Goal: Task Accomplishment & Management: Use online tool/utility

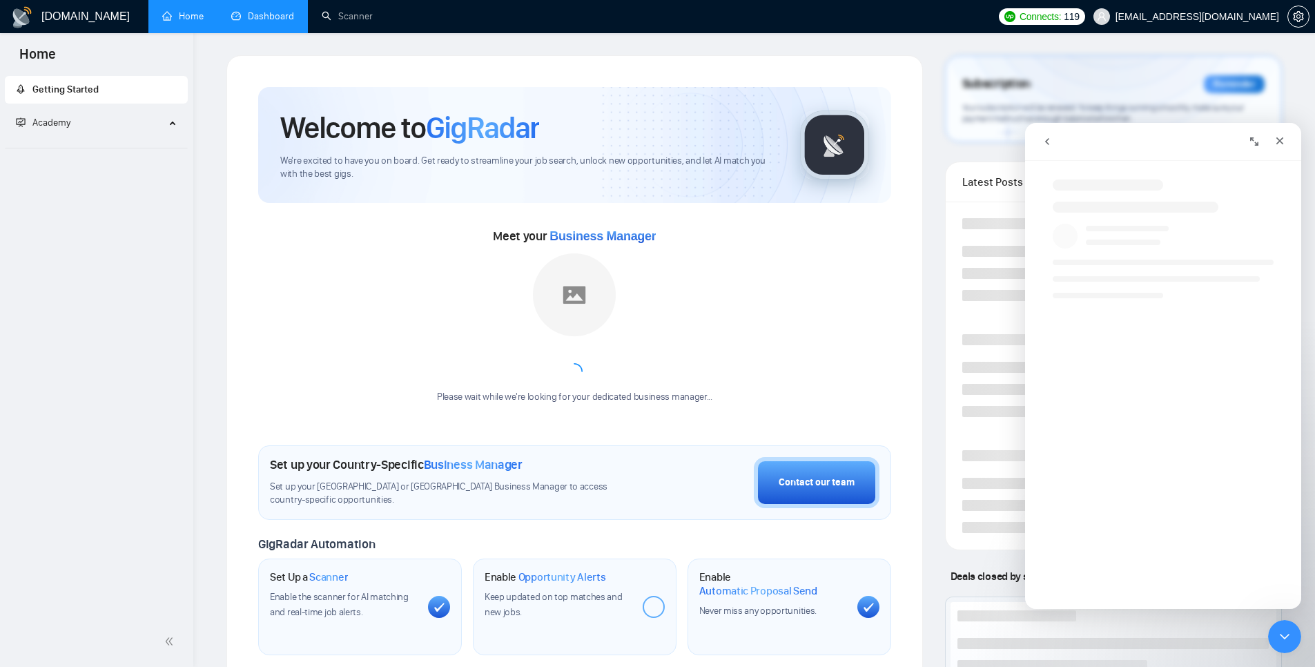
click at [264, 15] on link "Dashboard" at bounding box center [262, 16] width 63 height 12
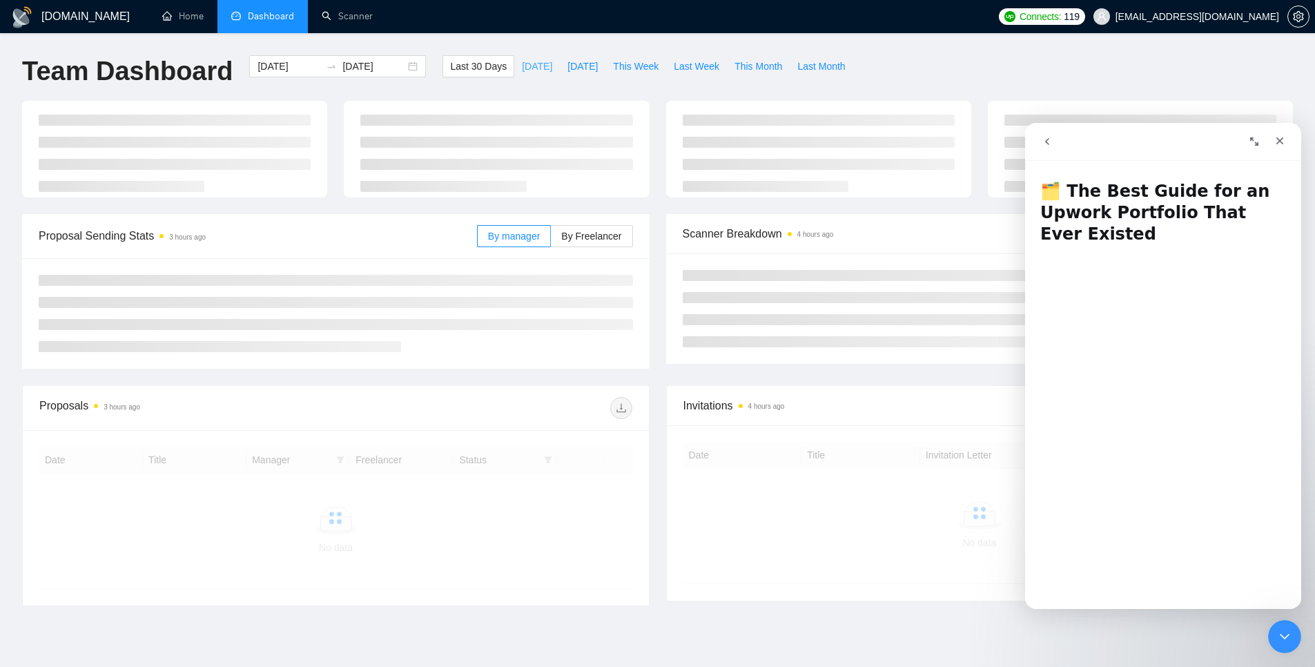
click at [528, 64] on span "Today" at bounding box center [537, 66] width 30 height 15
type input "2025-09-21"
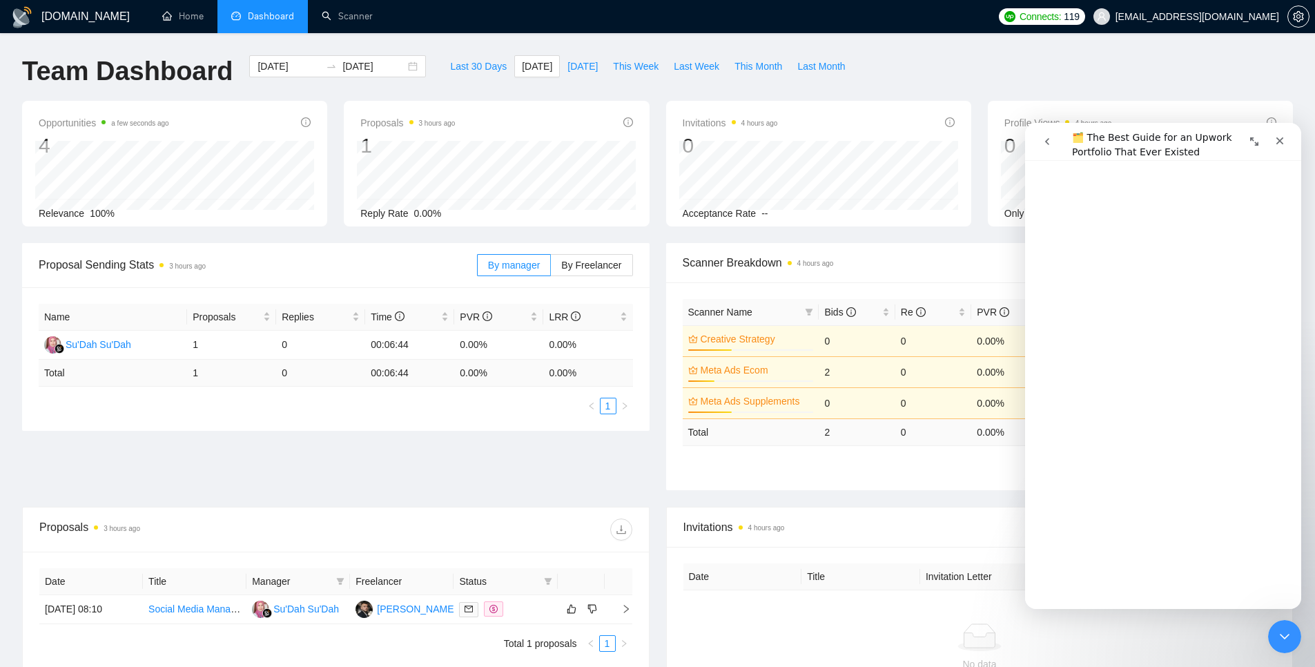
scroll to position [469, 0]
click at [1042, 142] on icon "go back" at bounding box center [1047, 141] width 11 height 11
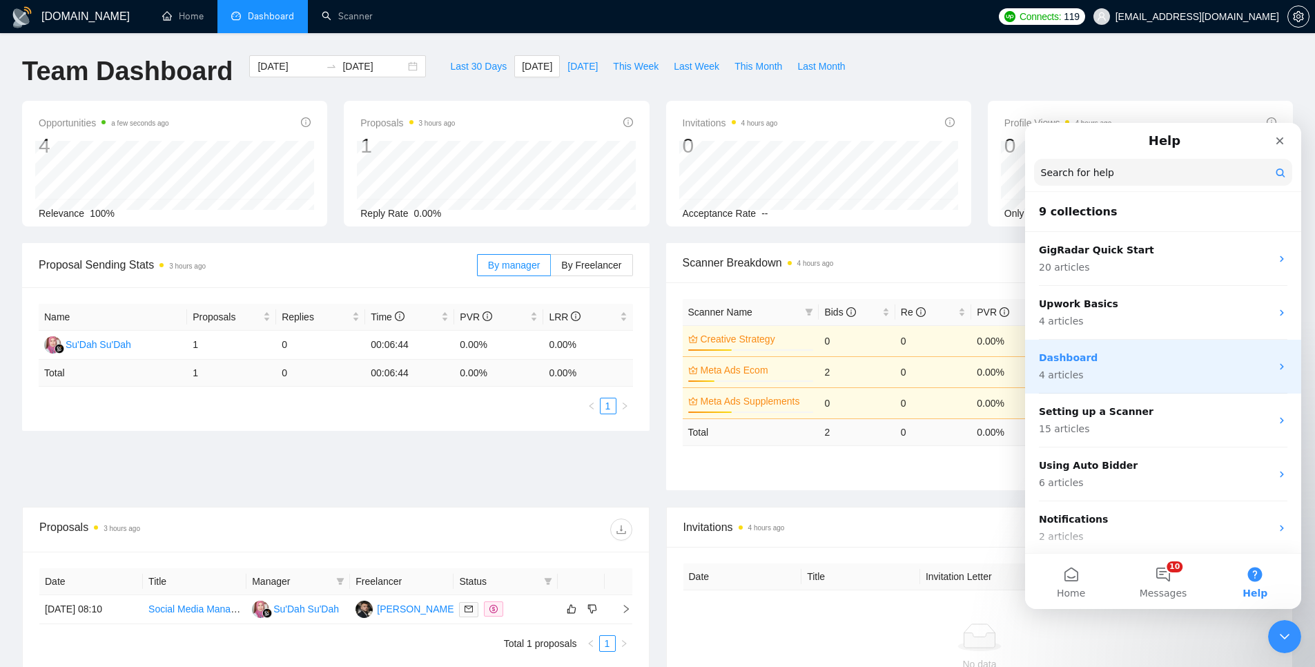
click at [1141, 356] on p "Dashboard" at bounding box center [1155, 358] width 232 height 14
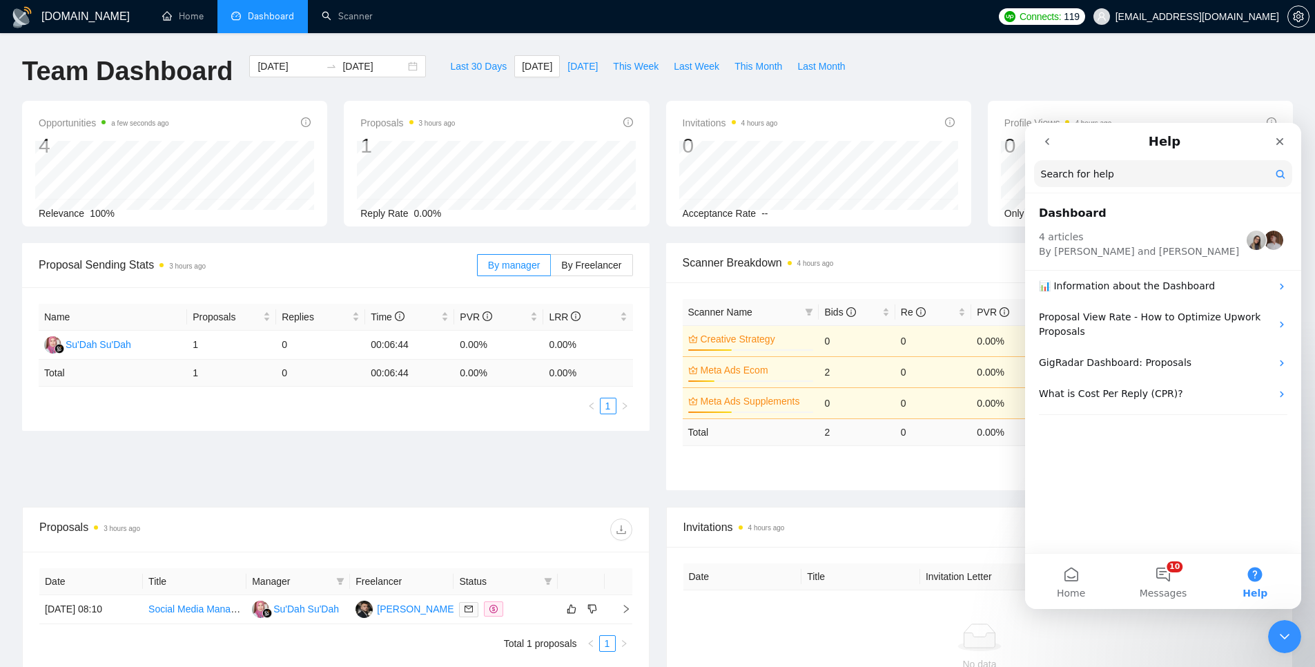
click at [1042, 137] on icon "go back" at bounding box center [1047, 141] width 11 height 11
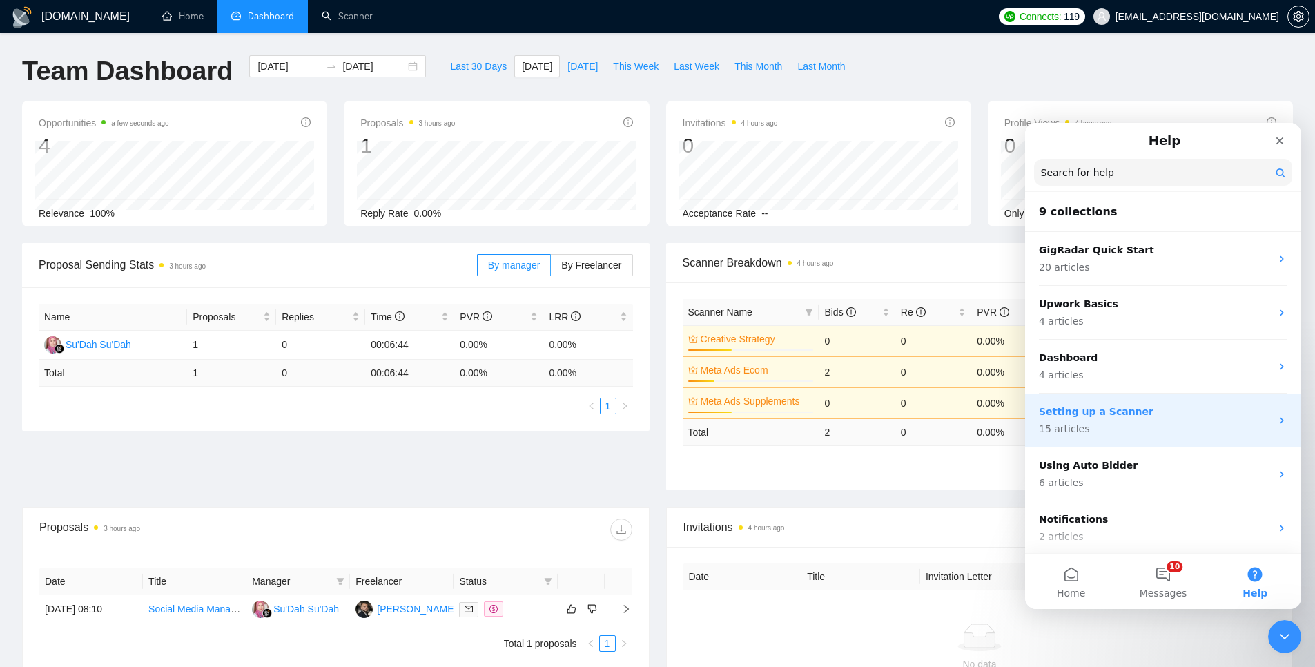
click at [1142, 427] on p "15 articles" at bounding box center [1155, 429] width 232 height 14
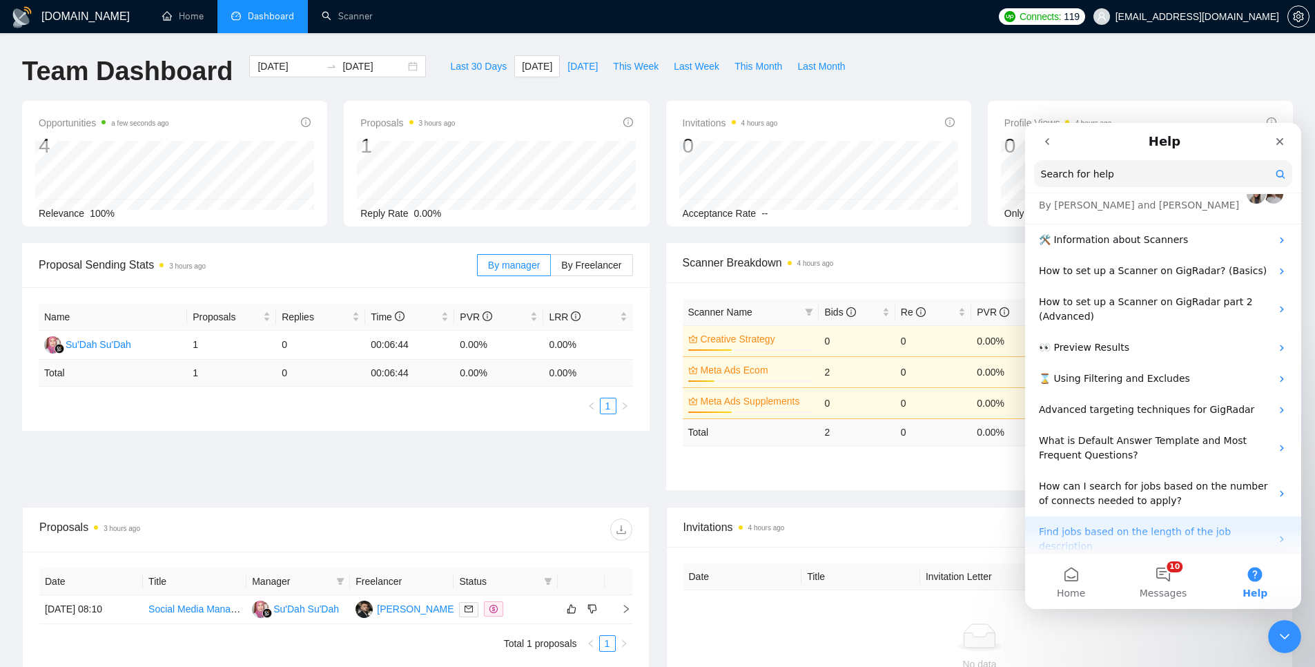
scroll to position [237, 0]
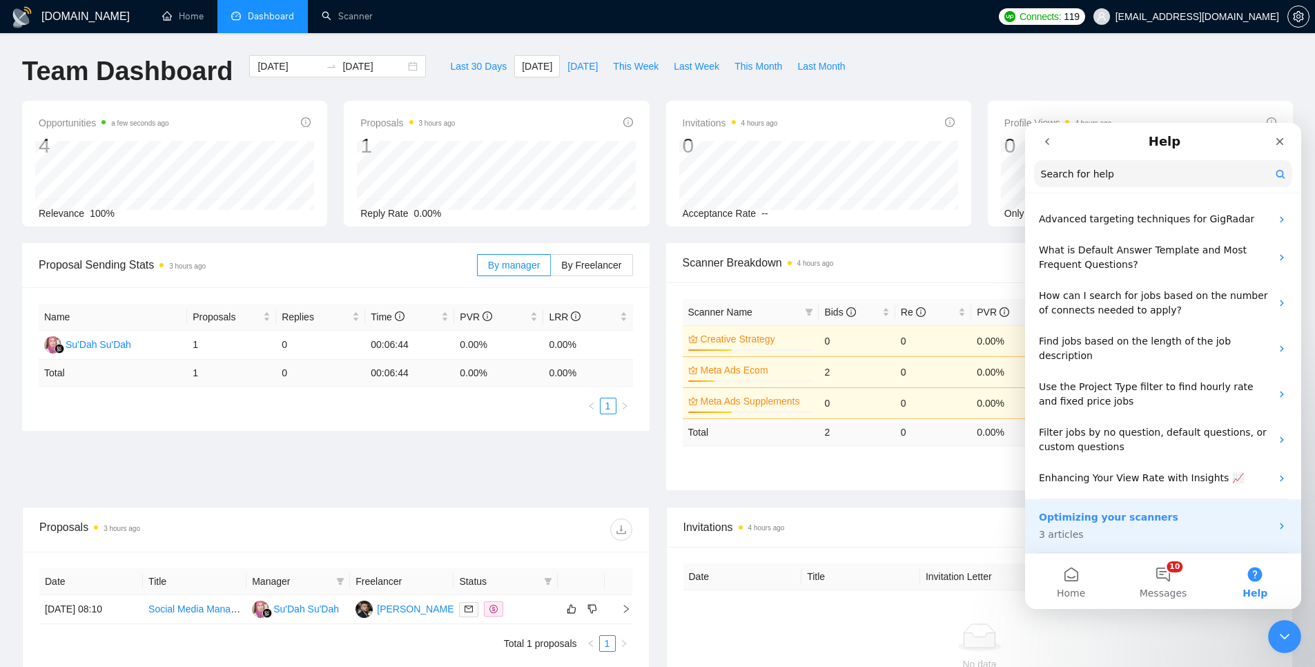
click at [1145, 533] on p "3 articles" at bounding box center [1155, 534] width 232 height 14
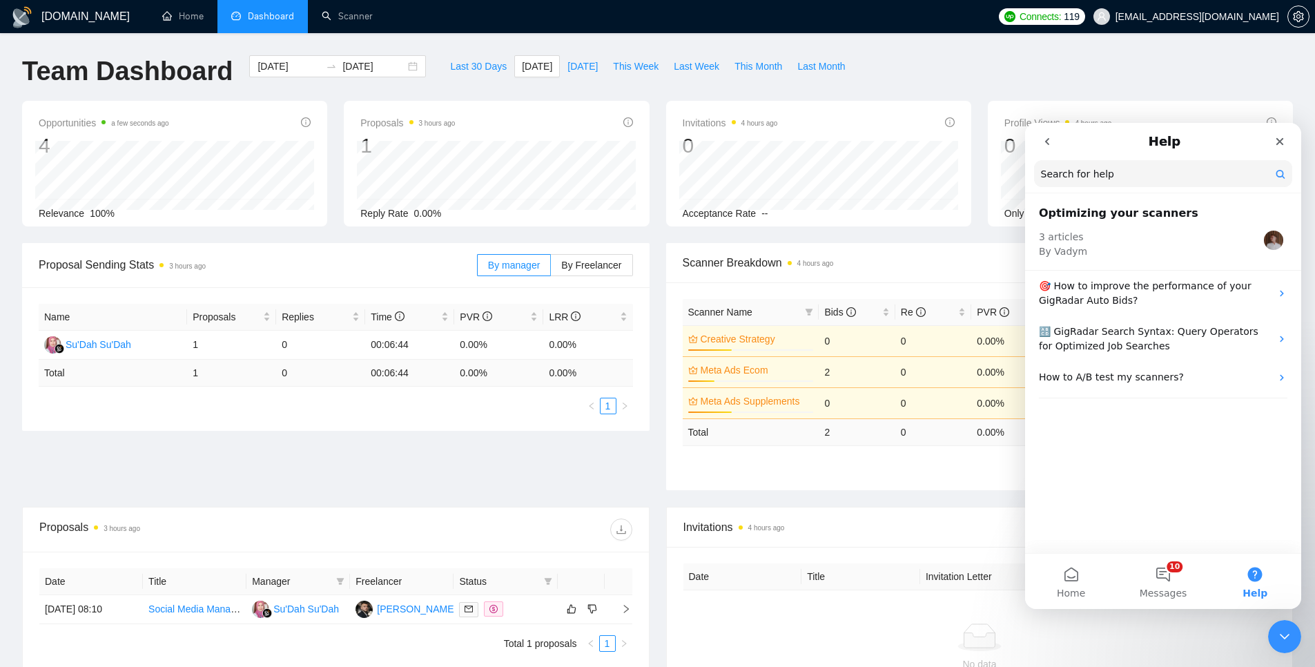
scroll to position [3, 0]
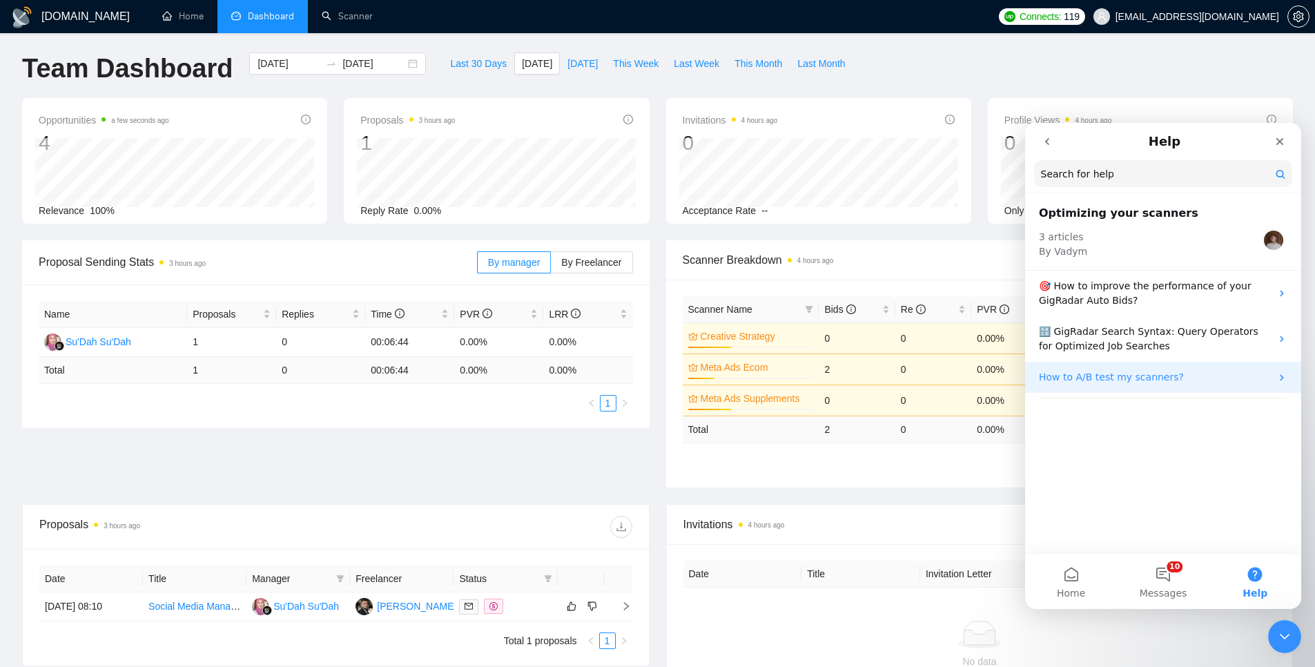
click at [1141, 379] on p "How to A/B test my scanners?" at bounding box center [1155, 377] width 232 height 14
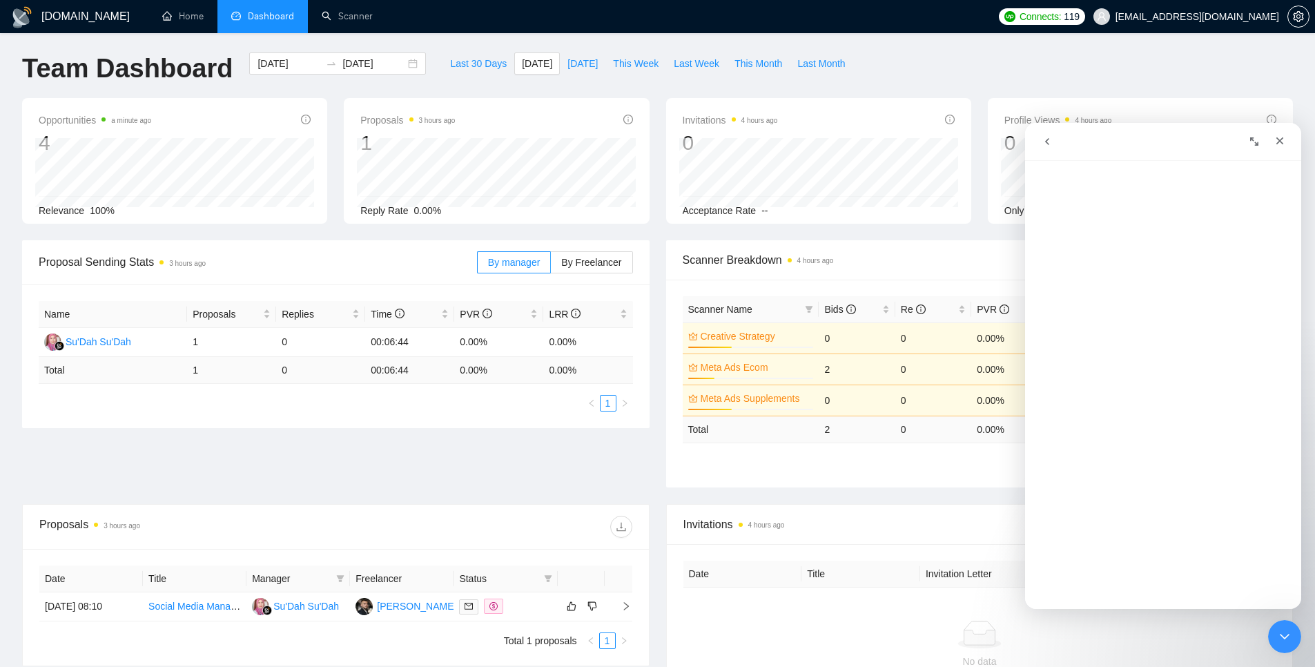
scroll to position [331, 0]
click at [346, 14] on link "Scanner" at bounding box center [347, 16] width 51 height 12
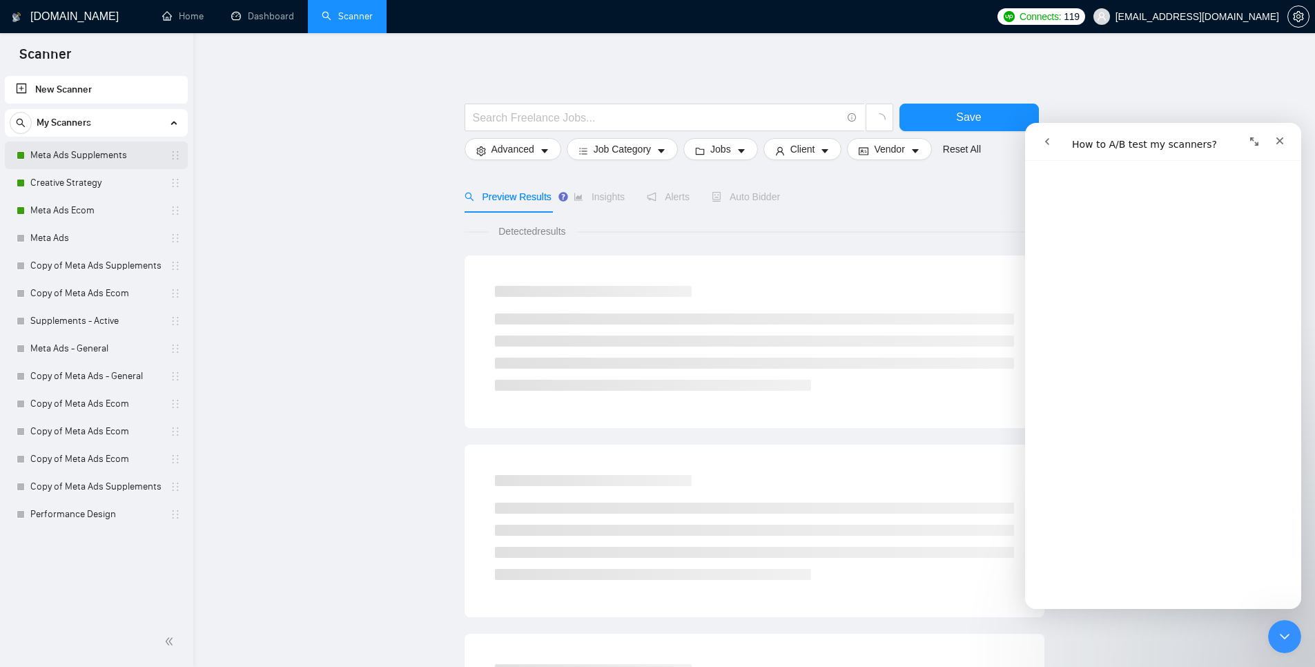
click at [79, 158] on link "Meta Ads Supplements" at bounding box center [95, 156] width 131 height 28
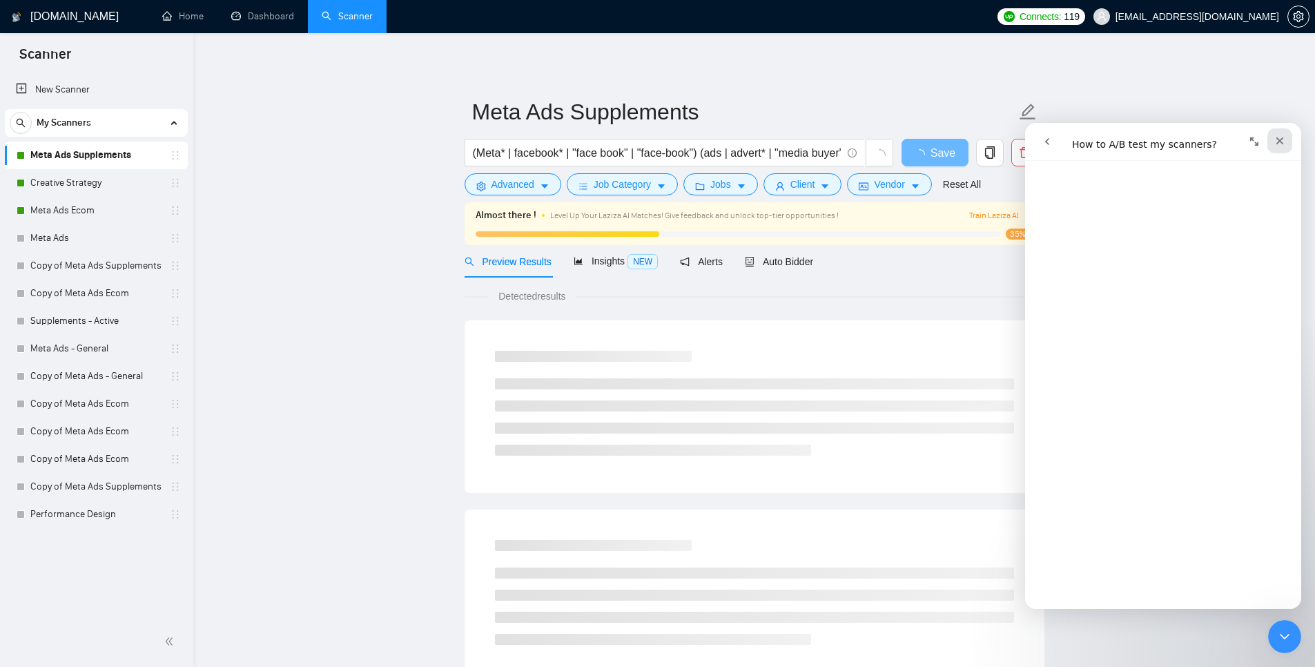
click at [1281, 139] on icon "Close" at bounding box center [1281, 141] width 8 height 8
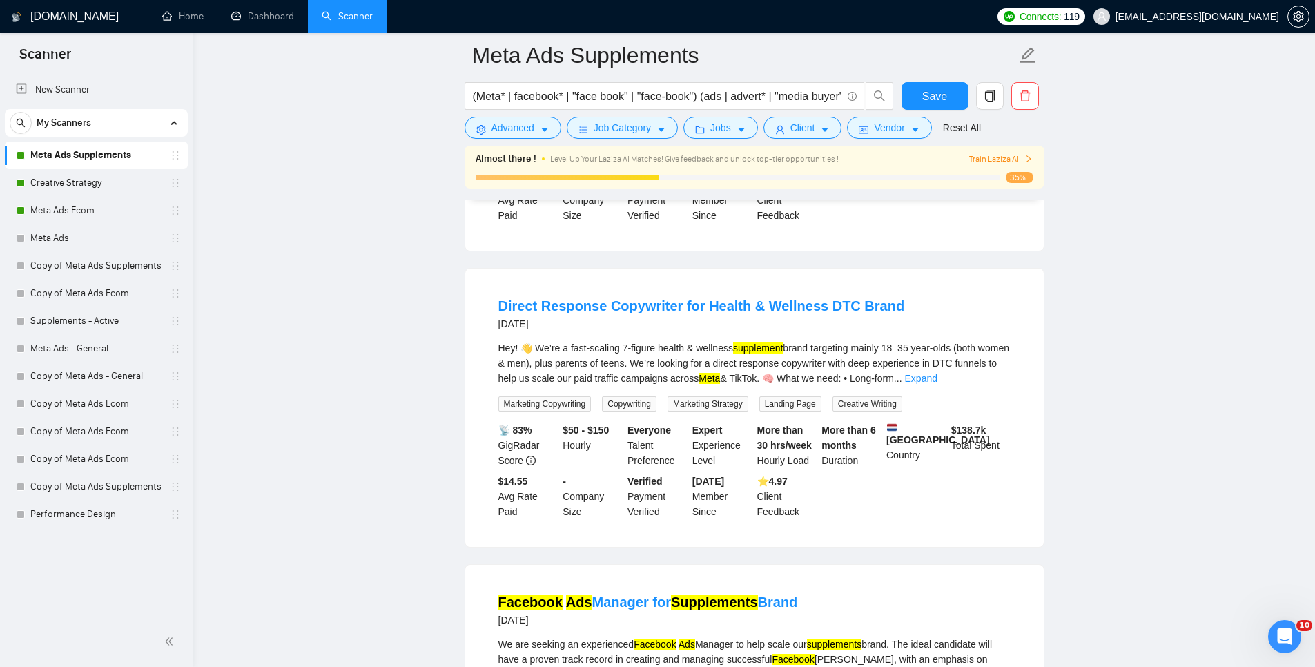
scroll to position [1525, 0]
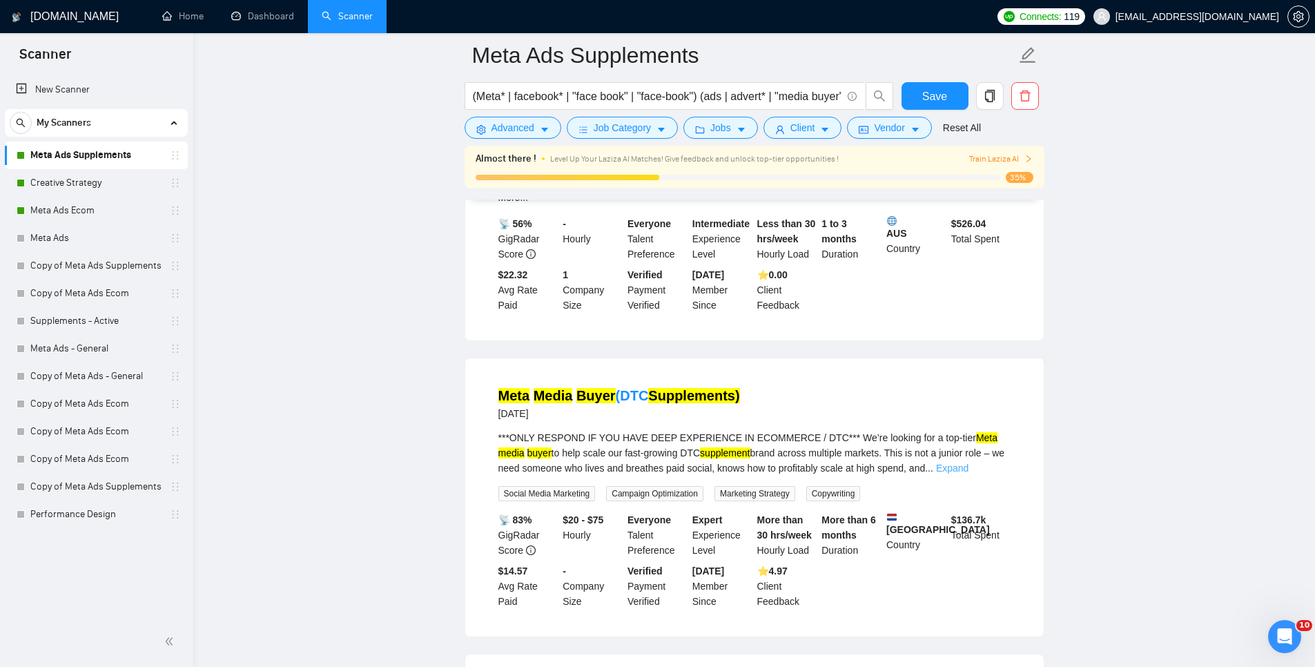
click at [969, 463] on link "Expand" at bounding box center [952, 468] width 32 height 11
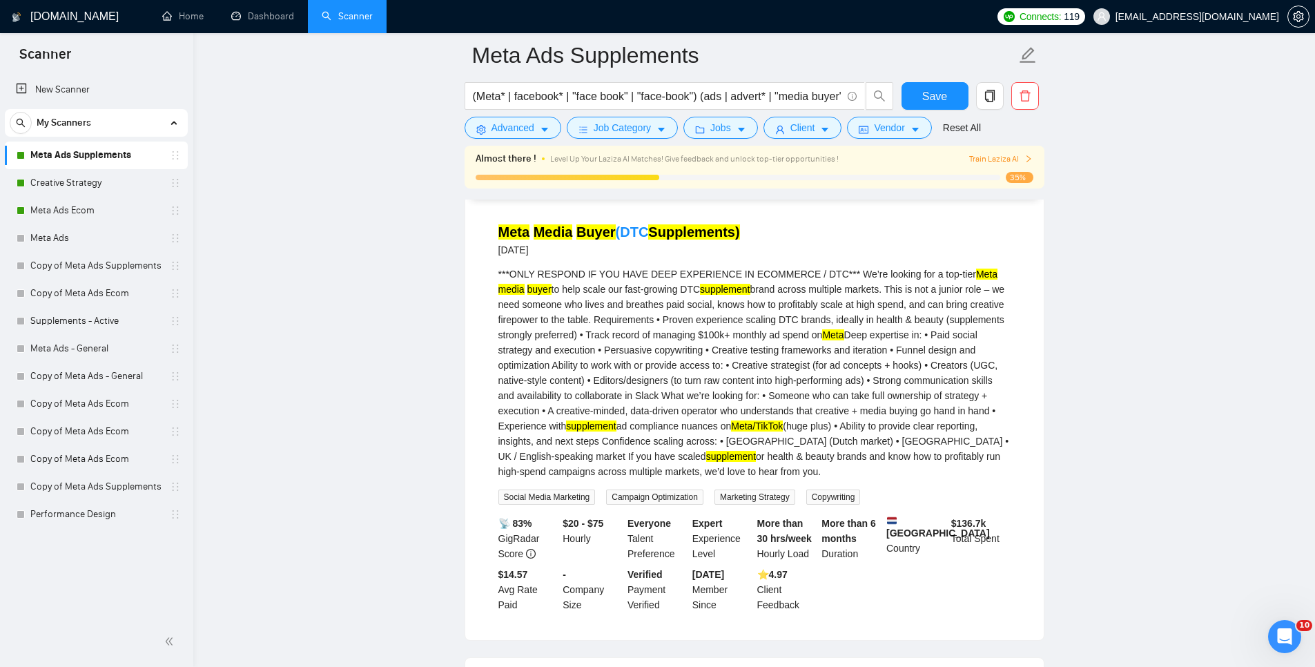
scroll to position [2061, 0]
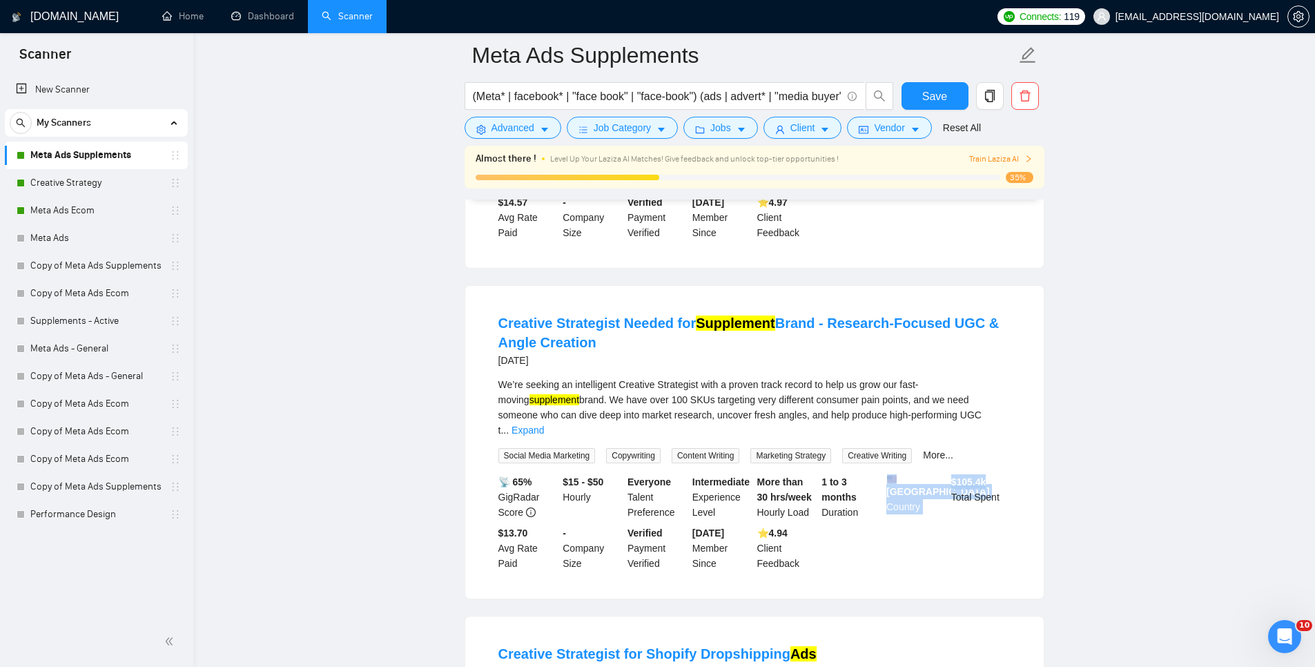
drag, startPoint x: 985, startPoint y: 445, endPoint x: 935, endPoint y: 447, distance: 49.8
click at [935, 474] on div "📡 65% GigRadar Score $15 - $50 Hourly Everyone Talent Preference Intermediate E…" at bounding box center [755, 522] width 518 height 97
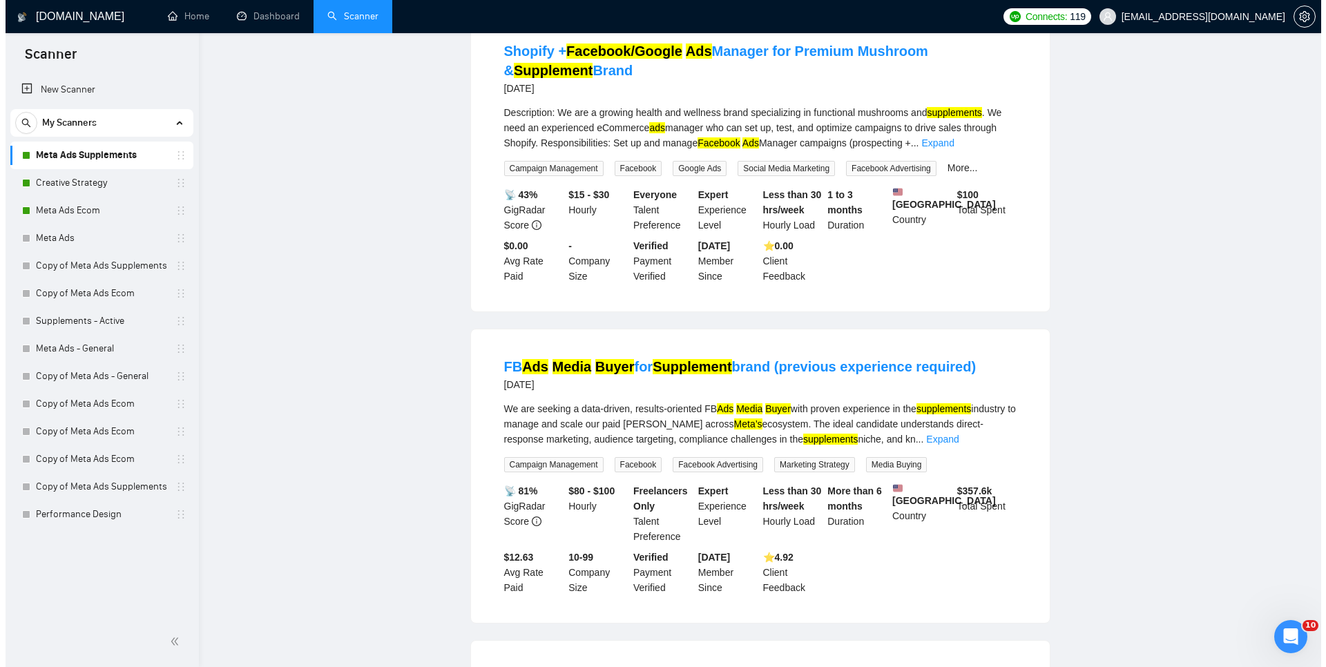
scroll to position [0, 0]
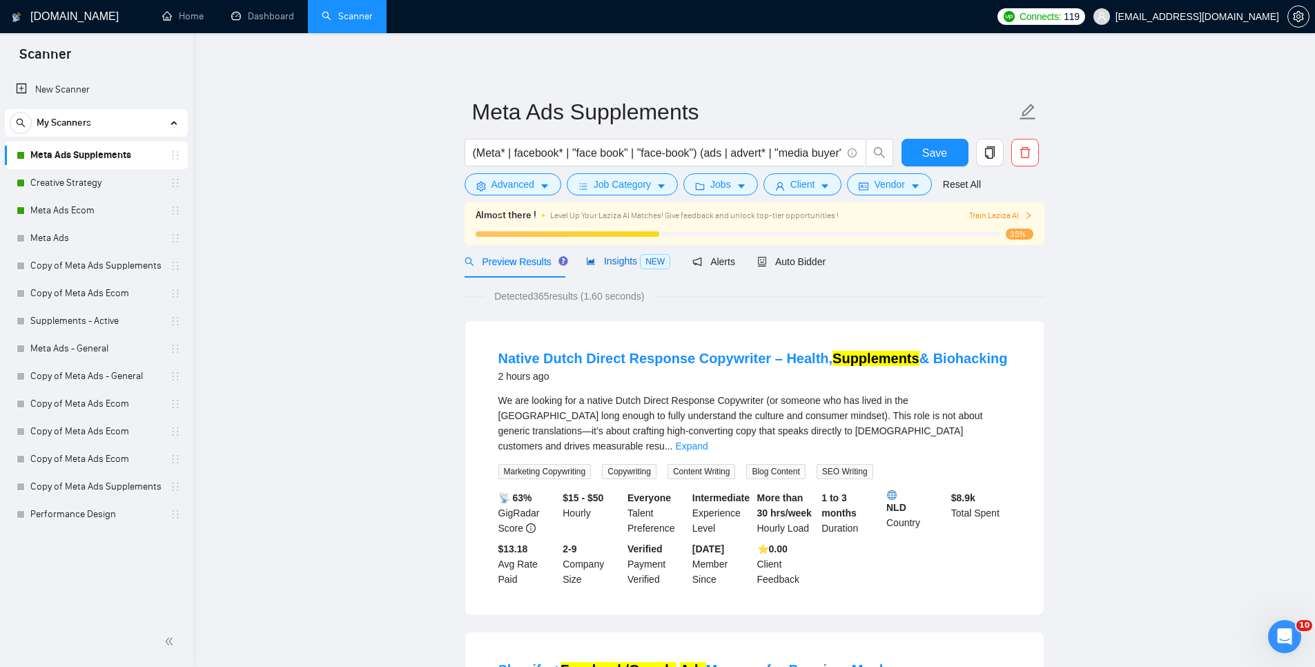
click at [610, 262] on span "Insights NEW" at bounding box center [628, 260] width 84 height 11
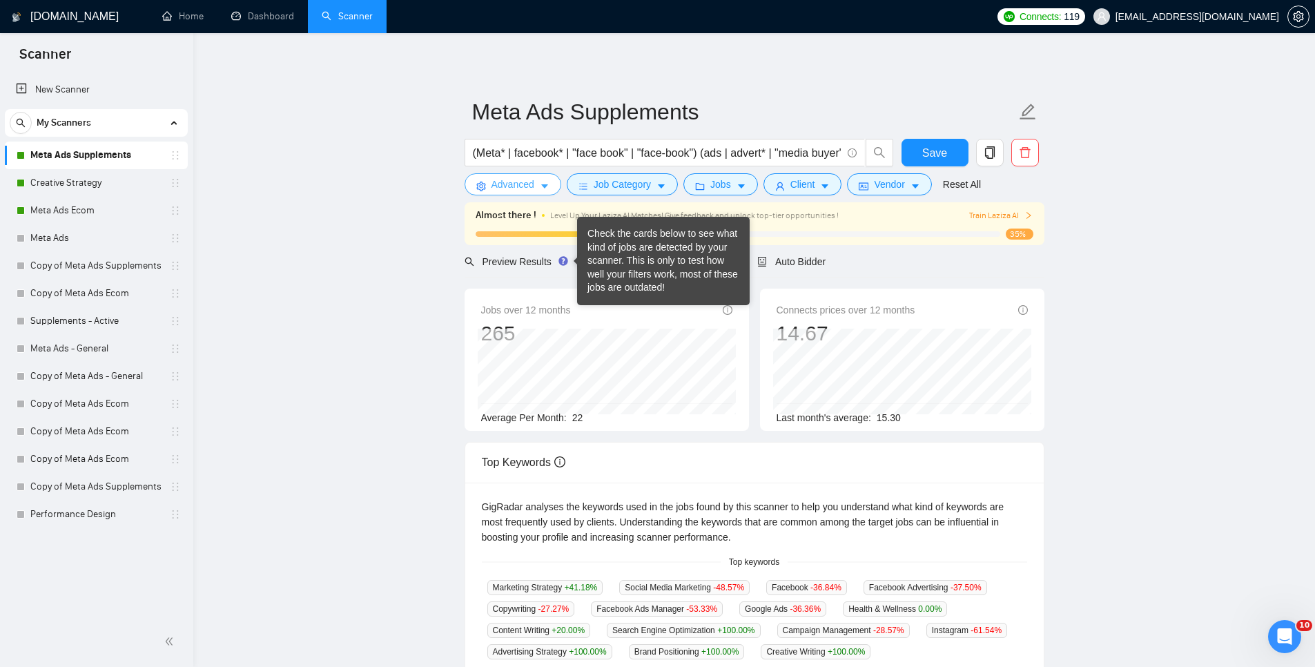
click at [530, 178] on span "Advanced" at bounding box center [513, 184] width 43 height 15
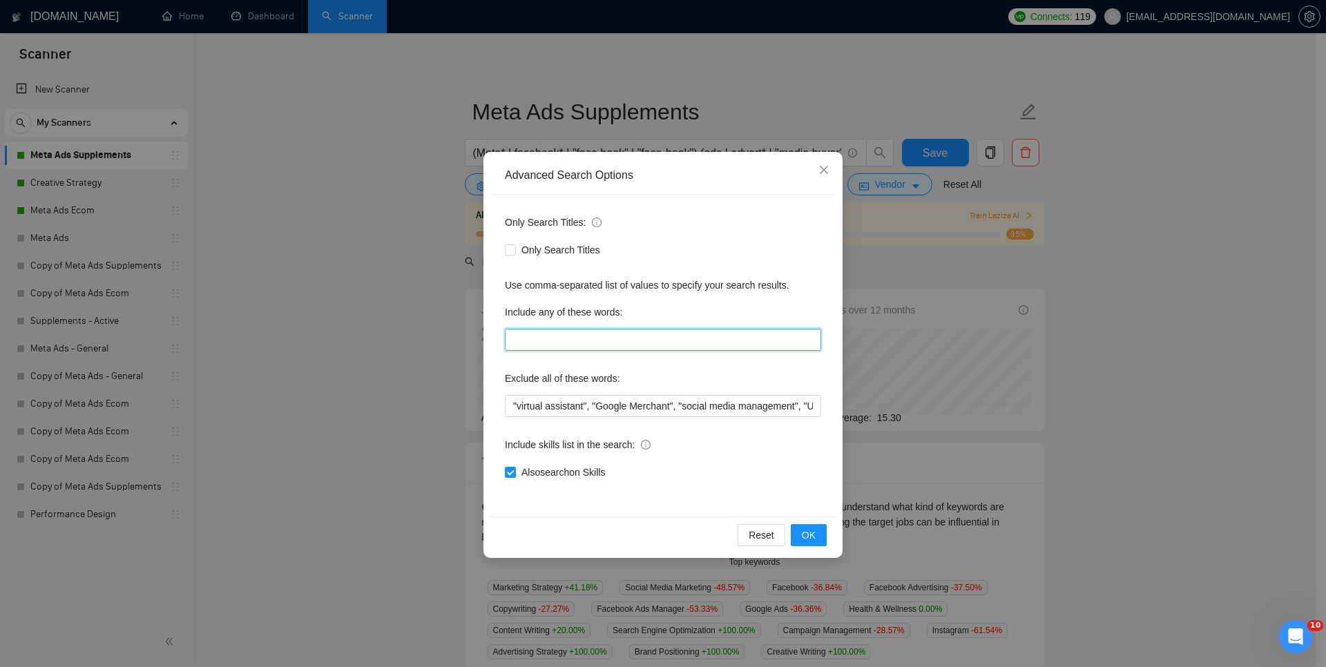
click at [588, 336] on input "text" at bounding box center [663, 340] width 316 height 22
click at [696, 314] on div "Include any of these words:" at bounding box center [663, 315] width 316 height 28
drag, startPoint x: 668, startPoint y: 396, endPoint x: 891, endPoint y: 409, distance: 223.4
click at [891, 409] on div "Advanced Search Options Only Search Titles: Only Search Titles Use comma-separa…" at bounding box center [663, 333] width 1326 height 667
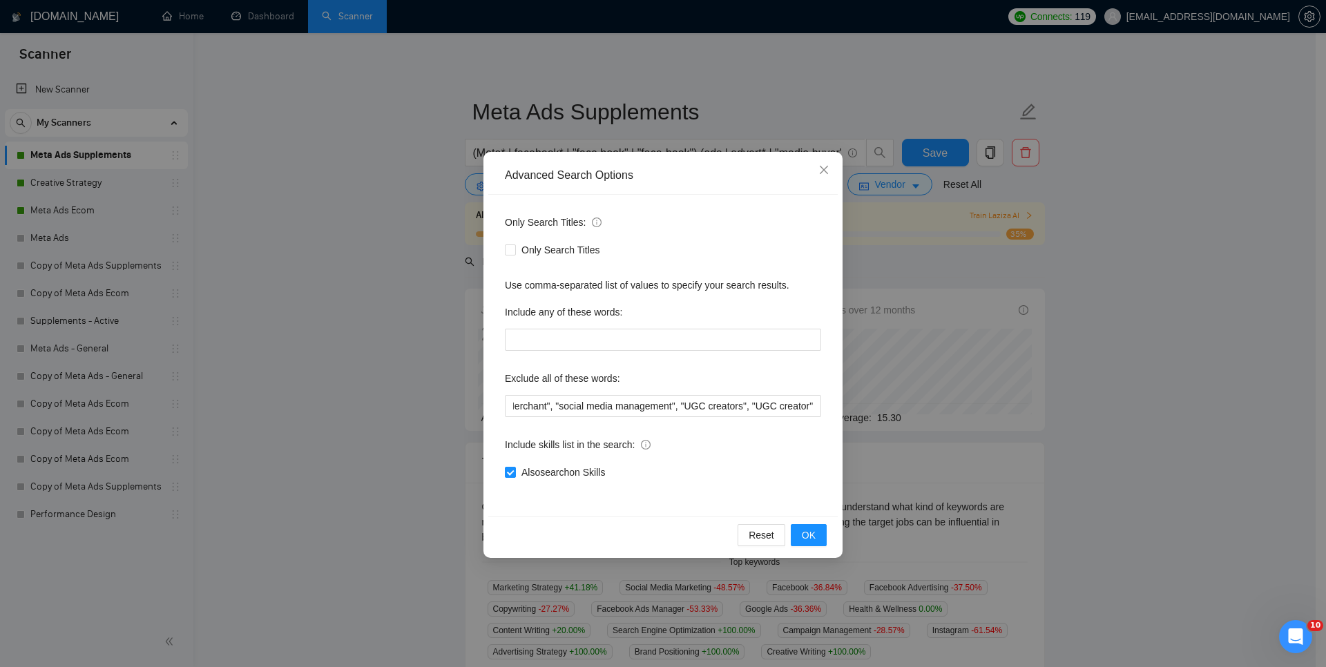
scroll to position [0, 0]
click at [745, 439] on div "Include skills list in the search:" at bounding box center [663, 448] width 316 height 28
drag, startPoint x: 673, startPoint y: 408, endPoint x: 1011, endPoint y: 430, distance: 339.0
click at [1011, 430] on div "Advanced Search Options Only Search Titles: Only Search Titles Use comma-separa…" at bounding box center [663, 333] width 1326 height 667
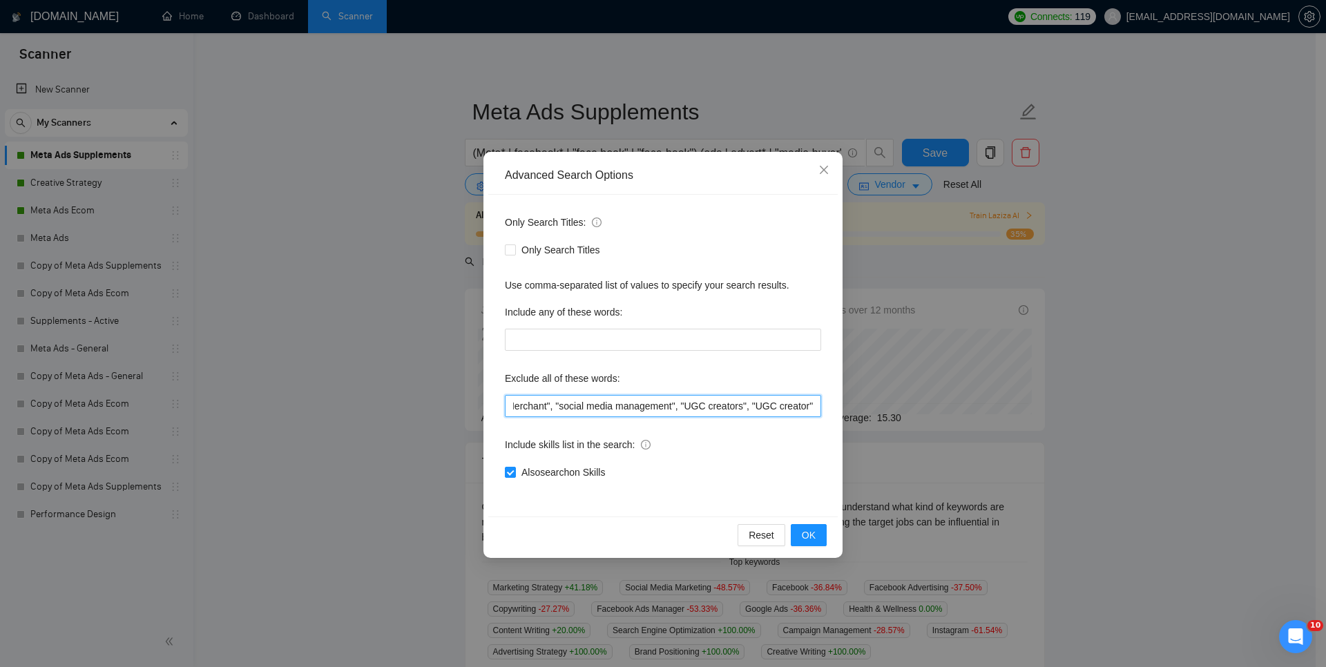
click at [738, 413] on input ""virtual assistant", "Google Merchant", "social media management", "UGC creator…" at bounding box center [663, 406] width 316 height 22
drag, startPoint x: 768, startPoint y: 409, endPoint x: 353, endPoint y: 413, distance: 414.2
click at [354, 413] on div "Advanced Search Options Only Search Titles: Only Search Titles Use comma-separa…" at bounding box center [663, 333] width 1326 height 667
click at [639, 402] on input ""virtual assistant", "Google Merchant", "social media management", "UGC creator…" at bounding box center [663, 406] width 316 height 22
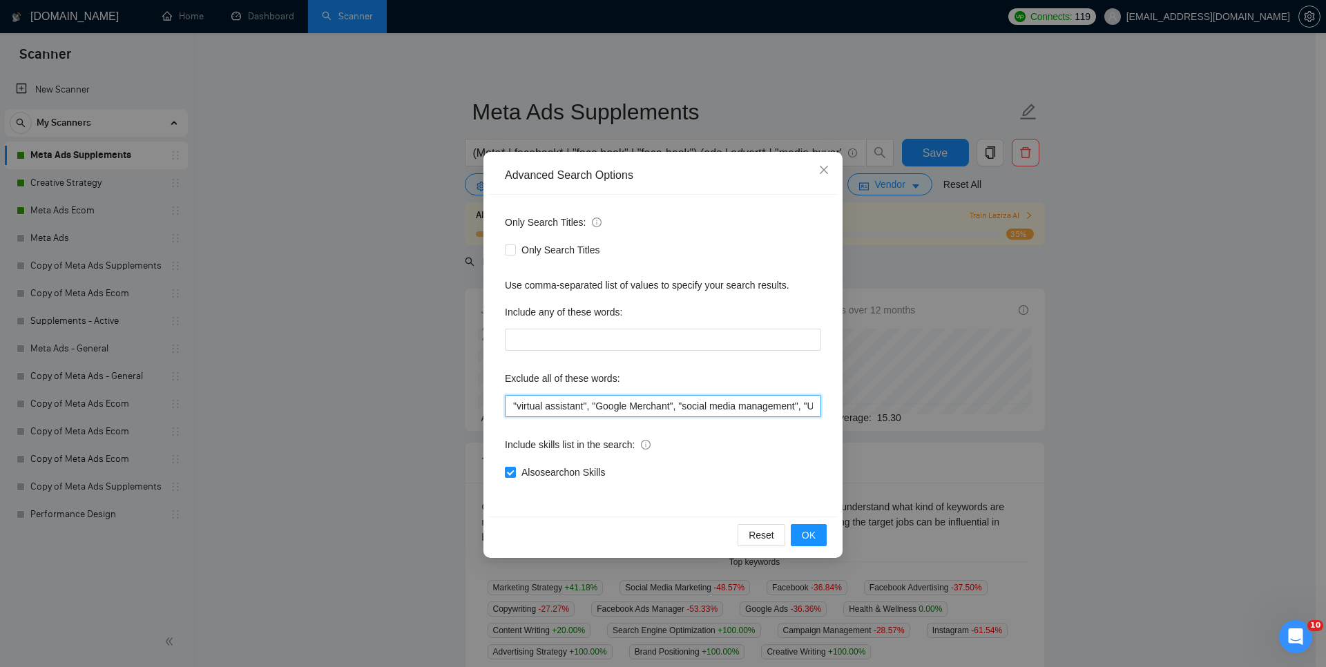
scroll to position [0, 142]
drag, startPoint x: 761, startPoint y: 409, endPoint x: 895, endPoint y: 427, distance: 134.4
click at [975, 422] on div "Advanced Search Options Only Search Titles: Only Search Titles Use comma-separa…" at bounding box center [663, 333] width 1326 height 667
click at [749, 405] on input ""virtual assistant", "Google Merchant", "social media management", "UGC creator…" at bounding box center [663, 406] width 316 height 22
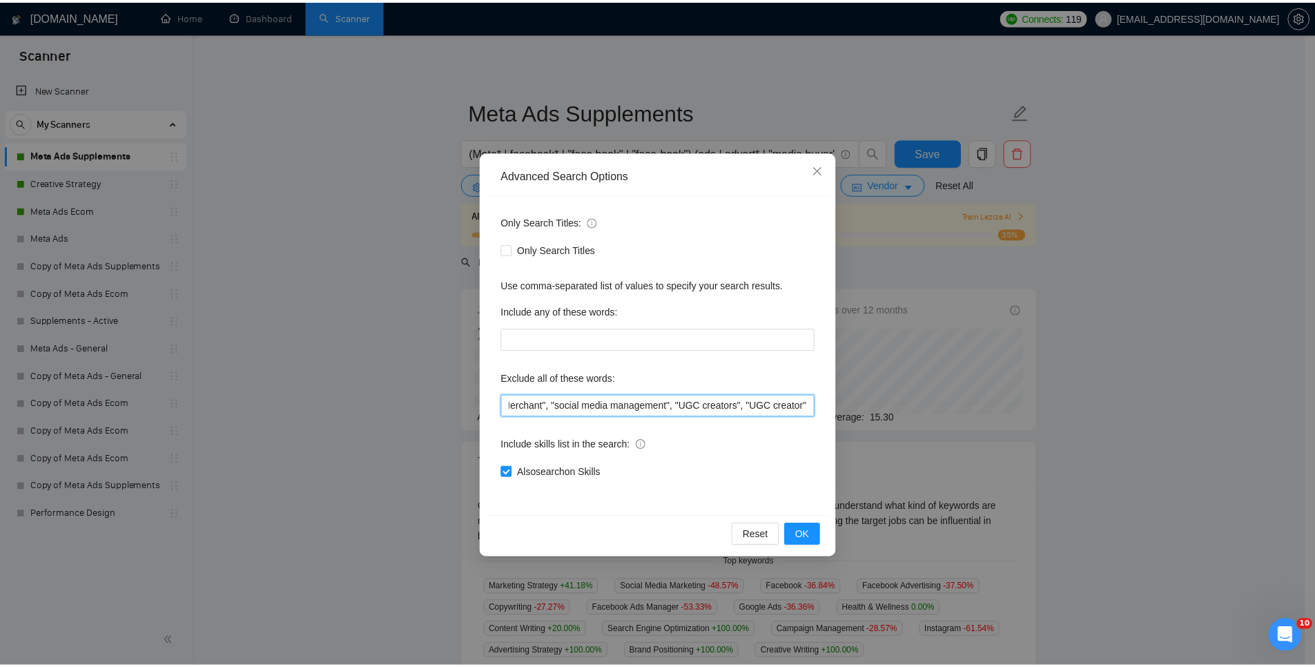
scroll to position [0, 0]
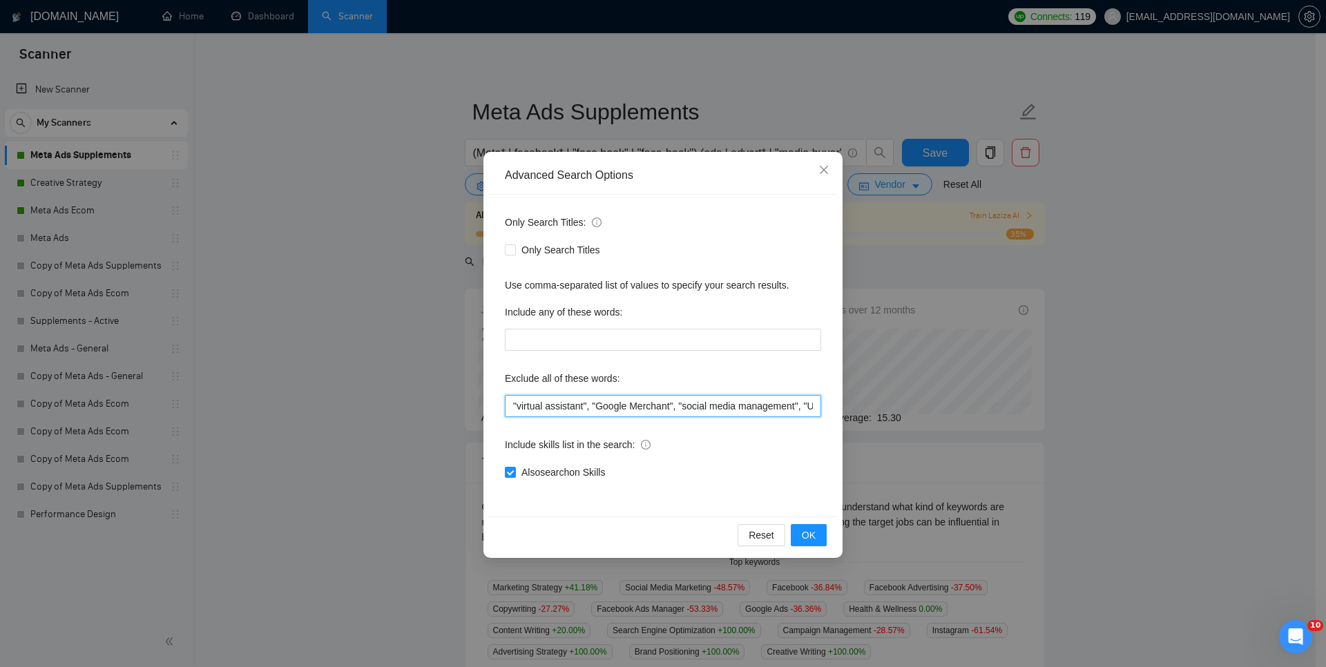
drag, startPoint x: 559, startPoint y: 409, endPoint x: 454, endPoint y: 407, distance: 104.3
click at [454, 407] on div "Advanced Search Options Only Search Titles: Only Search Titles Use comma-separa…" at bounding box center [663, 333] width 1326 height 667
click at [646, 409] on input ""virtual assistant", "Google Merchant", "social media management", "UGC creator…" at bounding box center [663, 406] width 316 height 22
click at [692, 403] on input ""virtual assistant", "Google Merchant", "social media management", "UGC creator…" at bounding box center [663, 406] width 316 height 22
click at [822, 164] on icon "close" at bounding box center [823, 169] width 11 height 11
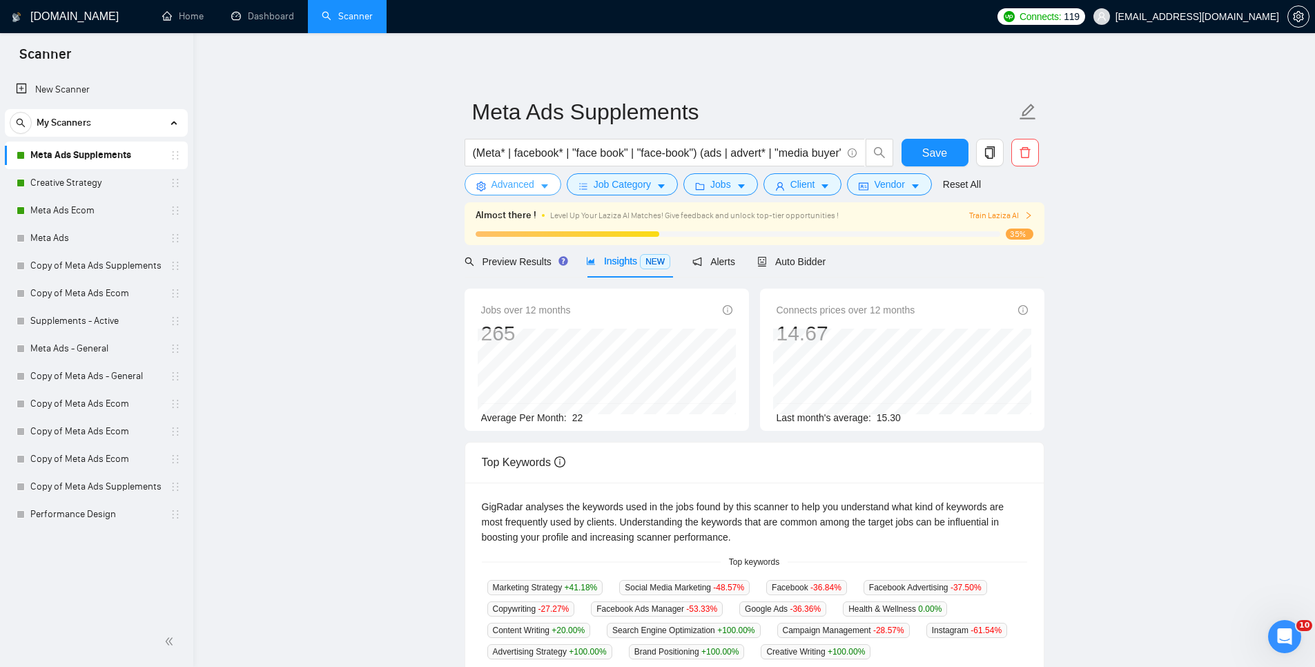
click at [490, 189] on button "Advanced" at bounding box center [513, 184] width 97 height 22
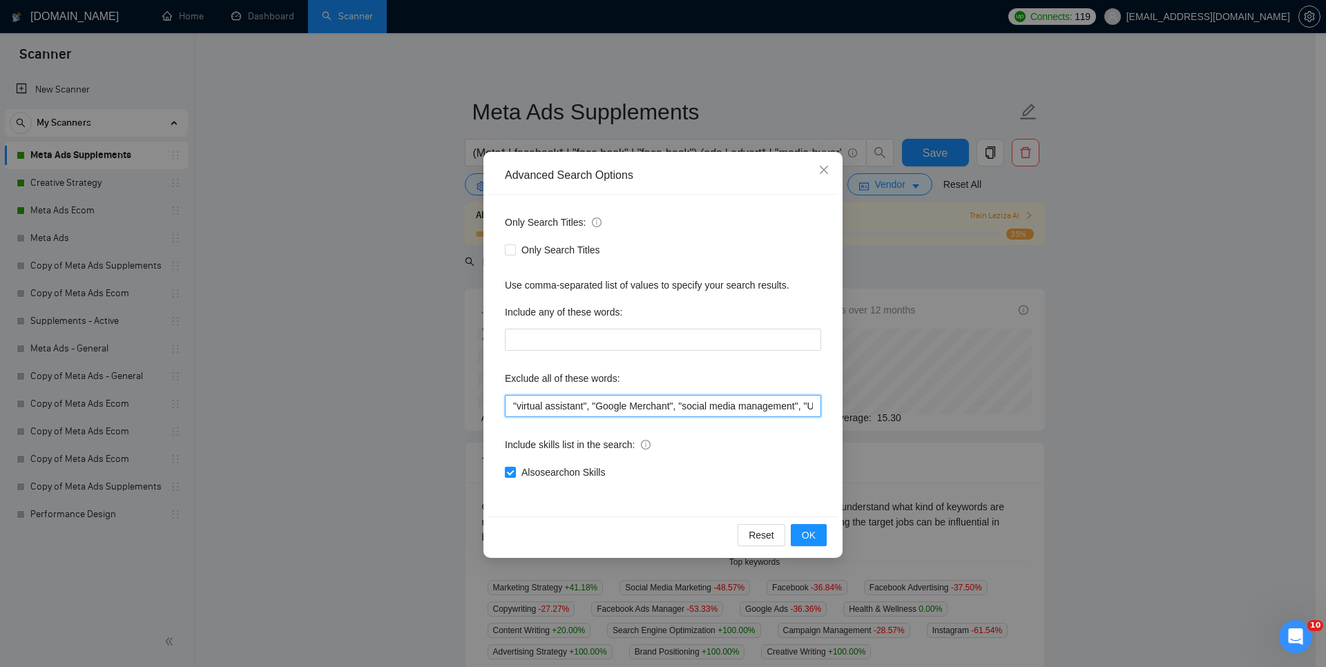
click at [646, 409] on input ""virtual assistant", "Google Merchant", "social media management", "UGC creator…" at bounding box center [663, 406] width 316 height 22
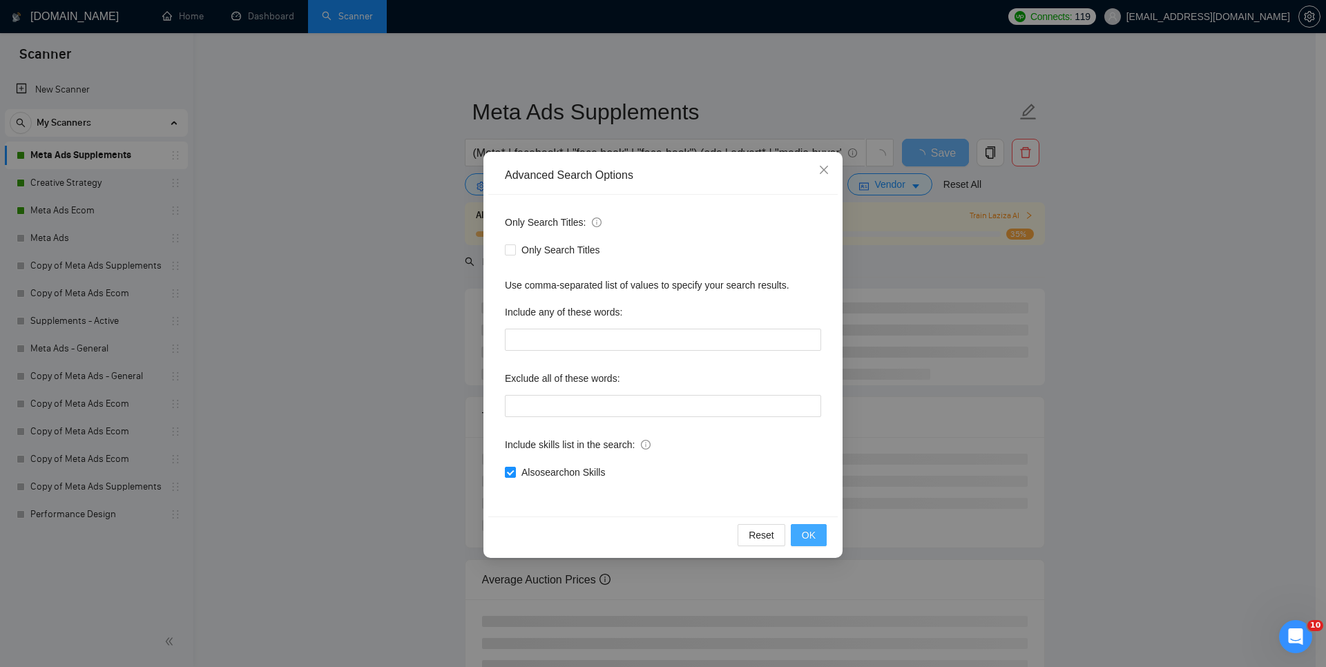
click at [815, 534] on button "OK" at bounding box center [808, 535] width 36 height 22
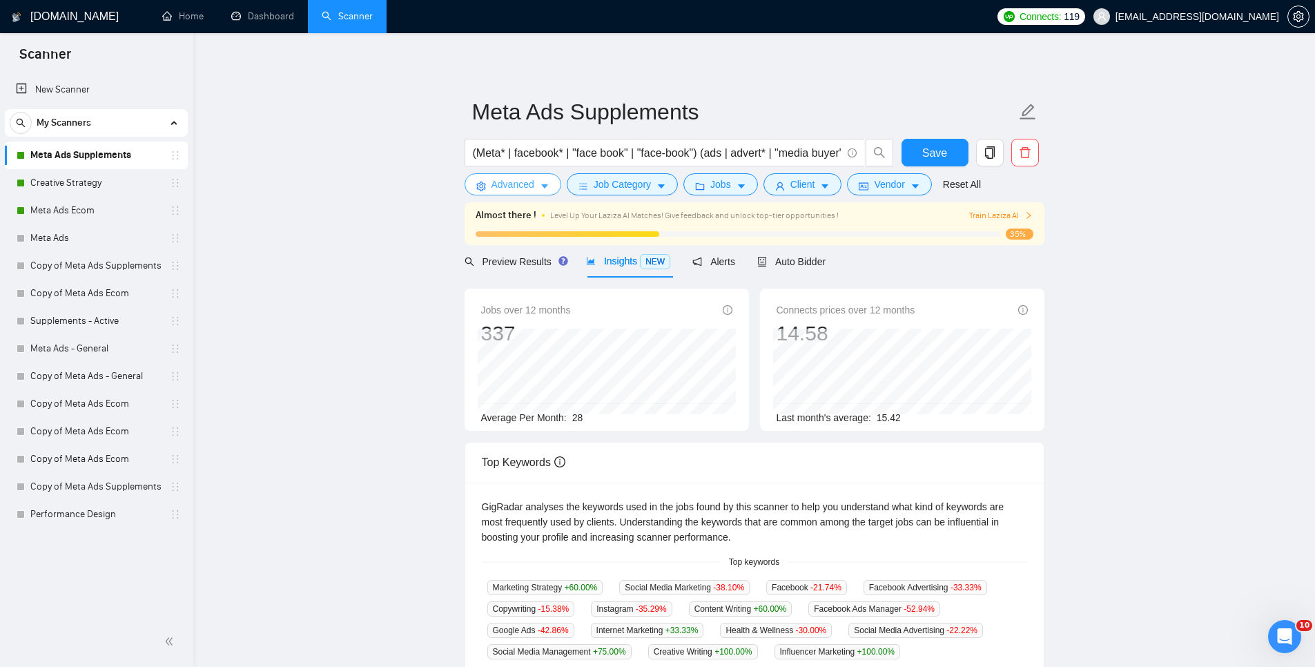
click at [513, 179] on span "Advanced" at bounding box center [513, 184] width 43 height 15
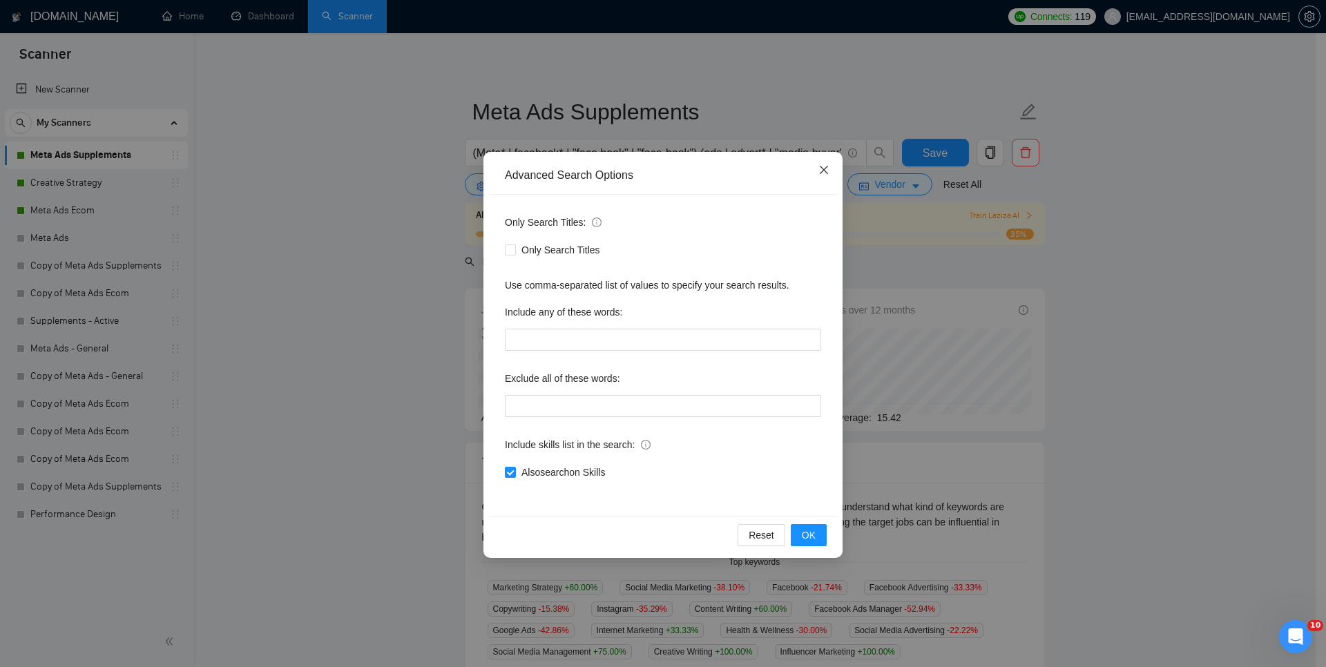
click at [816, 168] on span "Close" at bounding box center [823, 170] width 37 height 37
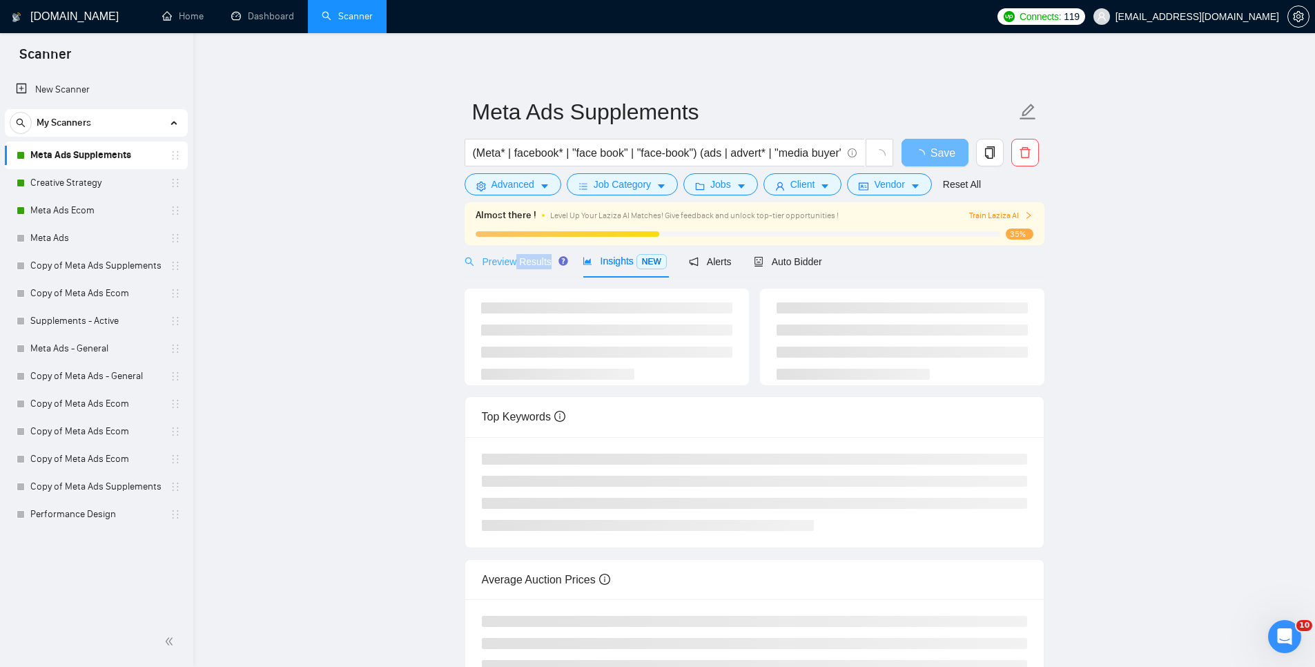
click at [517, 268] on div "Preview Results" at bounding box center [513, 261] width 96 height 32
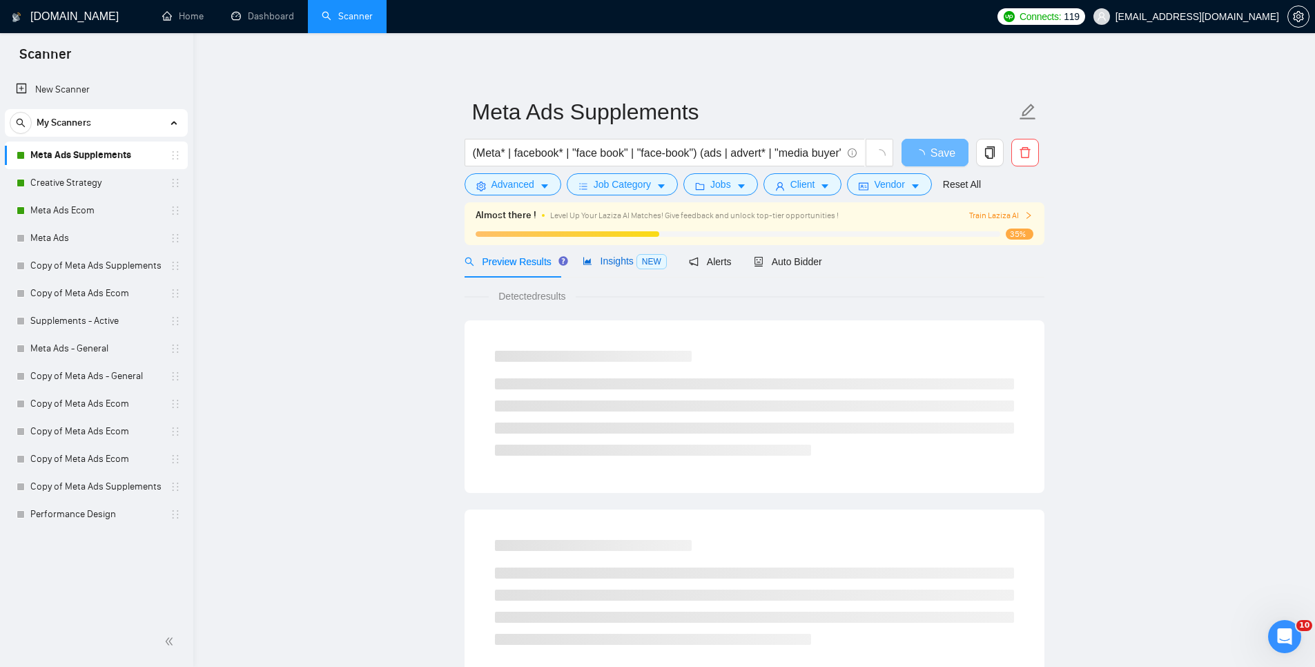
drag, startPoint x: 620, startPoint y: 260, endPoint x: 618, endPoint y: 273, distance: 13.3
click at [619, 260] on span "Insights NEW" at bounding box center [625, 260] width 84 height 11
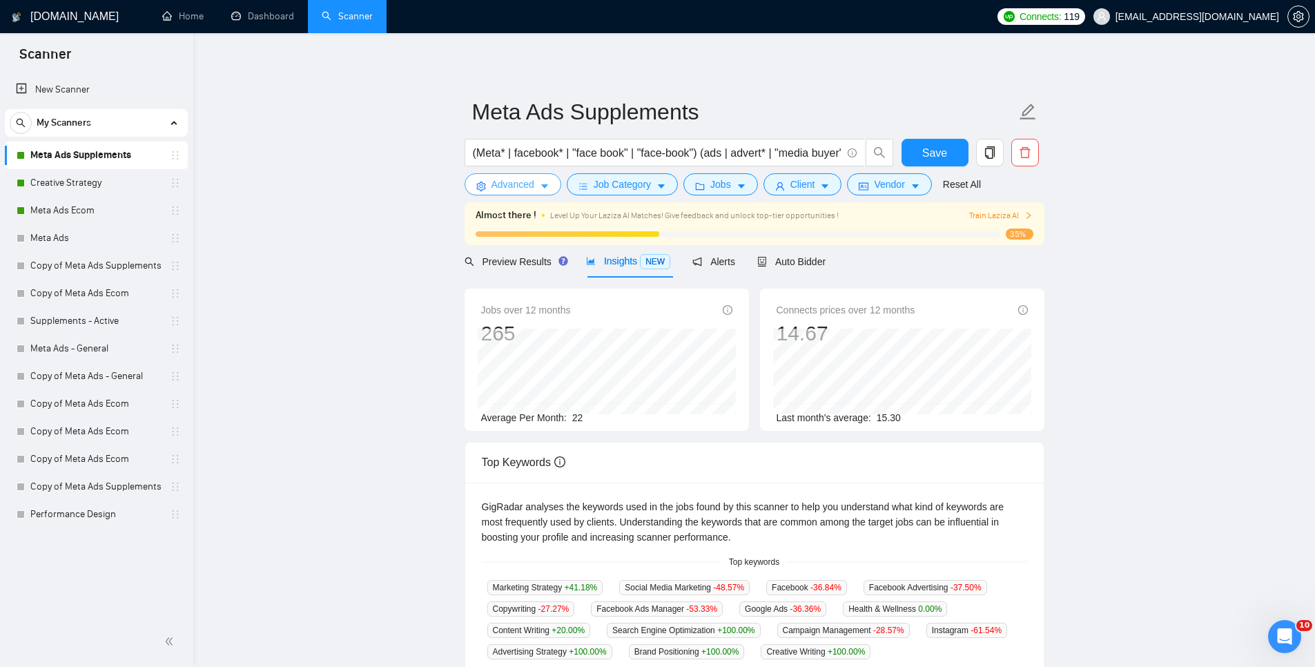
click at [516, 186] on span "Advanced" at bounding box center [513, 184] width 43 height 15
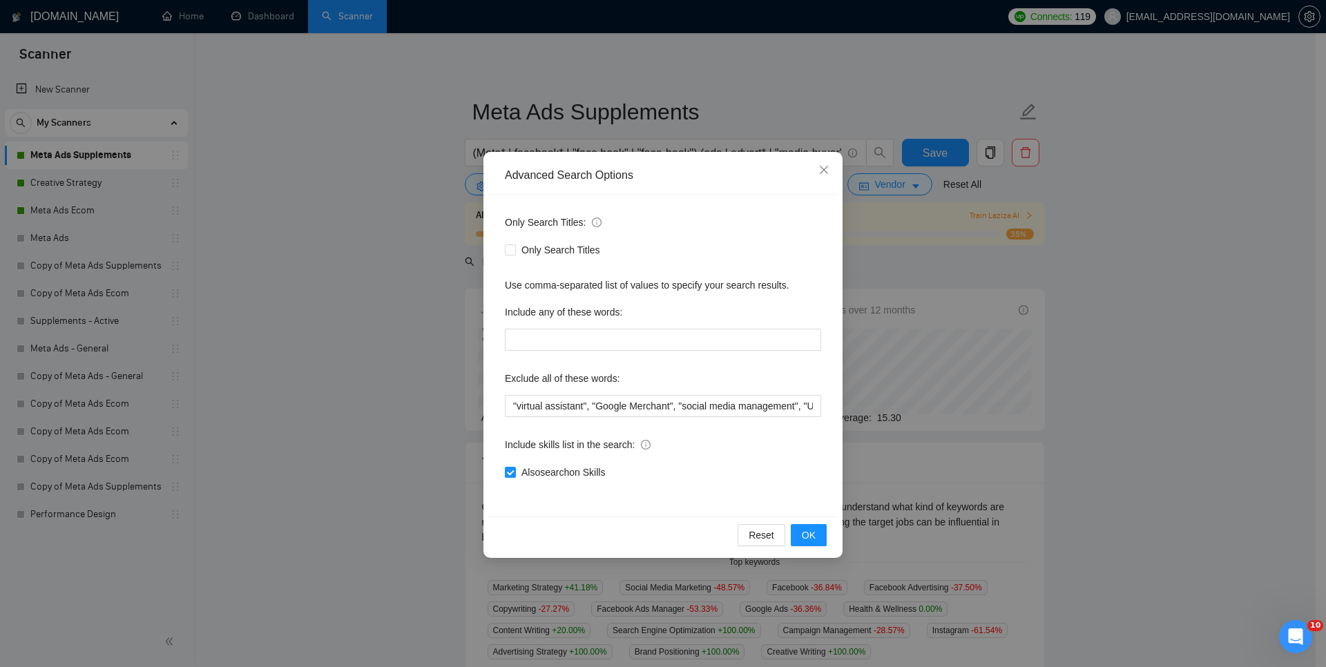
drag, startPoint x: 560, startPoint y: 476, endPoint x: 554, endPoint y: 481, distance: 7.3
click at [560, 476] on span "Also search on Skills" at bounding box center [563, 472] width 95 height 15
click at [514, 476] on input "Also search on Skills" at bounding box center [510, 472] width 10 height 10
click at [829, 168] on span "Close" at bounding box center [823, 170] width 37 height 37
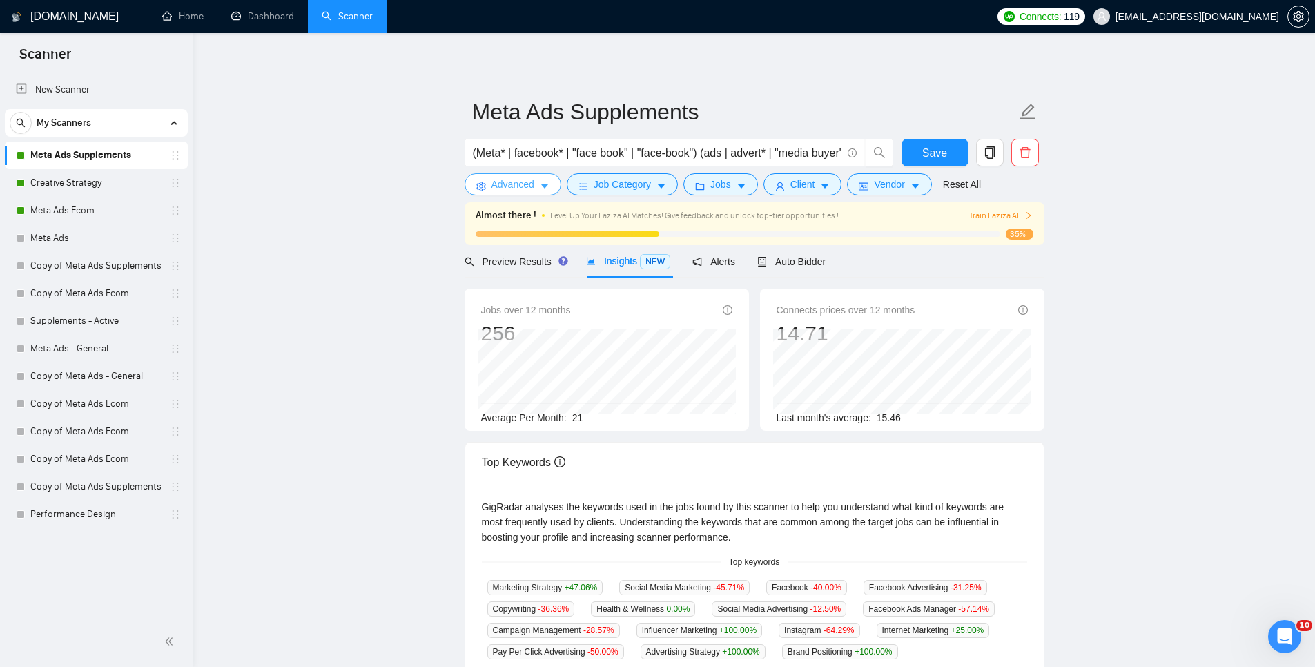
click at [532, 179] on span "Advanced" at bounding box center [513, 184] width 43 height 15
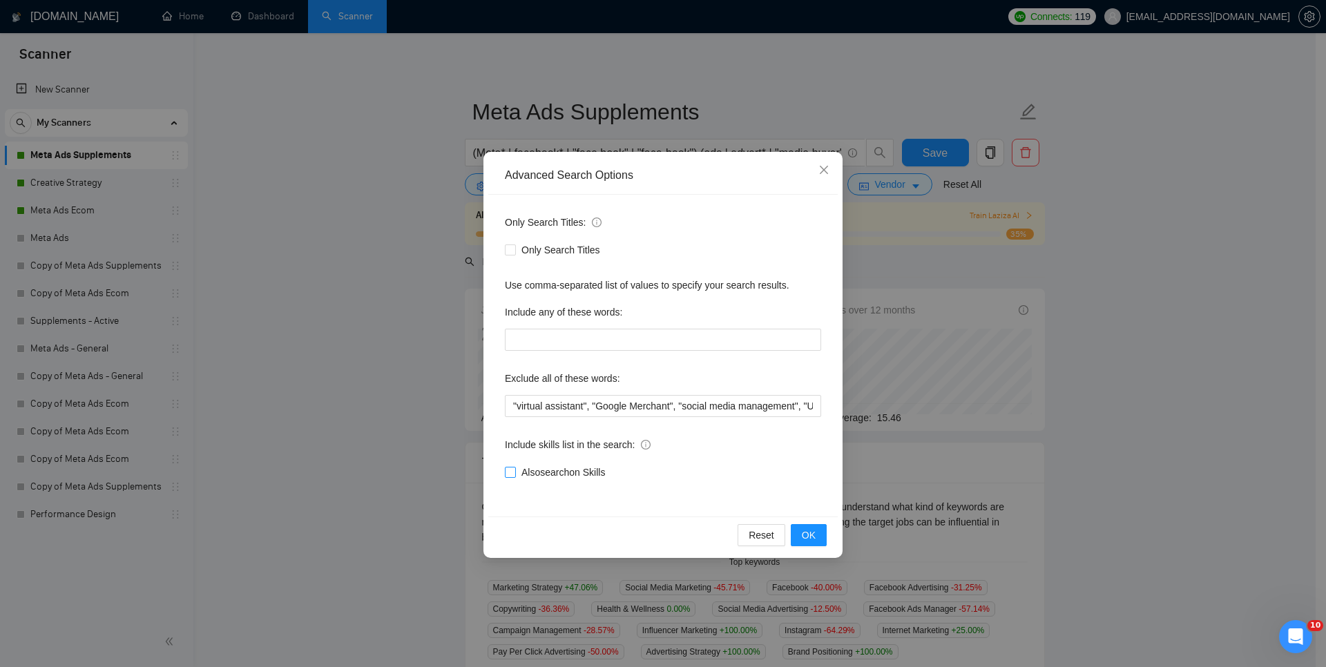
click at [515, 468] on span at bounding box center [510, 472] width 11 height 11
click at [514, 468] on input "Also search on Skills" at bounding box center [510, 472] width 10 height 10
checkbox input "true"
click at [580, 408] on input ""virtual assistant", "Google Merchant", "social media management", "UGC creator…" at bounding box center [663, 406] width 316 height 22
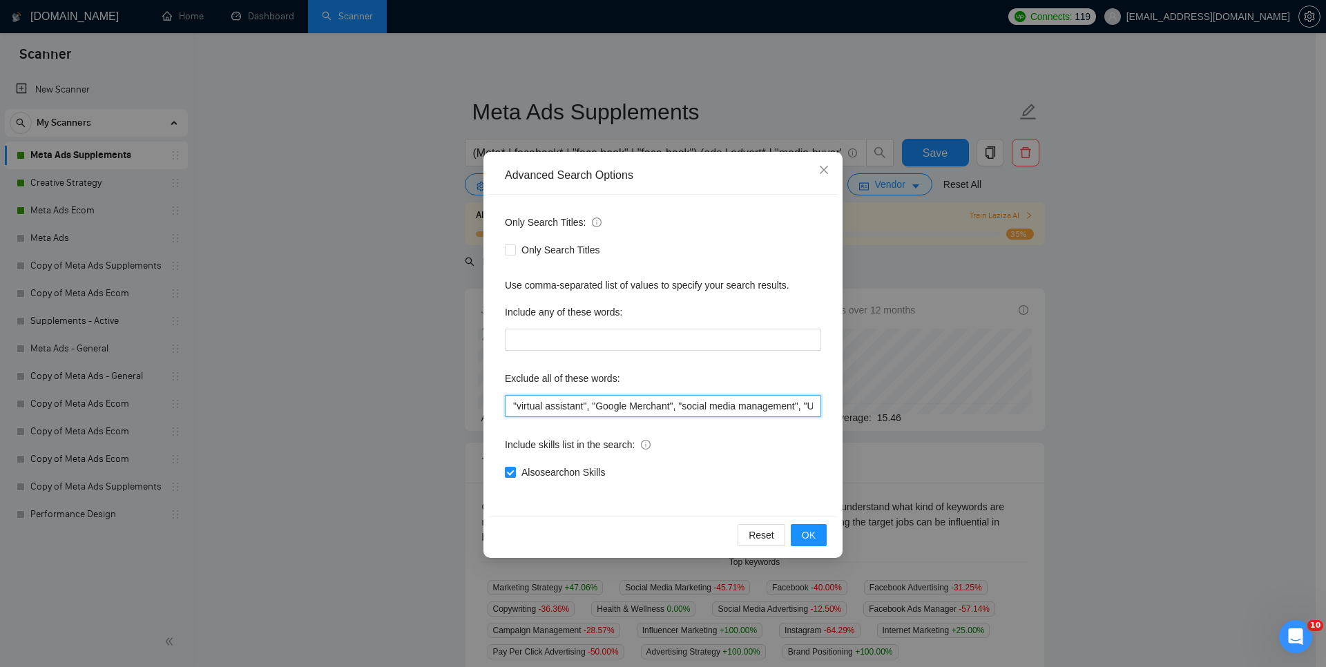
click at [580, 408] on input ""virtual assistant", "Google Merchant", "social media management", "UGC creator…" at bounding box center [663, 406] width 316 height 22
click at [735, 456] on div "Include skills list in the search:" at bounding box center [663, 448] width 316 height 28
click at [810, 530] on span "OK" at bounding box center [809, 534] width 14 height 15
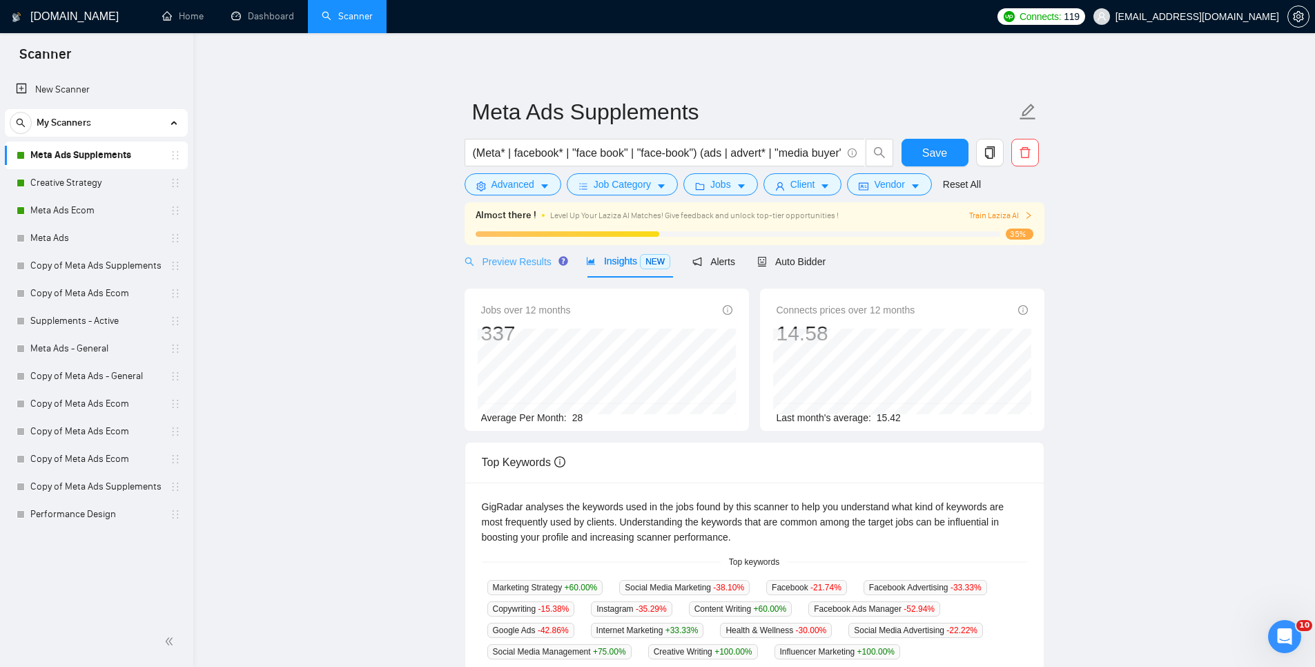
click at [525, 271] on div "Preview Results" at bounding box center [514, 261] width 99 height 32
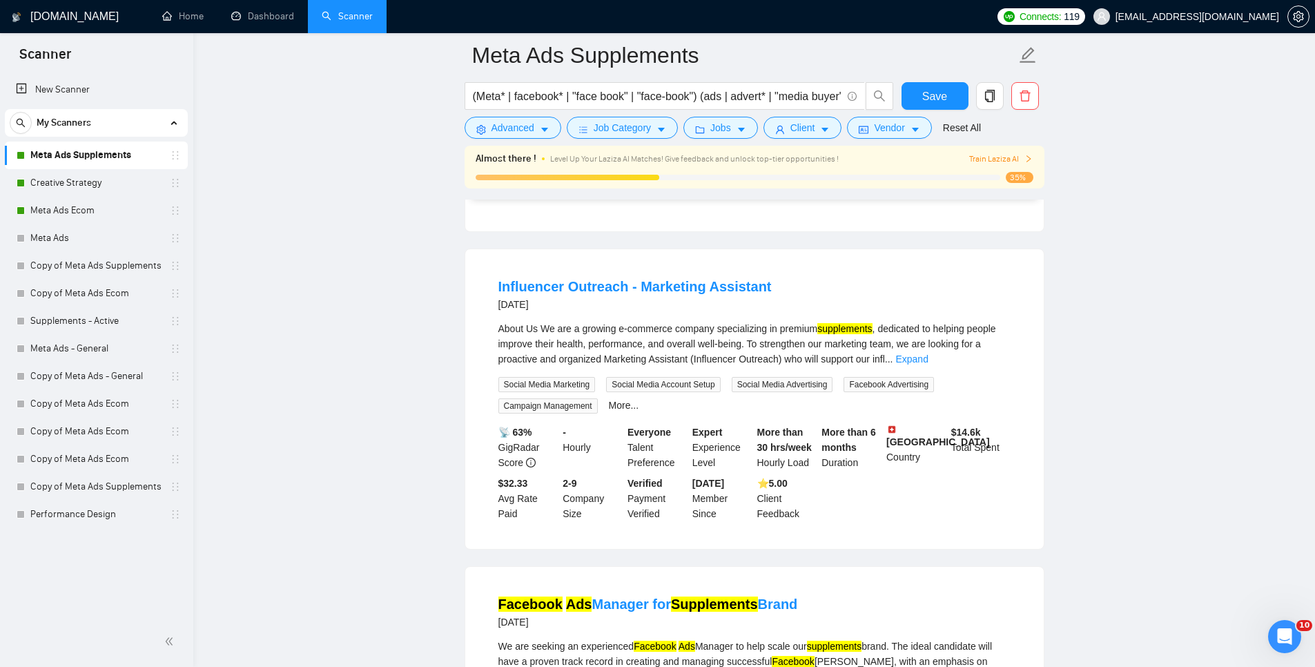
scroll to position [1283, 0]
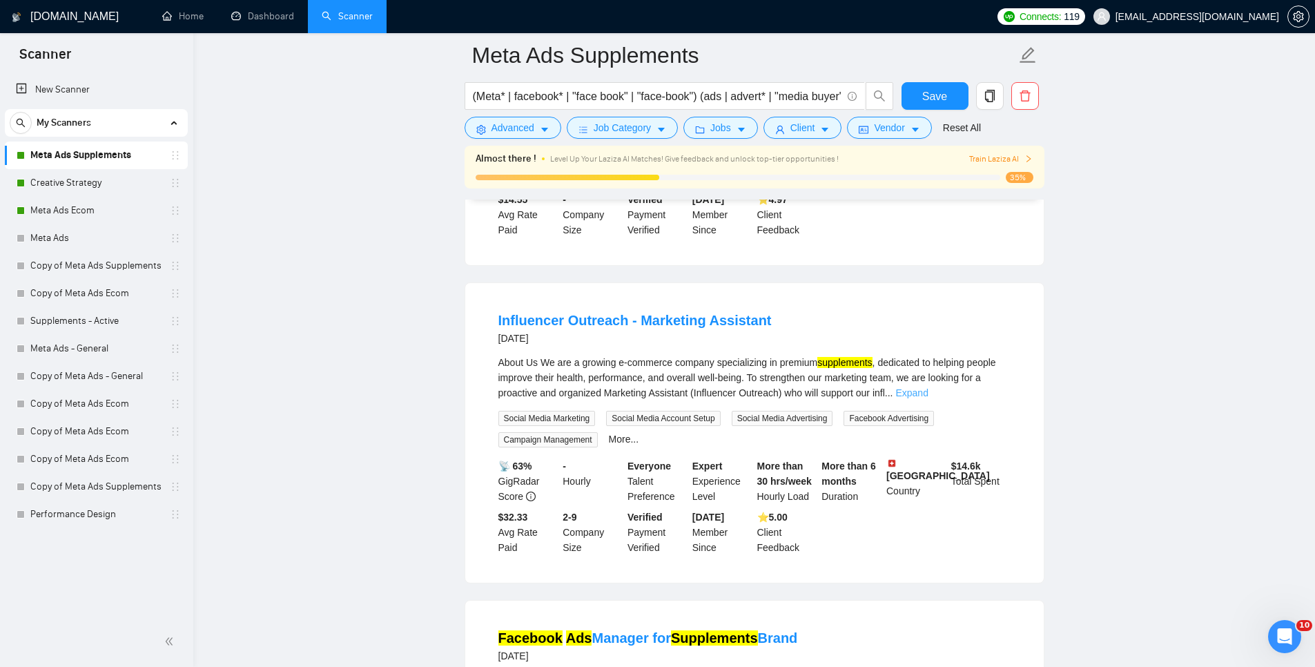
click at [928, 387] on link "Expand" at bounding box center [911, 392] width 32 height 11
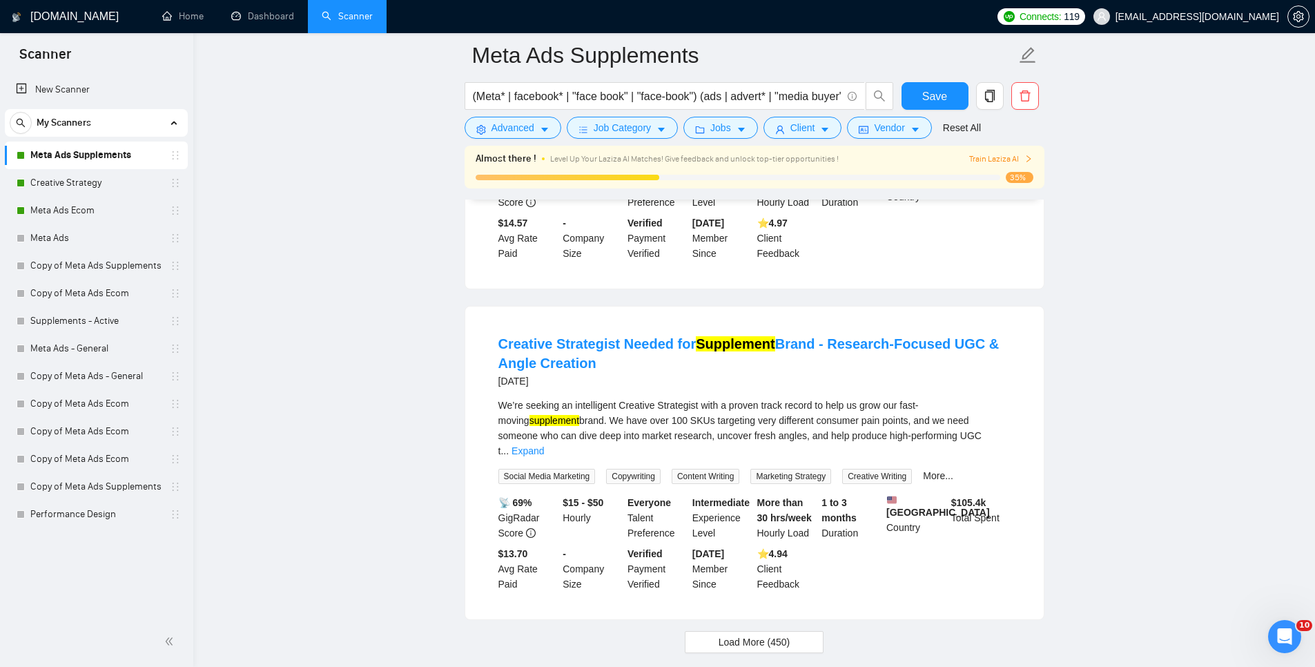
scroll to position [3098, 0]
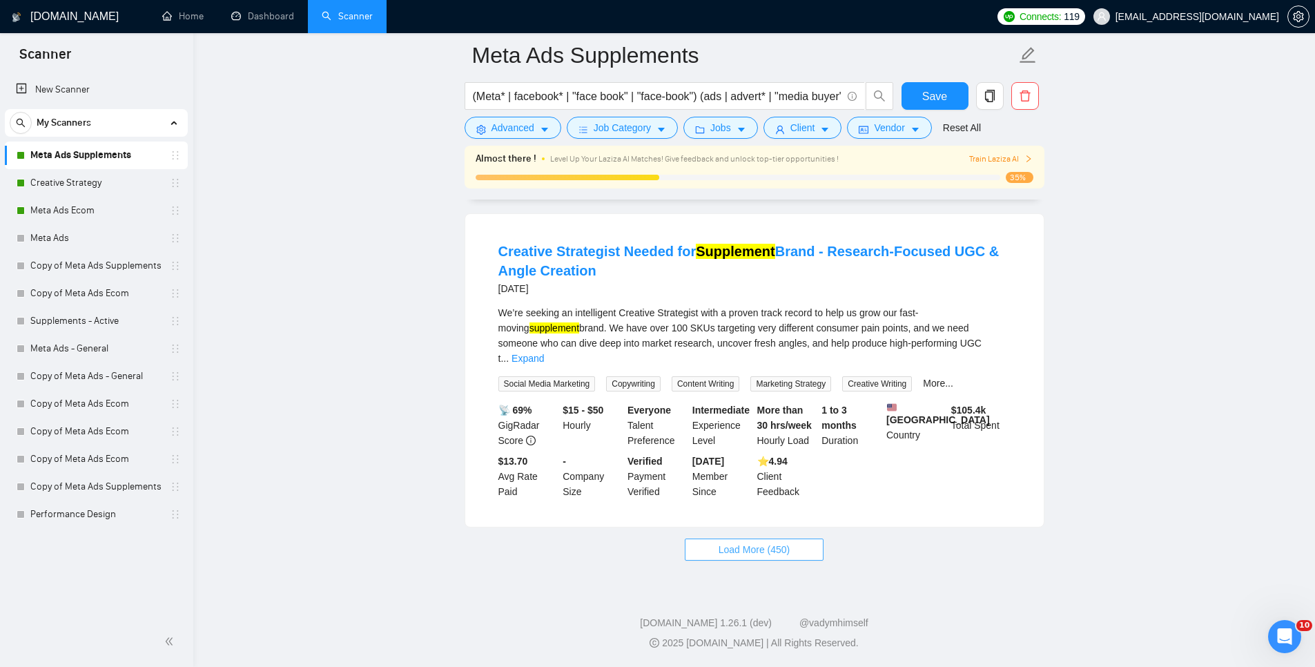
click at [735, 553] on span "Load More (450)" at bounding box center [755, 549] width 72 height 15
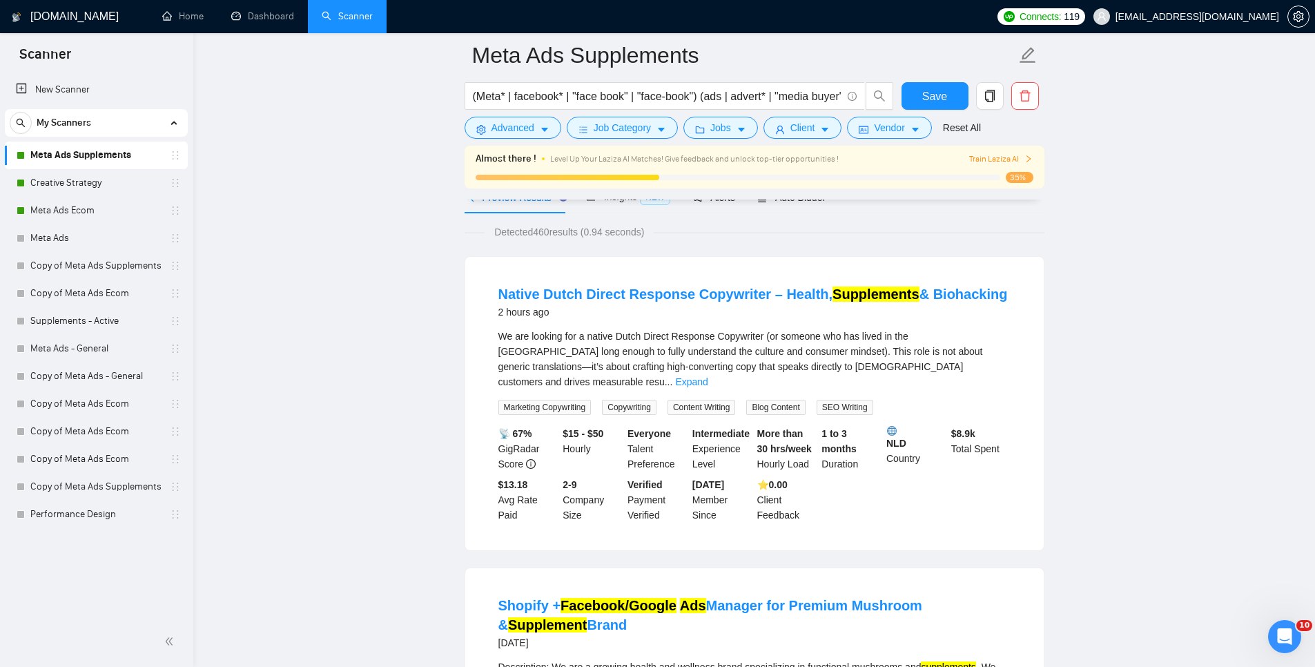
scroll to position [0, 0]
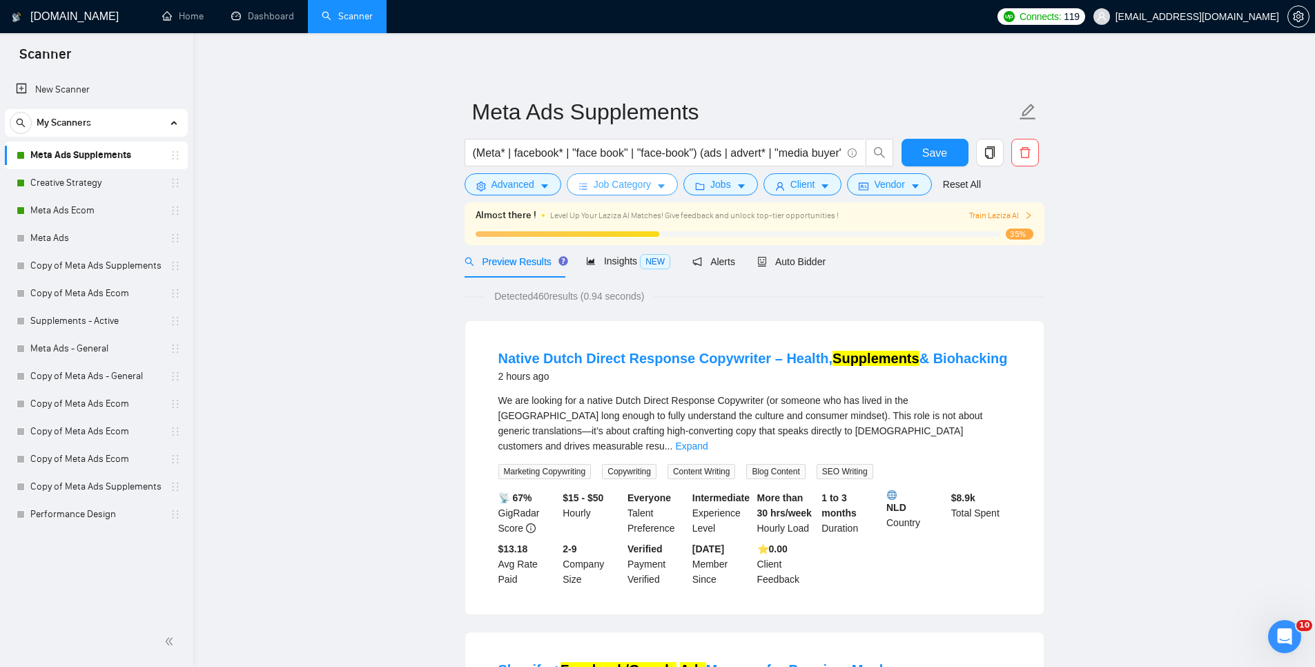
click at [620, 175] on button "Job Category" at bounding box center [622, 184] width 111 height 22
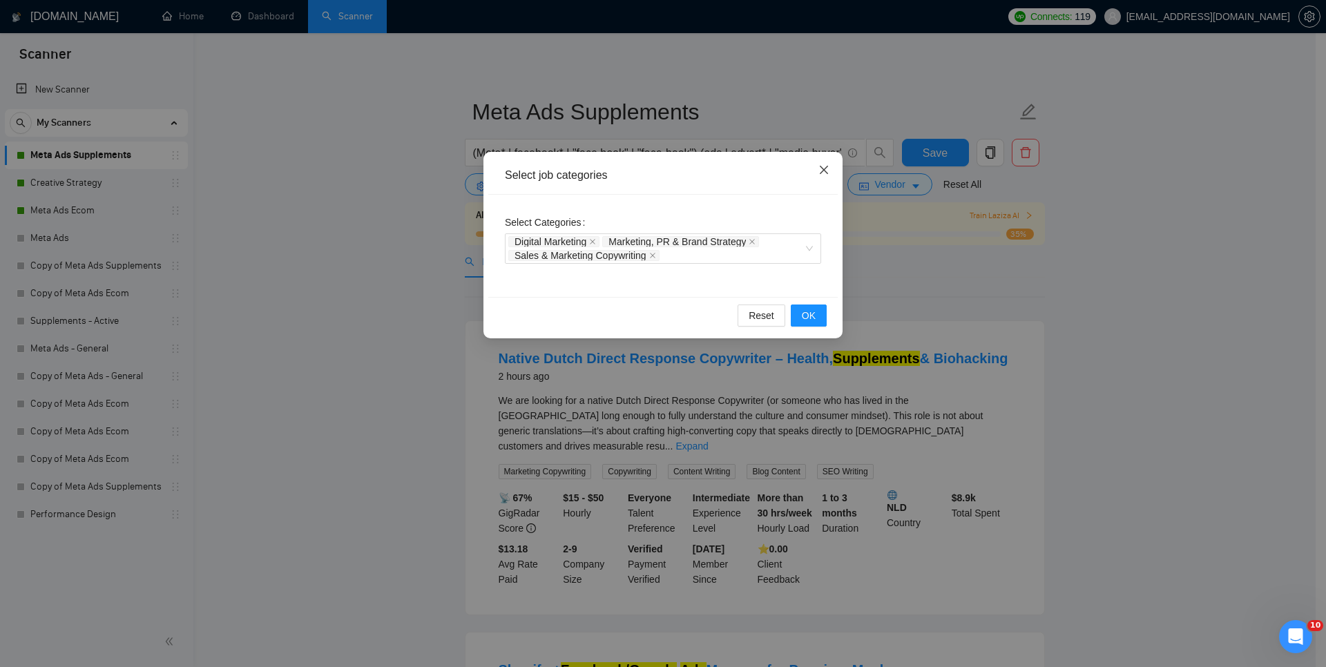
click at [827, 165] on icon "close" at bounding box center [823, 169] width 11 height 11
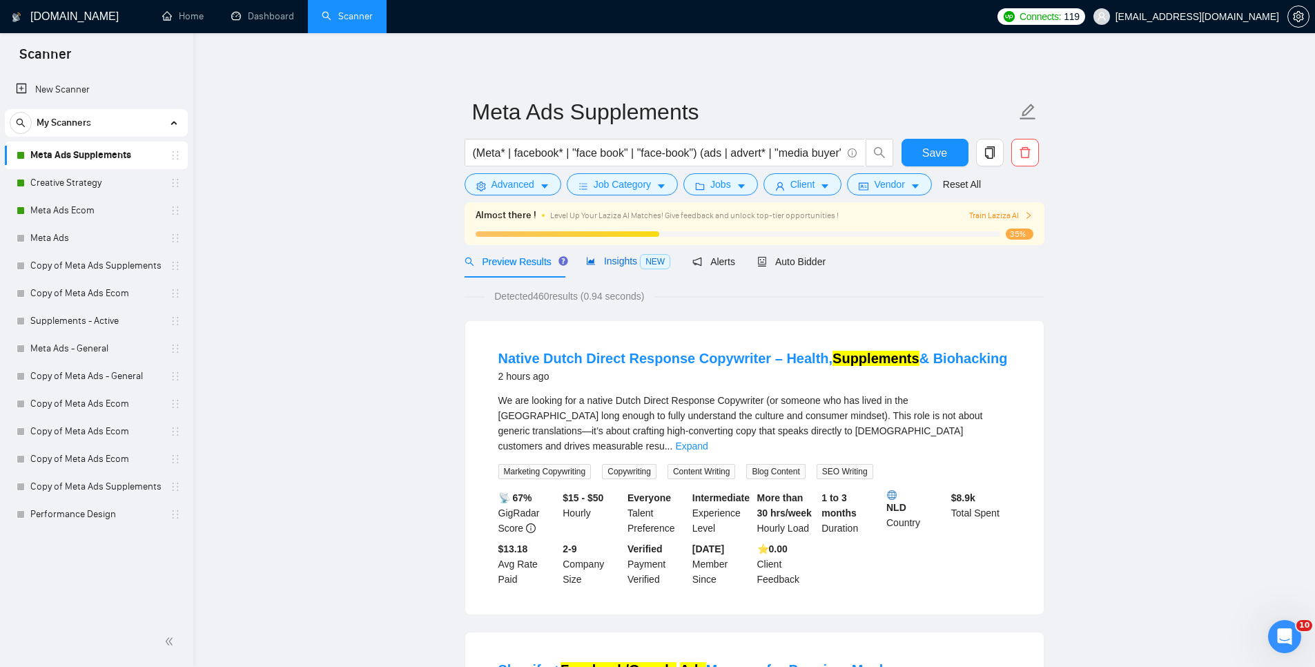
click at [628, 258] on span "Insights NEW" at bounding box center [628, 260] width 84 height 11
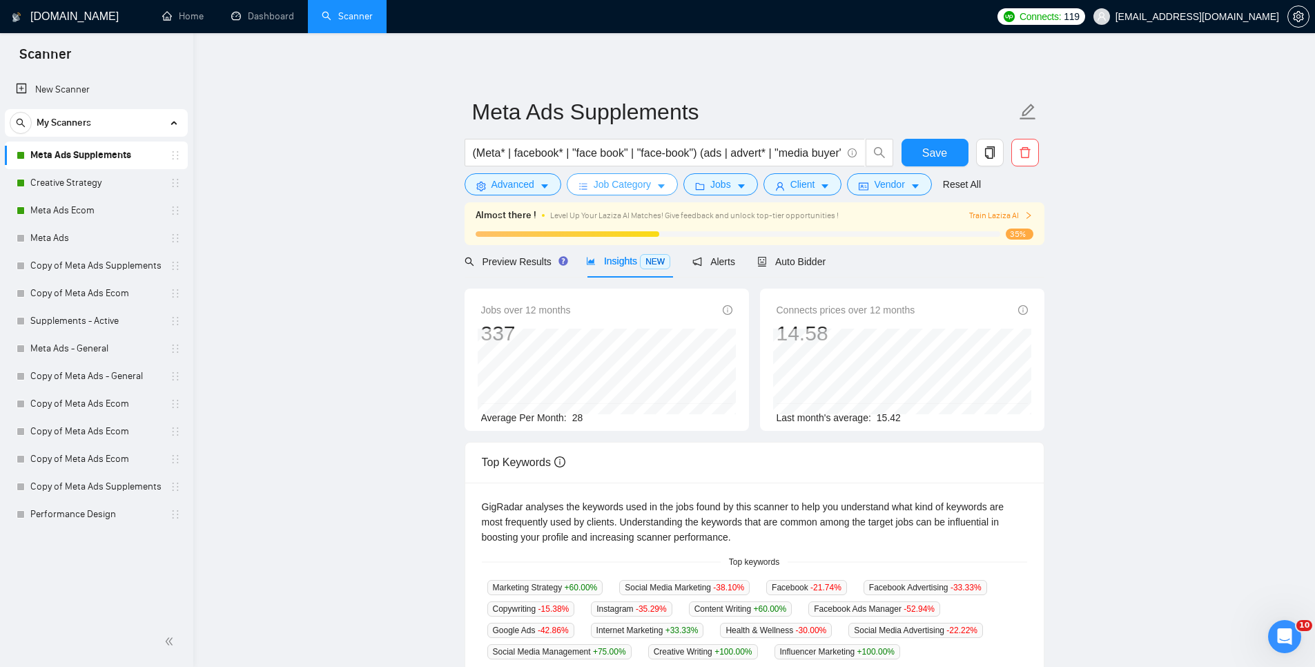
click at [636, 185] on span "Job Category" at bounding box center [622, 184] width 57 height 15
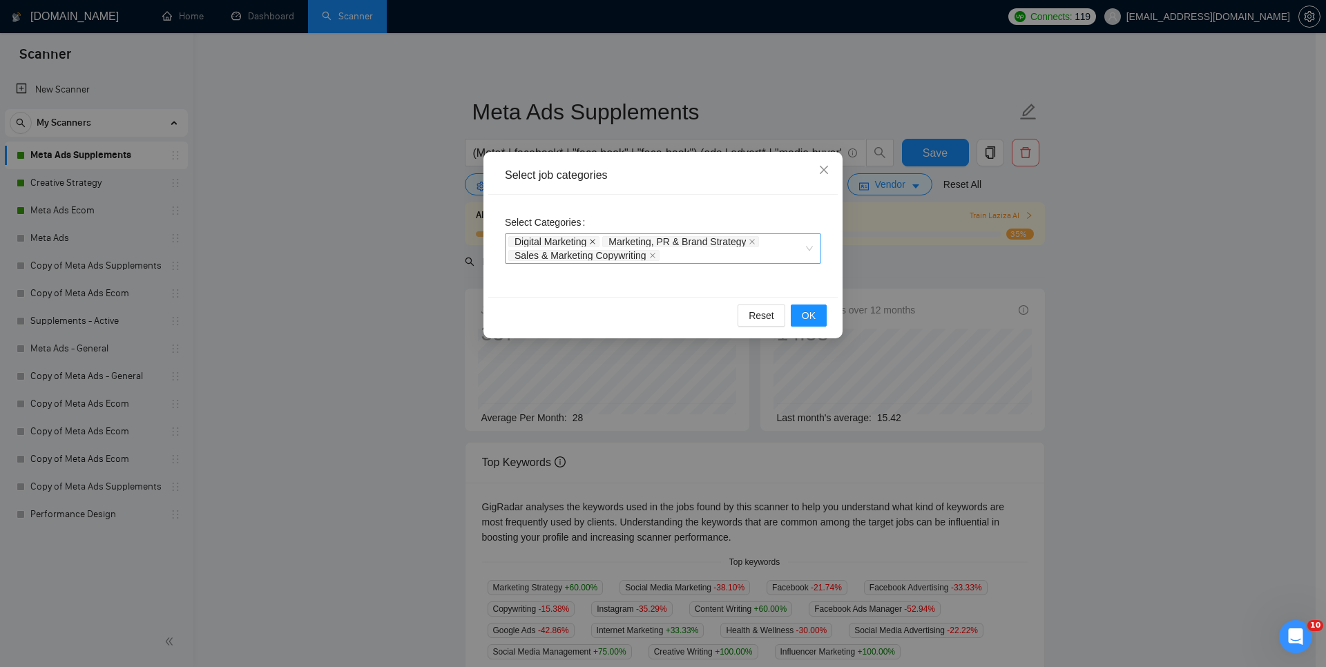
click at [596, 240] on icon "close" at bounding box center [592, 241] width 7 height 7
drag, startPoint x: 660, startPoint y: 240, endPoint x: 657, endPoint y: 253, distance: 13.4
click at [659, 240] on icon "close" at bounding box center [657, 241] width 7 height 7
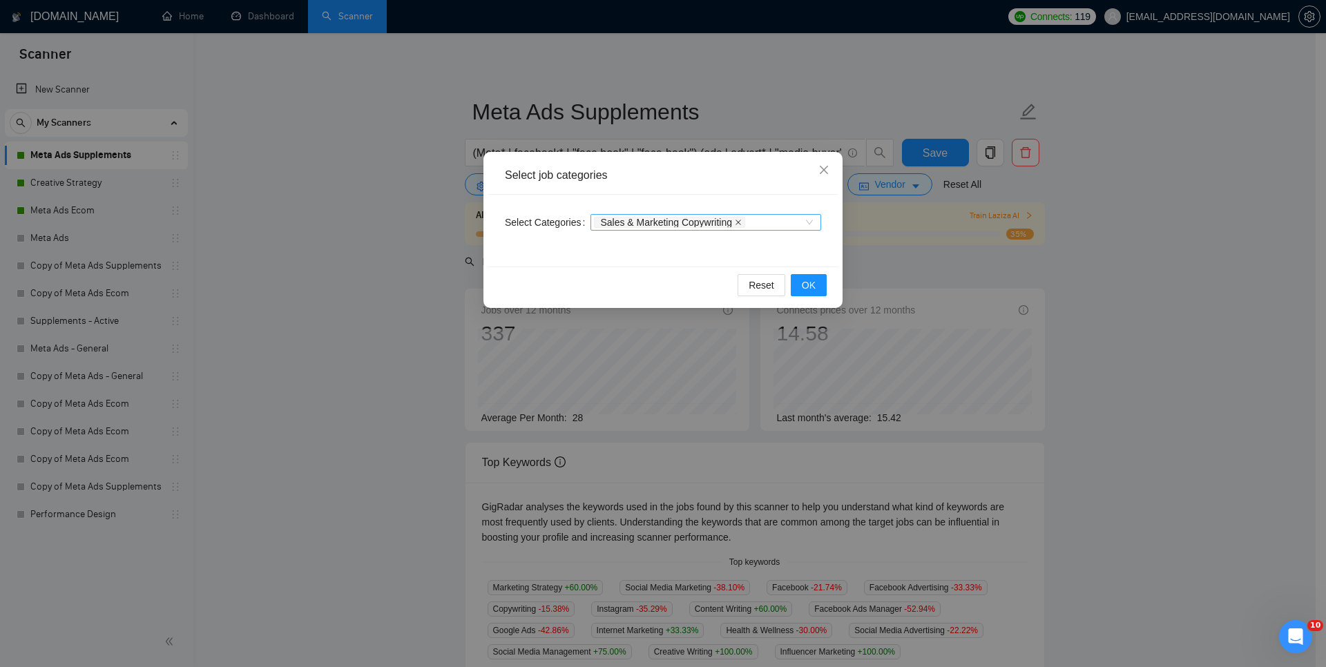
click at [741, 220] on icon "close" at bounding box center [738, 222] width 7 height 7
click at [818, 285] on button "OK" at bounding box center [808, 285] width 36 height 22
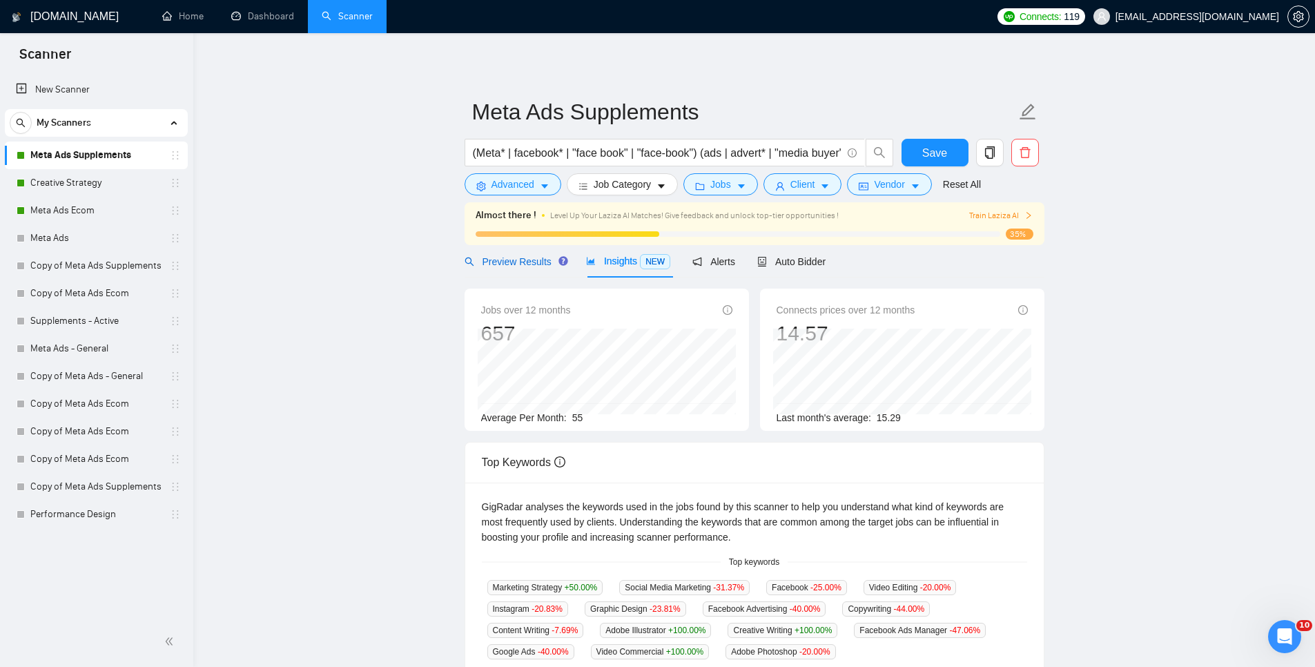
click at [510, 260] on span "Preview Results" at bounding box center [514, 261] width 99 height 11
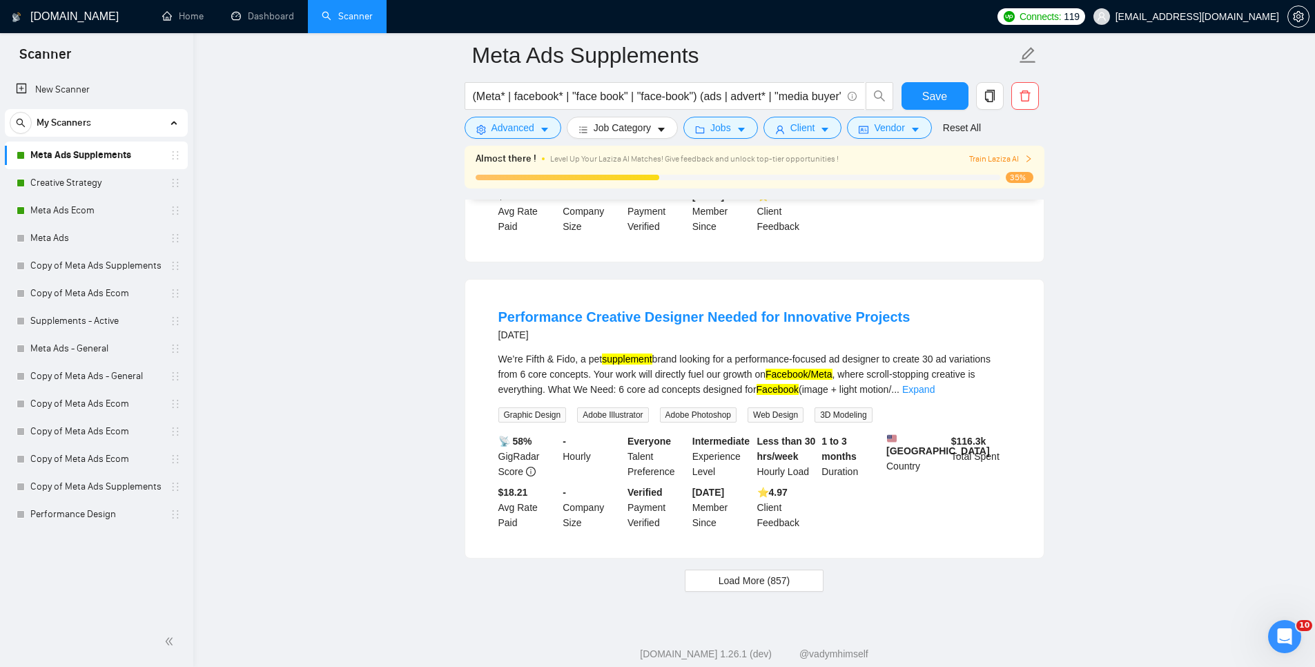
scroll to position [2813, 0]
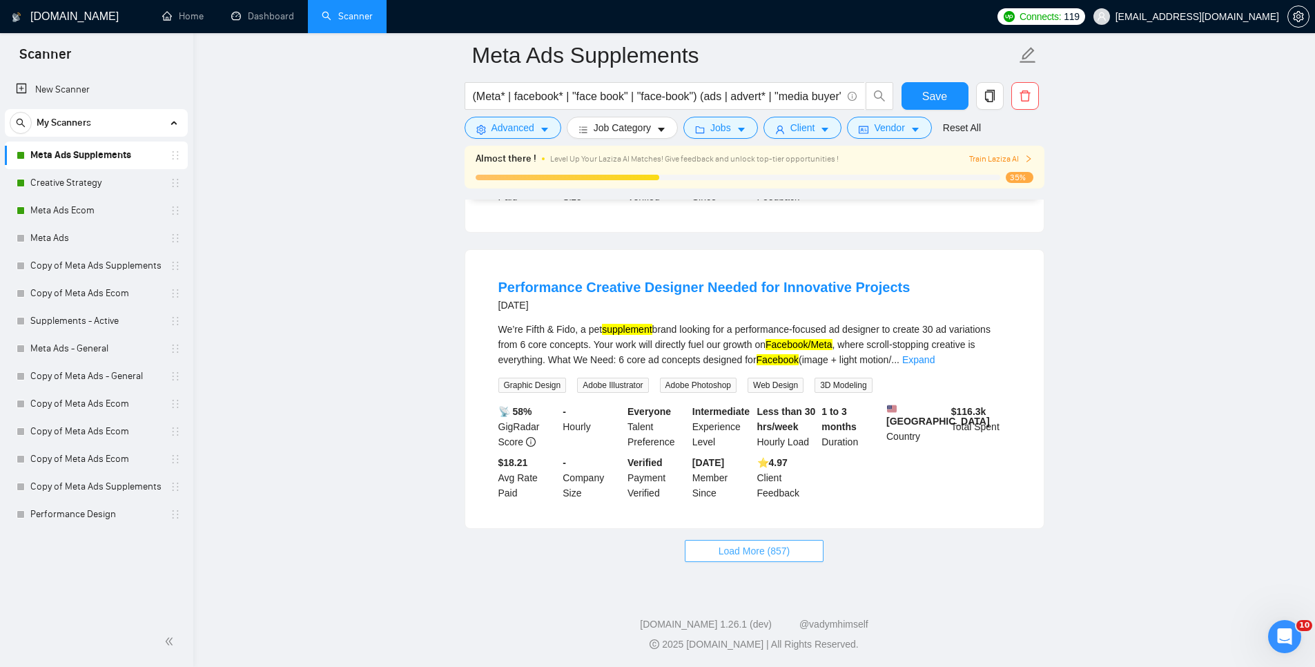
click at [761, 544] on span "Load More (857)" at bounding box center [755, 550] width 72 height 15
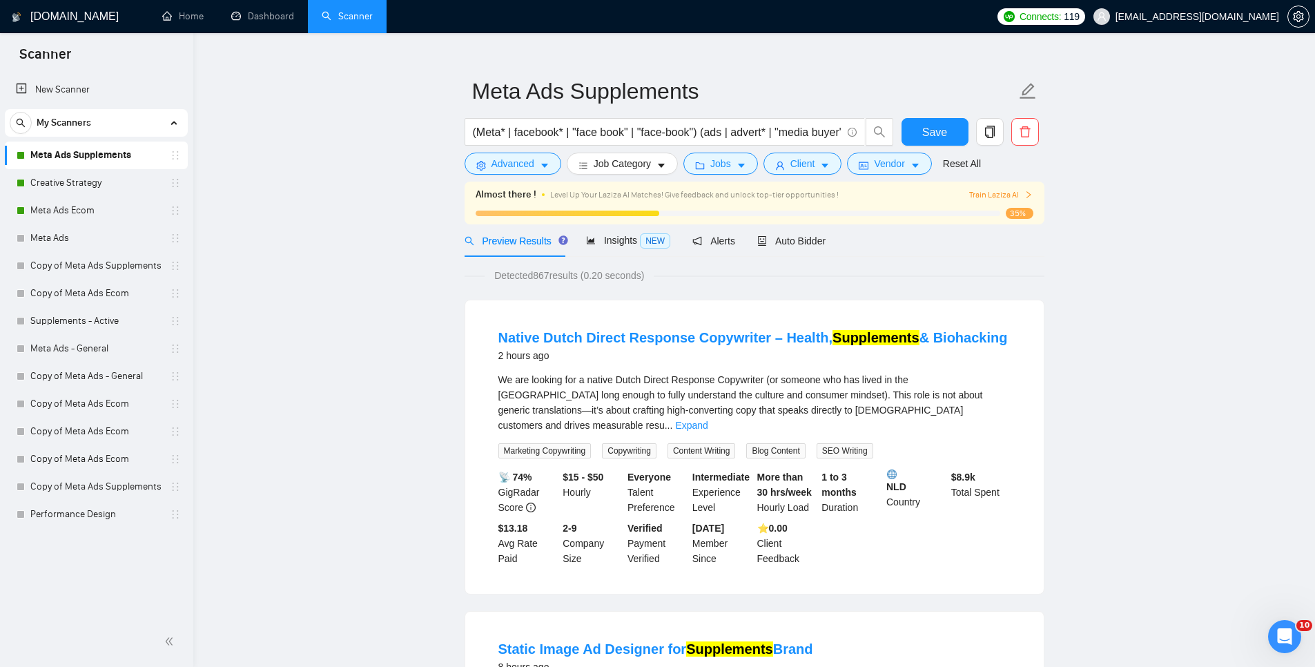
scroll to position [0, 0]
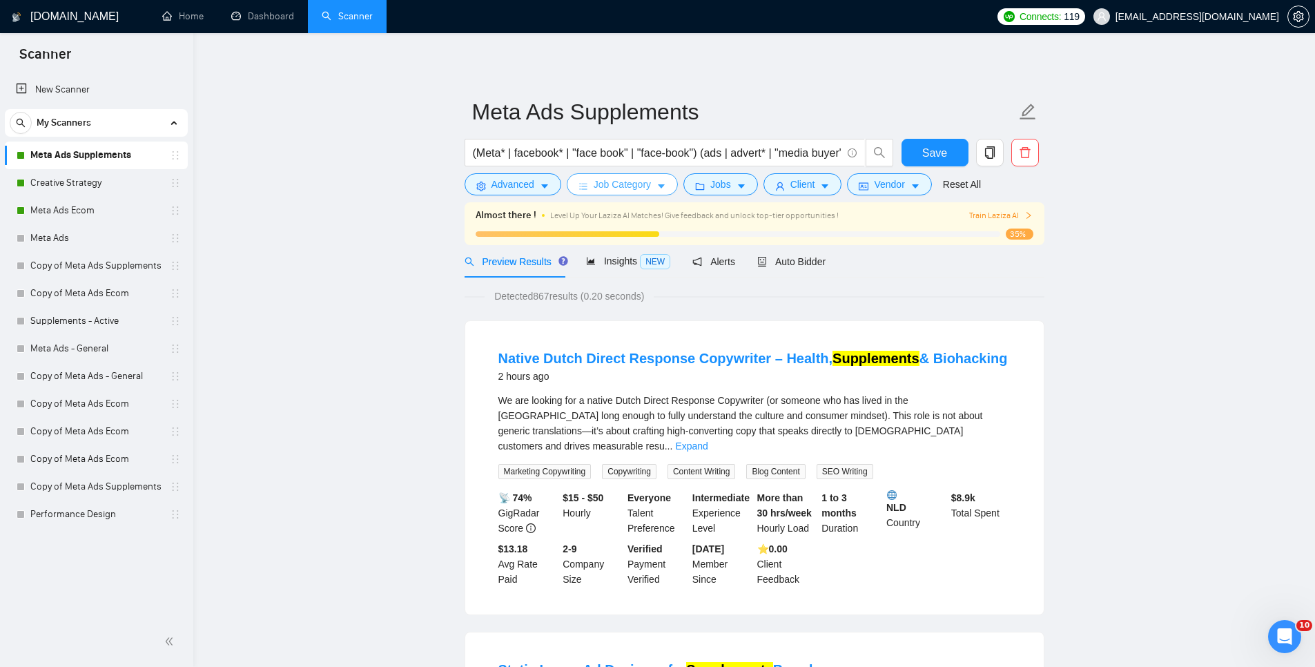
click at [629, 184] on span "Job Category" at bounding box center [622, 184] width 57 height 15
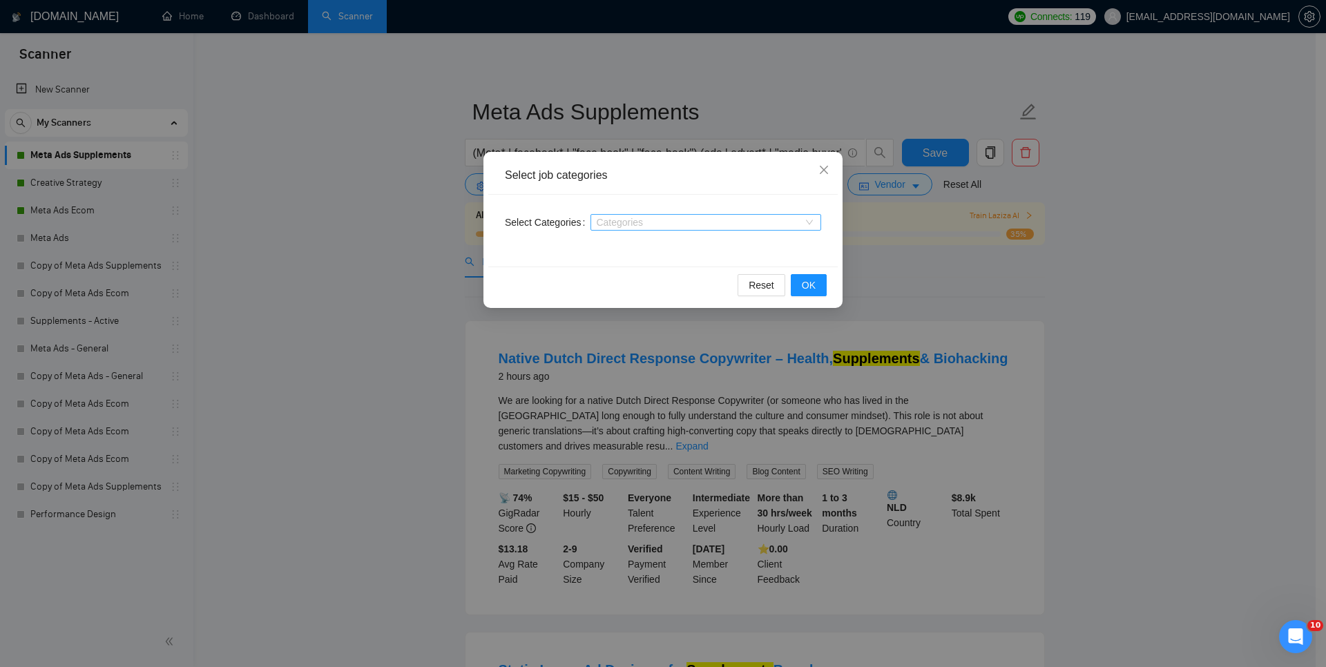
click at [668, 219] on div at bounding box center [699, 222] width 210 height 11
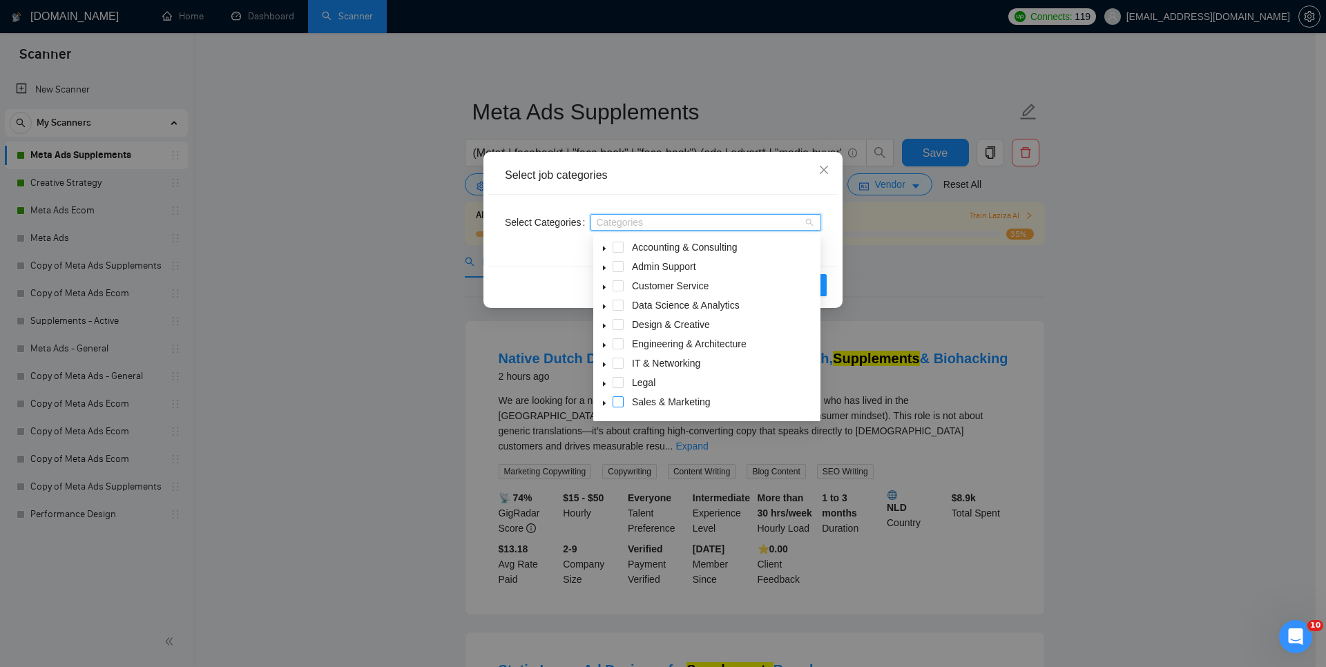
click at [618, 402] on span at bounding box center [617, 401] width 11 height 11
click at [745, 171] on div "Select job categories" at bounding box center [663, 175] width 316 height 15
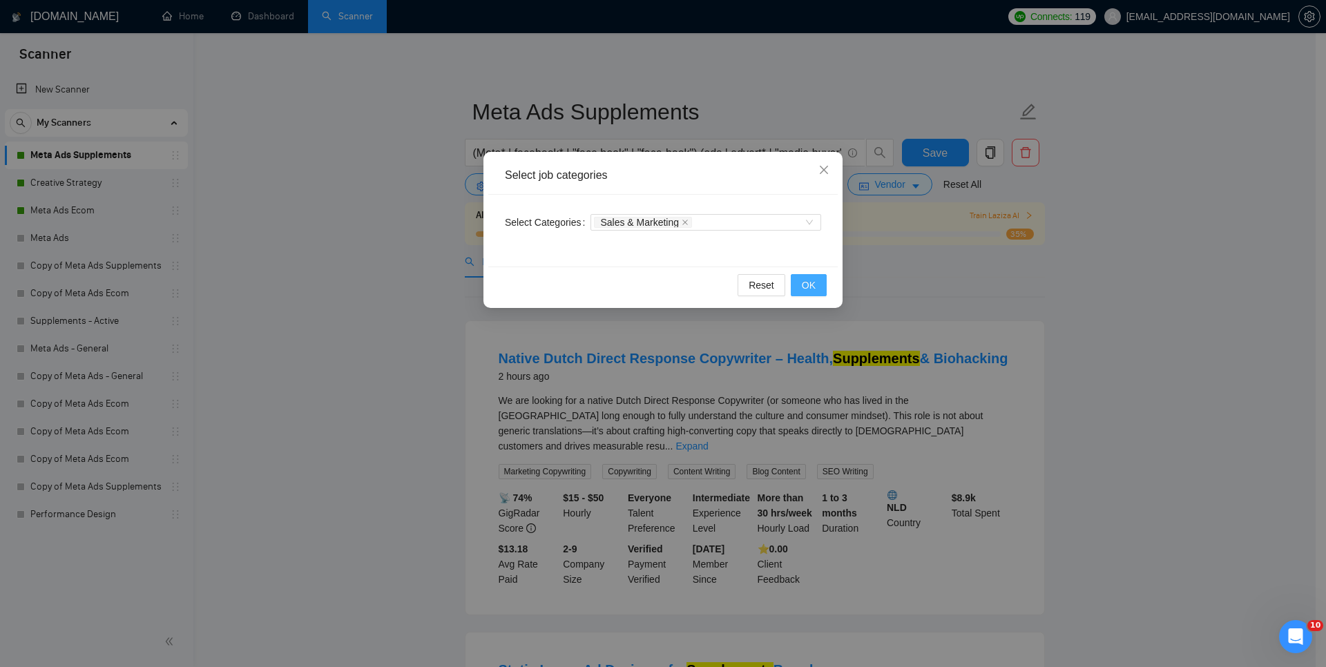
click at [814, 284] on span "OK" at bounding box center [809, 285] width 14 height 15
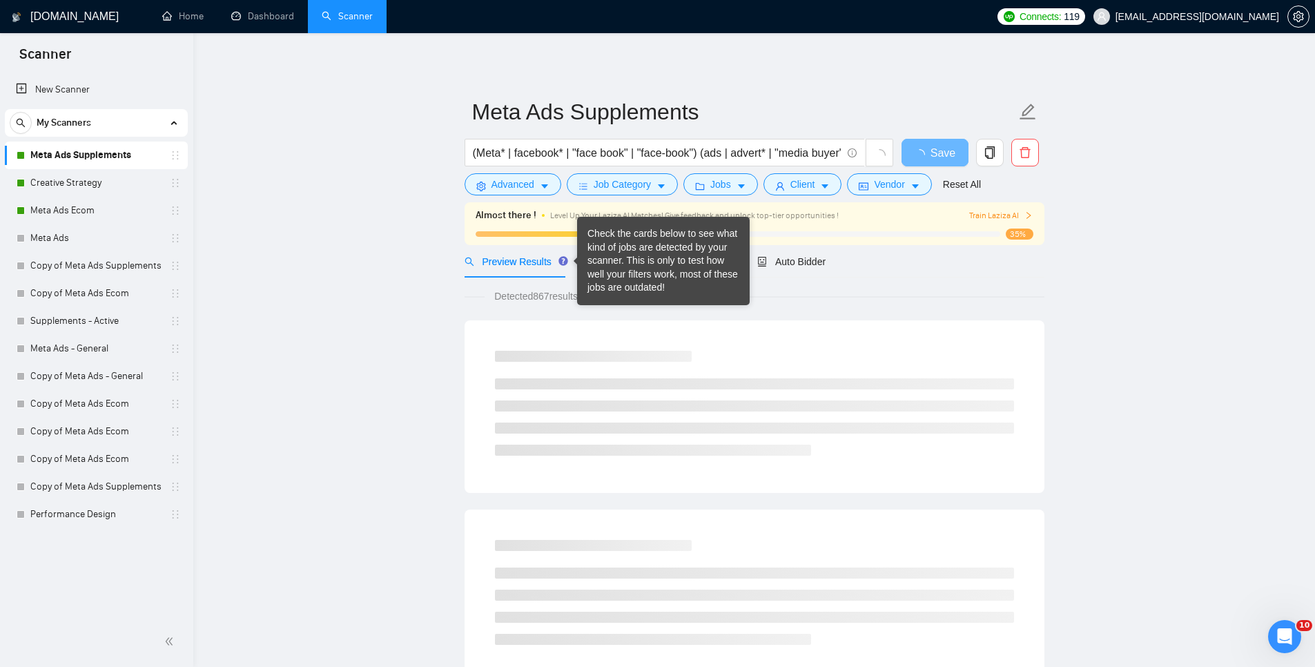
click at [563, 253] on div "Preview Results" at bounding box center [514, 261] width 99 height 32
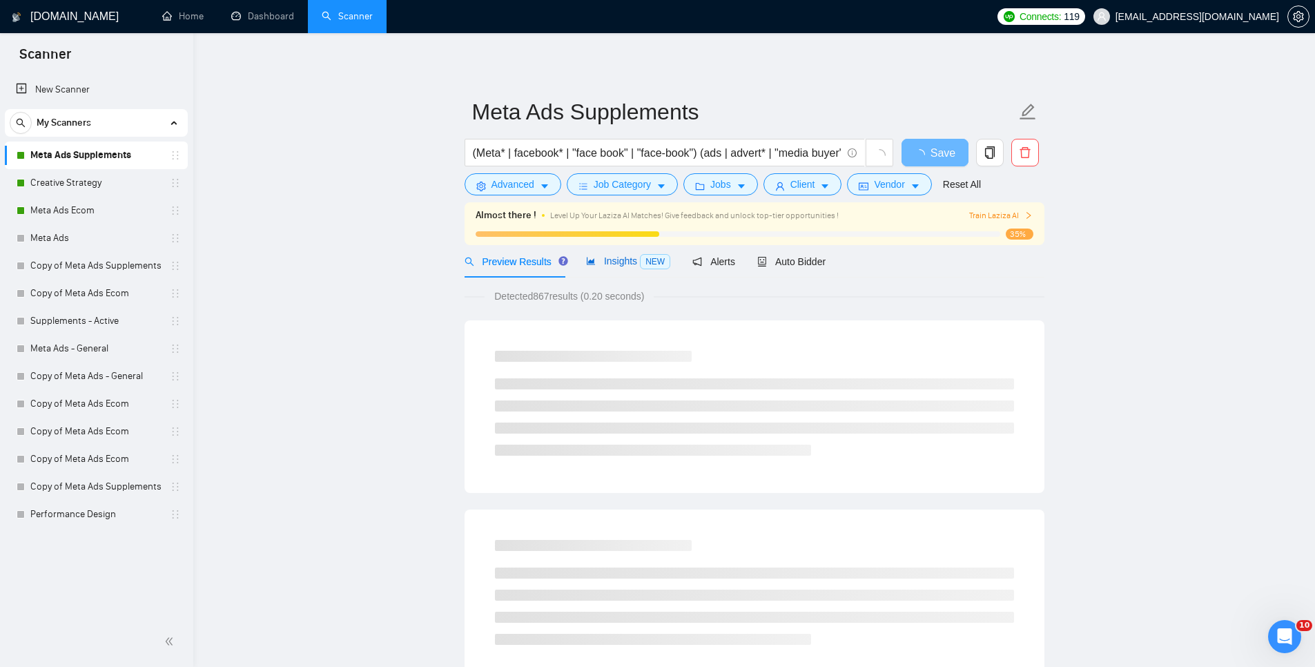
click at [599, 260] on span "Insights NEW" at bounding box center [628, 260] width 84 height 11
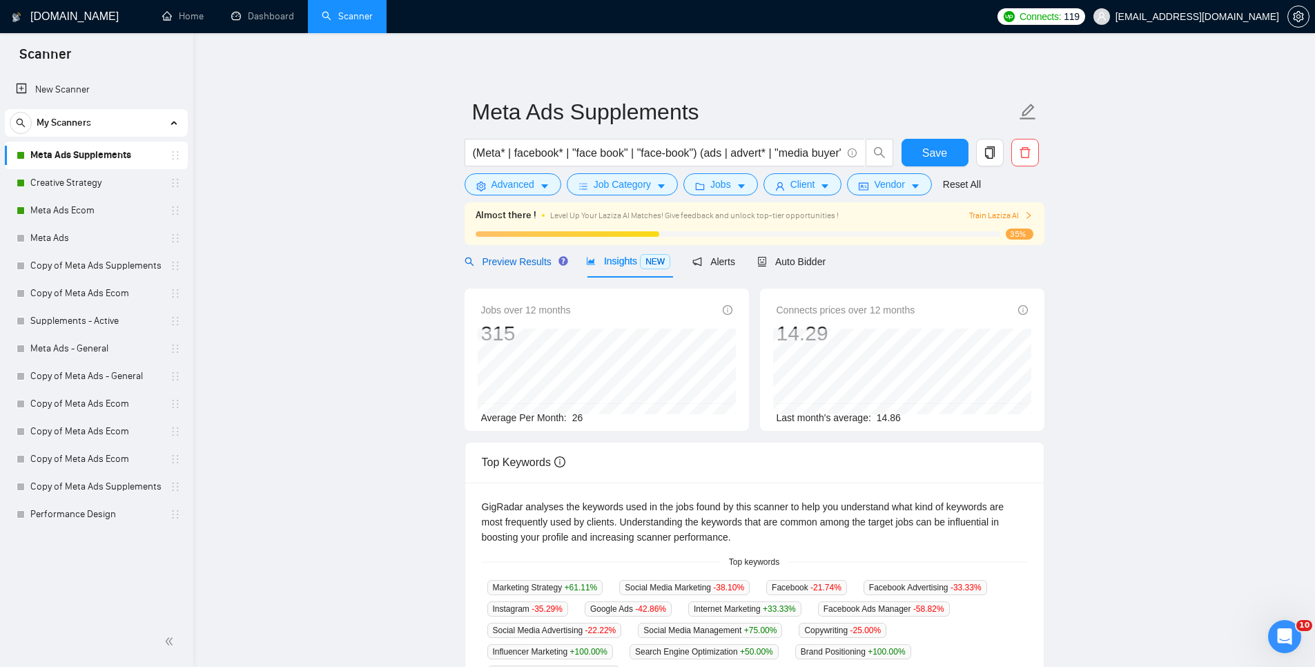
click at [517, 256] on span "Preview Results" at bounding box center [514, 261] width 99 height 11
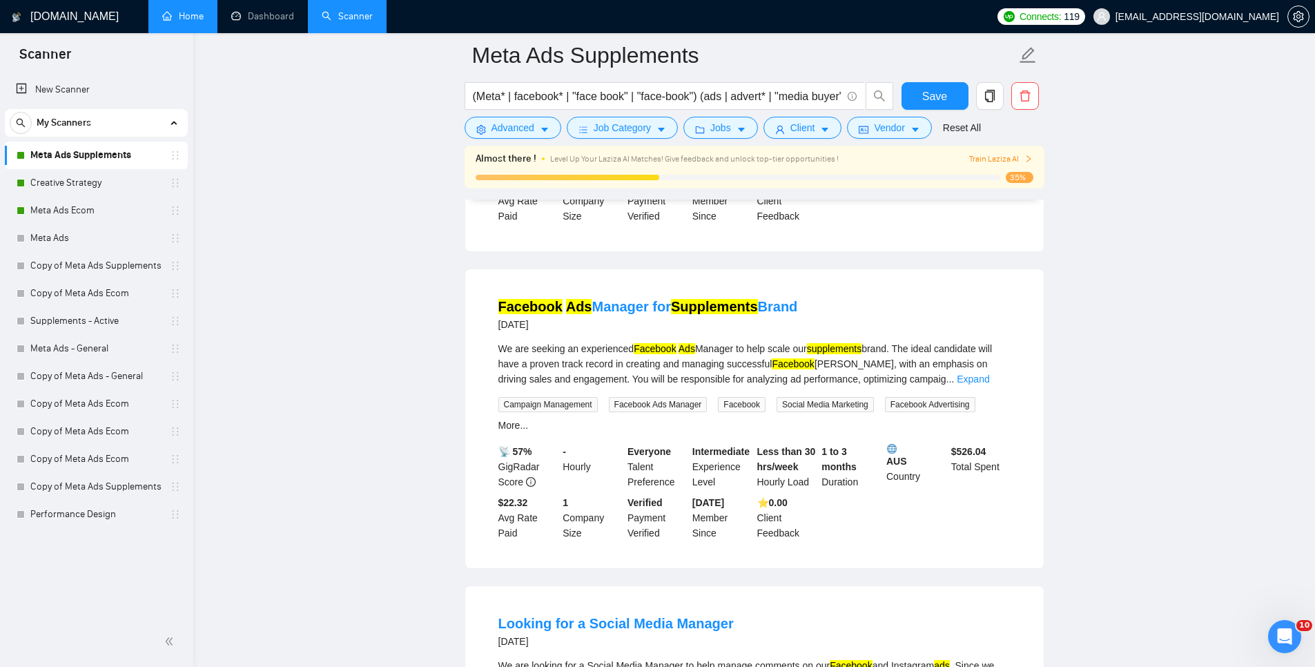
scroll to position [498, 0]
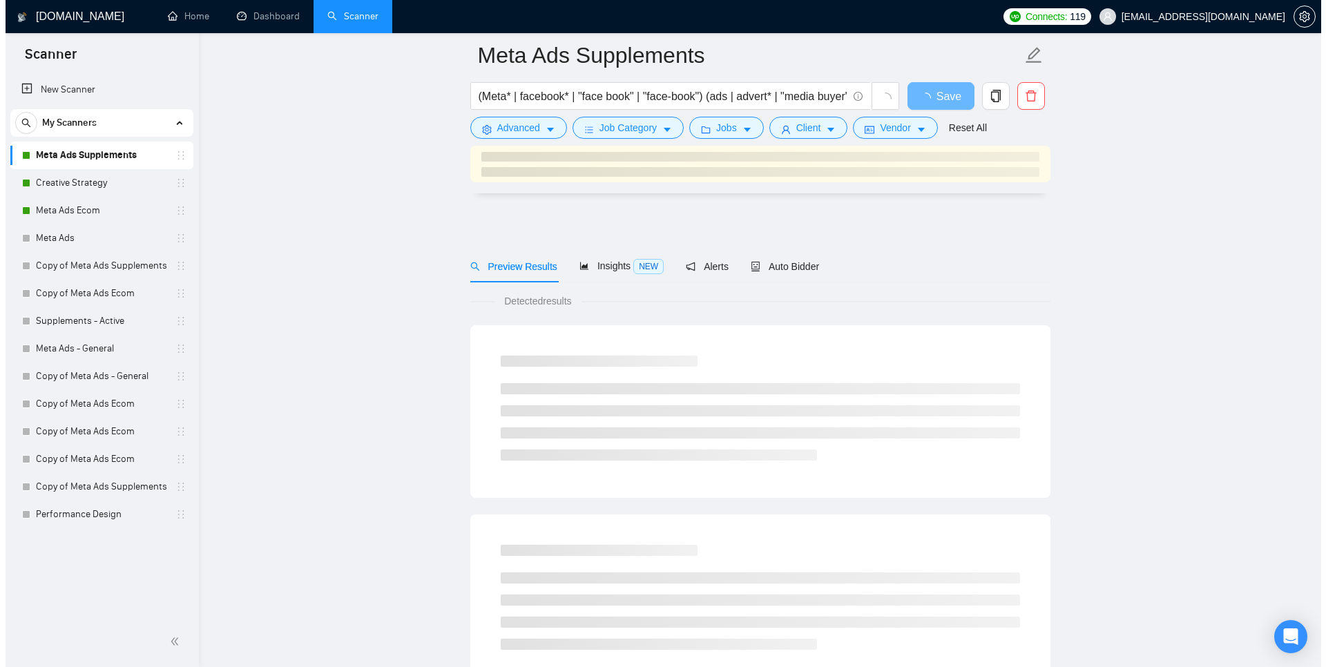
scroll to position [498, 0]
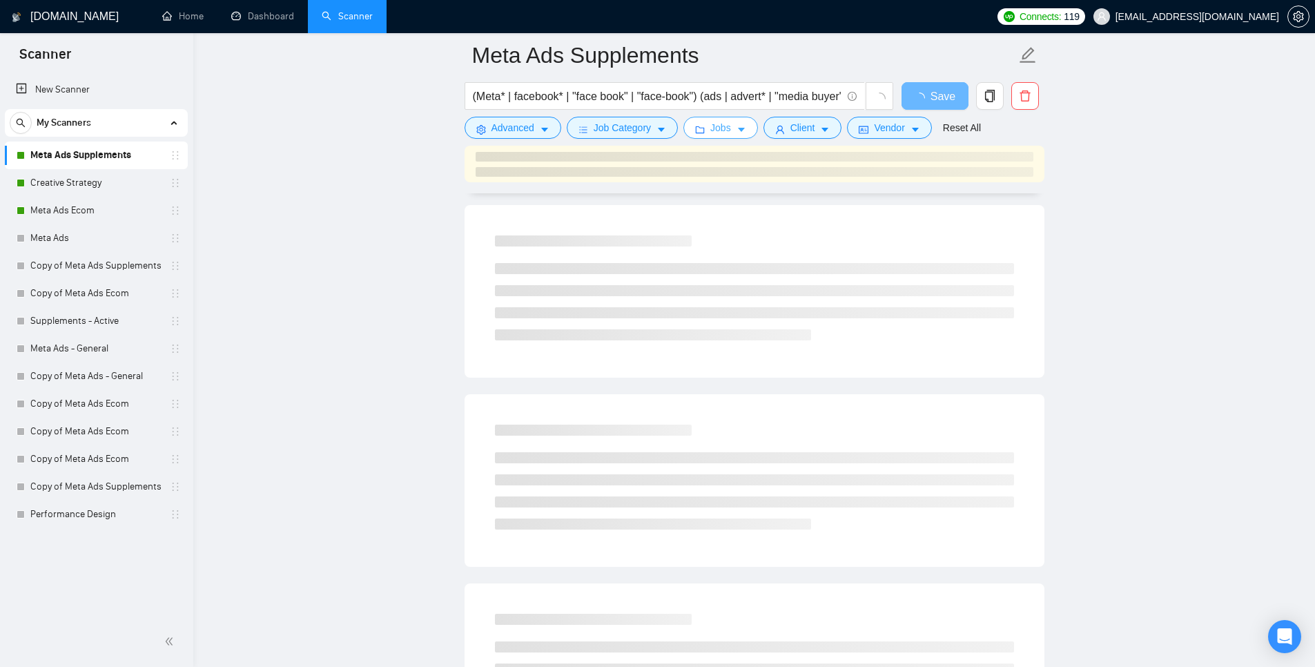
click at [719, 126] on span "Jobs" at bounding box center [720, 127] width 21 height 15
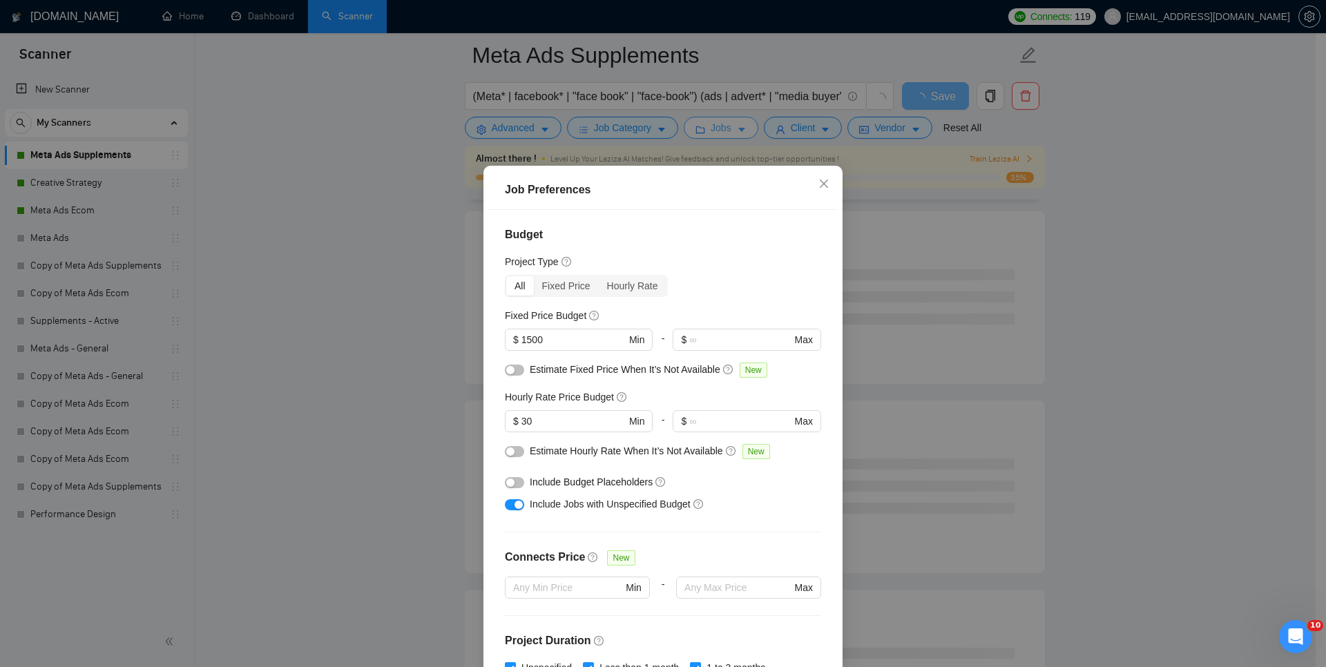
scroll to position [0, 0]
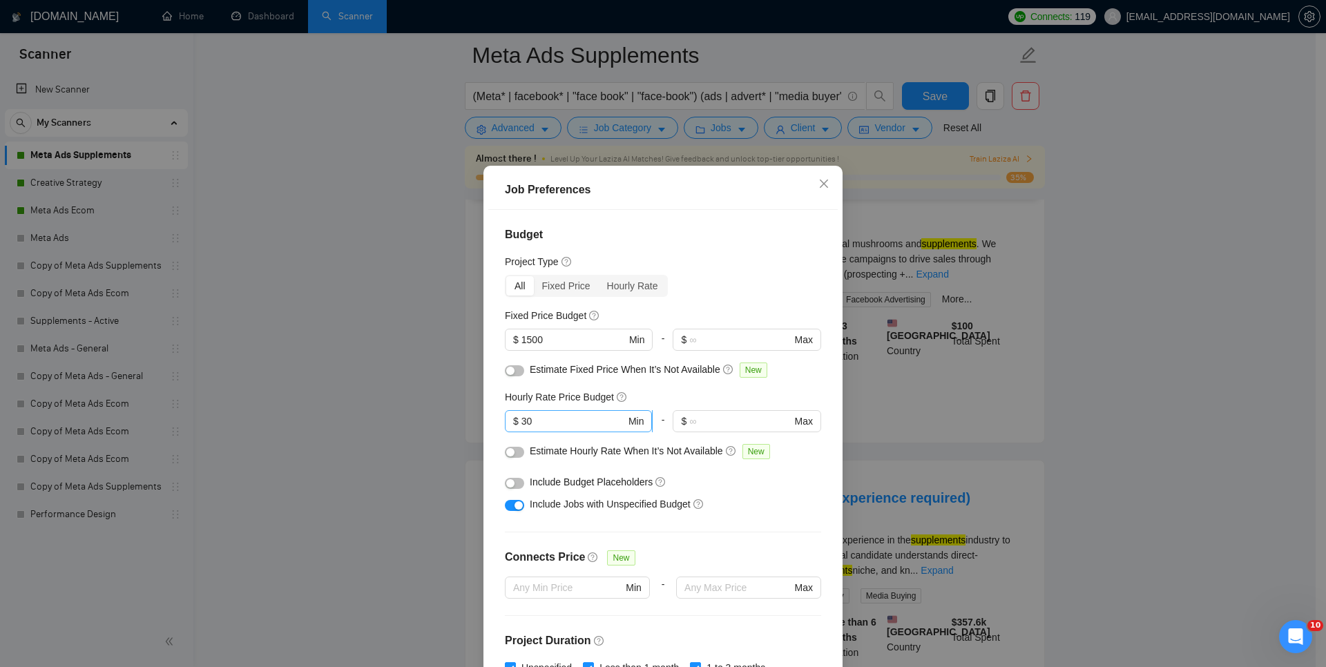
click at [584, 422] on input "30" at bounding box center [573, 421] width 104 height 15
click at [755, 237] on h4 "Budget" at bounding box center [663, 234] width 316 height 17
click at [542, 421] on input "26" at bounding box center [573, 421] width 104 height 15
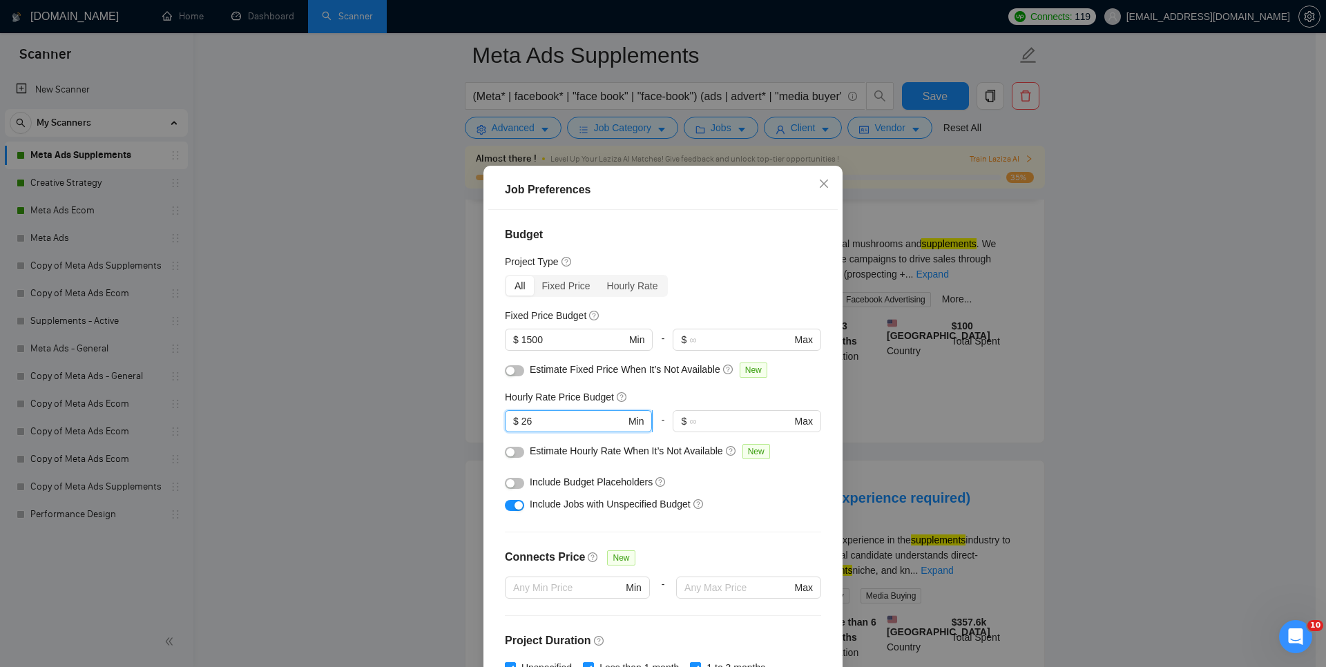
click at [542, 421] on input "26" at bounding box center [573, 421] width 104 height 15
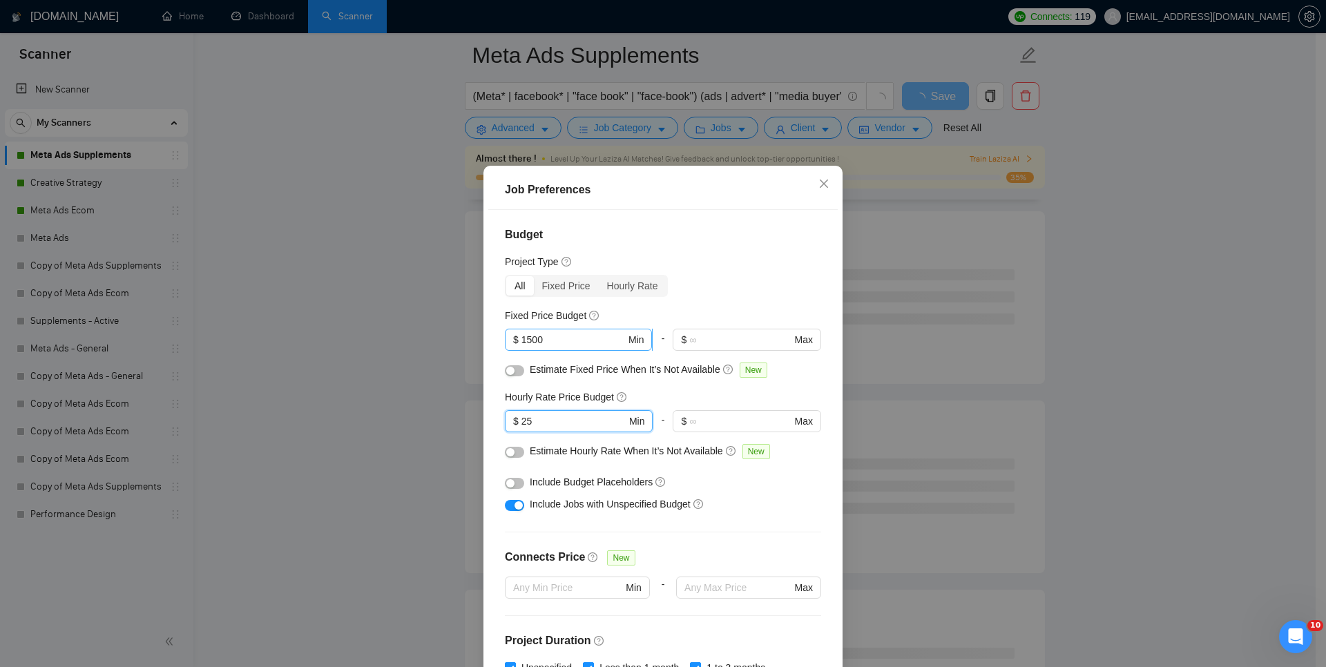
type input "25"
click at [572, 342] on input "1500" at bounding box center [573, 339] width 104 height 15
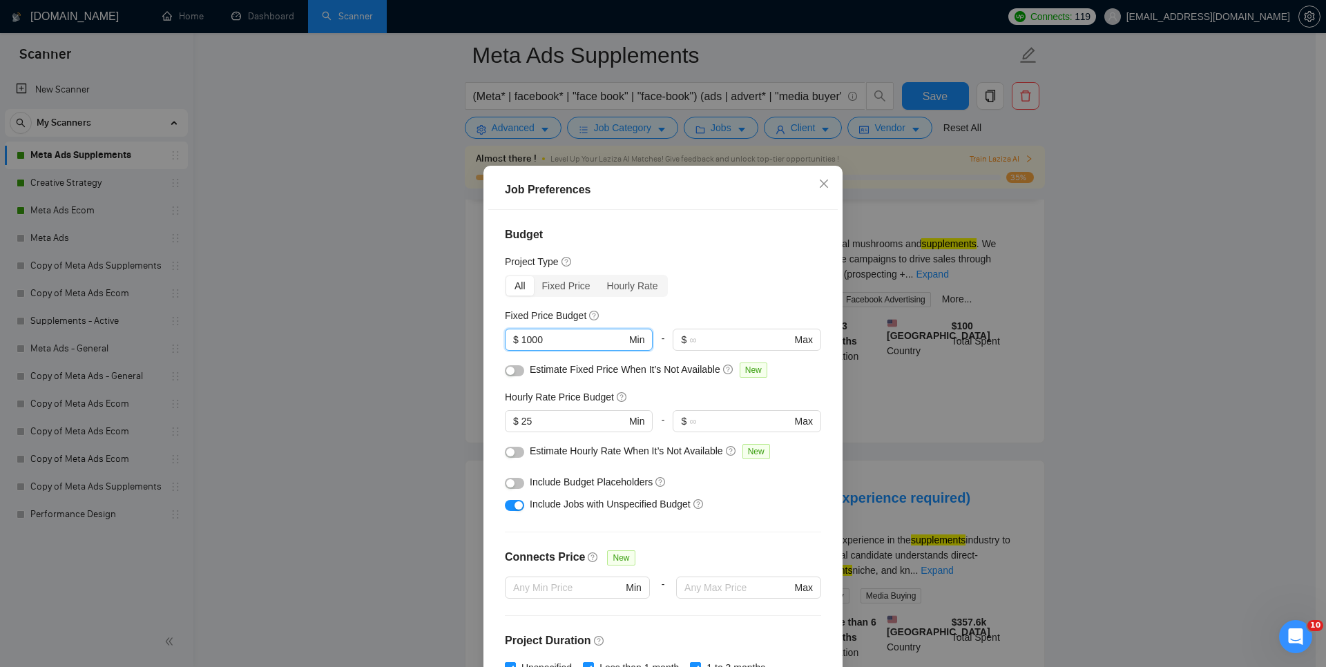
type input "1000"
click at [766, 264] on div "Project Type" at bounding box center [663, 261] width 316 height 15
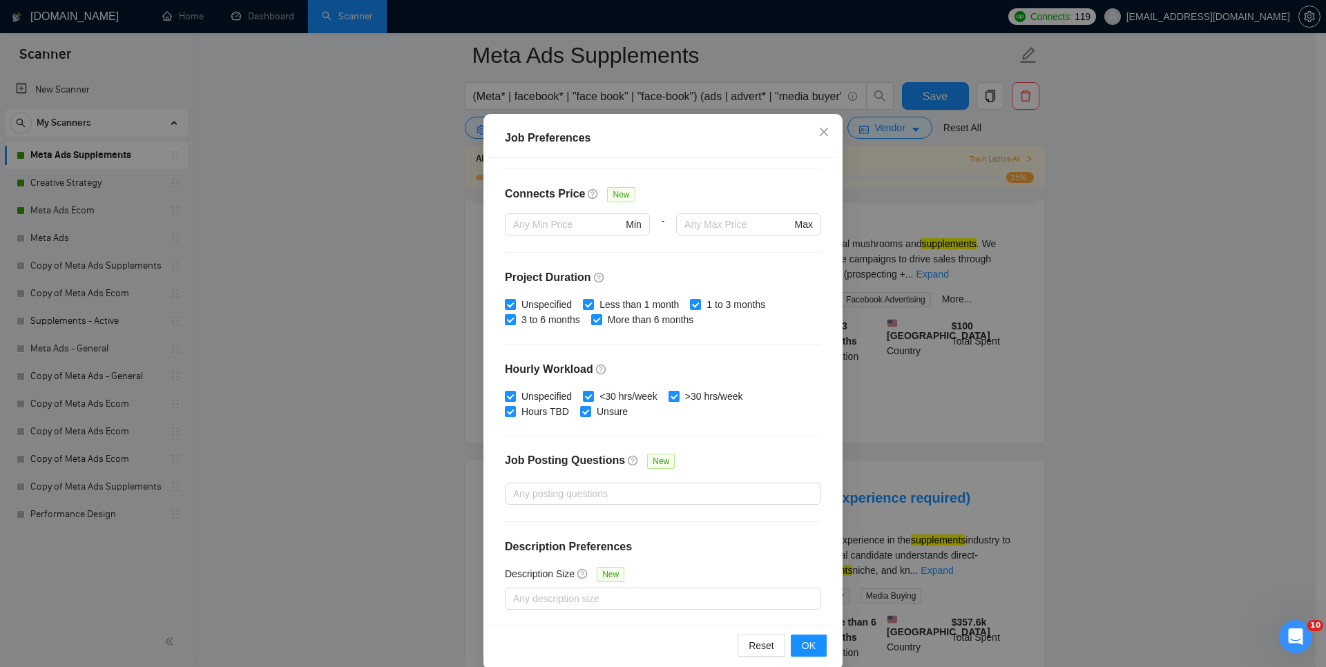
scroll to position [71, 0]
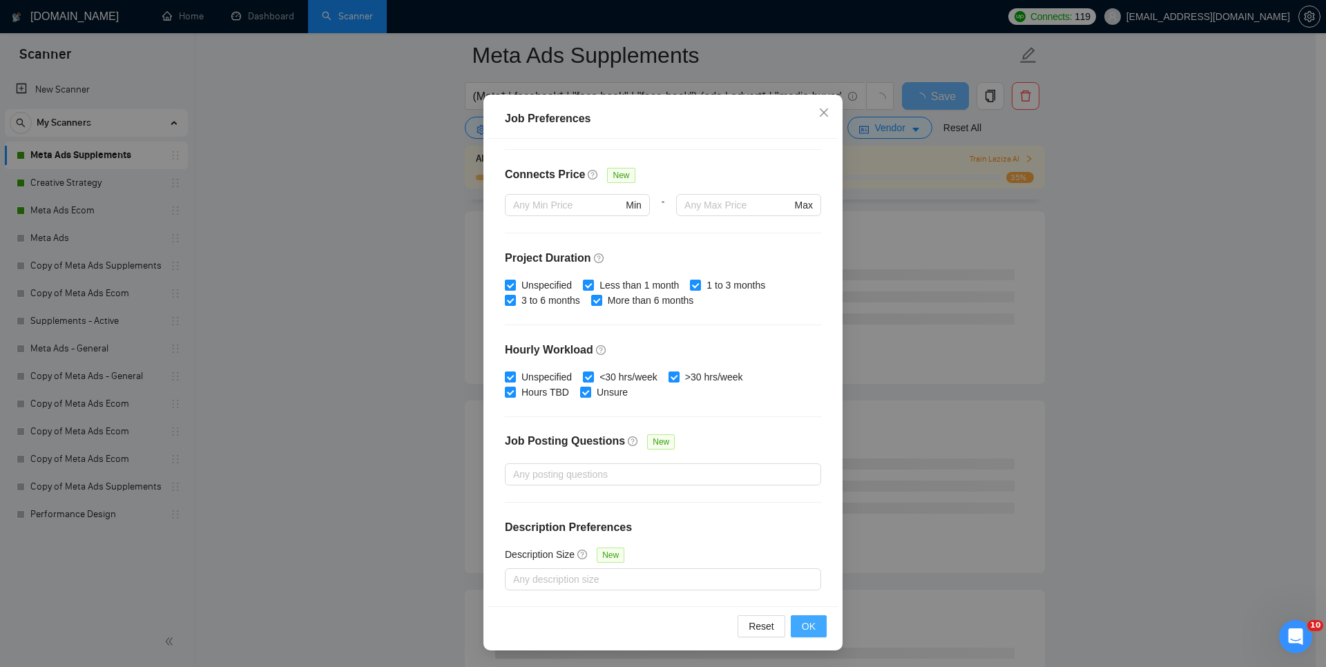
click at [814, 624] on button "OK" at bounding box center [808, 626] width 36 height 22
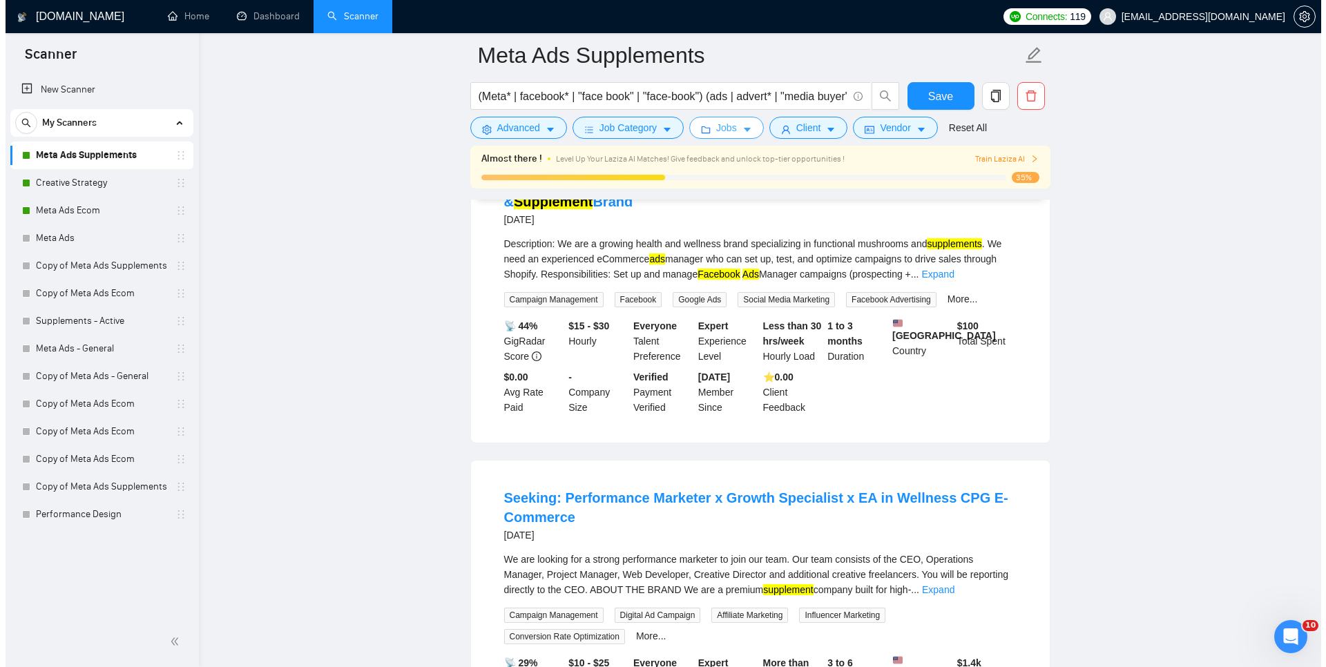
scroll to position [0, 0]
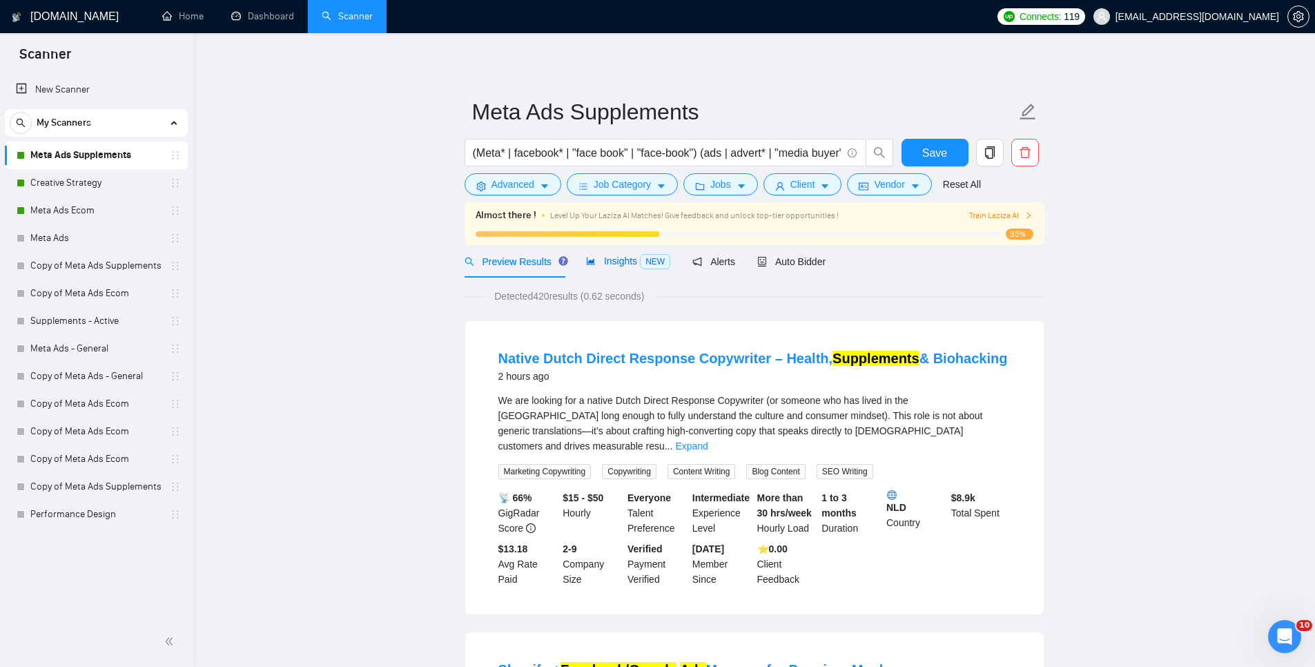
click at [608, 265] on span "Insights NEW" at bounding box center [628, 260] width 84 height 11
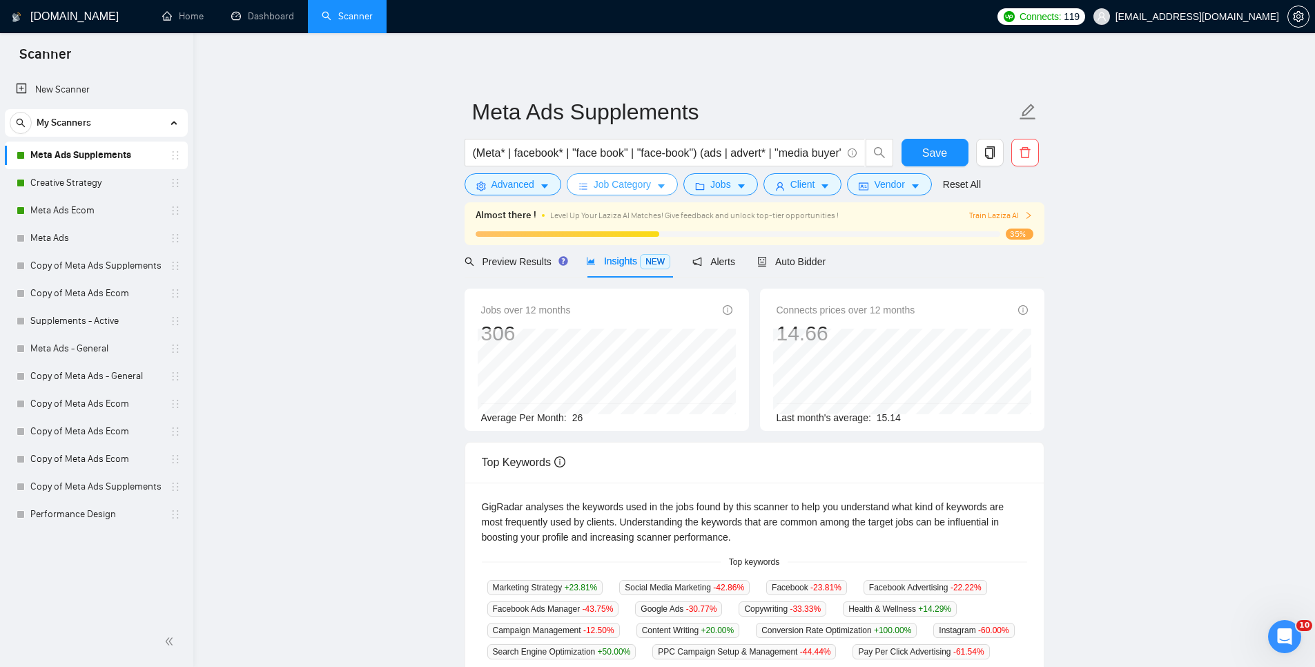
click at [609, 191] on span "Job Category" at bounding box center [622, 184] width 57 height 15
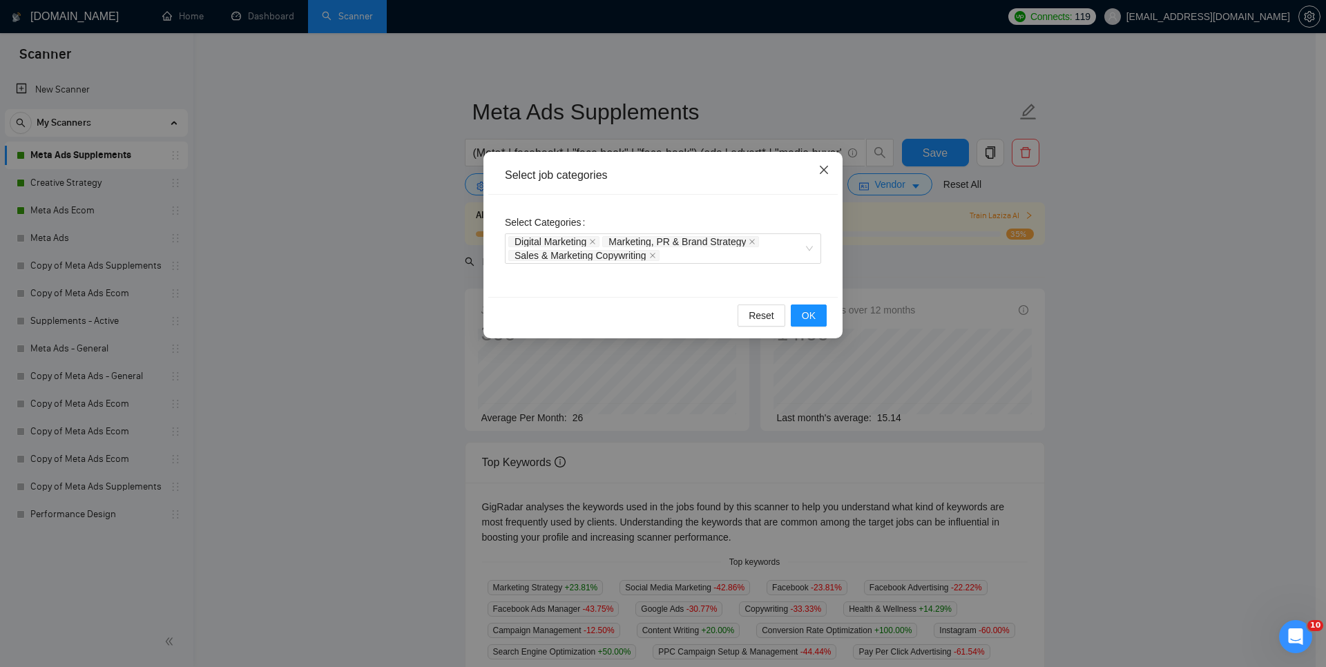
click at [826, 168] on icon "close" at bounding box center [823, 169] width 11 height 11
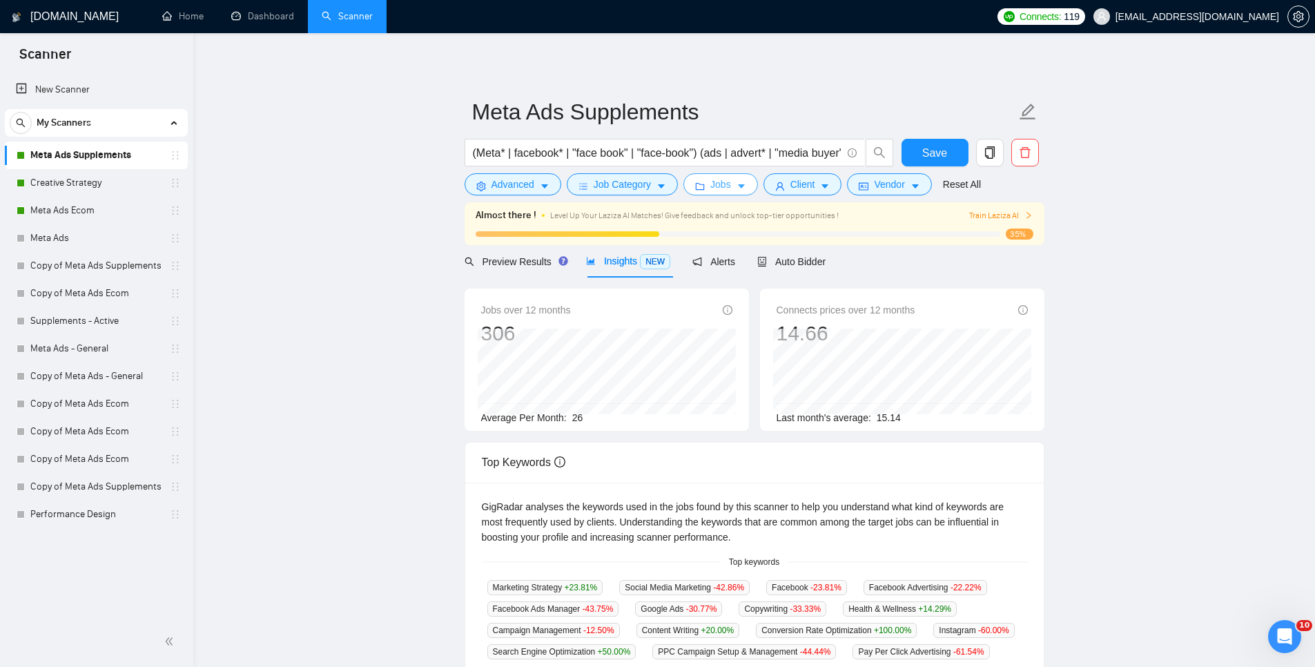
click at [735, 184] on button "Jobs" at bounding box center [720, 184] width 75 height 22
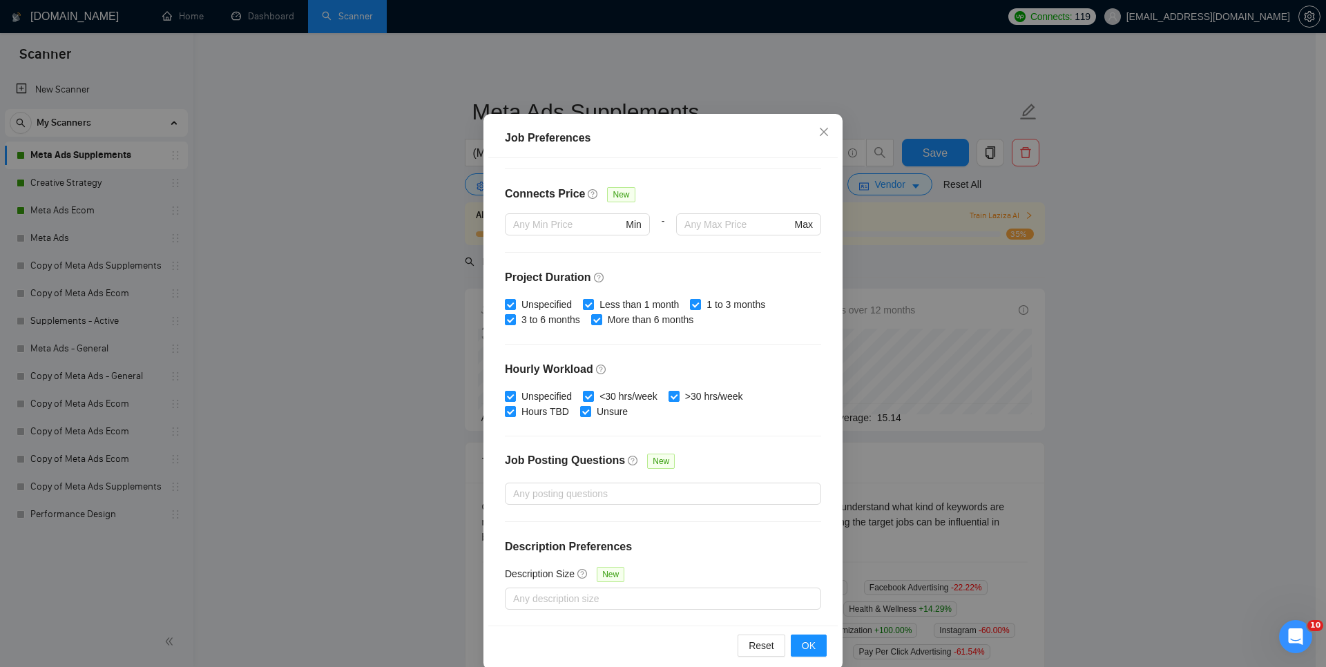
scroll to position [71, 0]
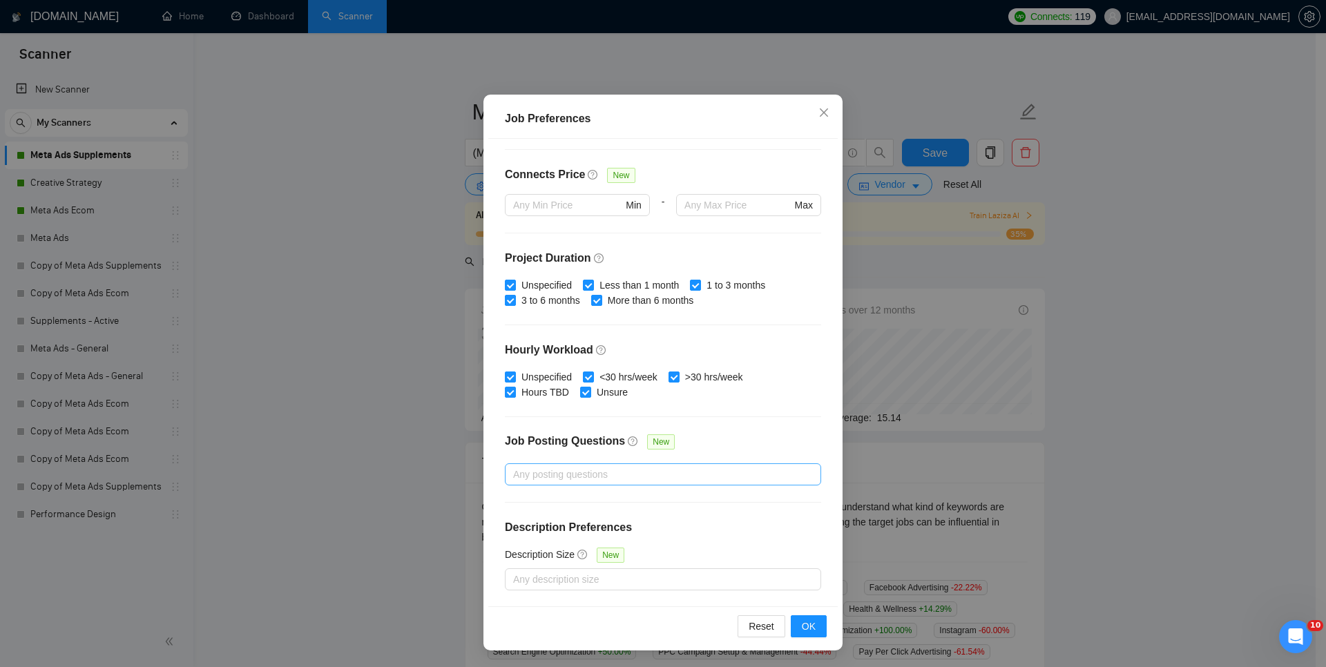
drag, startPoint x: 596, startPoint y: 474, endPoint x: 605, endPoint y: 474, distance: 9.0
click at [596, 474] on div at bounding box center [655, 474] width 295 height 17
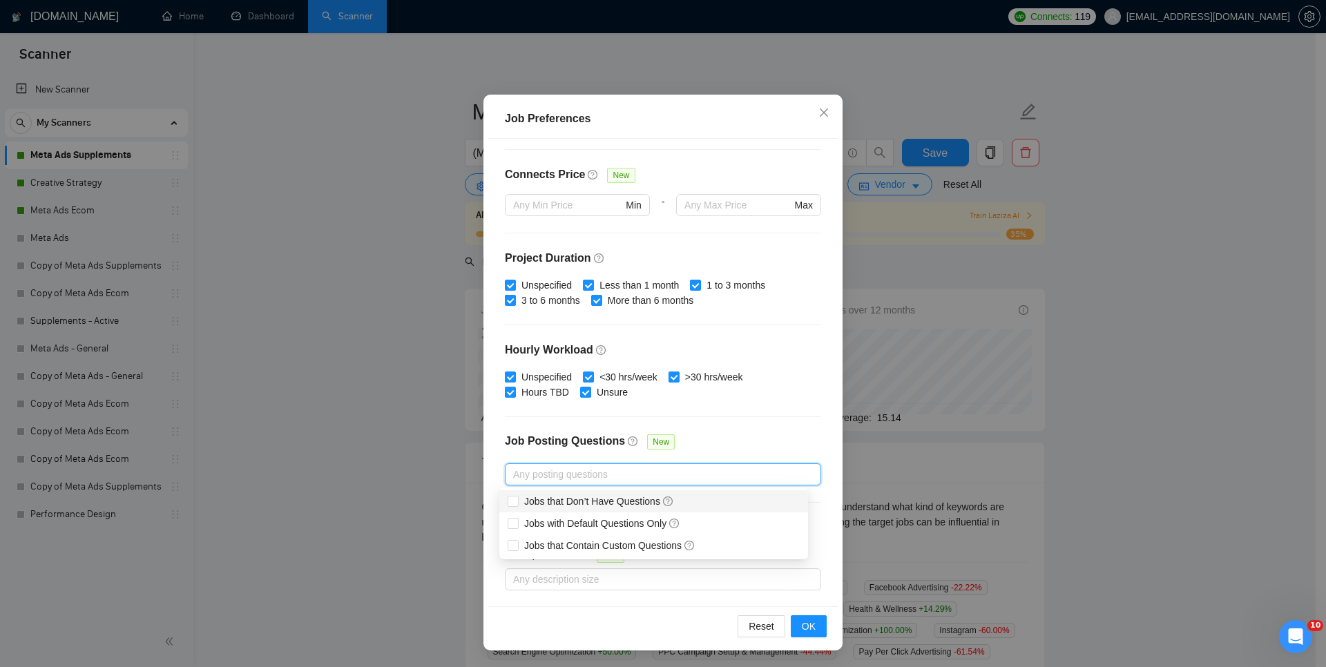
click at [752, 400] on div "Budget Project Type All Fixed Price Hourly Rate Fixed Price Budget $ 1000 Min -…" at bounding box center [662, 372] width 349 height 467
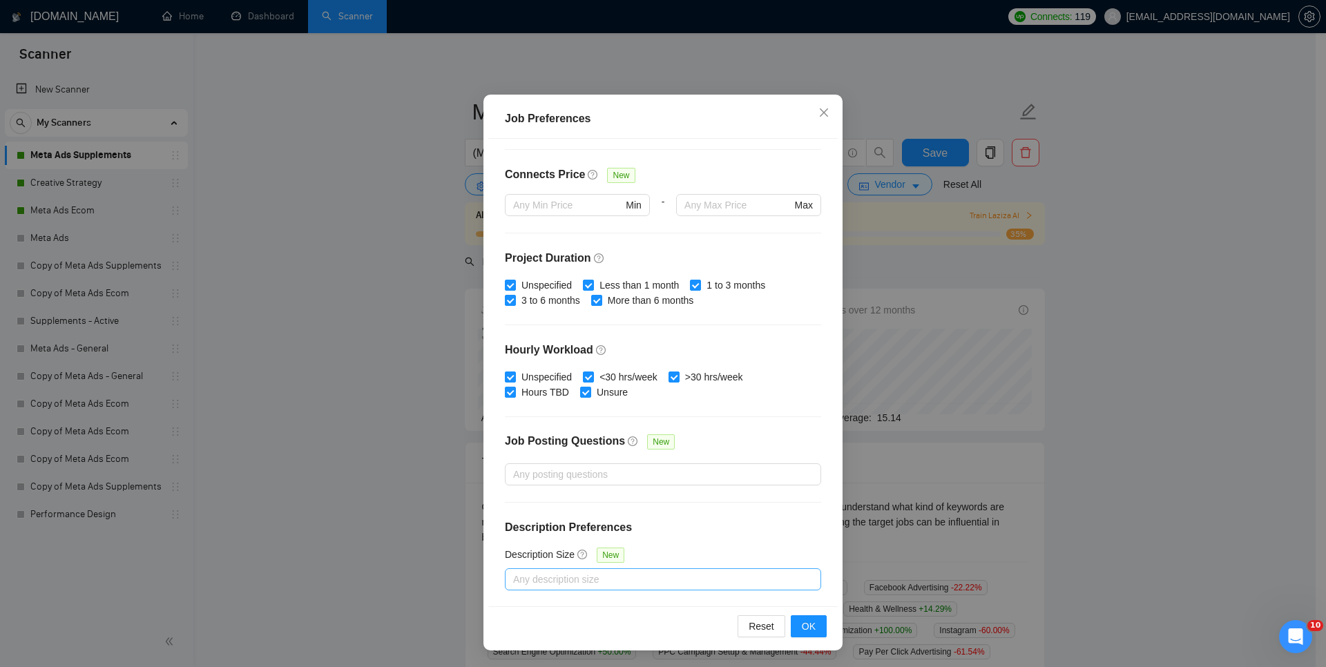
click at [638, 577] on div at bounding box center [655, 579] width 295 height 17
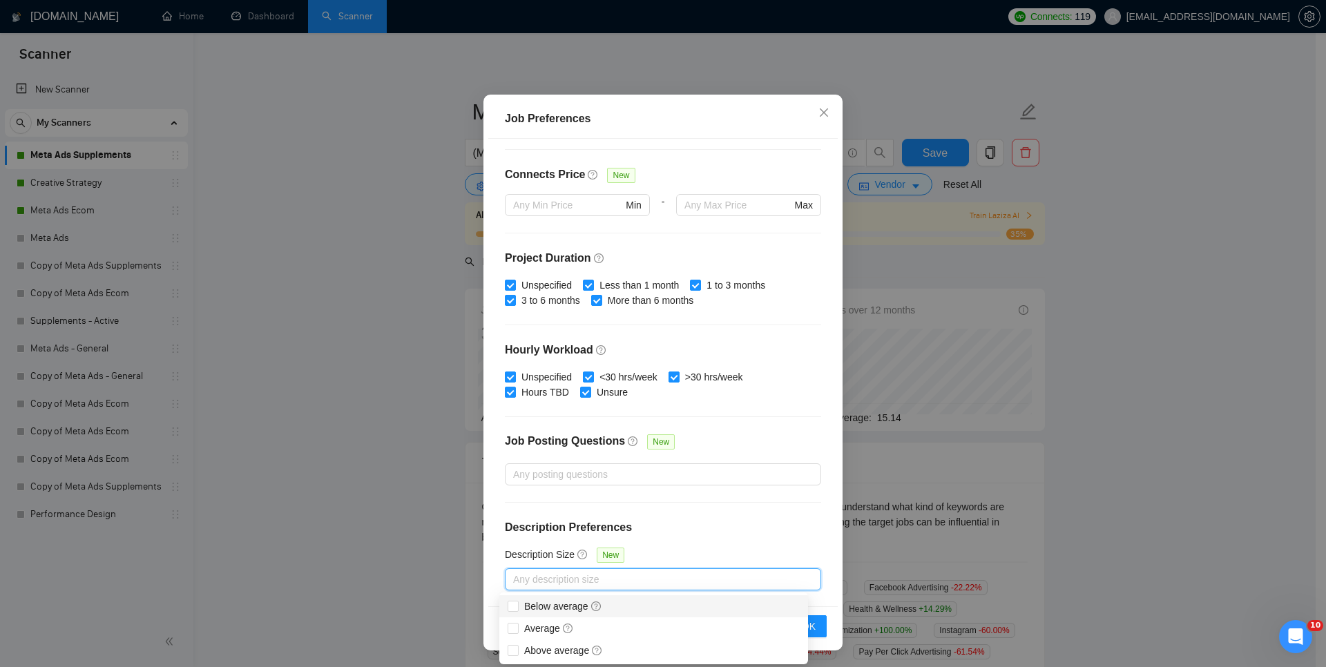
click at [719, 538] on div "Budget Project Type All Fixed Price Hourly Rate Fixed Price Budget $ 1000 Min -…" at bounding box center [662, 372] width 349 height 467
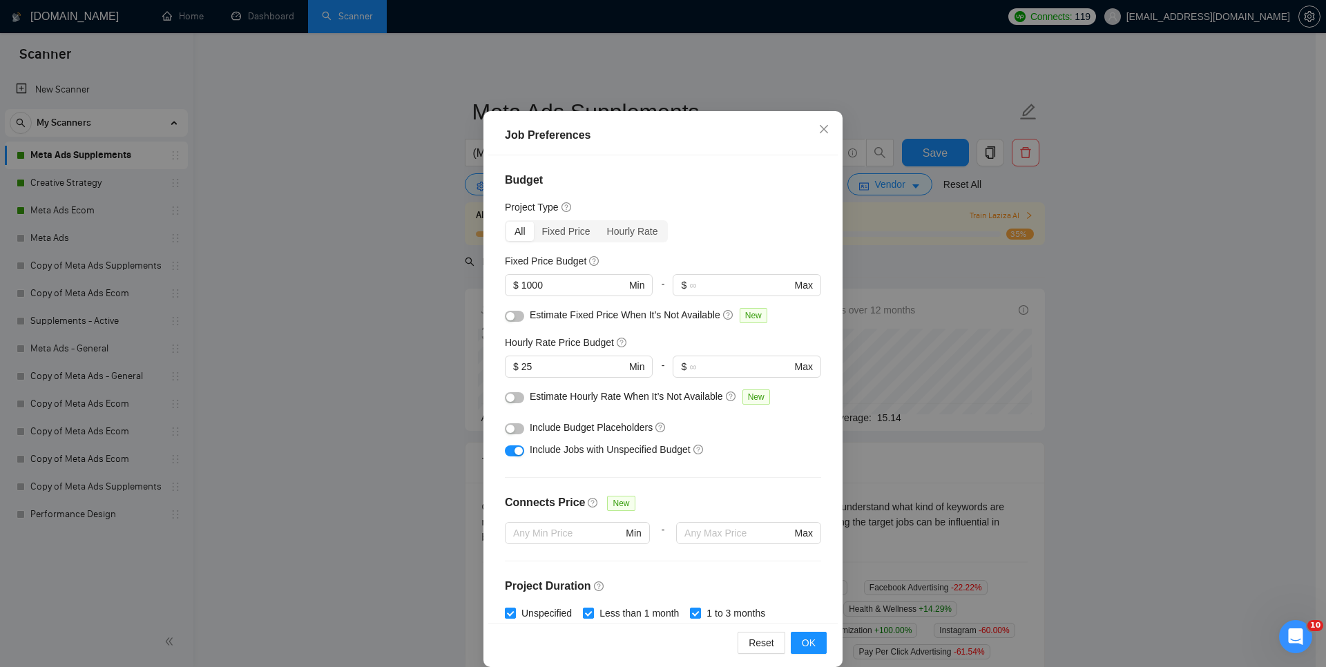
scroll to position [0, 0]
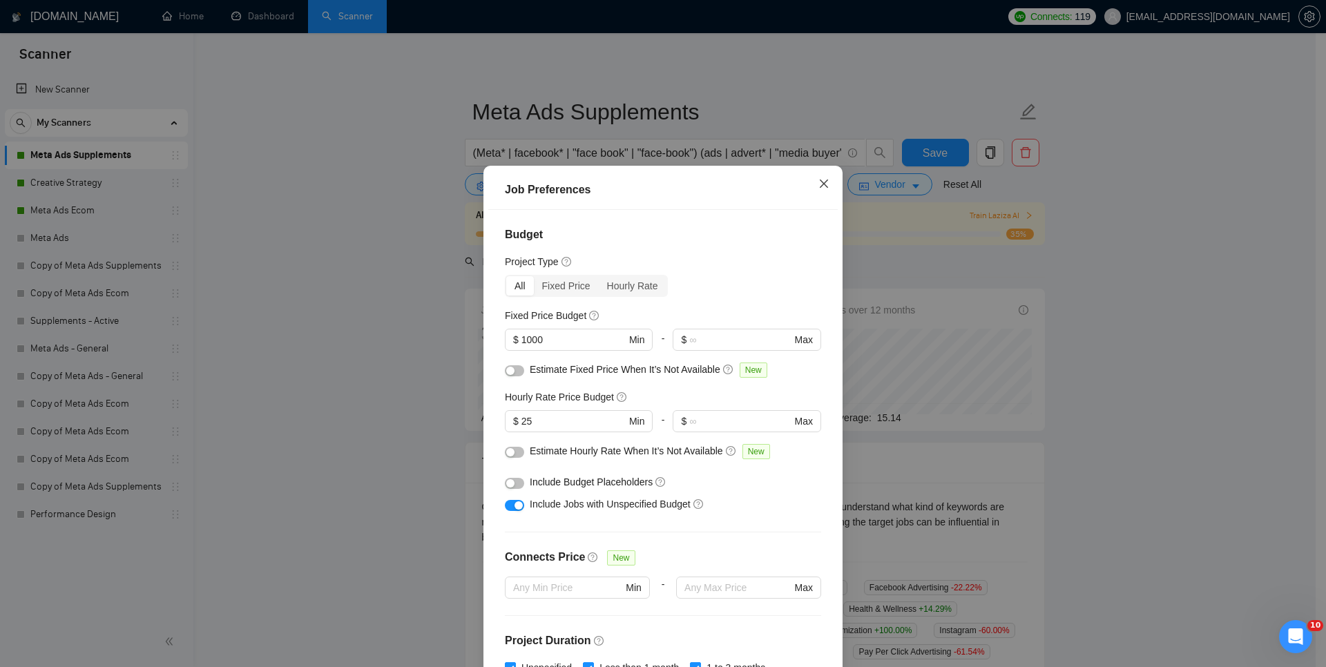
click at [818, 179] on icon "close" at bounding box center [823, 183] width 11 height 11
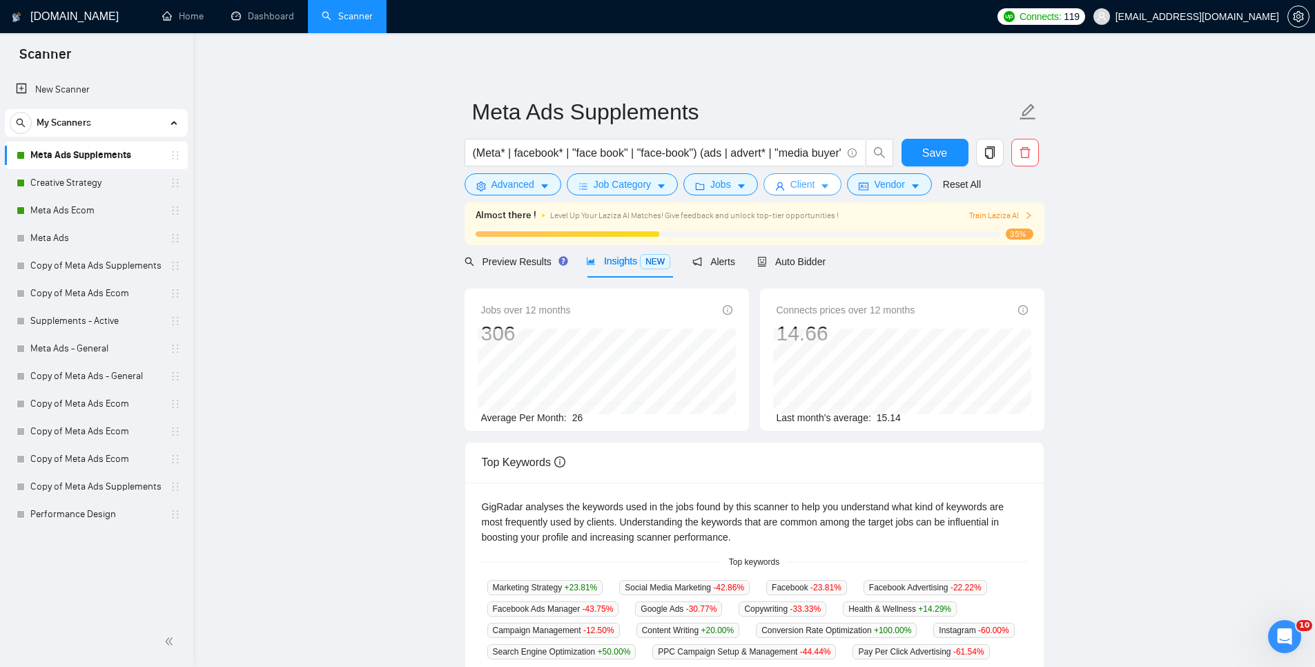
click at [806, 184] on span "Client" at bounding box center [802, 184] width 25 height 15
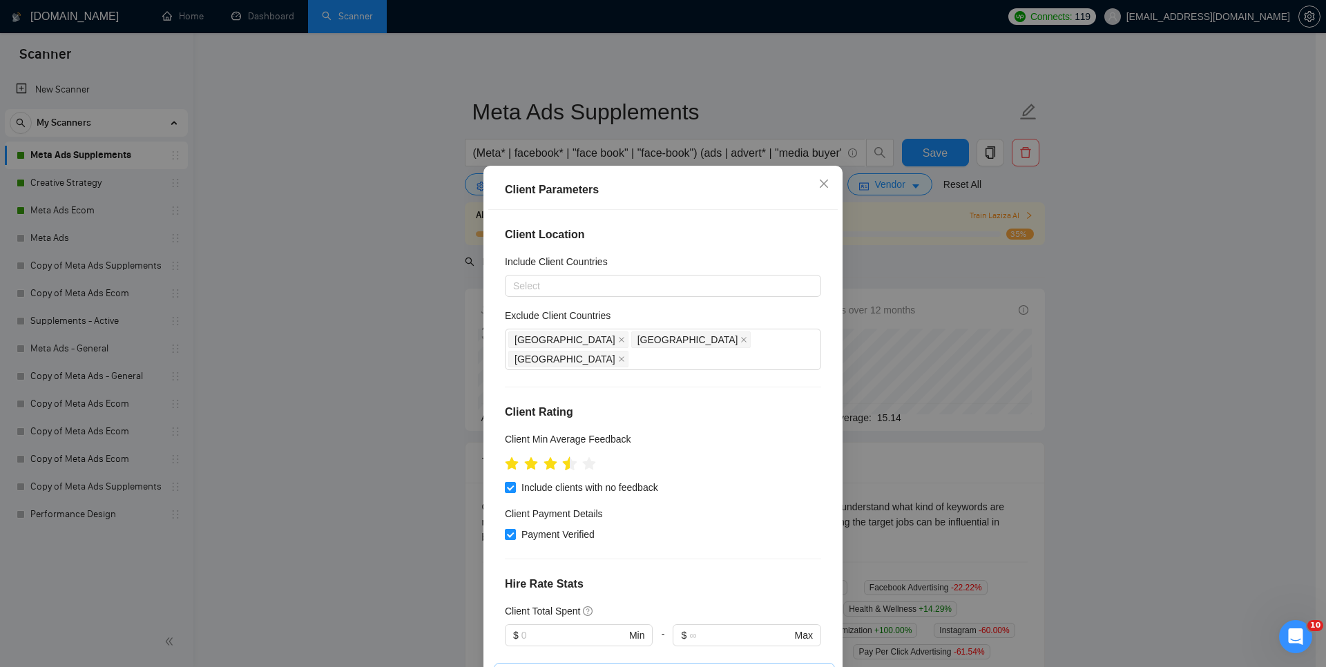
click at [563, 456] on icon "star" at bounding box center [570, 463] width 14 height 14
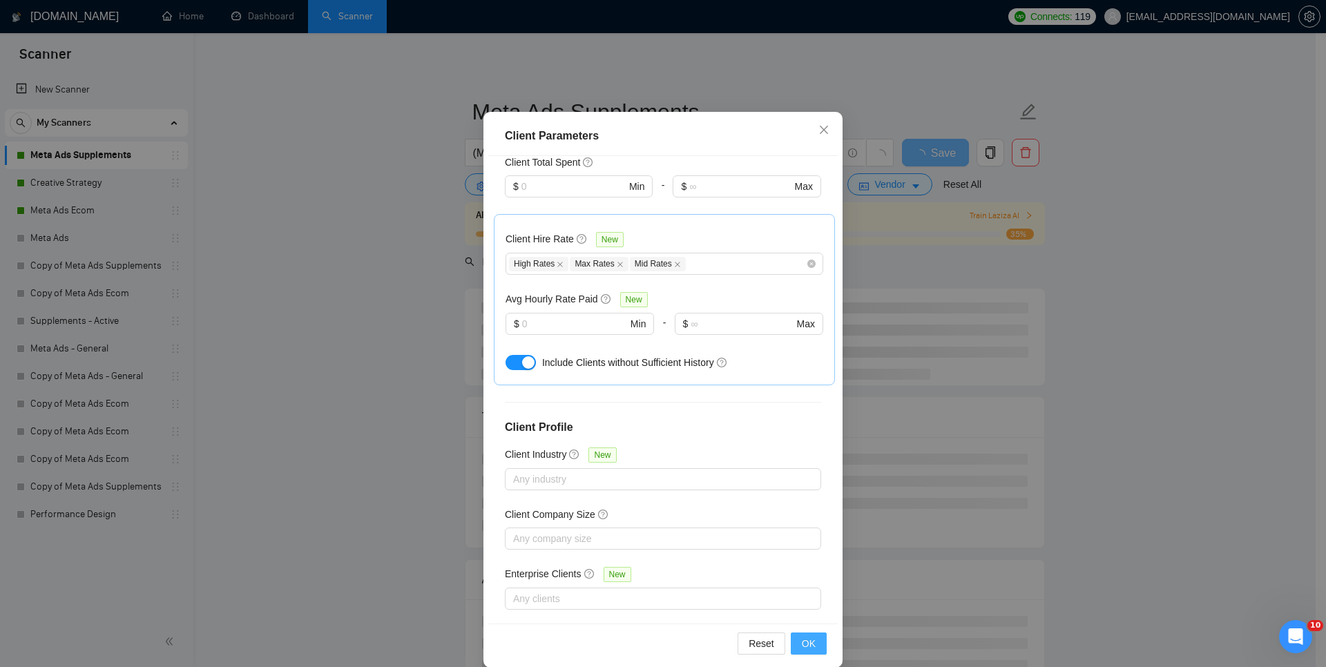
scroll to position [71, 0]
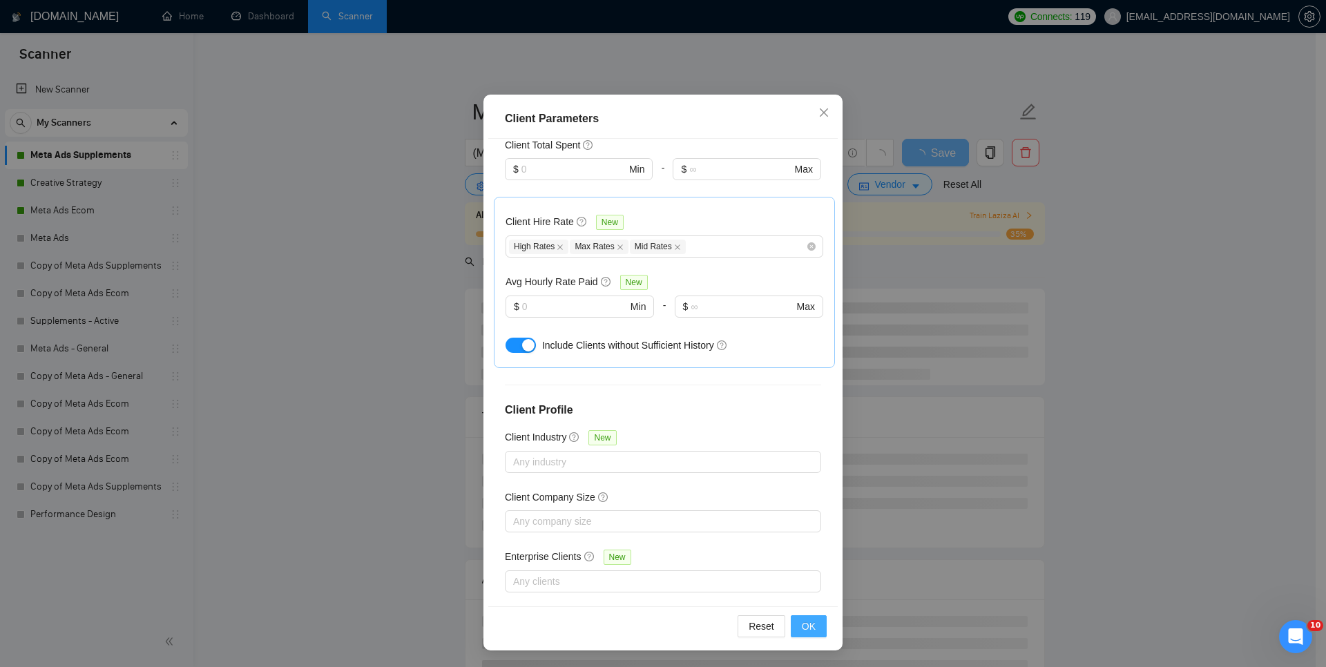
click at [808, 627] on span "OK" at bounding box center [809, 626] width 14 height 15
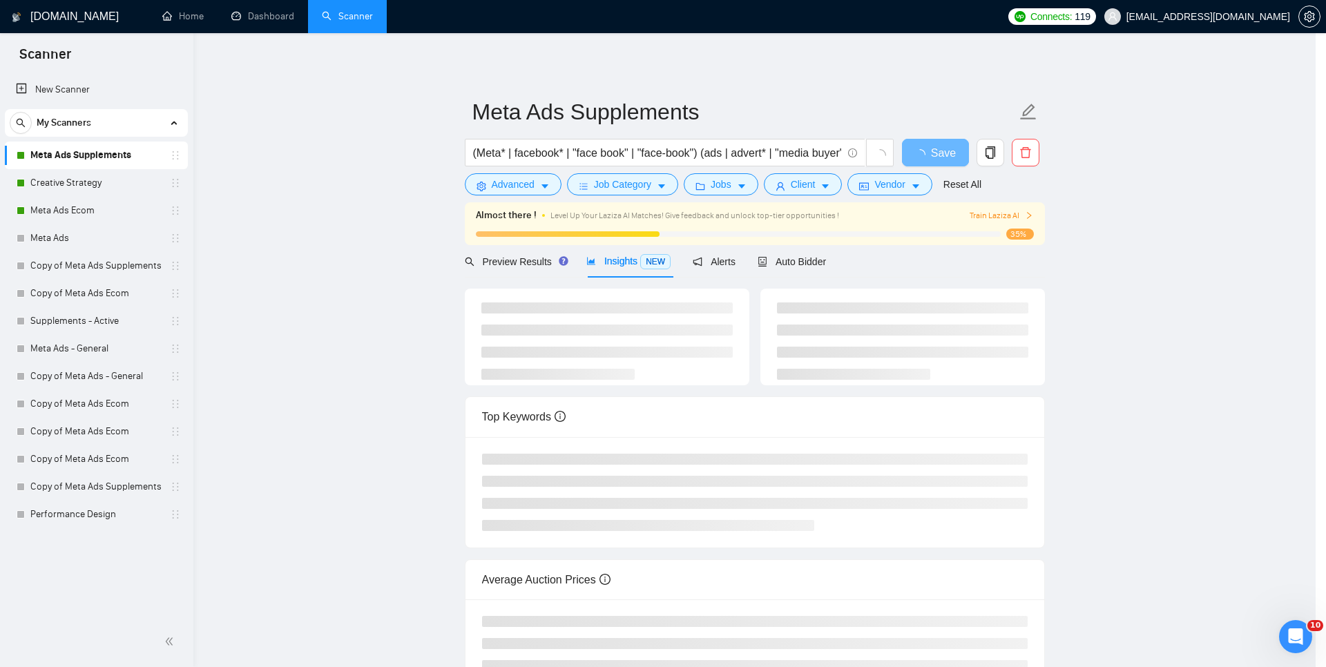
scroll to position [0, 0]
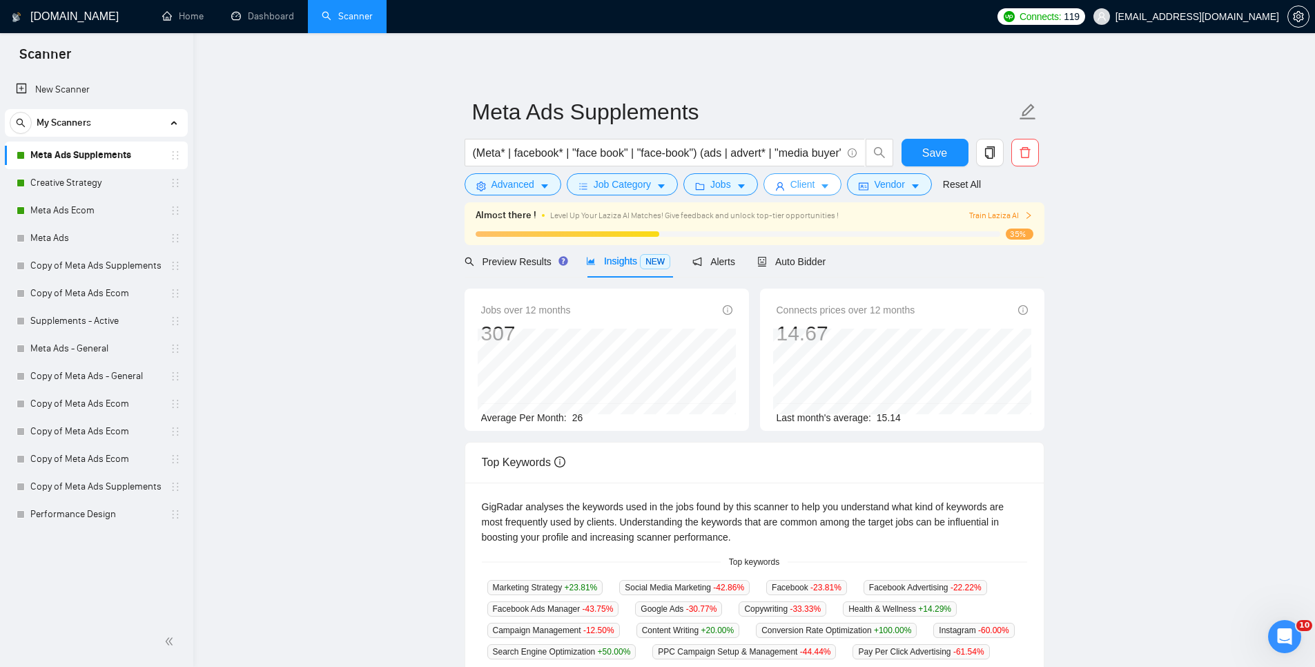
click at [808, 195] on button "Client" at bounding box center [803, 184] width 79 height 22
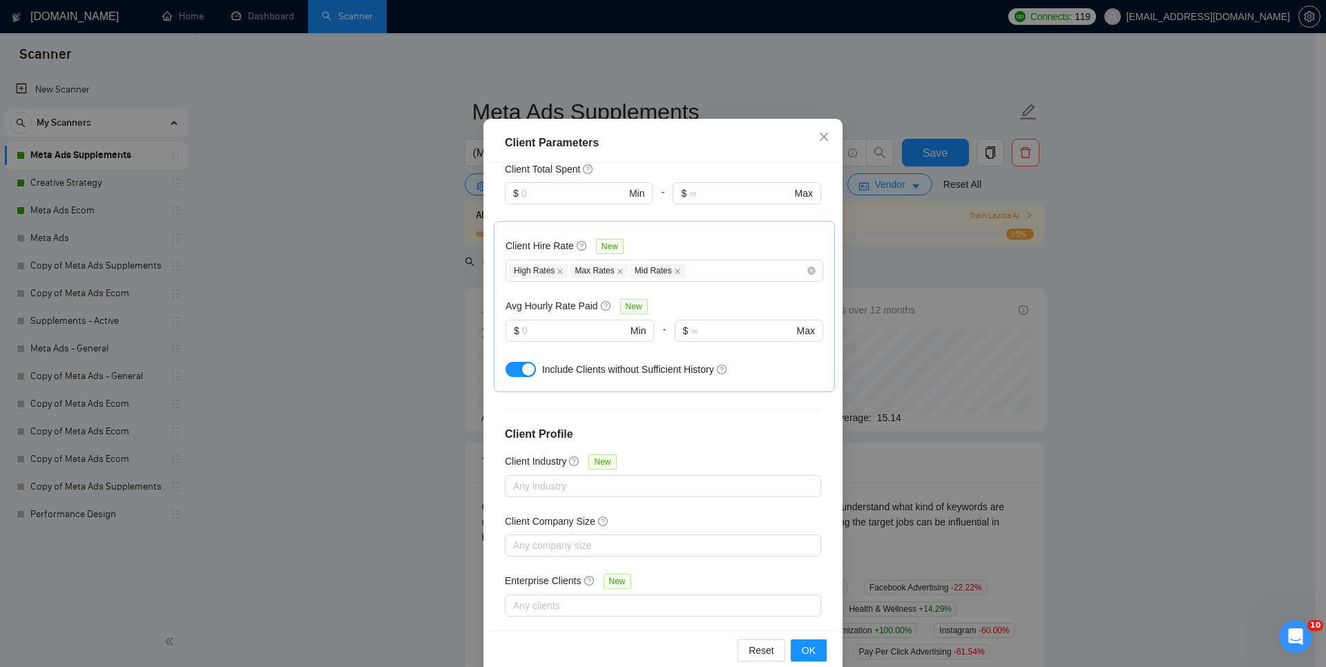
scroll to position [71, 0]
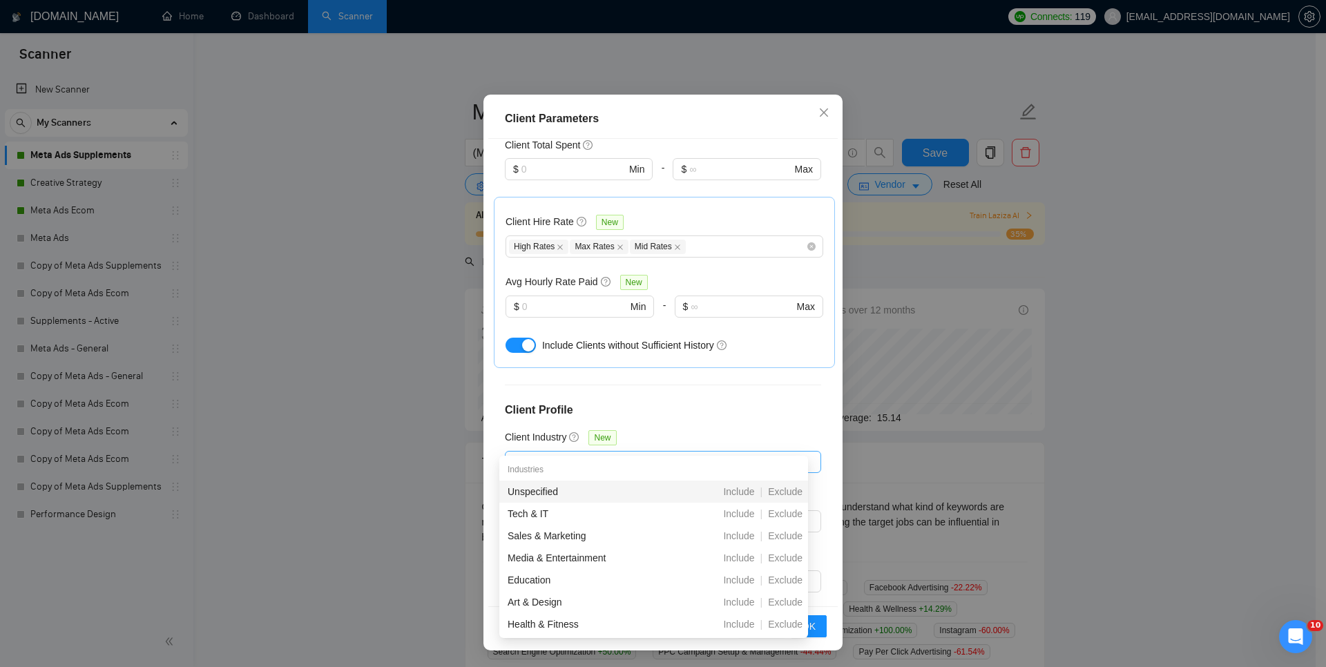
click at [623, 454] on div at bounding box center [655, 462] width 295 height 17
click at [703, 367] on div "Client Location Include Client Countries Select Exclude Client Countries India …" at bounding box center [662, 372] width 349 height 467
click at [646, 399] on div "Client Location Include Client Countries Select Exclude Client Countries India …" at bounding box center [662, 372] width 349 height 467
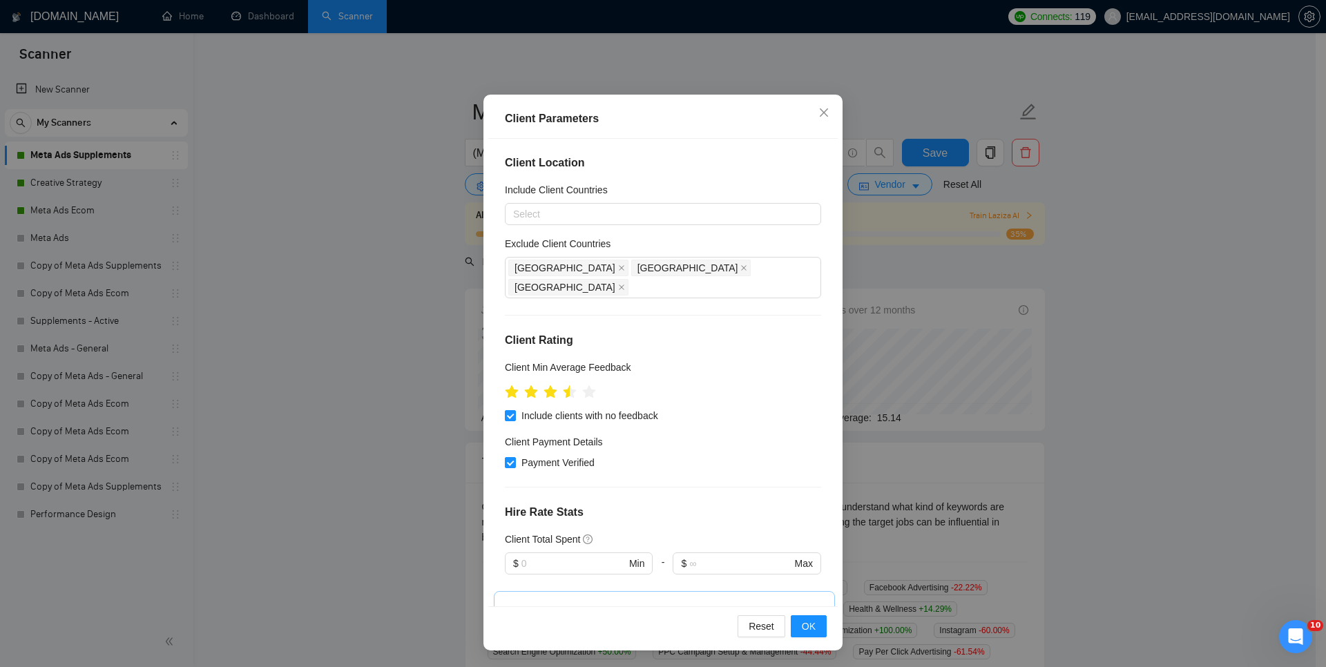
scroll to position [0, 0]
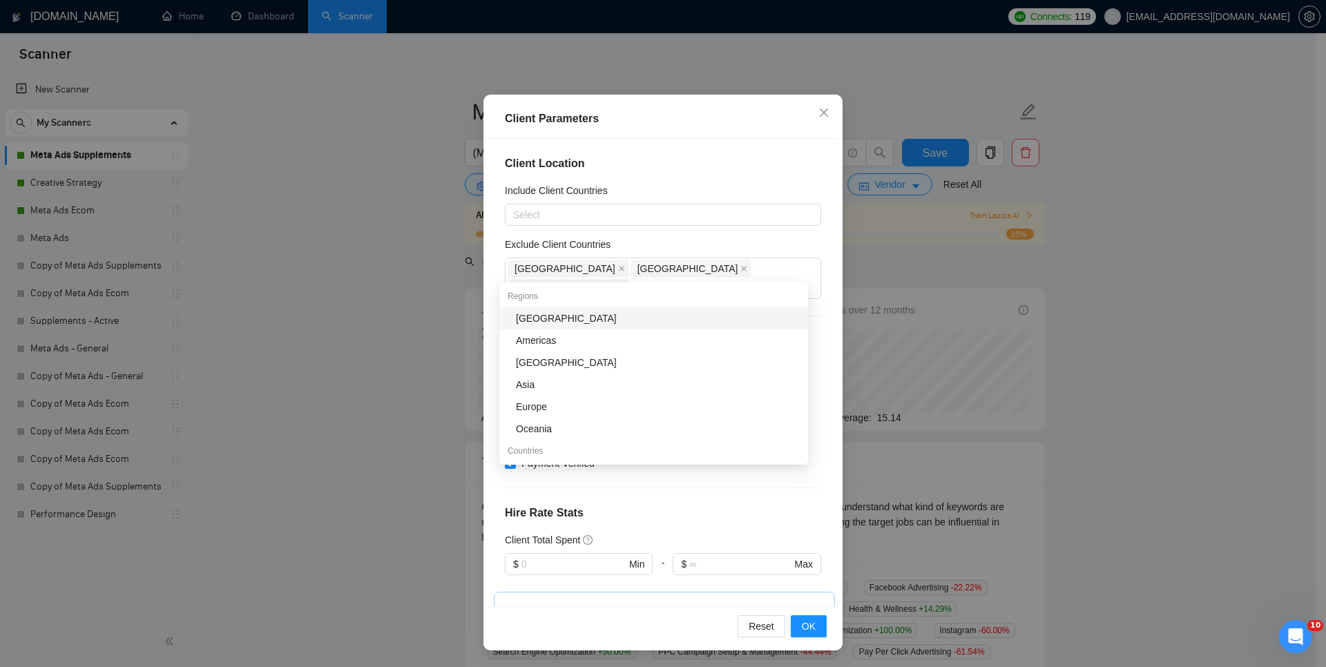
drag, startPoint x: 749, startPoint y: 265, endPoint x: 753, endPoint y: 285, distance: 20.3
click at [749, 265] on div "India Pakistan Bangladesh" at bounding box center [655, 278] width 295 height 39
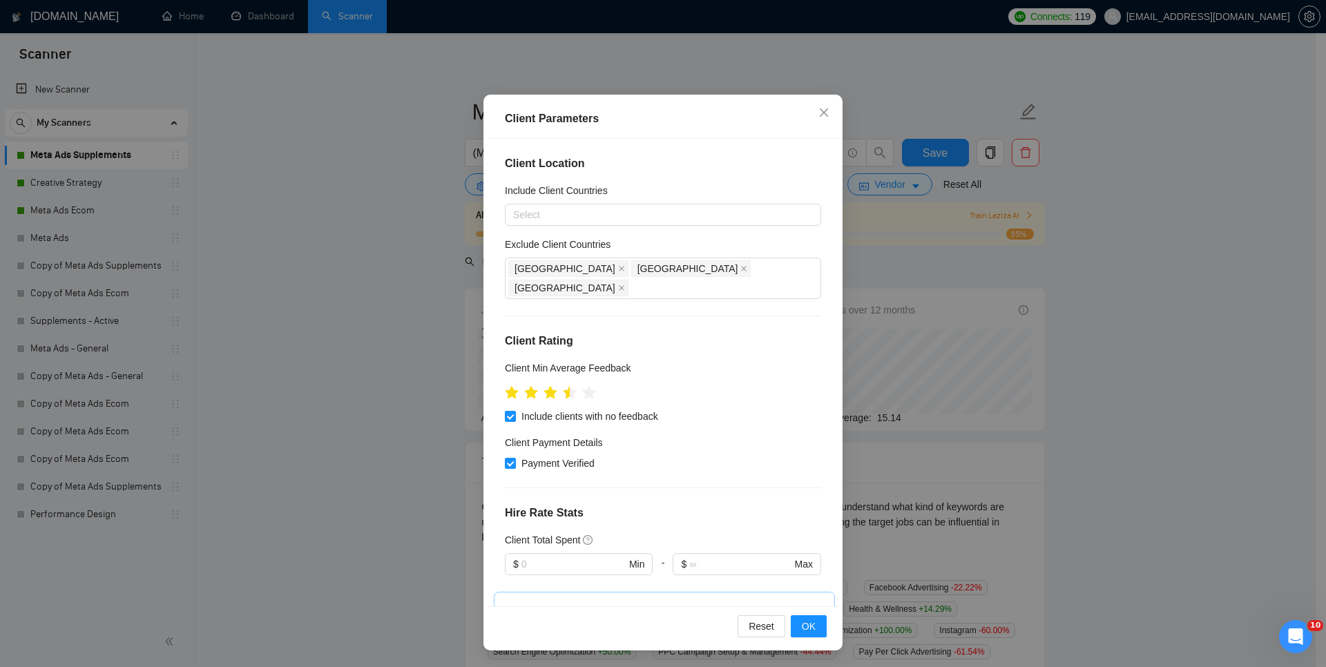
click at [770, 138] on div "Client Parameters" at bounding box center [662, 118] width 349 height 39
click at [819, 104] on span "Close" at bounding box center [823, 113] width 37 height 37
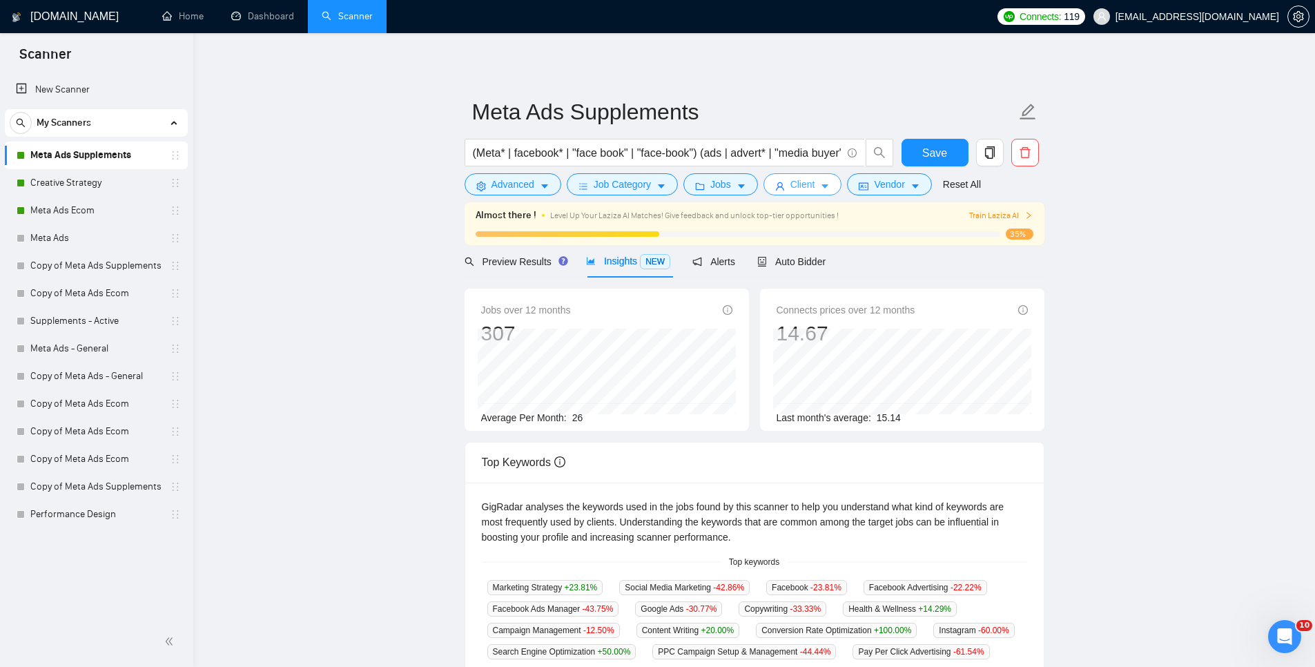
click at [801, 190] on span "Client" at bounding box center [802, 184] width 25 height 15
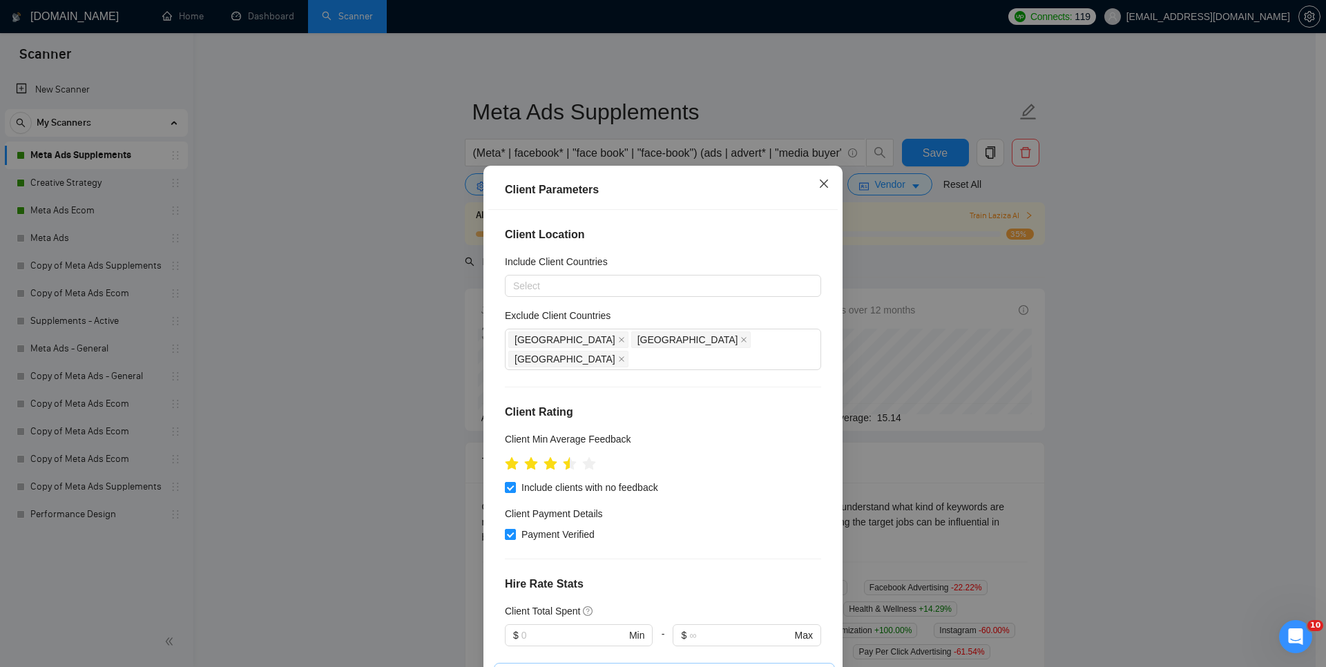
click at [821, 182] on icon "close" at bounding box center [823, 183] width 8 height 8
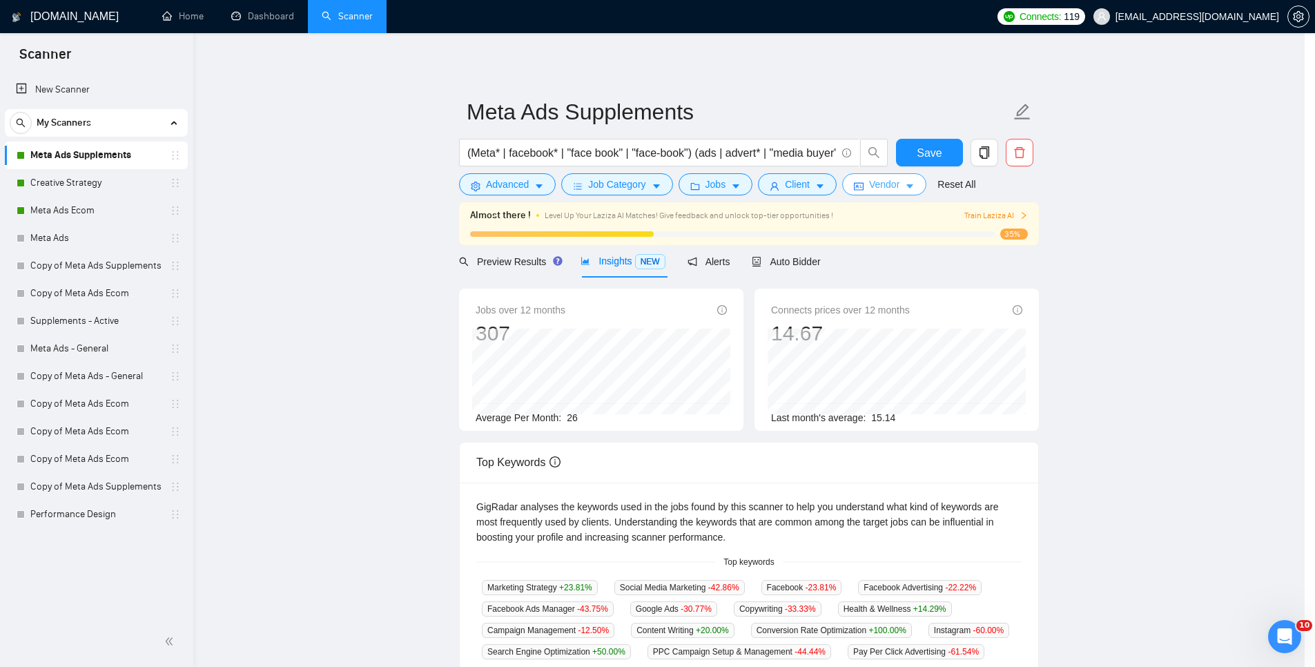
click at [900, 185] on span "Vendor" at bounding box center [884, 184] width 30 height 15
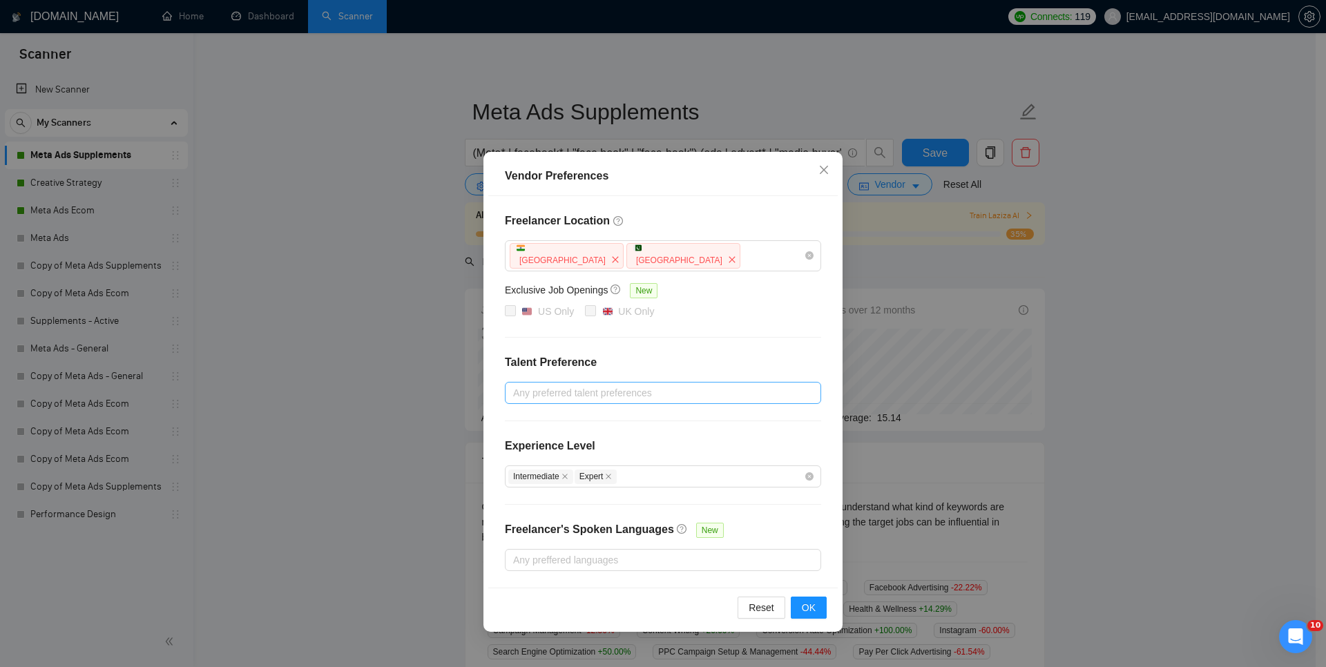
click at [608, 390] on div at bounding box center [655, 393] width 295 height 17
click at [654, 352] on div "Freelancer Location India Pakistan Exclusive Job Openings New US Only UK Only T…" at bounding box center [662, 391] width 349 height 391
click at [695, 561] on div at bounding box center [655, 560] width 295 height 17
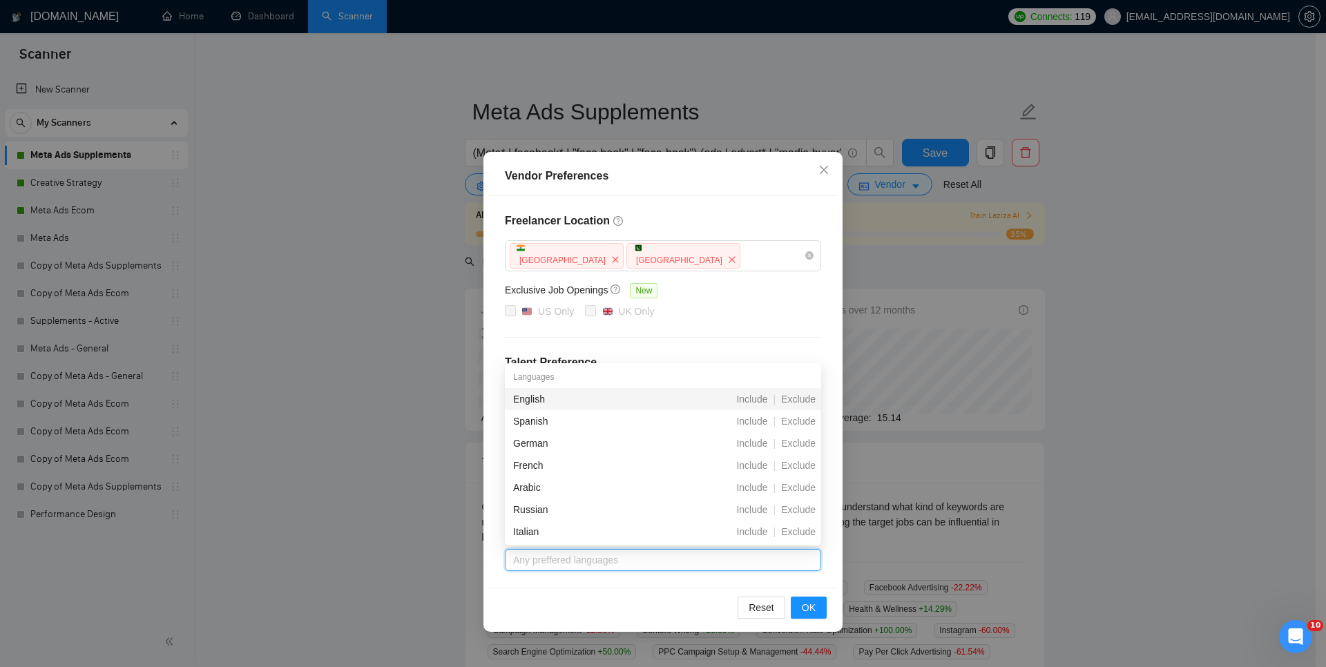
click at [723, 323] on div "Freelancer Location India Pakistan Exclusive Job Openings New US Only UK Only T…" at bounding box center [662, 391] width 349 height 391
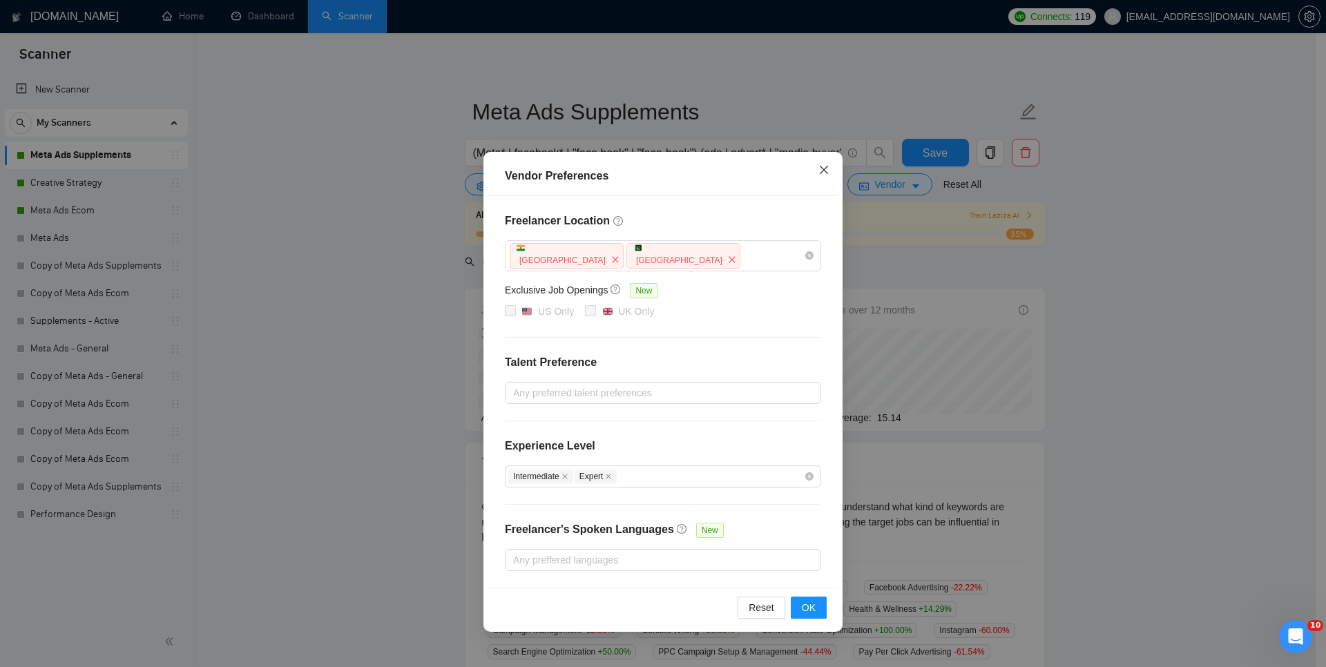
click at [837, 167] on span "Close" at bounding box center [823, 170] width 37 height 37
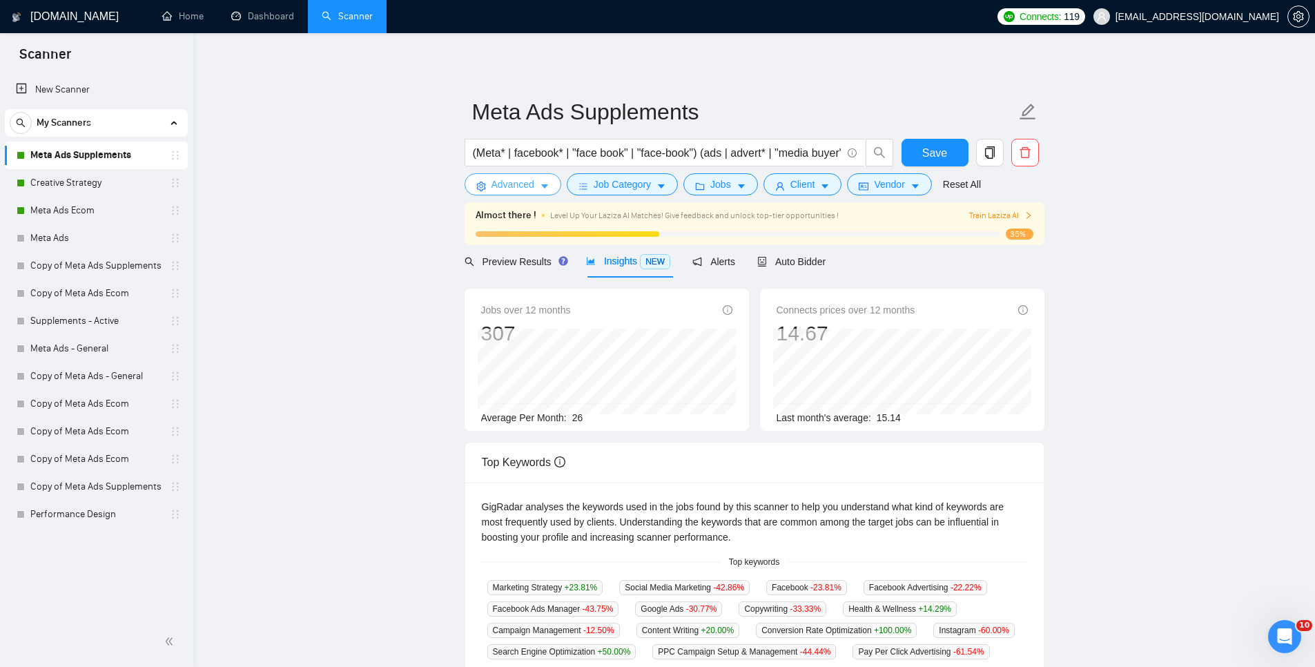
click at [506, 184] on span "Advanced" at bounding box center [513, 184] width 43 height 15
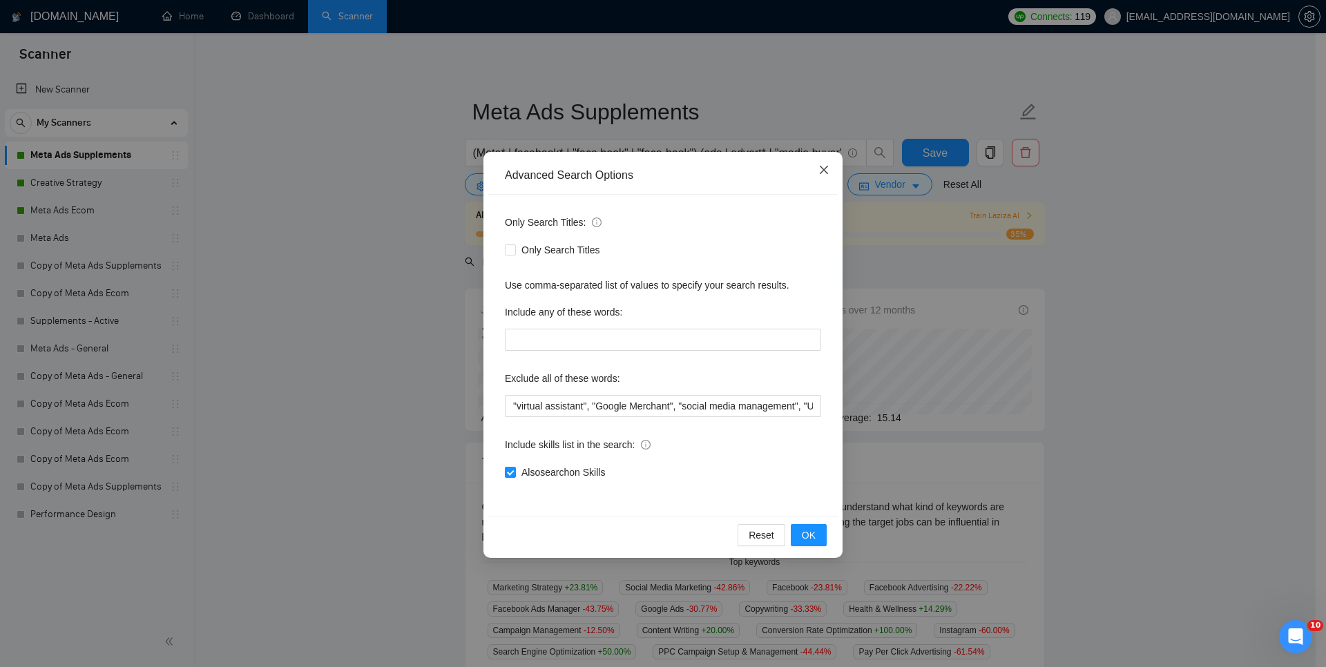
click at [830, 173] on span "Close" at bounding box center [823, 170] width 37 height 37
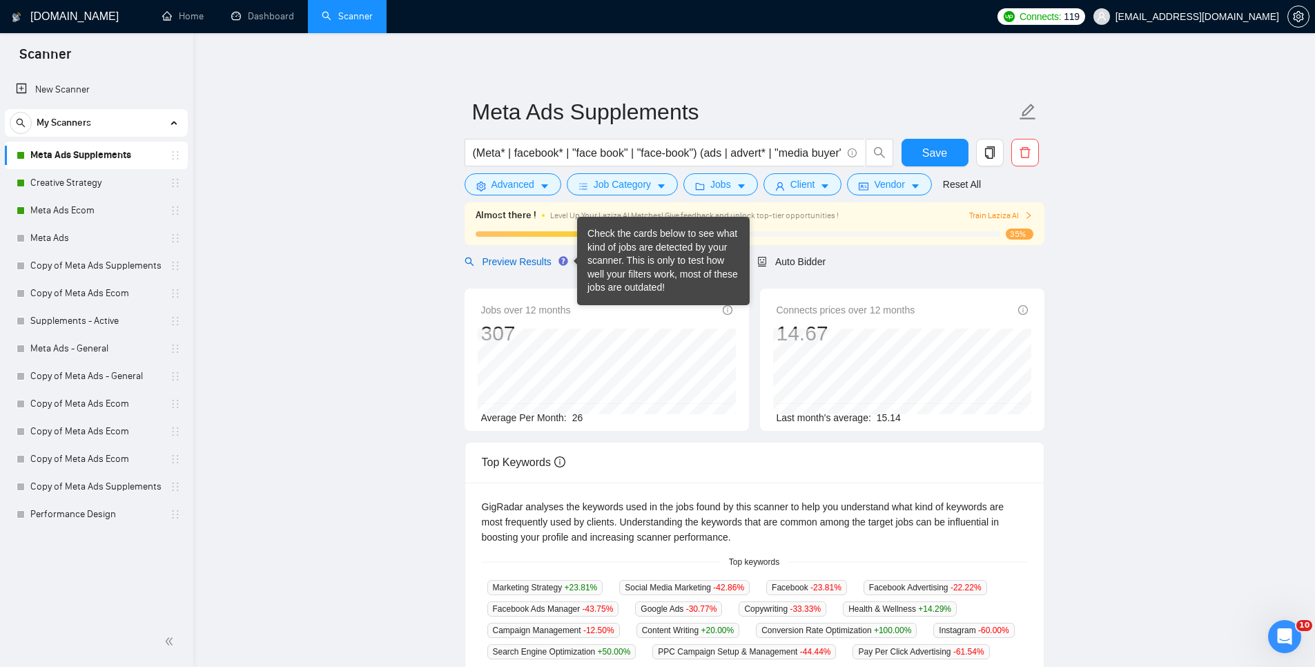
click at [472, 255] on div "Preview Results" at bounding box center [514, 261] width 99 height 15
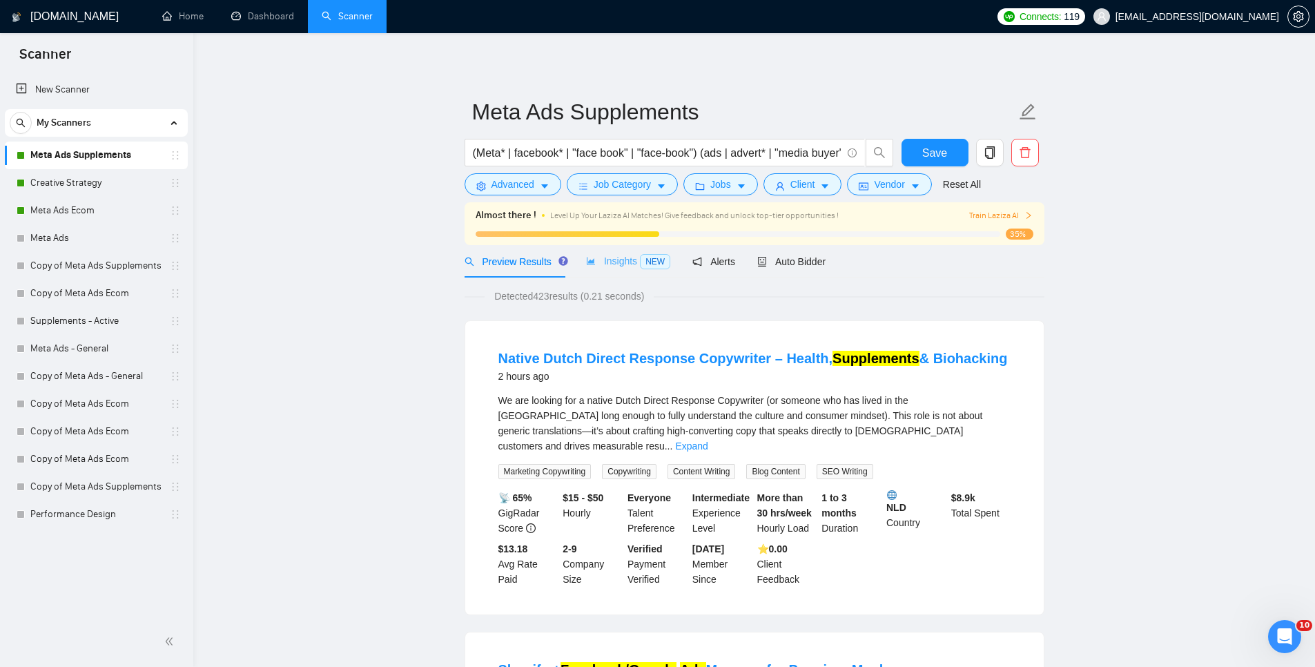
click at [588, 257] on div "Preview Results Insights NEW Alerts Auto Bidder" at bounding box center [646, 261] width 362 height 32
click at [603, 258] on span "Insights NEW" at bounding box center [628, 260] width 84 height 11
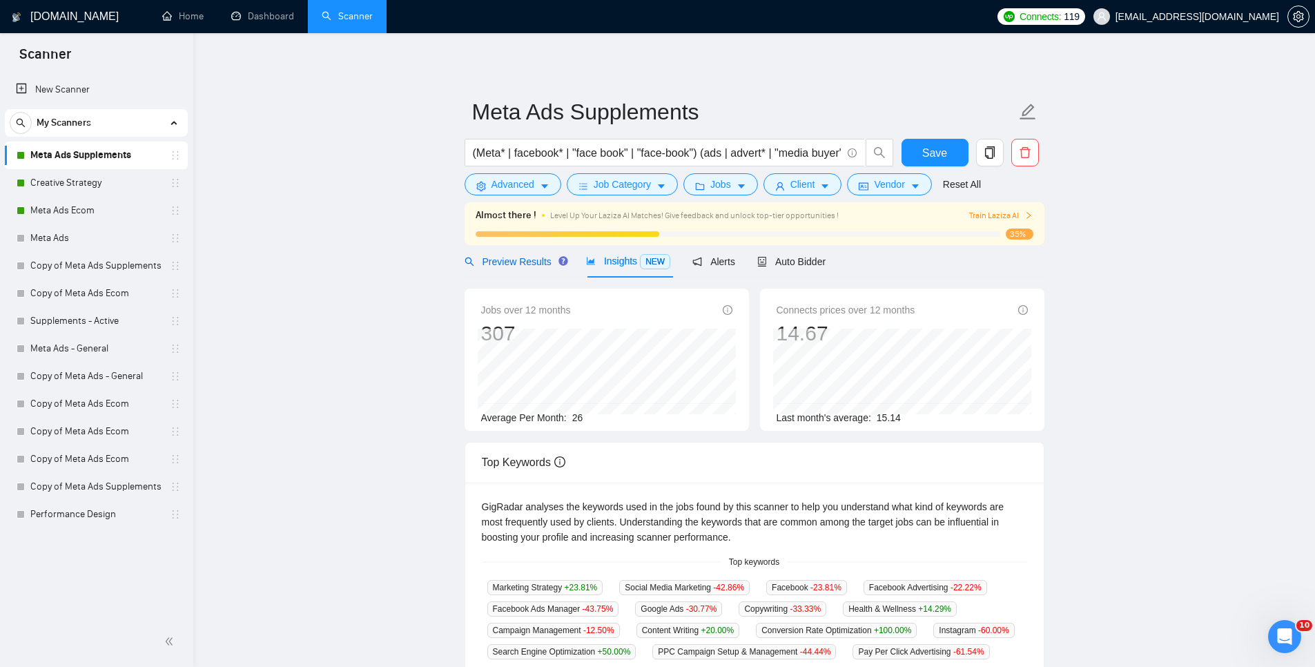
click at [527, 263] on span "Preview Results" at bounding box center [514, 261] width 99 height 11
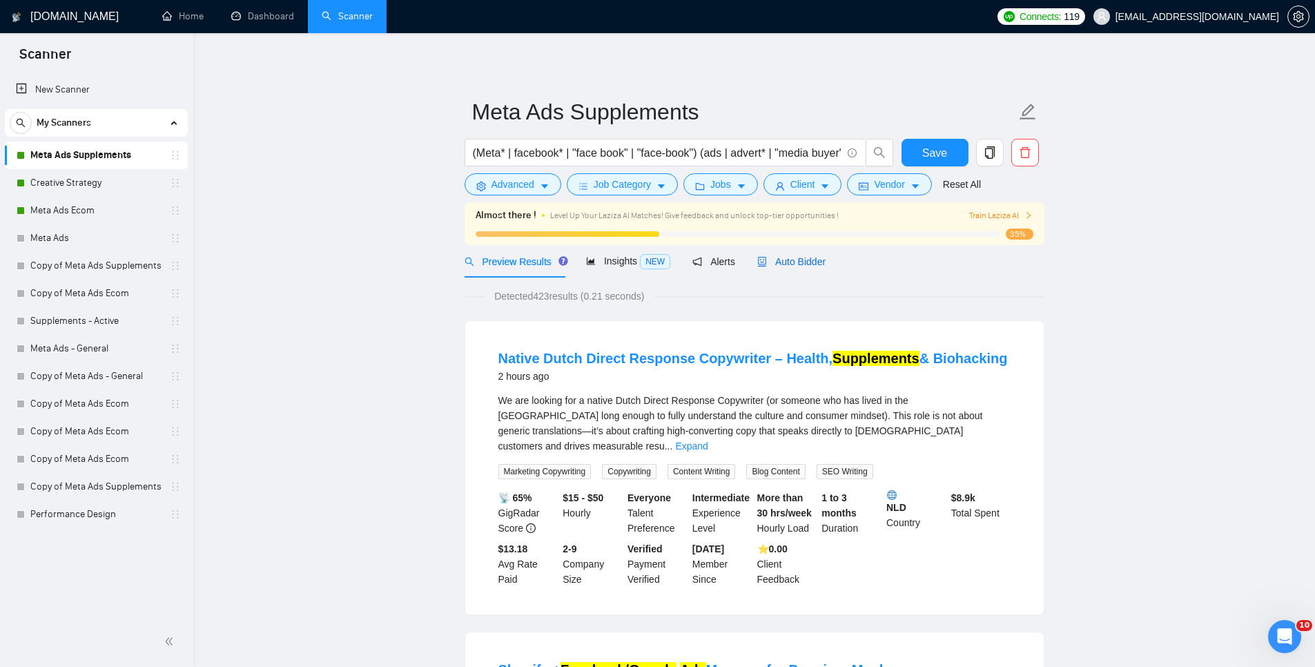
click at [803, 258] on span "Auto Bidder" at bounding box center [791, 261] width 68 height 11
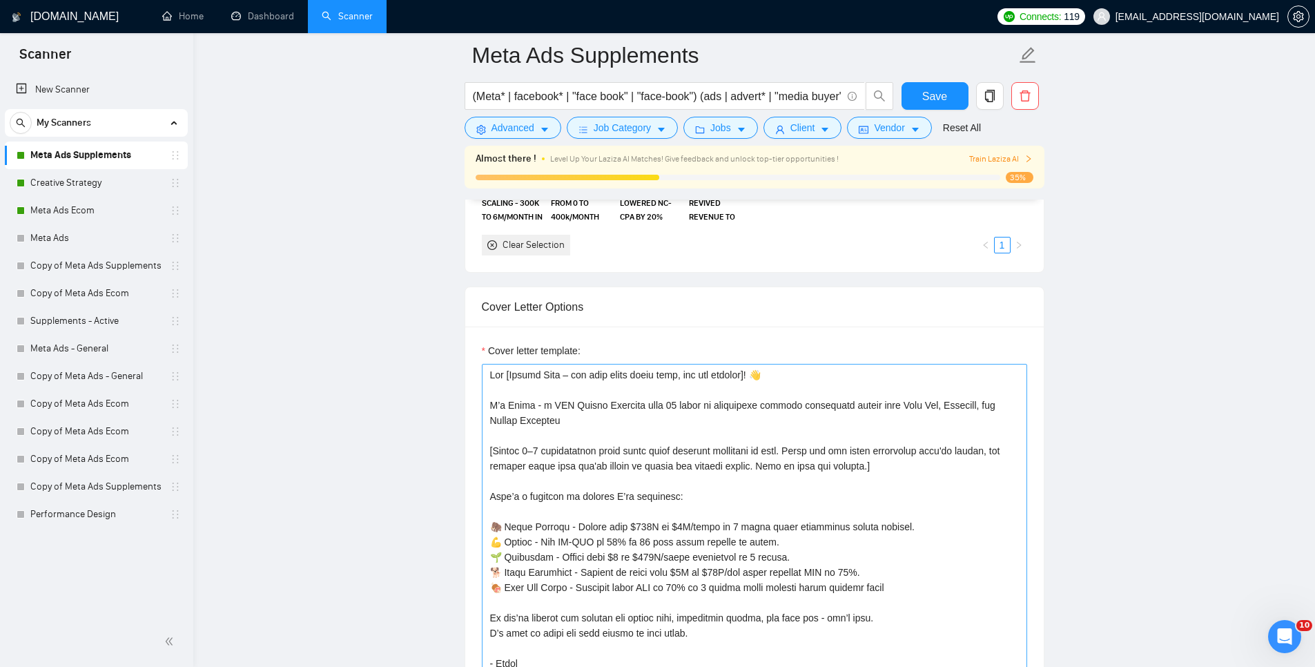
scroll to position [1551, 0]
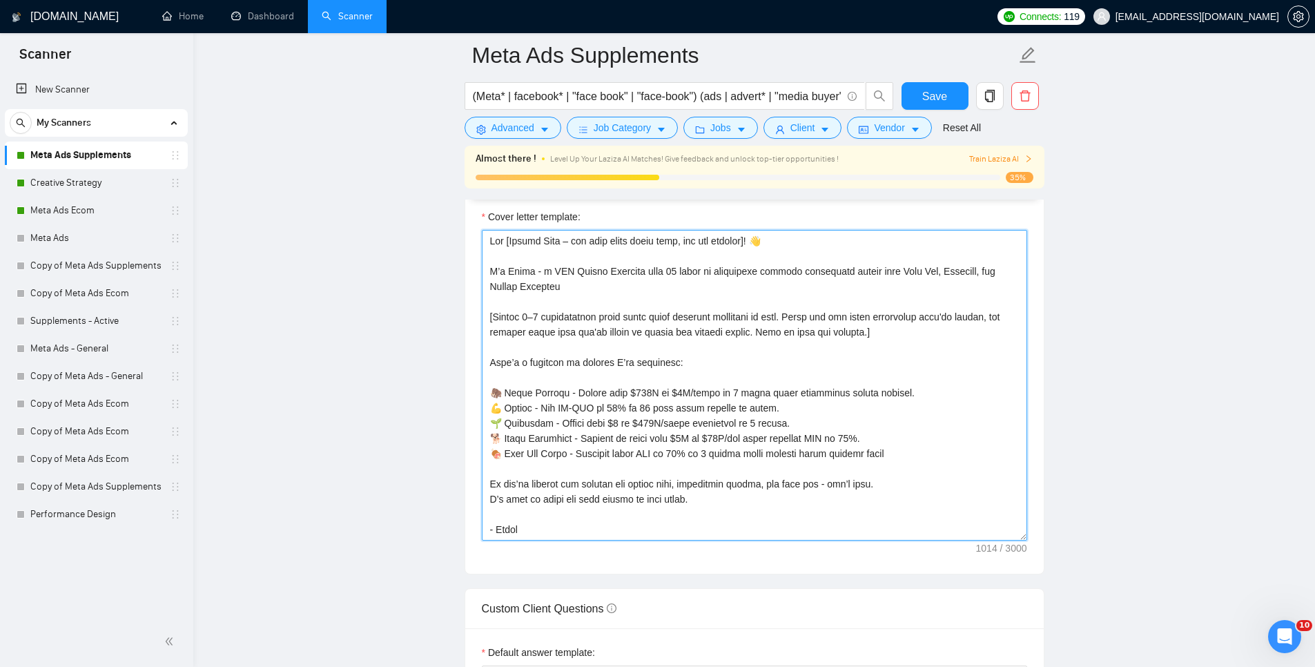
click at [496, 458] on textarea "Cover letter template:" at bounding box center [754, 385] width 545 height 311
click at [610, 460] on textarea "Cover letter template:" at bounding box center [754, 385] width 545 height 311
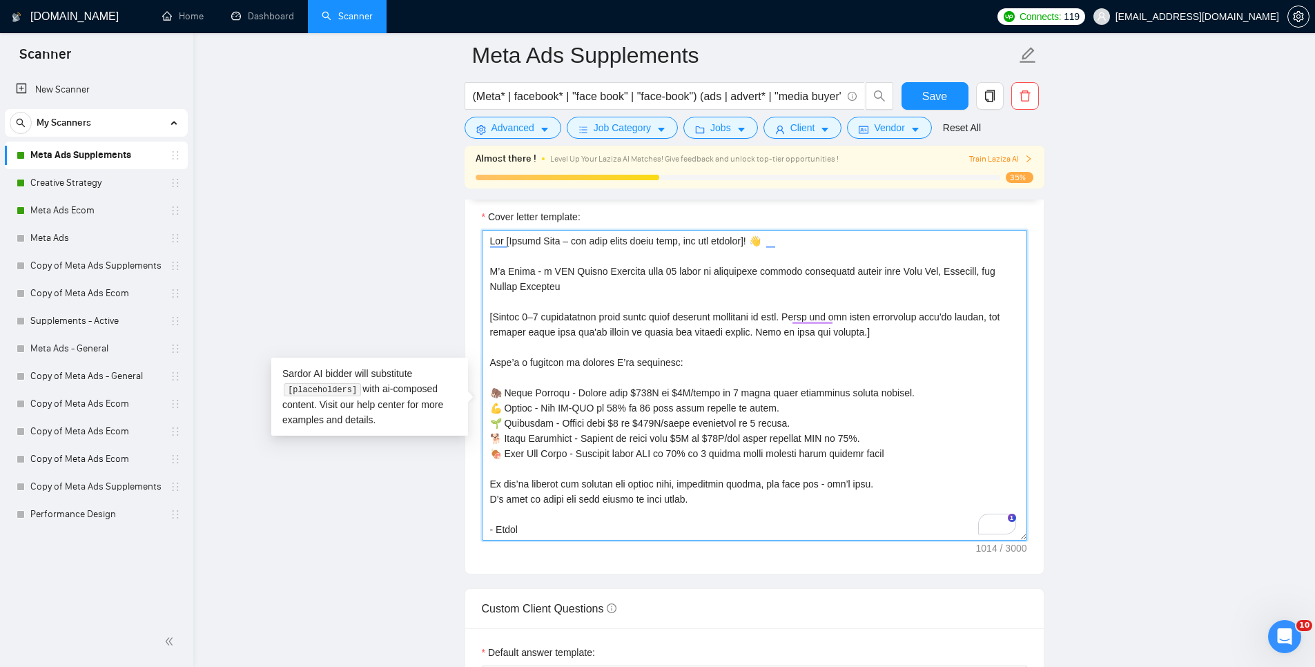
click at [653, 411] on textarea "Cover letter template:" at bounding box center [754, 385] width 545 height 311
click at [808, 347] on textarea "Cover letter template:" at bounding box center [754, 385] width 545 height 311
click at [812, 339] on textarea "Cover letter template:" at bounding box center [754, 385] width 545 height 311
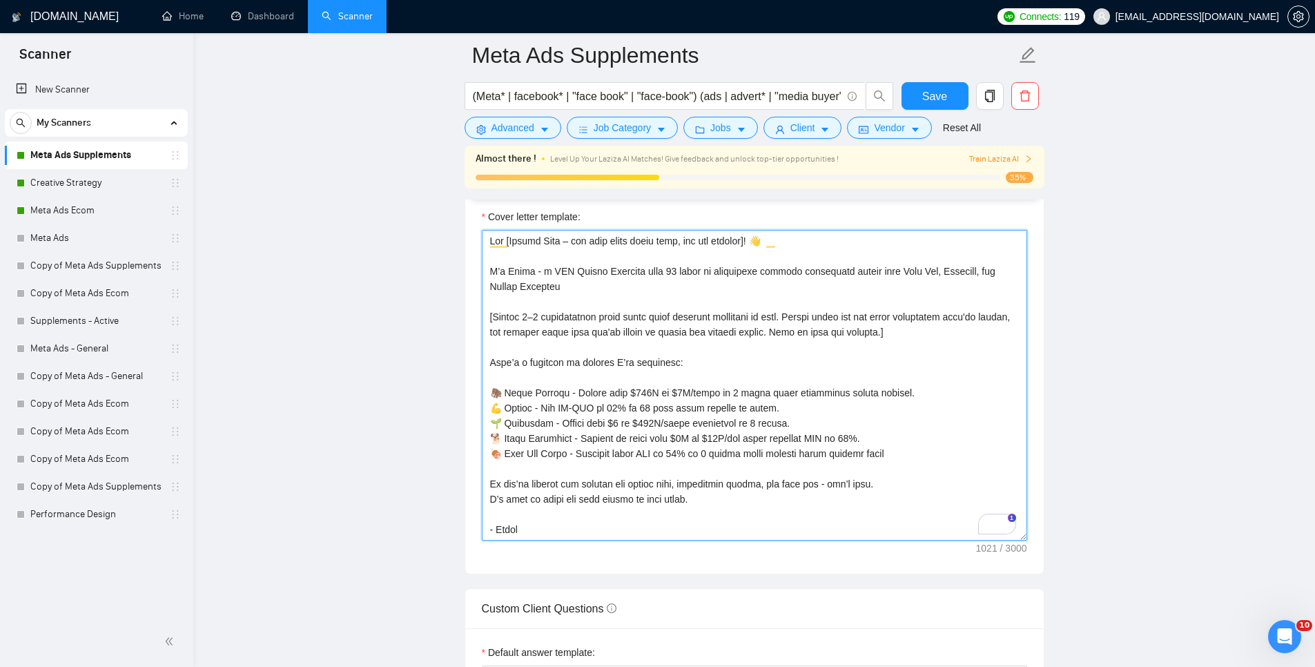
click at [873, 376] on textarea "Cover letter template:" at bounding box center [754, 385] width 545 height 311
click at [860, 291] on textarea "Cover letter template:" at bounding box center [754, 385] width 545 height 311
drag, startPoint x: 884, startPoint y: 420, endPoint x: 839, endPoint y: 426, distance: 45.3
click at [885, 421] on textarea "Cover letter template:" at bounding box center [754, 385] width 545 height 311
drag, startPoint x: 571, startPoint y: 305, endPoint x: 643, endPoint y: 406, distance: 123.8
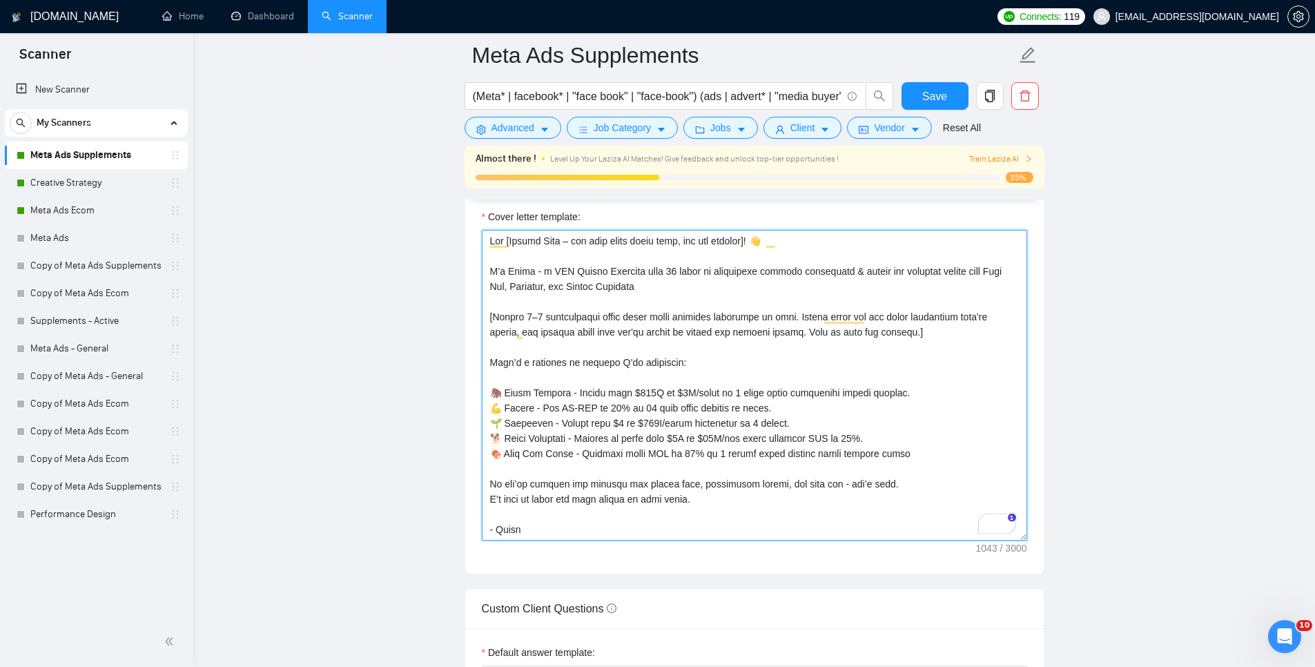
click at [571, 305] on textarea "Cover letter template:" at bounding box center [754, 385] width 545 height 311
click at [841, 327] on textarea "Cover letter template:" at bounding box center [754, 385] width 545 height 311
click at [777, 257] on textarea "Cover letter template:" at bounding box center [754, 385] width 545 height 311
click at [668, 344] on textarea "Cover letter template:" at bounding box center [754, 385] width 545 height 311
drag, startPoint x: 593, startPoint y: 378, endPoint x: 416, endPoint y: 373, distance: 177.5
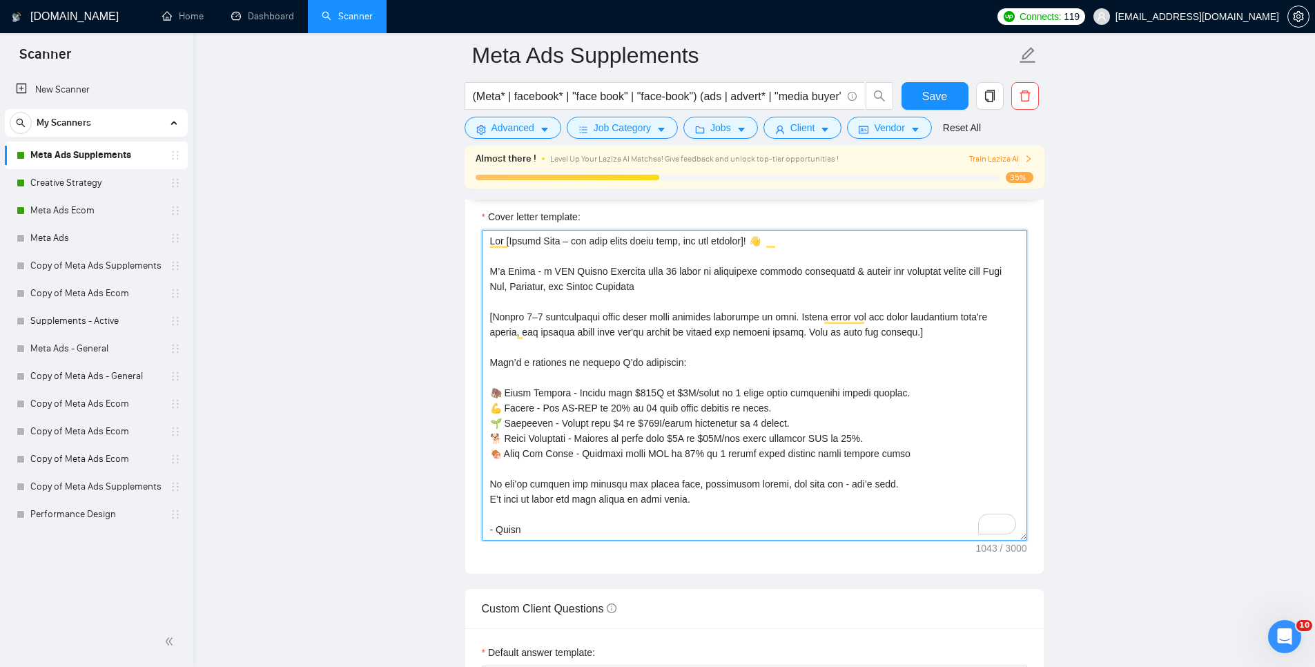
click at [415, 373] on main "Meta Ads Supplements (Meta* | facebook* | "face book" | "face-book") (ads | adv…" at bounding box center [754, 529] width 1078 height 4049
click at [709, 478] on textarea "Cover letter template:" at bounding box center [754, 385] width 545 height 311
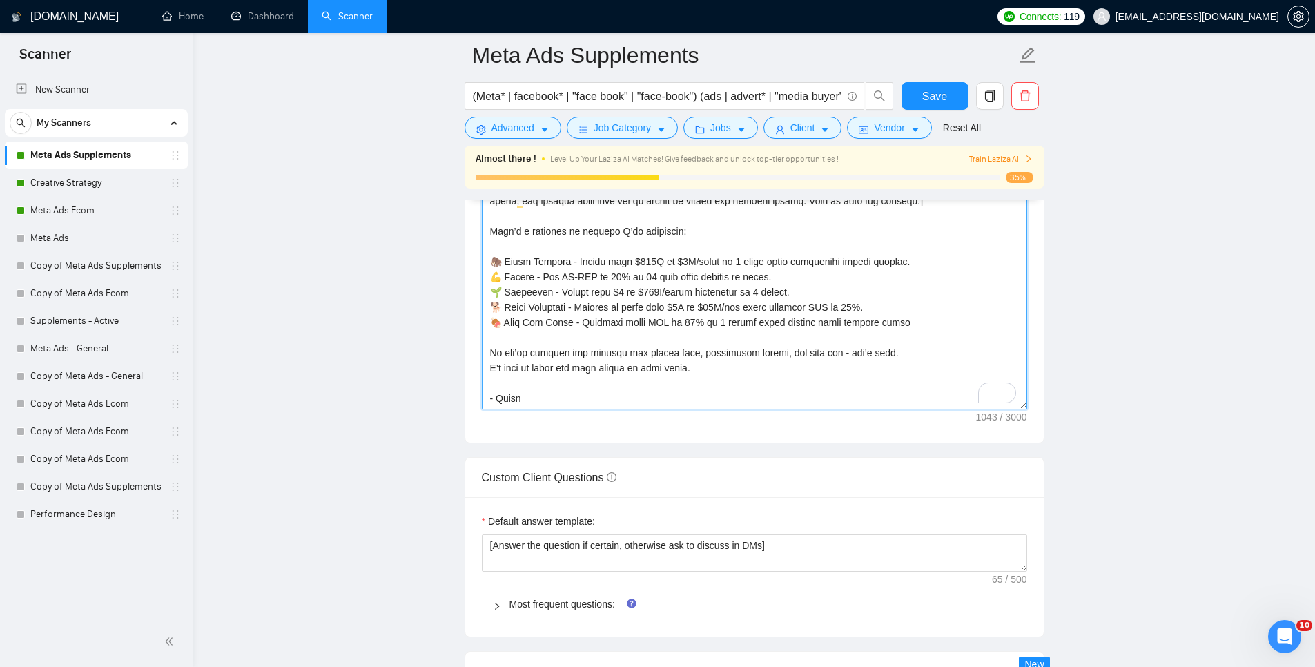
scroll to position [1680, 0]
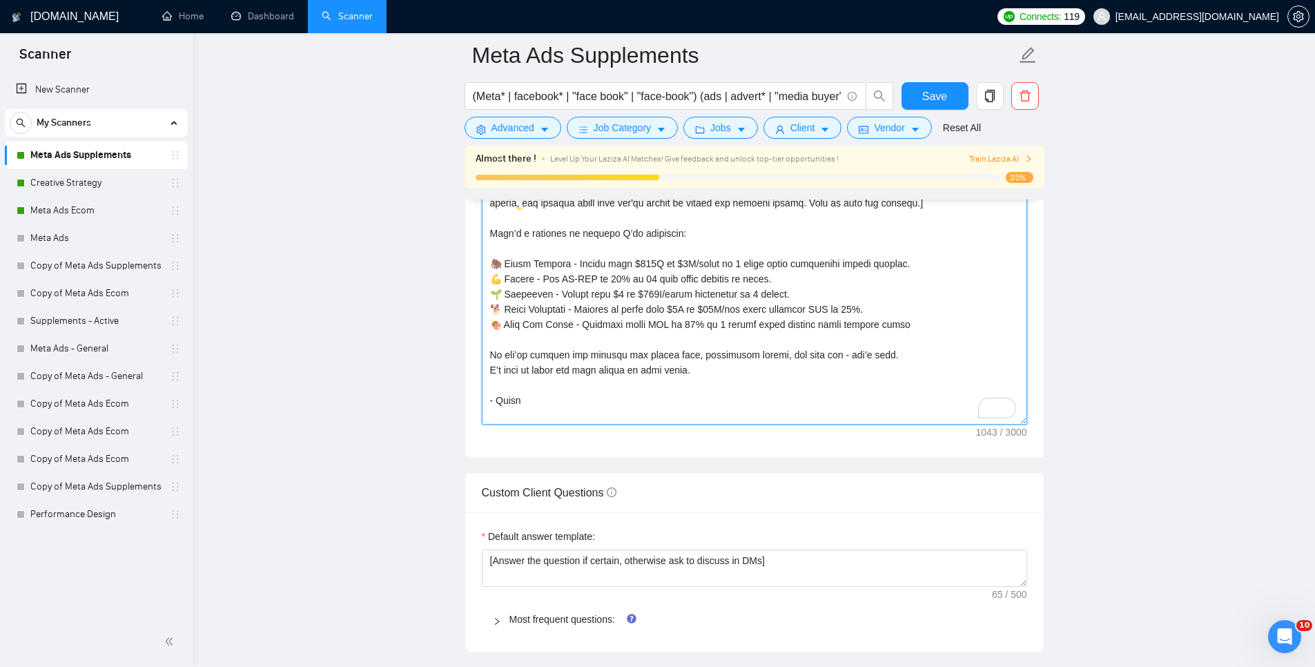
drag, startPoint x: 1024, startPoint y: 429, endPoint x: 1030, endPoint y: 449, distance: 21.6
click at [1031, 450] on div "Cover letter template:" at bounding box center [754, 261] width 579 height 394
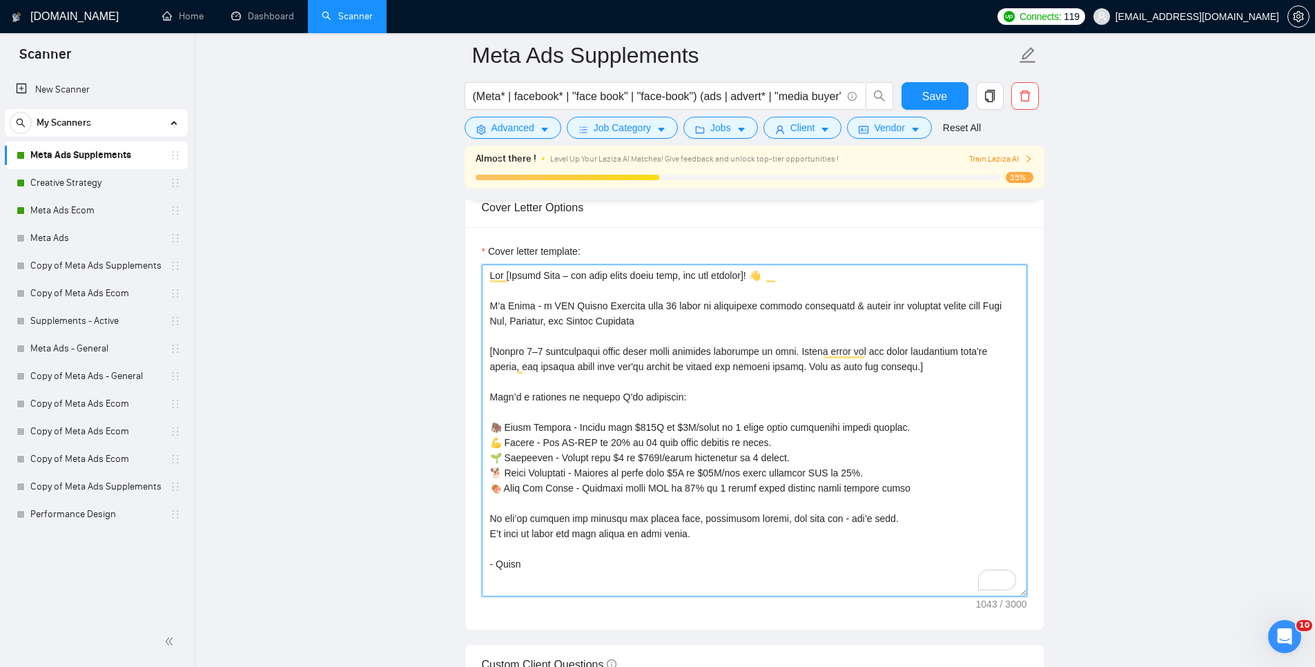
scroll to position [1515, 0]
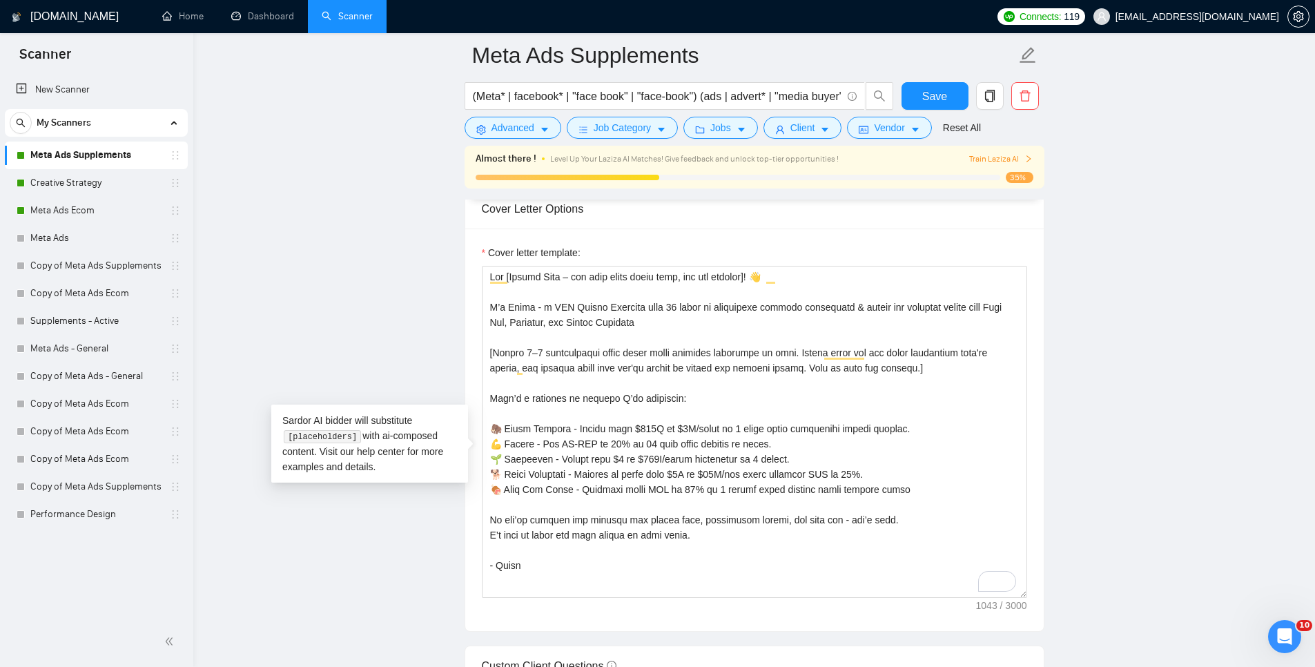
click at [1191, 328] on main "Meta Ads Supplements (Meta* | facebook* | "face book" | "face-book") (ads | adv…" at bounding box center [754, 576] width 1078 height 4070
drag, startPoint x: 924, startPoint y: 519, endPoint x: 463, endPoint y: 408, distance: 474.4
paste textarea "are a few wins: 🐘 Happy Mammoth – Scaled from $200K to $6M/month in 2 years, in…"
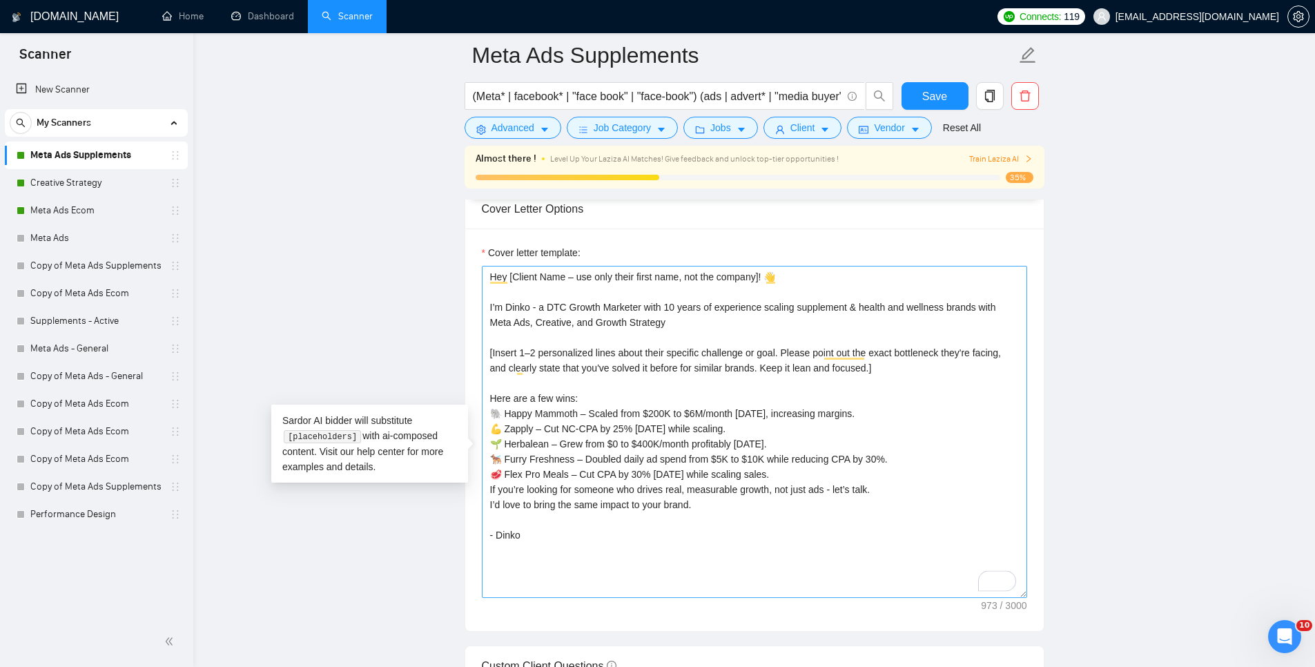
drag, startPoint x: 389, startPoint y: 367, endPoint x: 553, endPoint y: 427, distance: 174.5
click at [391, 367] on main "Meta Ads Supplements (Meta* | facebook* | "face book" | "face-book") (ads | adv…" at bounding box center [754, 576] width 1078 height 4070
click at [637, 425] on textarea "Hey [Client Name – use only their first name, not the company]! 👋 I’m Dinko - a…" at bounding box center [754, 432] width 545 height 332
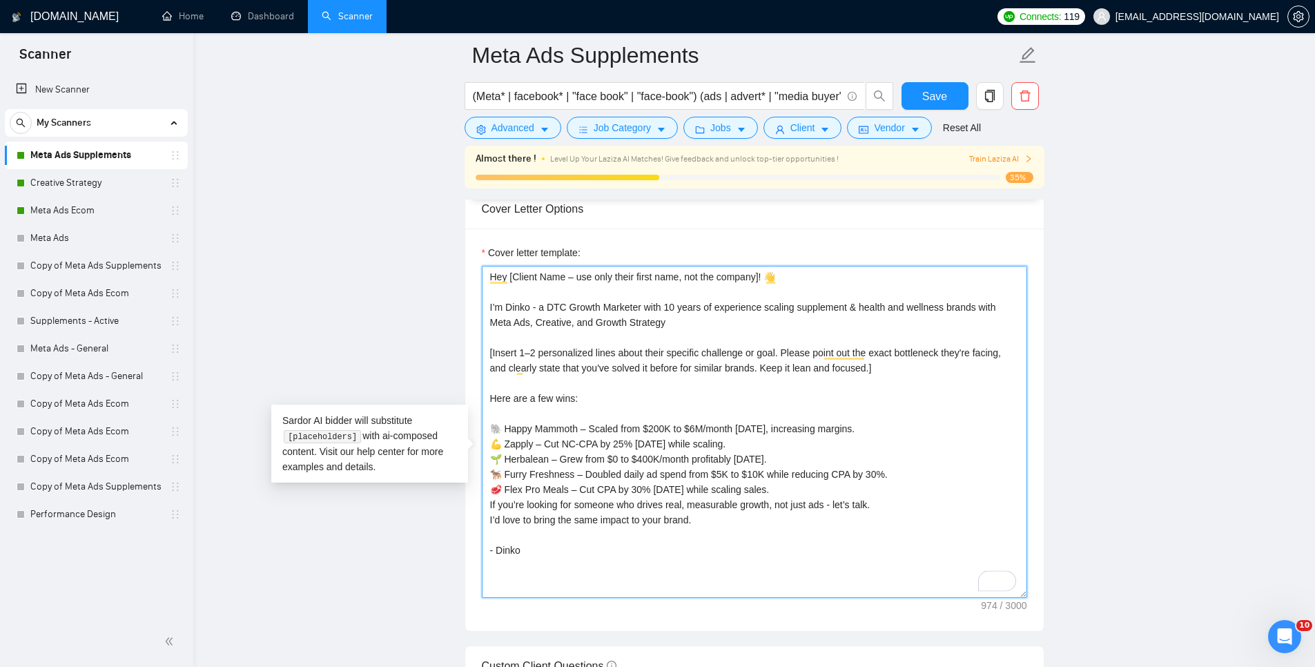
click at [920, 525] on textarea "Hey [Client Name – use only their first name, not the company]! 👋 I’m Dinko - a…" at bounding box center [754, 432] width 545 height 332
click at [828, 516] on textarea "Hey [Client Name – use only their first name, not the company]! 👋 I’m Dinko - a…" at bounding box center [754, 432] width 545 height 332
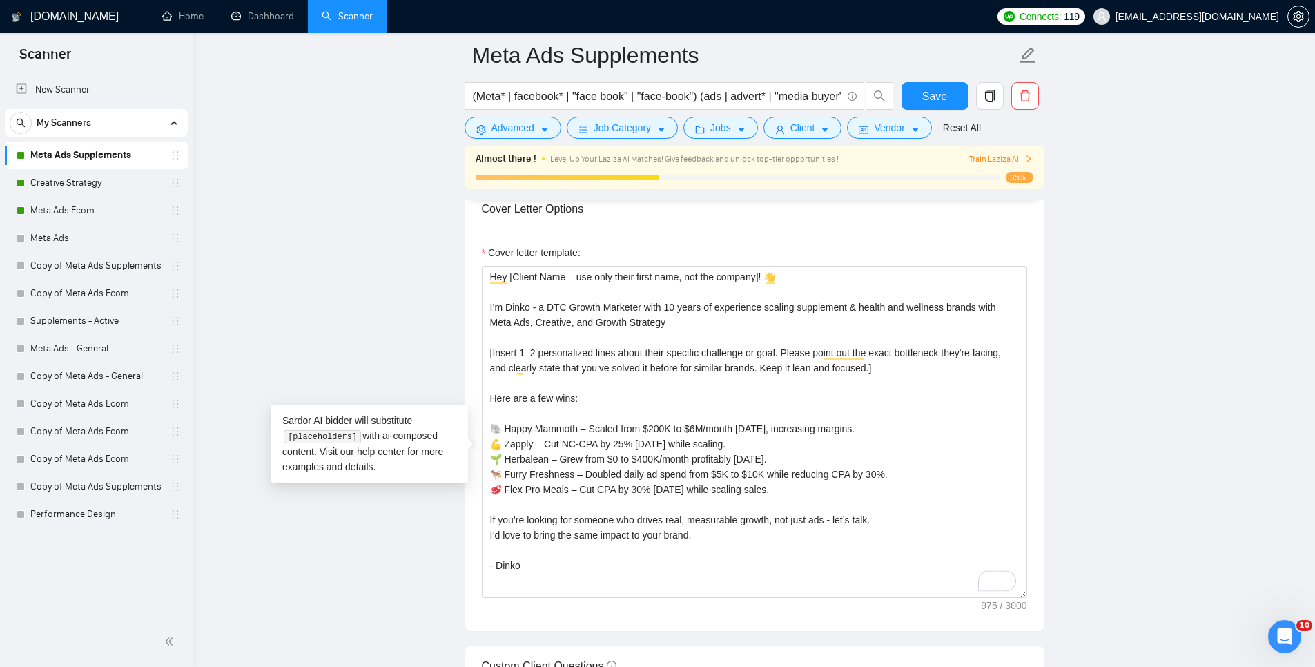
click at [1195, 458] on main "Meta Ads Supplements (Meta* | facebook* | "face book" | "face-book") (ads | adv…" at bounding box center [754, 576] width 1078 height 4070
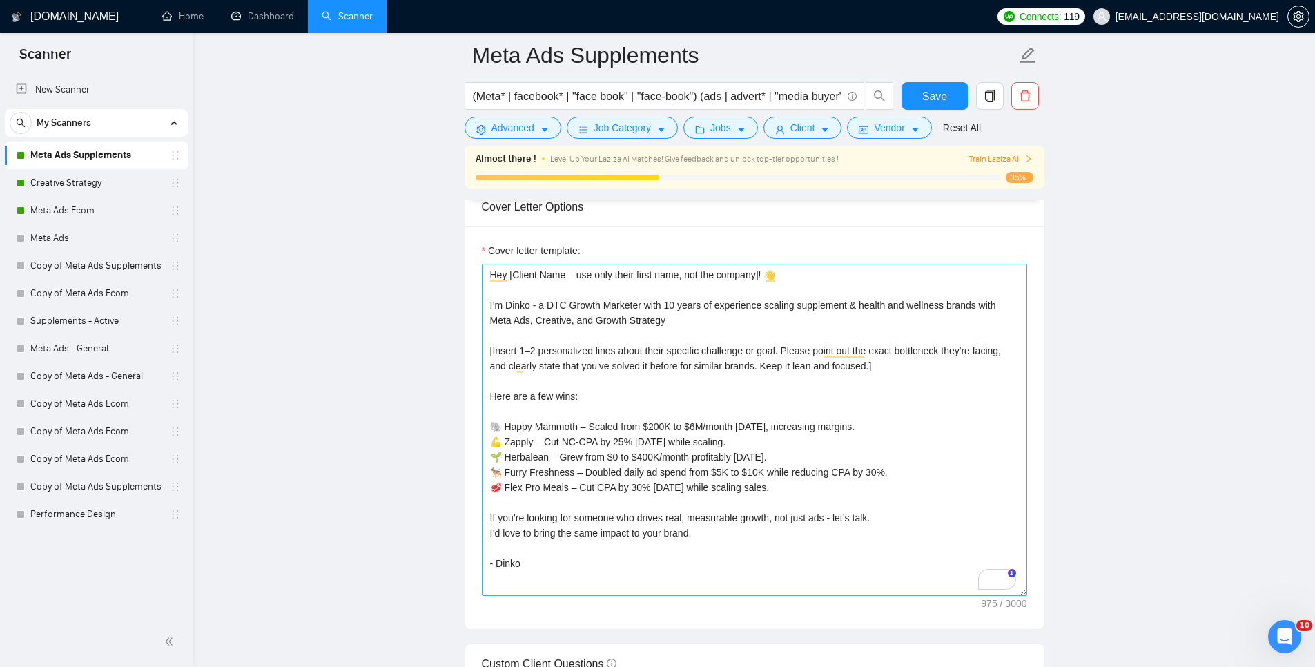
scroll to position [1517, 0]
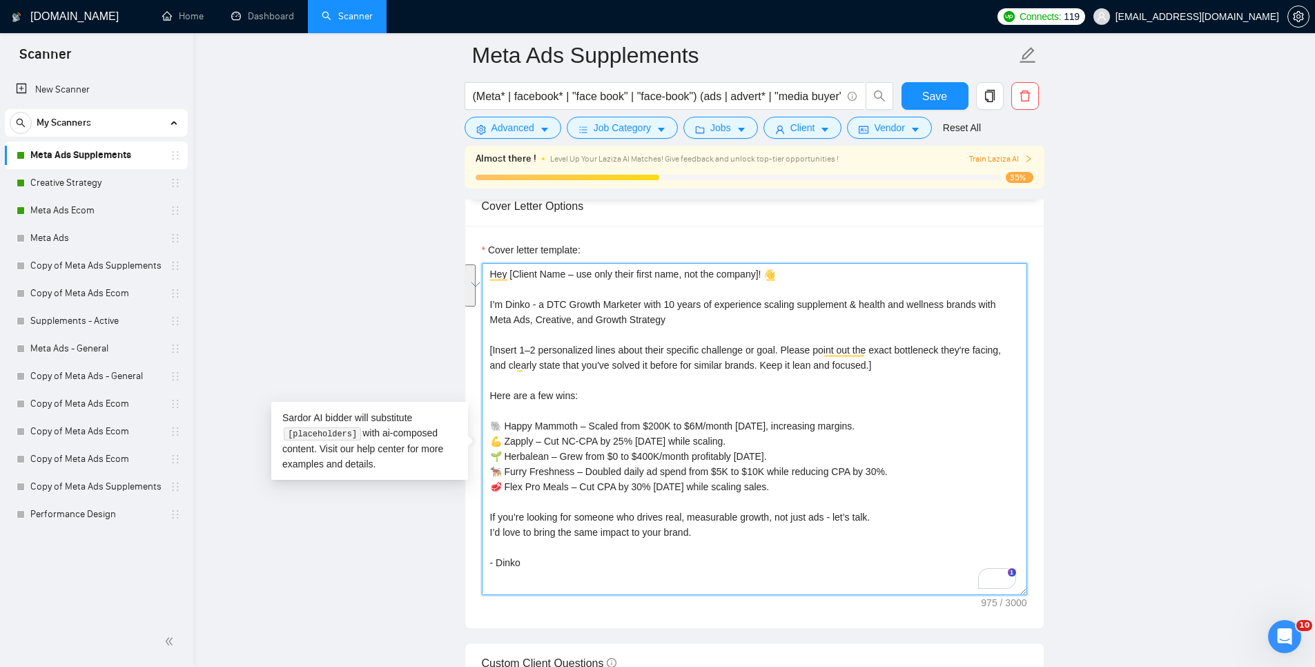
drag, startPoint x: 508, startPoint y: 588, endPoint x: 458, endPoint y: 543, distance: 67.0
click at [458, 543] on main "Meta Ads Supplements (Meta* | facebook* | "face book" | "face-book") (ads | adv…" at bounding box center [754, 573] width 1078 height 4070
paste textarea "predictable, profitable growth — not just someone to “run ads” — I’d love to he…"
drag, startPoint x: 717, startPoint y: 541, endPoint x: 724, endPoint y: 548, distance: 9.8
click at [719, 541] on textarea "Hey [Client Name – use only their first name, not the company]! 👋 I’m Dinko - a…" at bounding box center [754, 429] width 545 height 332
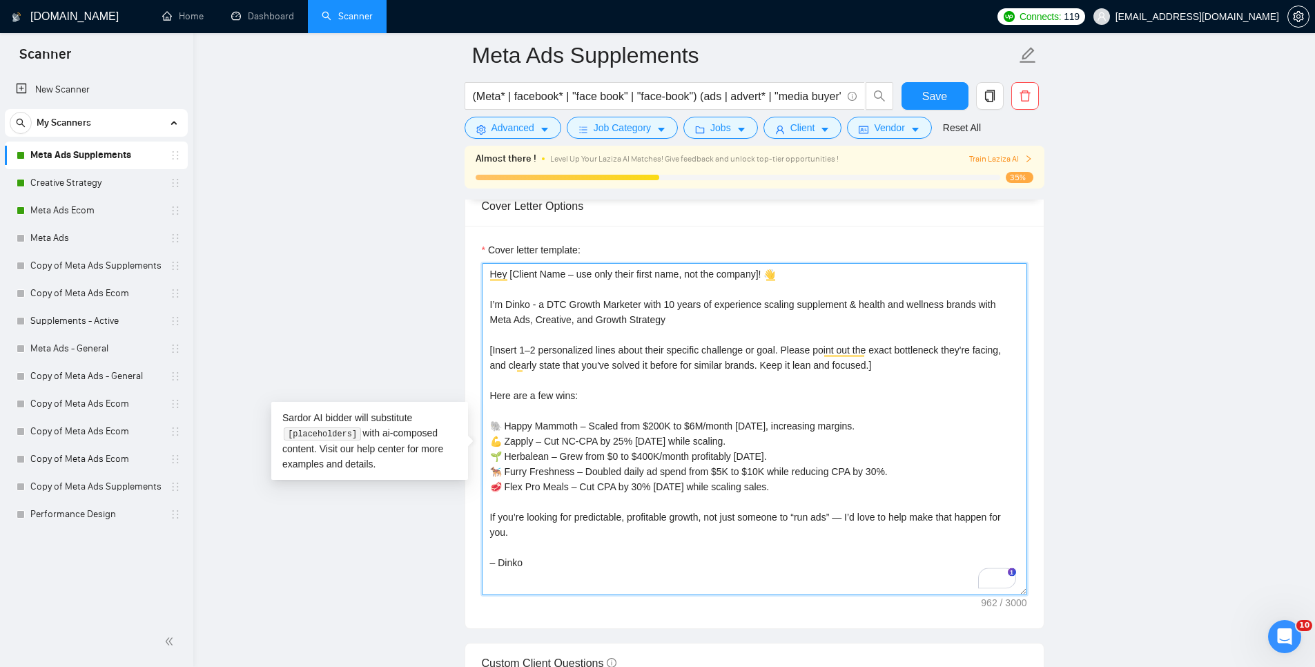
click at [835, 575] on textarea "Hey [Client Name – use only their first name, not the company]! 👋 I’m Dinko - a…" at bounding box center [754, 429] width 545 height 332
click at [856, 536] on textarea "Hey [Client Name – use only their first name, not the company]! 👋 I’m Dinko - a…" at bounding box center [754, 429] width 545 height 332
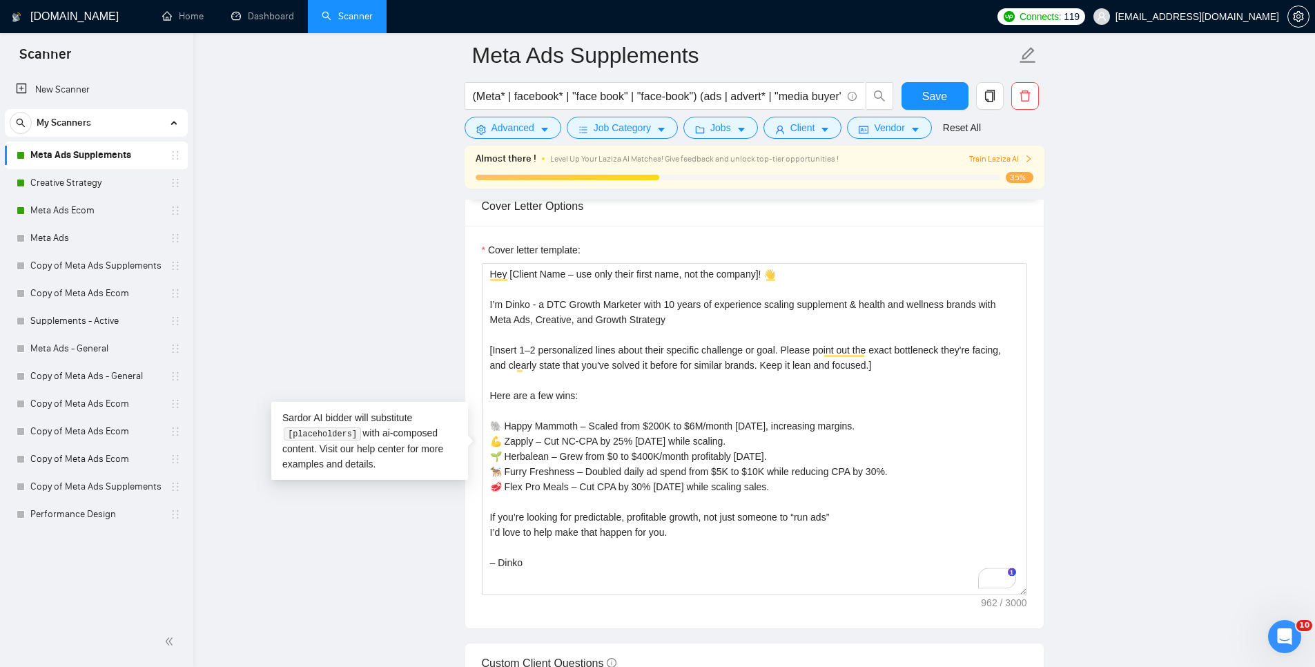
click at [1135, 498] on main "Meta Ads Supplements (Meta* | facebook* | "face book" | "face-book") (ads | adv…" at bounding box center [754, 573] width 1078 height 4070
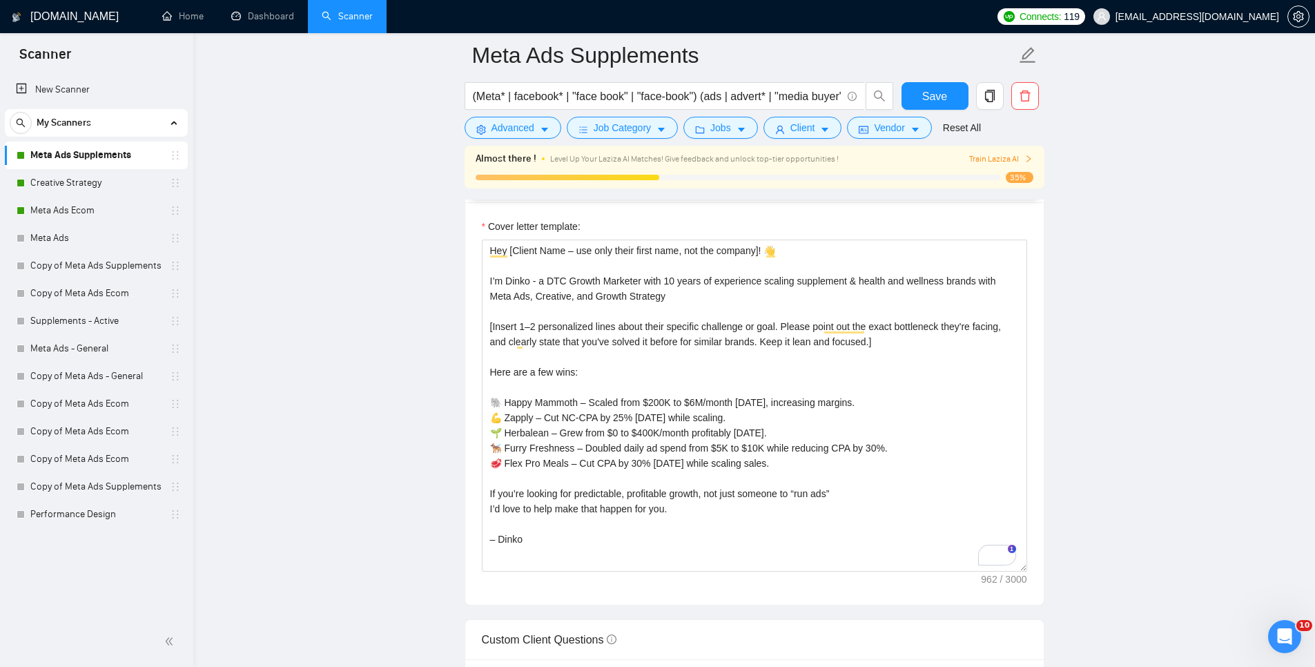
scroll to position [1537, 0]
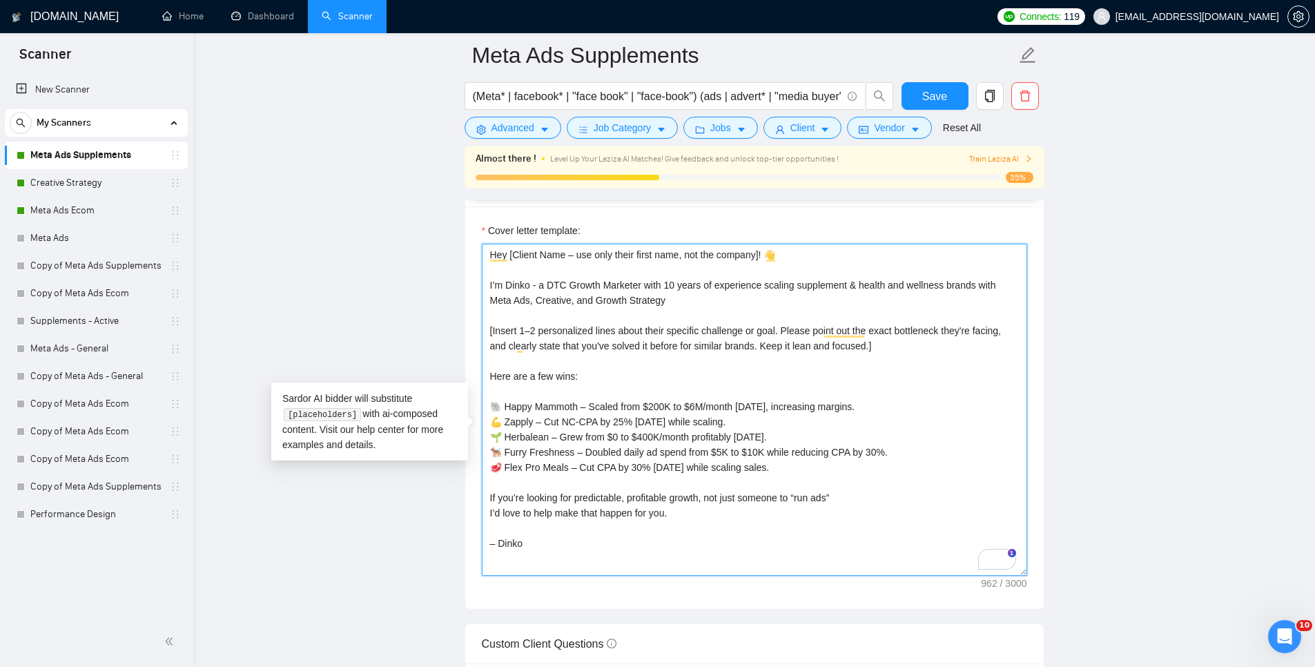
drag, startPoint x: 617, startPoint y: 467, endPoint x: 560, endPoint y: 565, distance: 113.2
click at [616, 469] on textarea "Hey [Client Name – use only their first name, not the company]! 👋 I’m Dinko - a…" at bounding box center [754, 410] width 545 height 332
click at [680, 472] on textarea "Hey [Client Name – use only their first name, not the company]! 👋 I’m Dinko - a…" at bounding box center [754, 410] width 545 height 332
click at [1183, 427] on main "Meta Ads Supplements (Meta* | facebook* | "face book" | "face-book") (ads | adv…" at bounding box center [754, 553] width 1078 height 4070
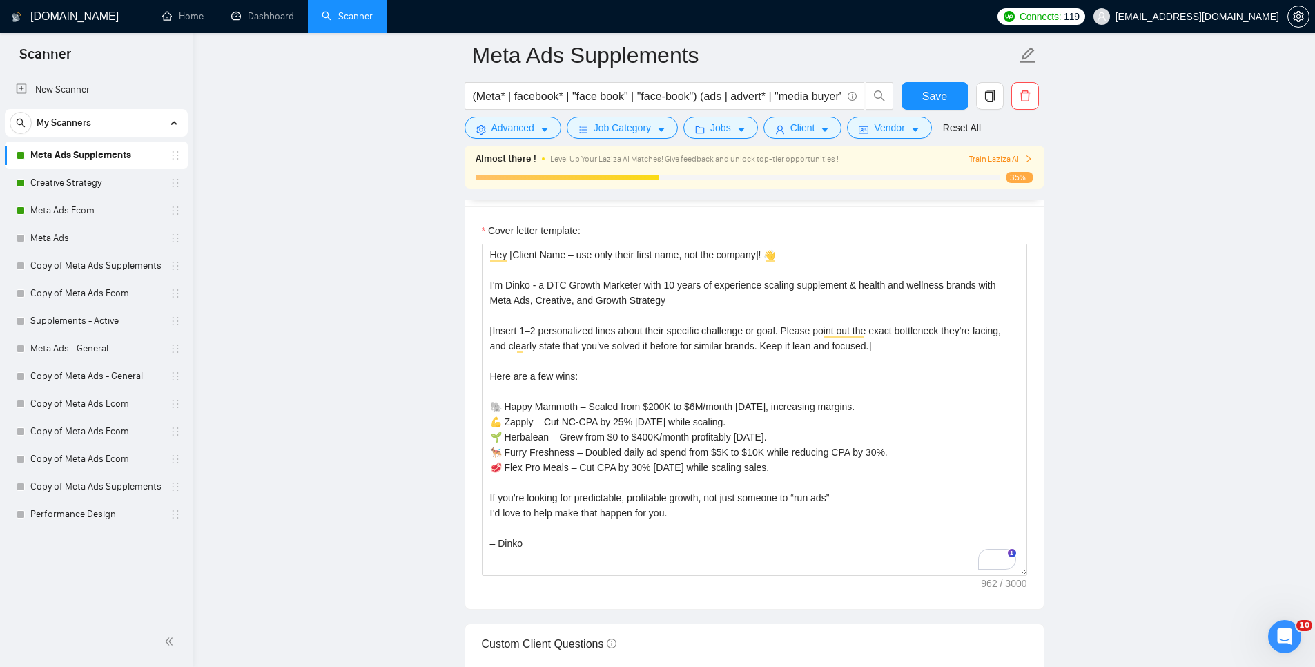
click at [378, 445] on main "Meta Ads Supplements (Meta* | facebook* | "face book" | "face-book") (ads | adv…" at bounding box center [754, 553] width 1078 height 4070
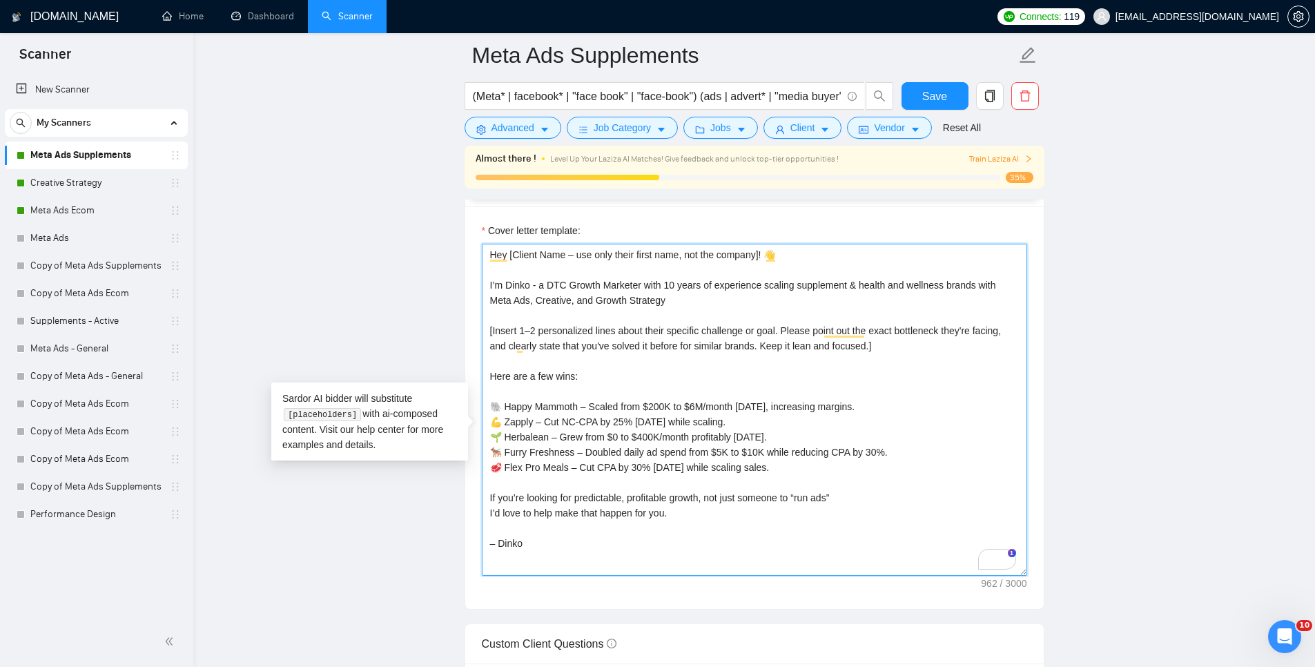
click at [529, 358] on textarea "Hey [Client Name – use only their first name, not the company]! 👋 I’m Dinko - a…" at bounding box center [754, 410] width 545 height 332
click at [1223, 387] on main "Meta Ads Supplements (Meta* | facebook* | "face book" | "face-book") (ads | adv…" at bounding box center [754, 553] width 1078 height 4070
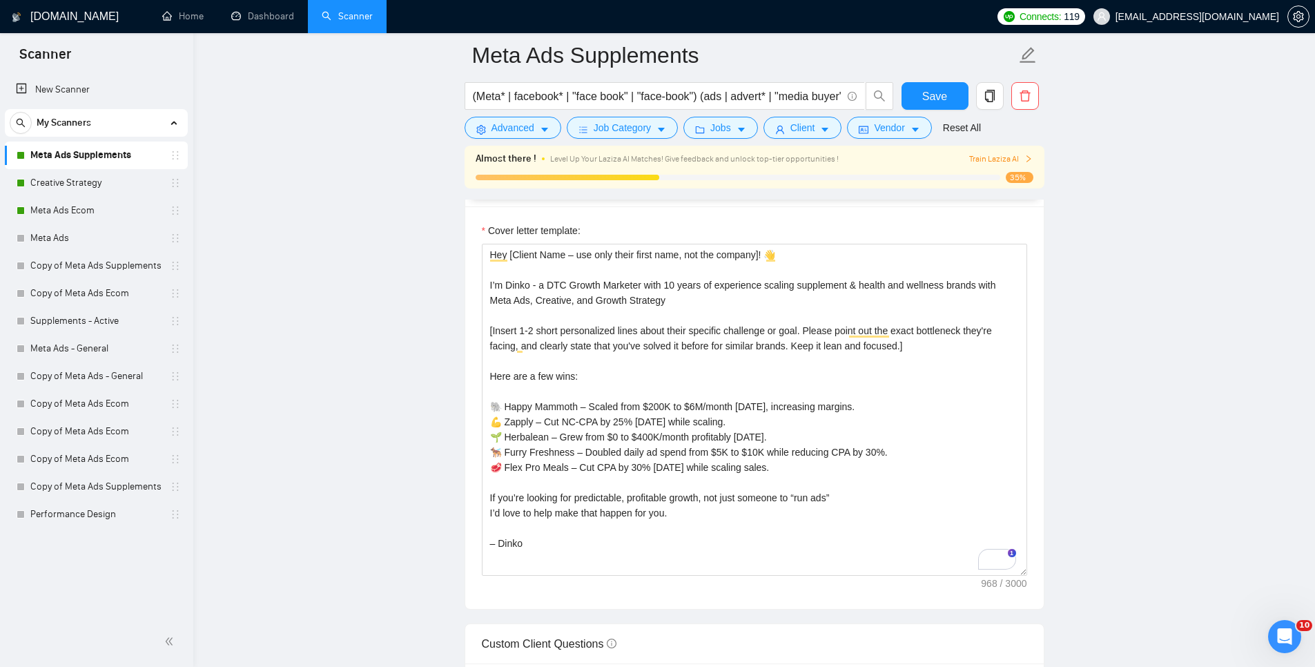
click at [1143, 414] on main "Meta Ads Supplements (Meta* | facebook* | "face book" | "face-book") (ads | adv…" at bounding box center [754, 553] width 1078 height 4070
click at [324, 347] on main "Meta Ads Supplements (Meta* | facebook* | "face book" | "face-book") (ads | adv…" at bounding box center [754, 553] width 1078 height 4070
click at [666, 484] on textarea "Hey [Client Name – use only their first name, not the company]! 👋 I’m Dinko - a…" at bounding box center [754, 410] width 545 height 332
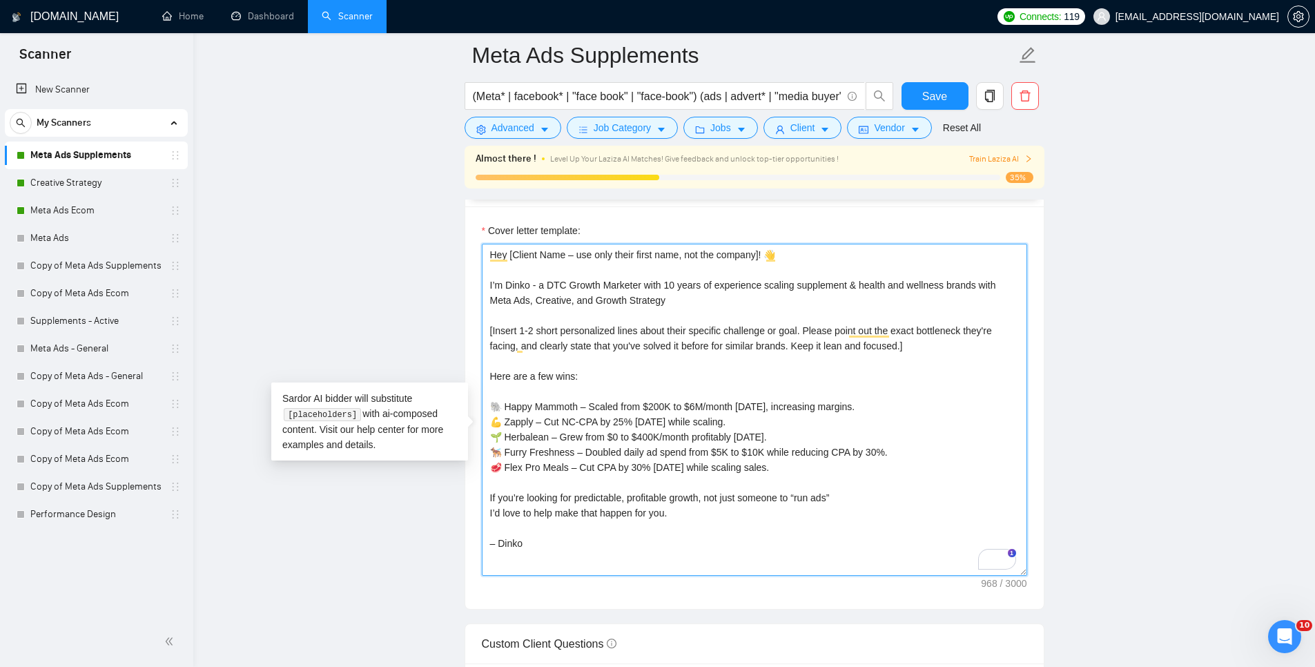
click at [637, 401] on textarea "Hey [Client Name – use only their first name, not the company]! 👋 I’m Dinko - a…" at bounding box center [754, 410] width 545 height 332
drag, startPoint x: 569, startPoint y: 279, endPoint x: 521, endPoint y: 282, distance: 48.4
click at [516, 279] on textarea "Hey [Client Name – use only their first name, not the company]! 👋 I’m Dinko - a…" at bounding box center [754, 410] width 545 height 332
paste textarea "’s First"
click at [512, 273] on textarea "Cover letter template:" at bounding box center [754, 410] width 545 height 332
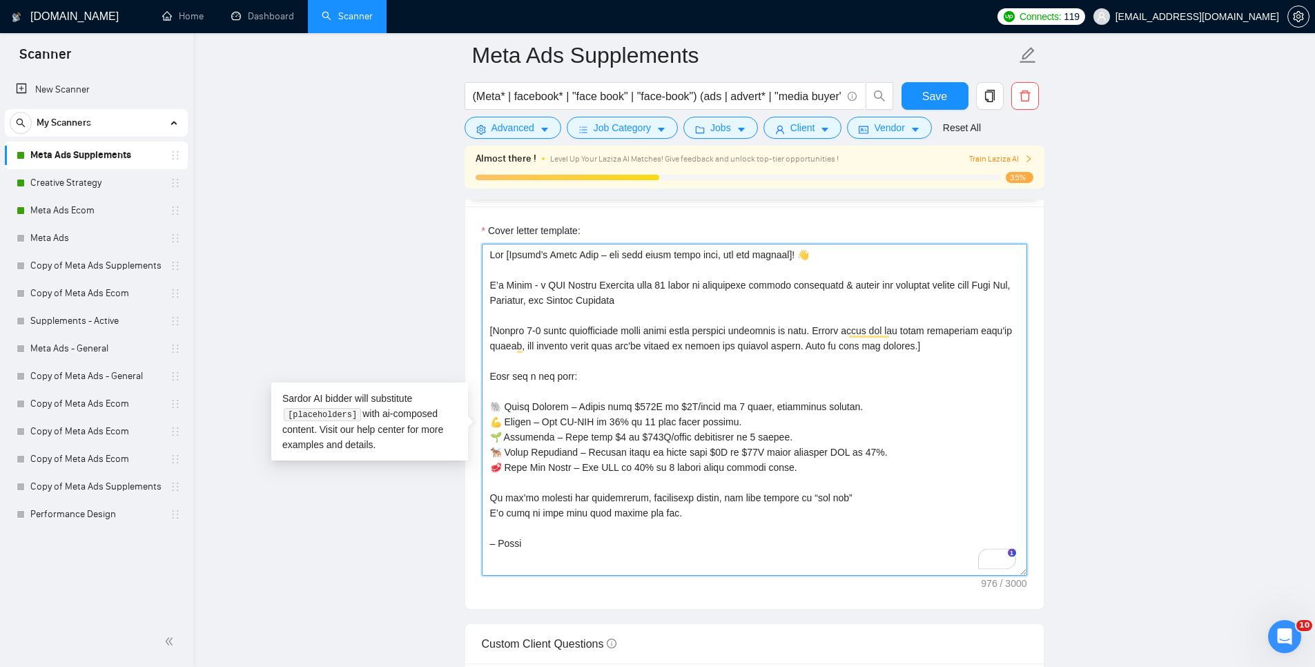
drag, startPoint x: 514, startPoint y: 275, endPoint x: 521, endPoint y: 279, distance: 8.7
click at [514, 275] on textarea "Cover letter template:" at bounding box center [754, 410] width 545 height 332
click at [771, 300] on textarea "Cover letter template:" at bounding box center [754, 410] width 545 height 332
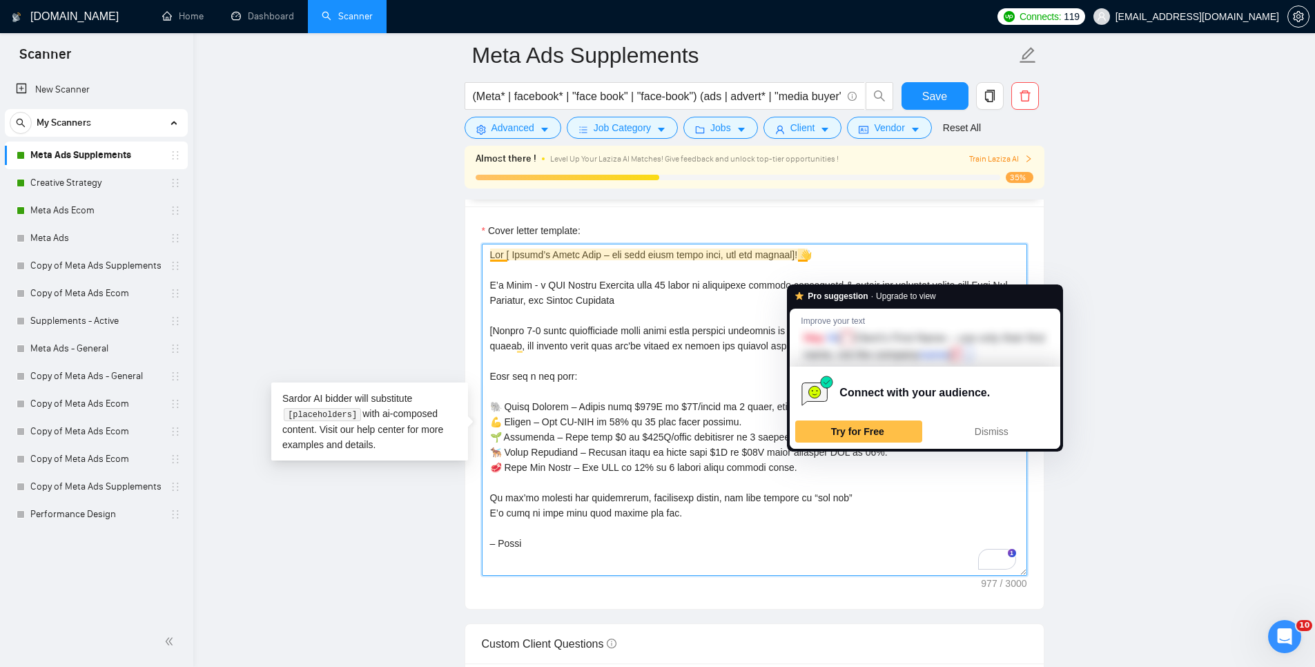
type textarea "Hey [ Client’s First Name – use only their first name, not the company]! 👋 I’m …"
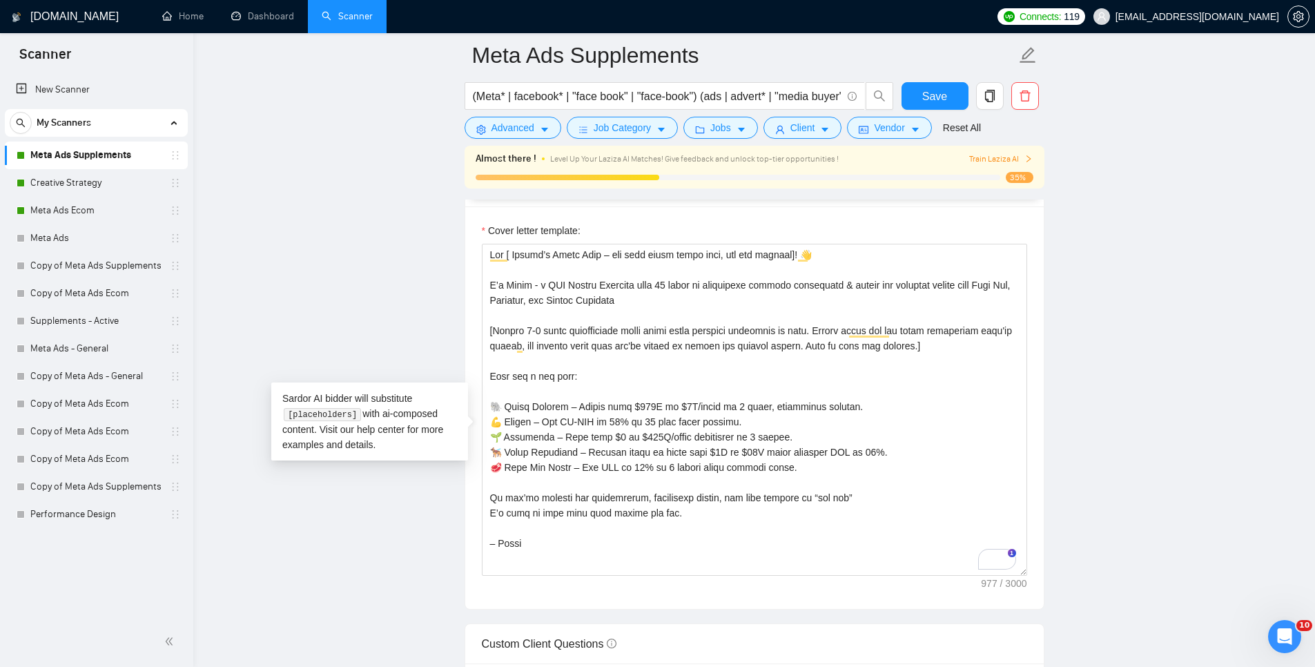
click at [327, 227] on main "Meta Ads Supplements (Meta* | facebook* | "face book" | "face-book") (ads | adv…" at bounding box center [754, 553] width 1078 height 4070
click at [357, 417] on main "Meta Ads Supplements (Meta* | facebook* | "face book" | "face-book") (ads | adv…" at bounding box center [754, 553] width 1078 height 4070
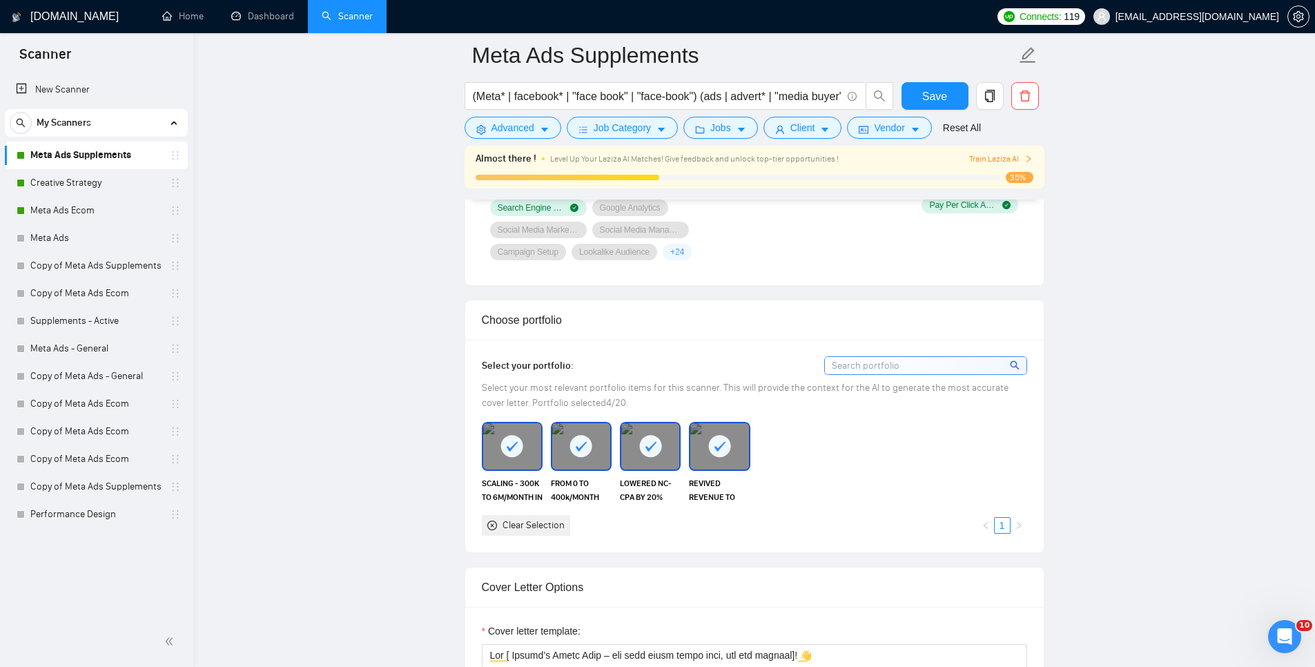
scroll to position [1138, 0]
click at [871, 373] on input at bounding box center [926, 364] width 202 height 17
type input "F"
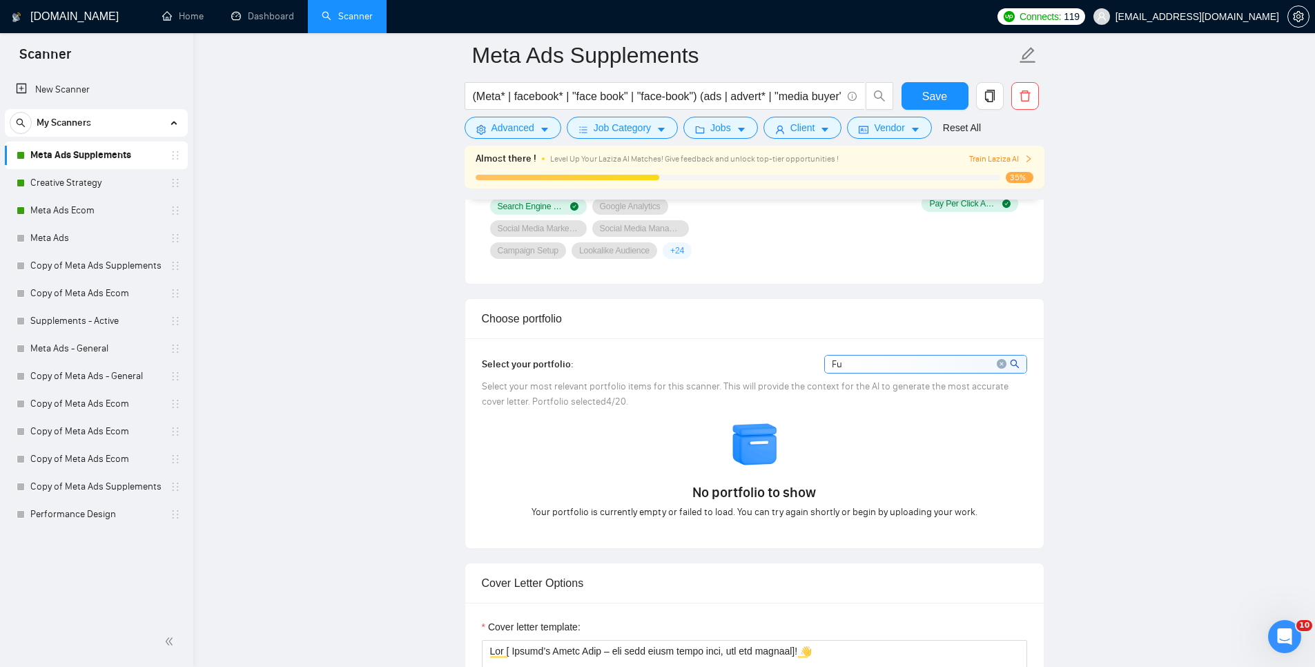
type input "F"
type input "Dou"
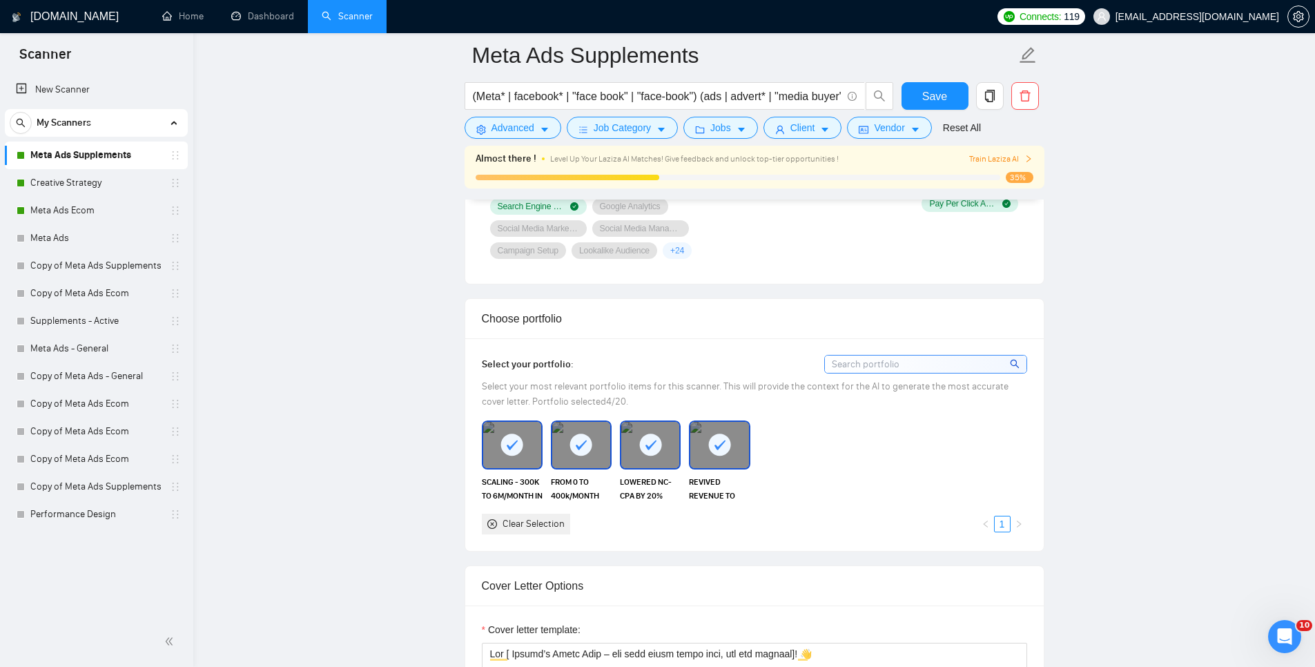
drag, startPoint x: 1160, startPoint y: 411, endPoint x: 1151, endPoint y: 406, distance: 10.2
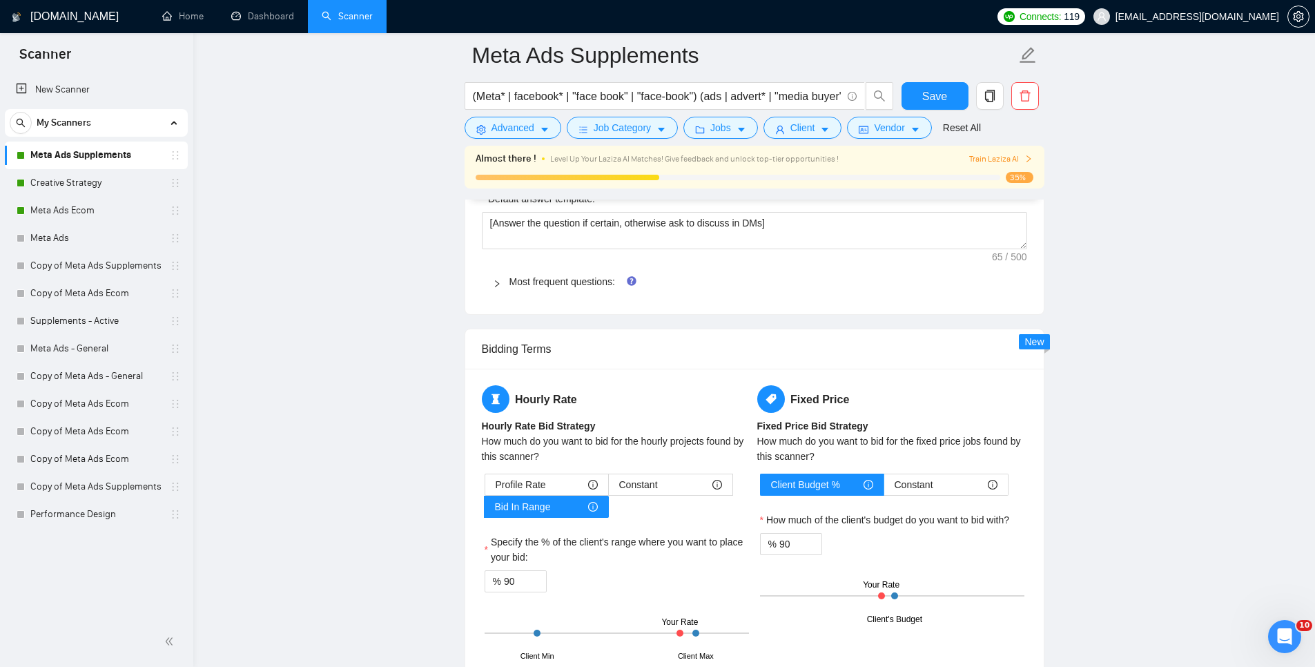
scroll to position [2019, 0]
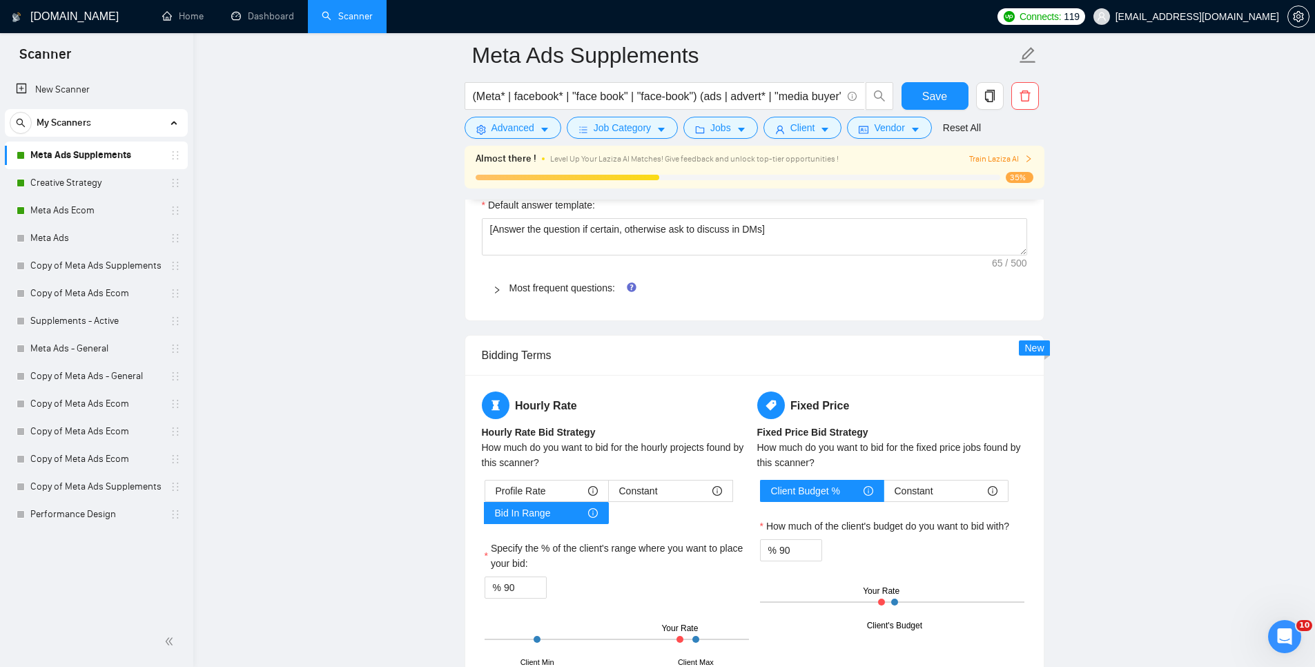
click at [500, 294] on icon "right" at bounding box center [497, 290] width 8 height 8
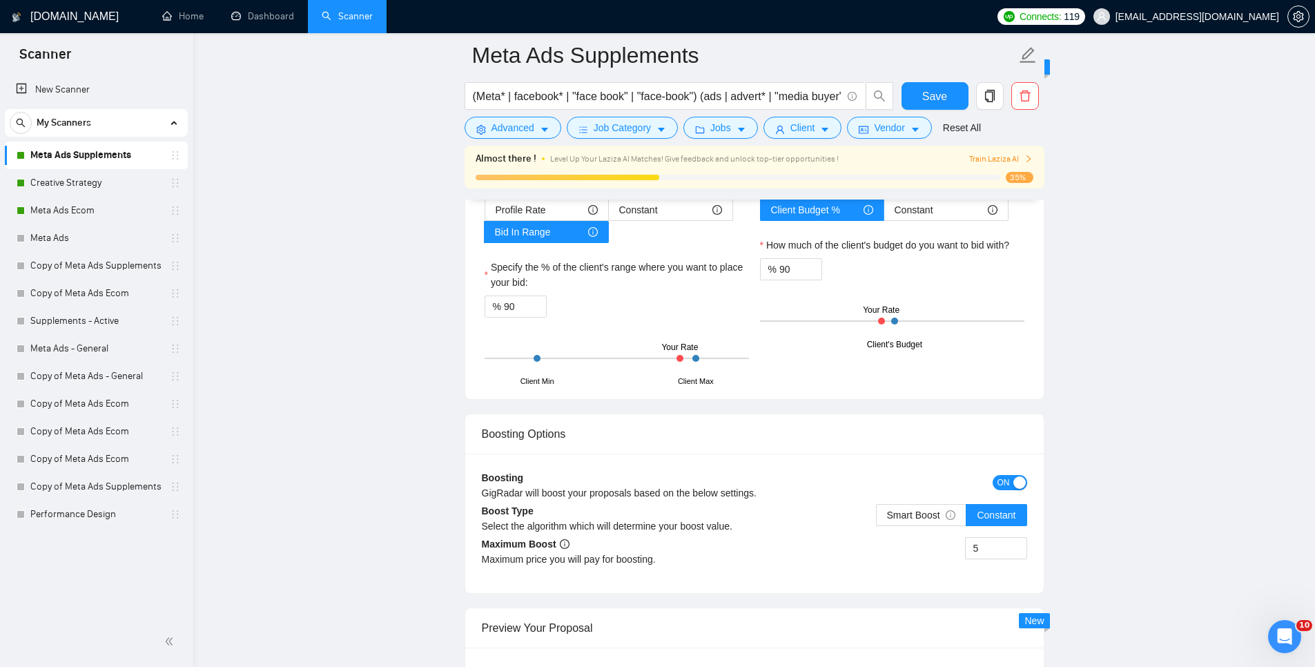
scroll to position [2922, 0]
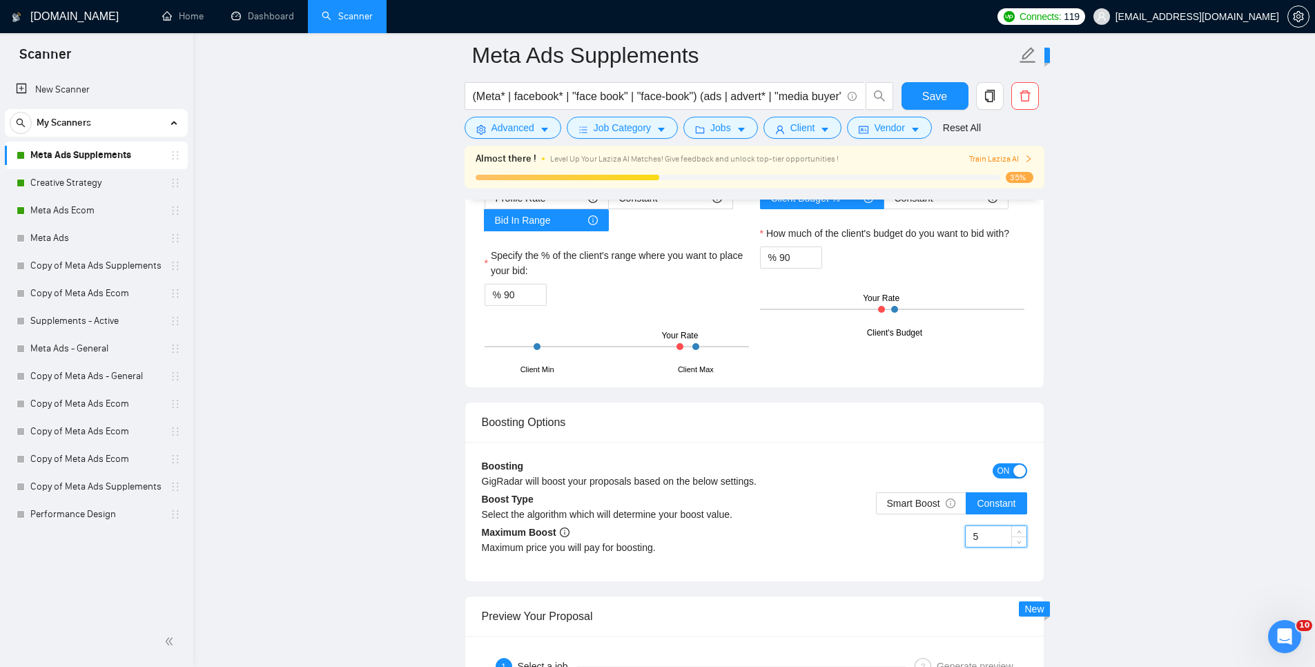
click at [1008, 547] on input "5" at bounding box center [996, 536] width 61 height 21
click at [1019, 536] on icon "up" at bounding box center [1019, 533] width 5 height 5
type input "7"
click at [1019, 536] on icon "up" at bounding box center [1019, 533] width 5 height 5
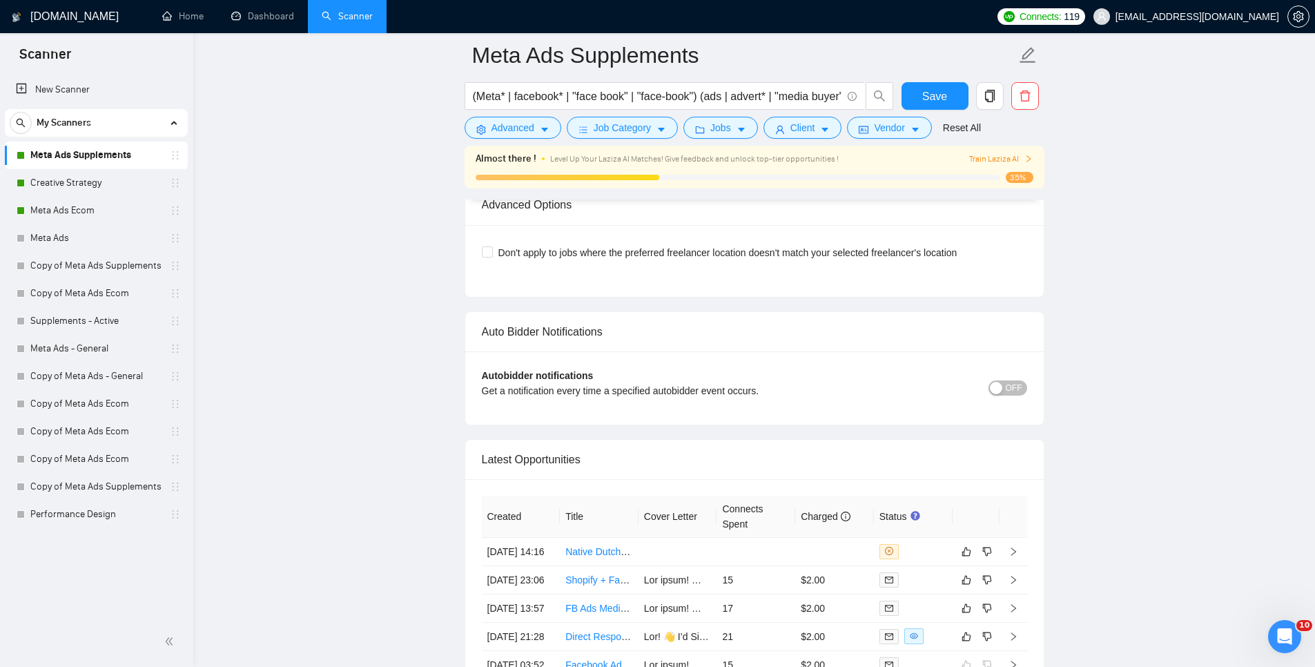
scroll to position [3881, 0]
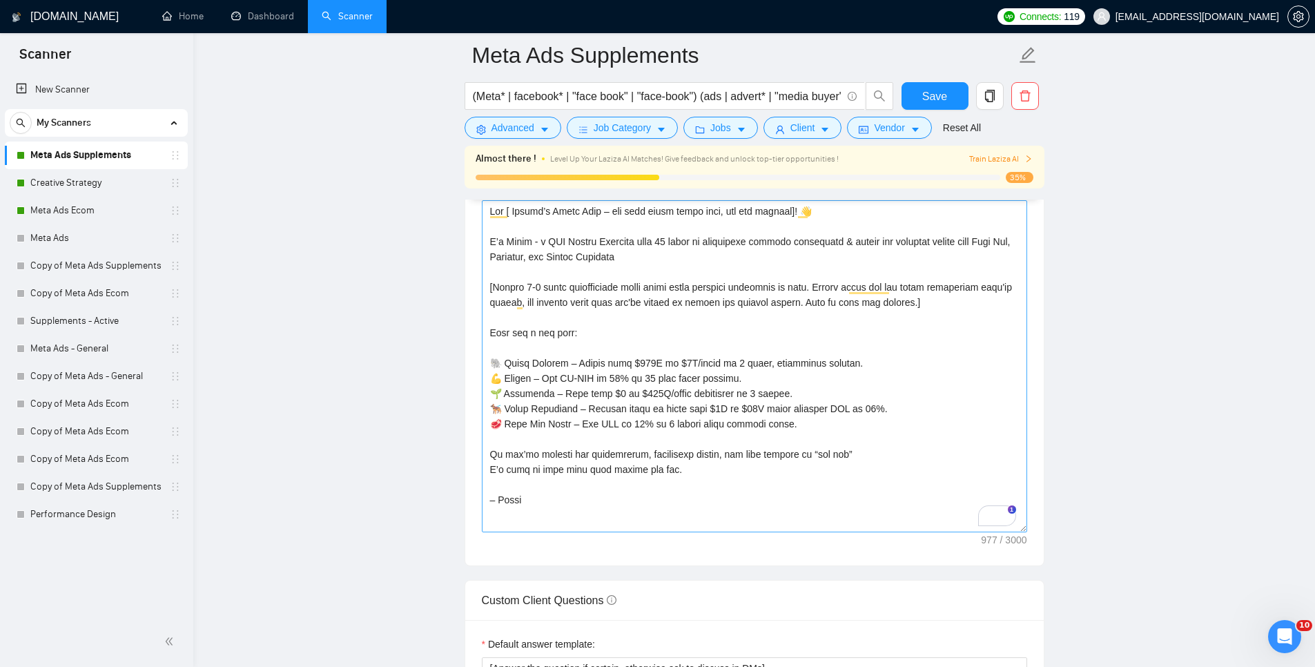
scroll to position [1578, 0]
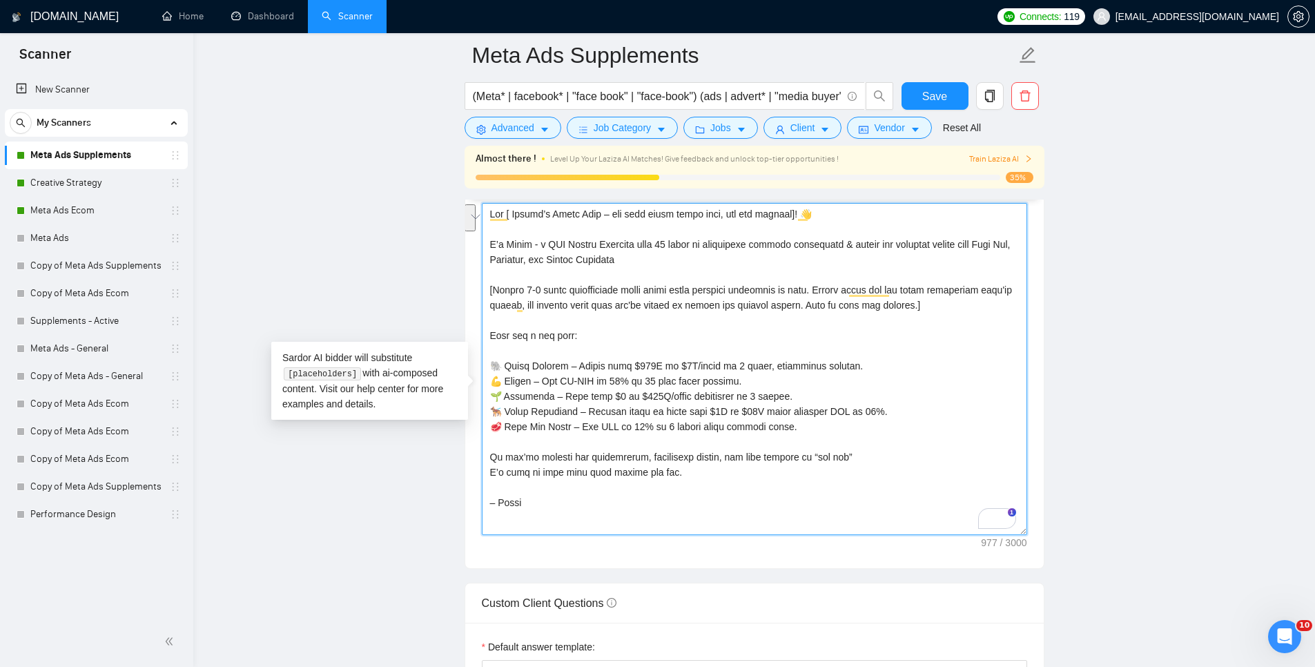
drag, startPoint x: 690, startPoint y: 279, endPoint x: 433, endPoint y: 265, distance: 257.2
paste textarea "help Shopify & DTC brands scale profitably through Facebook & Instagram Ads (Me…"
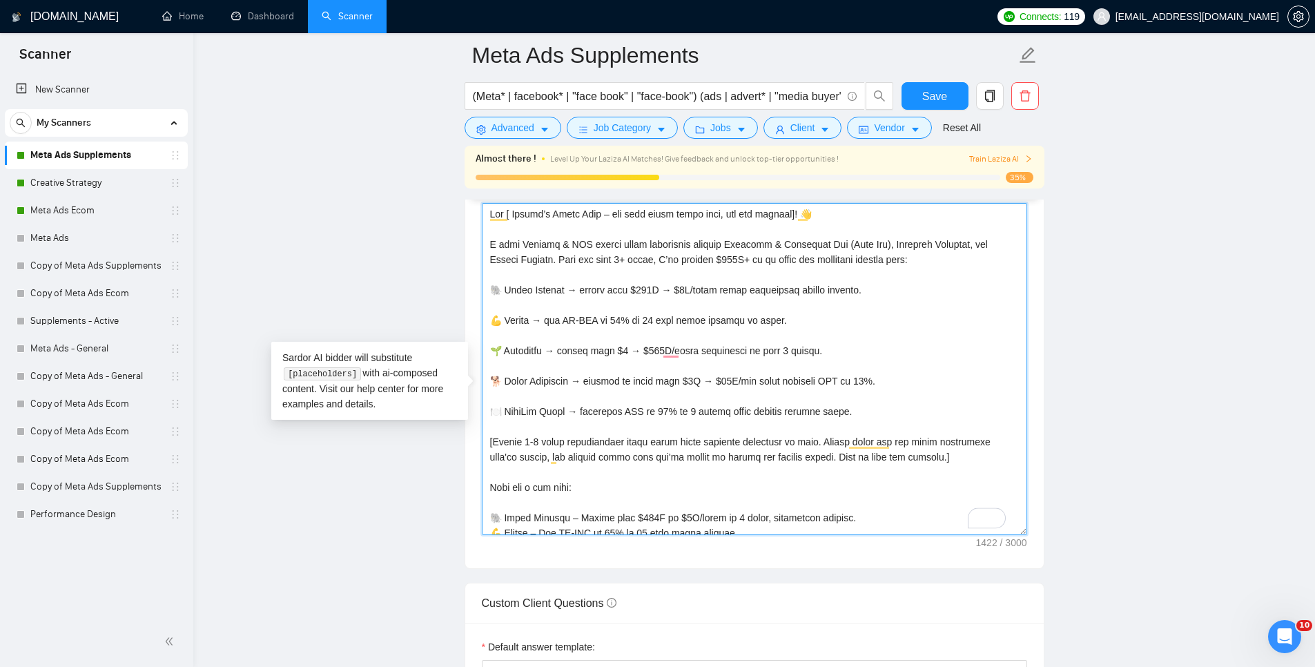
click at [518, 331] on textarea "Cover letter template:" at bounding box center [754, 369] width 545 height 332
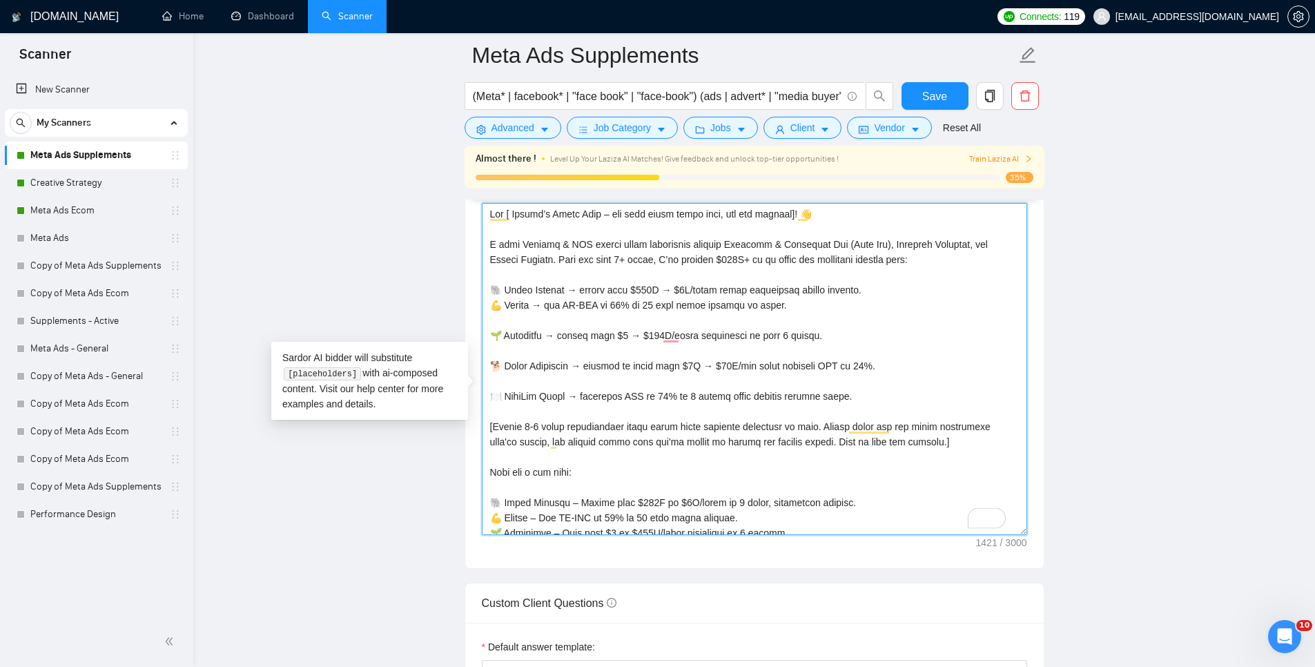
click at [541, 335] on textarea "Cover letter template:" at bounding box center [754, 369] width 545 height 332
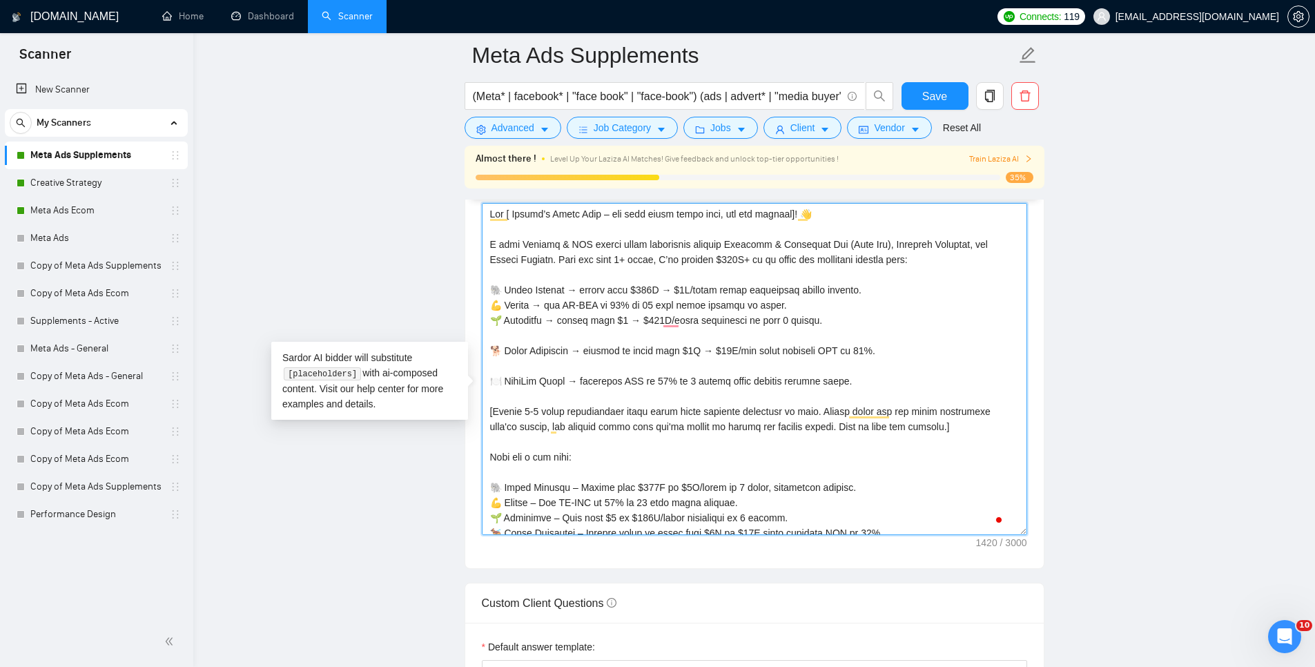
click at [618, 353] on textarea "Cover letter template:" at bounding box center [754, 369] width 545 height 332
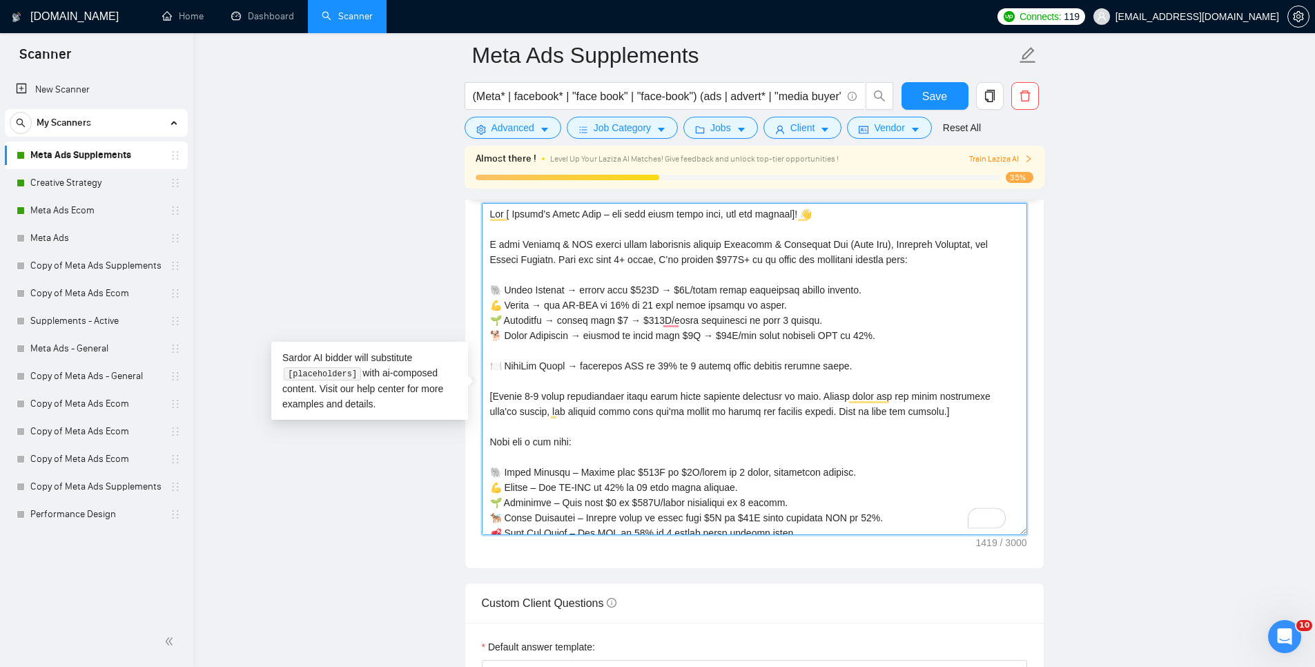
click at [541, 365] on textarea "Cover letter template:" at bounding box center [754, 369] width 545 height 332
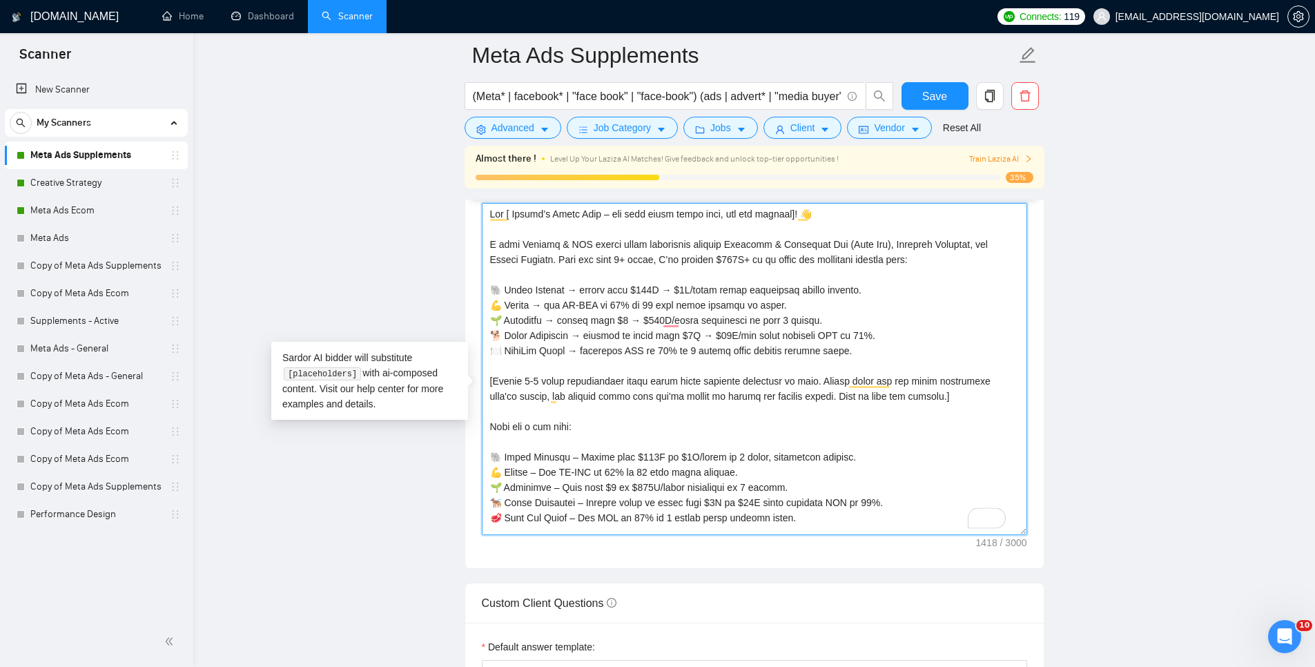
click at [532, 265] on textarea "Cover letter template:" at bounding box center [754, 369] width 545 height 332
drag, startPoint x: 532, startPoint y: 265, endPoint x: 570, endPoint y: 289, distance: 44.4
click at [533, 265] on textarea "Cover letter template:" at bounding box center [754, 369] width 545 height 332
click at [554, 264] on textarea "Cover letter template:" at bounding box center [754, 369] width 545 height 332
click at [590, 265] on textarea "Cover letter template:" at bounding box center [754, 369] width 545 height 332
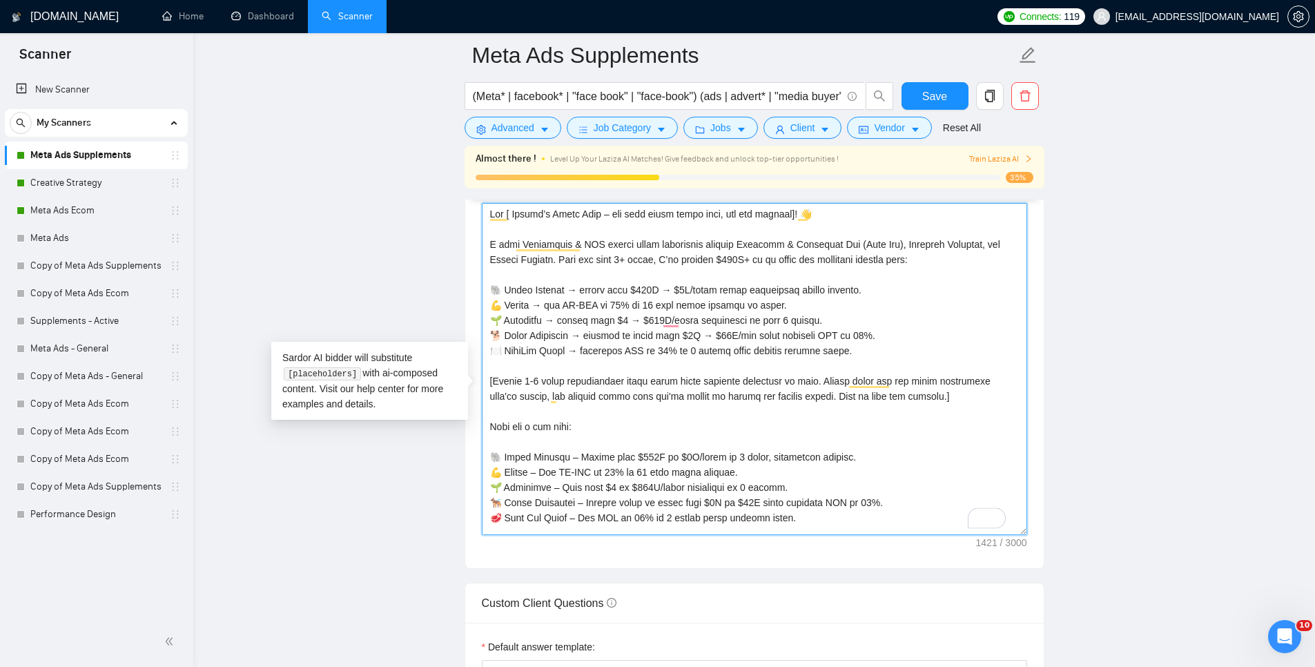
click at [590, 265] on textarea "Cover letter template:" at bounding box center [754, 369] width 545 height 332
click at [855, 362] on textarea "Cover letter template:" at bounding box center [754, 369] width 545 height 332
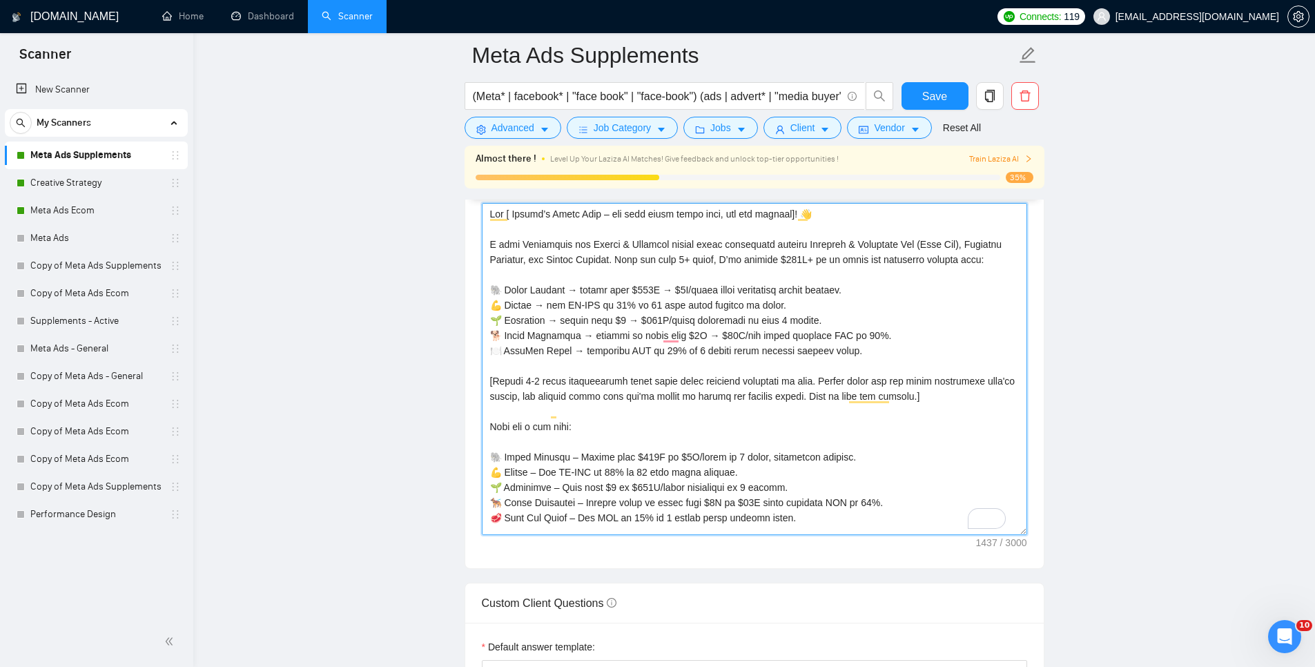
click at [607, 291] on textarea "Cover letter template:" at bounding box center [754, 369] width 545 height 332
click at [608, 287] on textarea "Cover letter template:" at bounding box center [754, 369] width 545 height 332
click at [659, 303] on textarea "Cover letter template:" at bounding box center [754, 369] width 545 height 332
click at [701, 298] on textarea "Cover letter template:" at bounding box center [754, 369] width 545 height 332
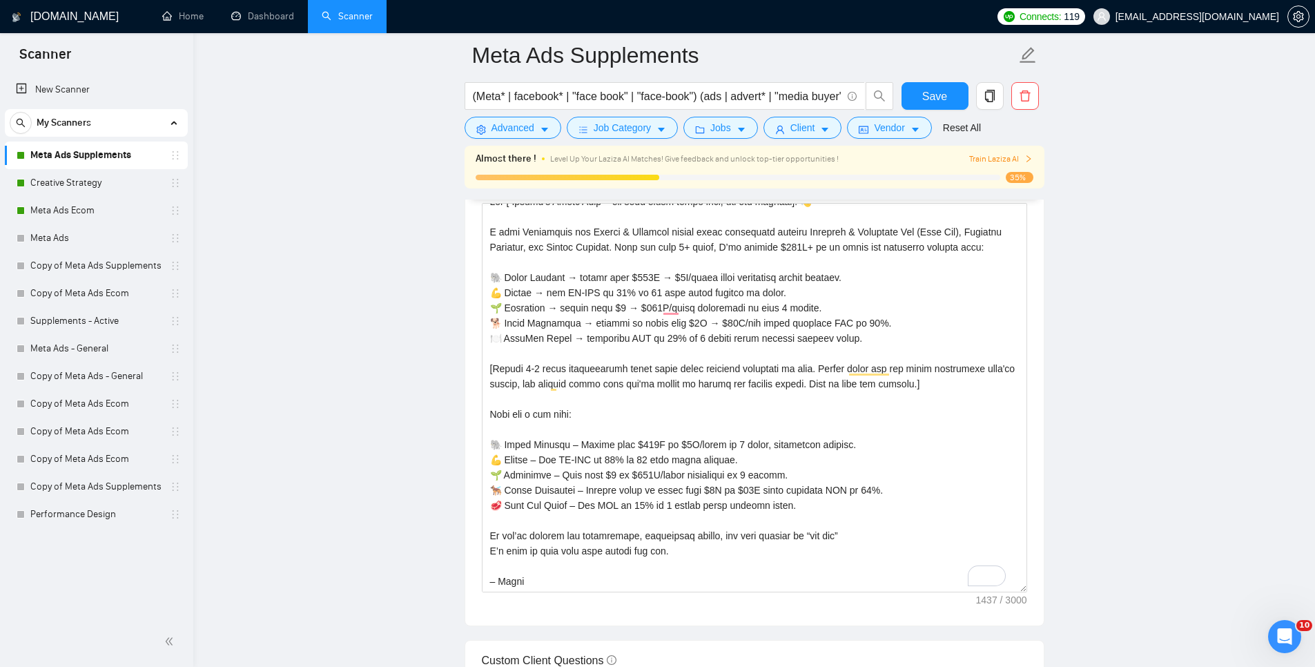
scroll to position [24, 0]
drag, startPoint x: 1025, startPoint y: 552, endPoint x: 1071, endPoint y: 612, distance: 76.4
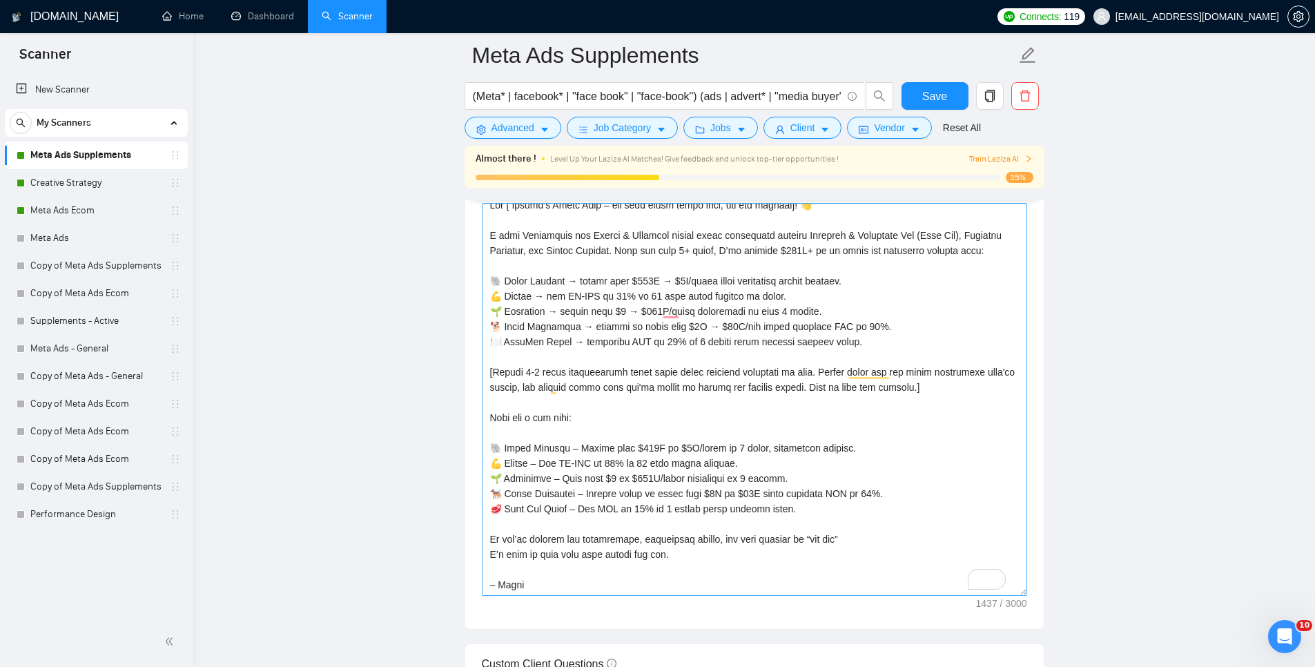
scroll to position [19, 0]
click at [748, 478] on textarea "Cover letter template:" at bounding box center [754, 399] width 545 height 393
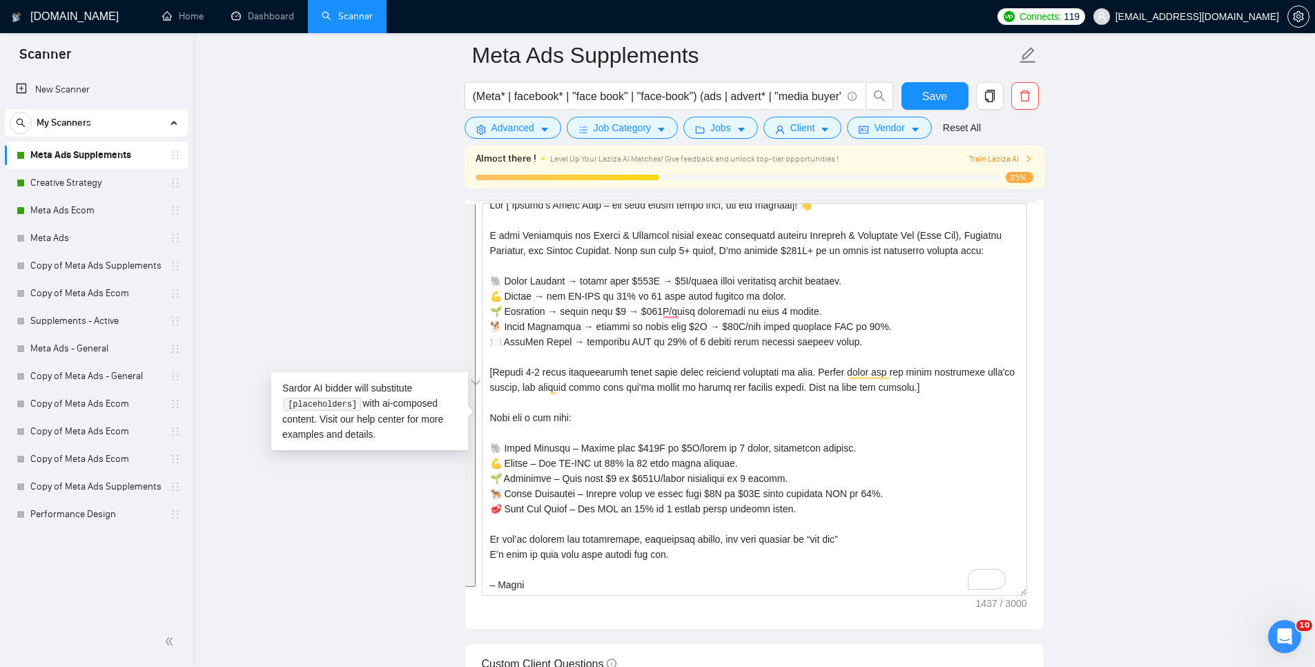
drag, startPoint x: 380, startPoint y: 223, endPoint x: 320, endPoint y: 18, distance: 213.7
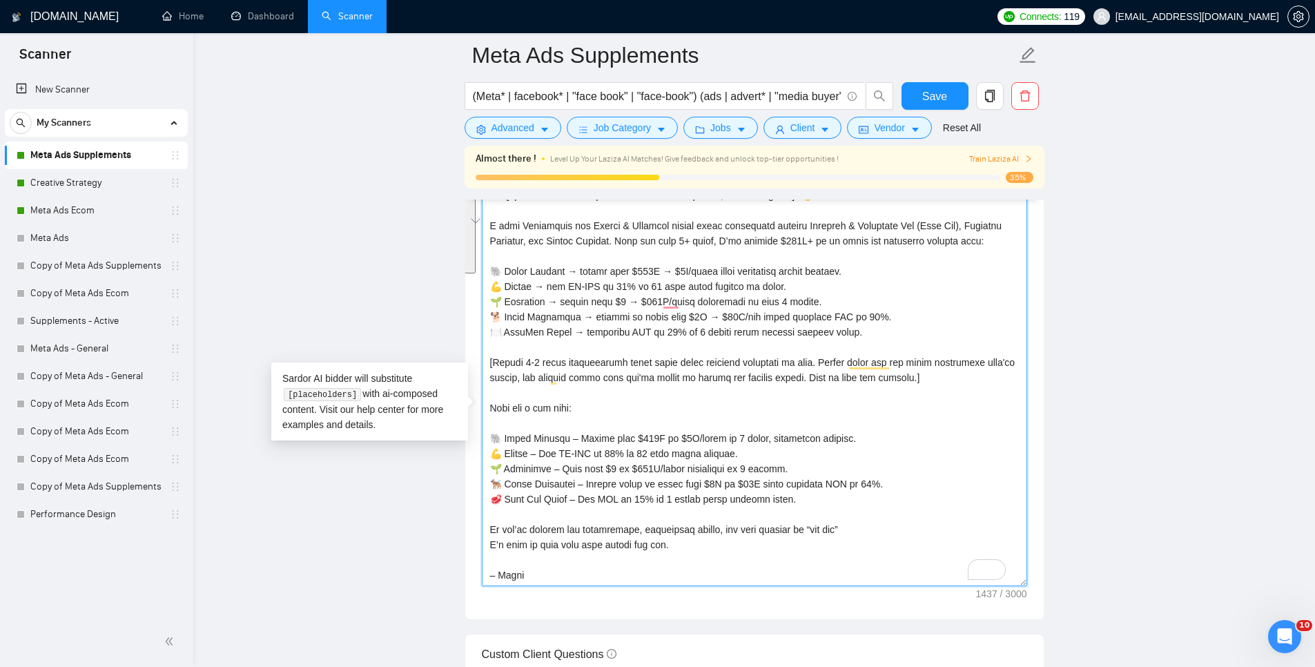
drag, startPoint x: 834, startPoint y: 527, endPoint x: 483, endPoint y: 431, distance: 363.6
click at [483, 430] on div "Cover Letter Options Cover letter template:" at bounding box center [755, 368] width 580 height 504
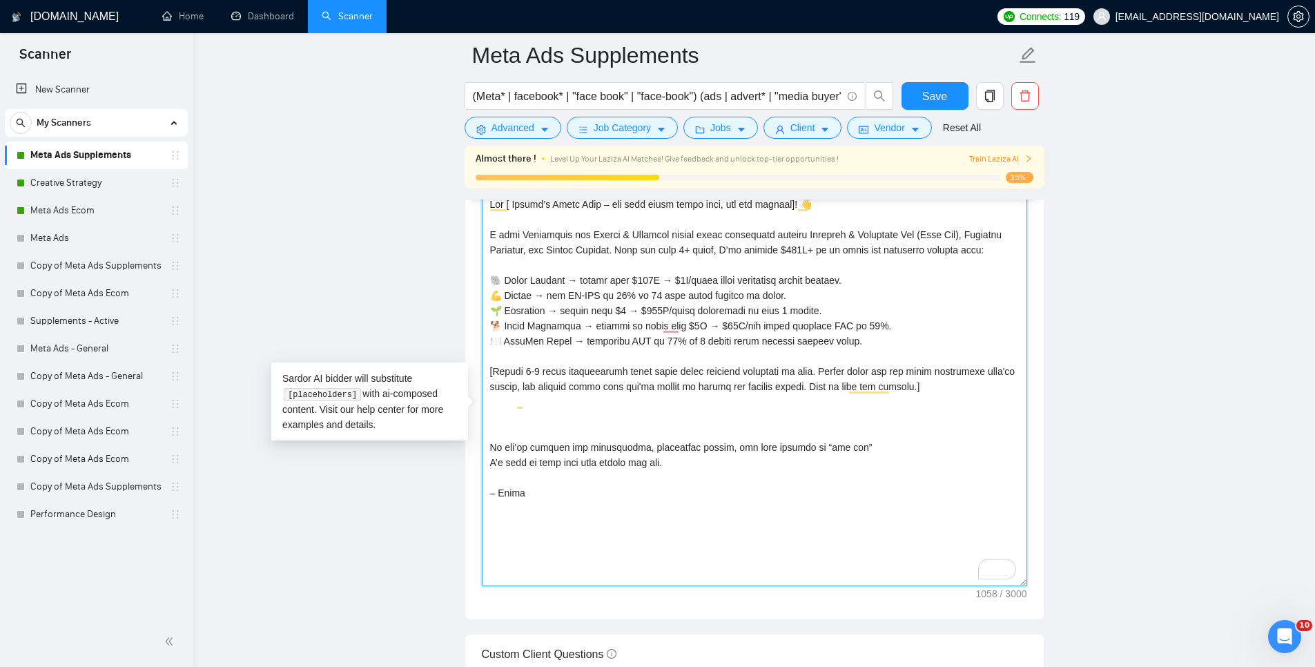
click at [497, 462] on textarea "Cover letter template:" at bounding box center [754, 389] width 545 height 393
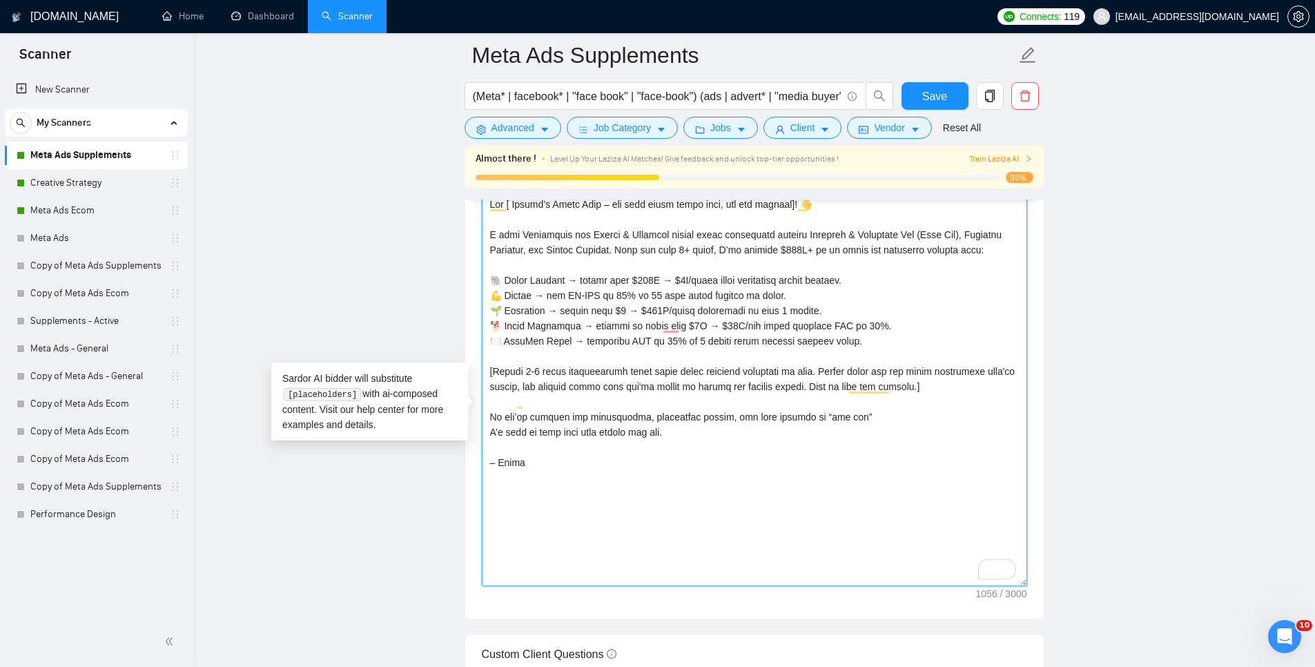
type textarea "Hey [ Client’s First Name – use only their first name, not the company]! 👋 I he…"
drag, startPoint x: 1171, startPoint y: 362, endPoint x: 1169, endPoint y: 369, distance: 7.7
drag, startPoint x: 750, startPoint y: 551, endPoint x: 699, endPoint y: 557, distance: 50.8
click at [737, 551] on textarea "Cover letter template:" at bounding box center [754, 389] width 545 height 393
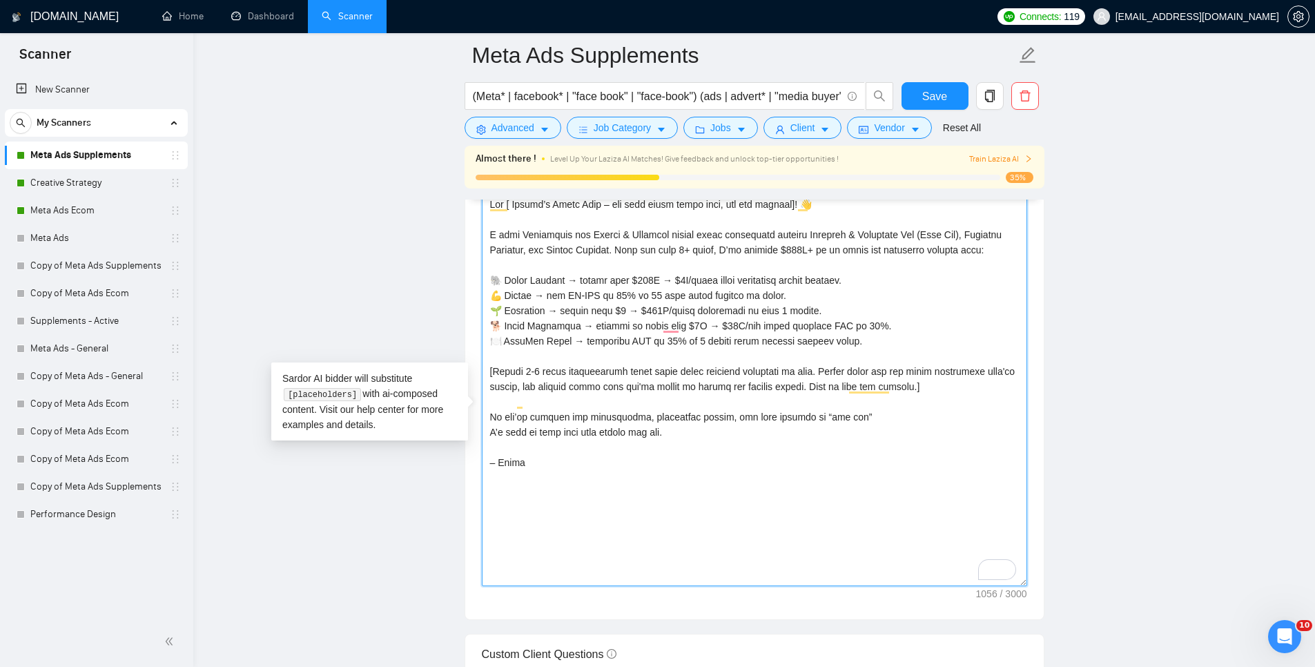
click at [540, 554] on textarea "Cover letter template:" at bounding box center [754, 389] width 545 height 393
click at [749, 318] on textarea "Cover letter template:" at bounding box center [754, 389] width 545 height 393
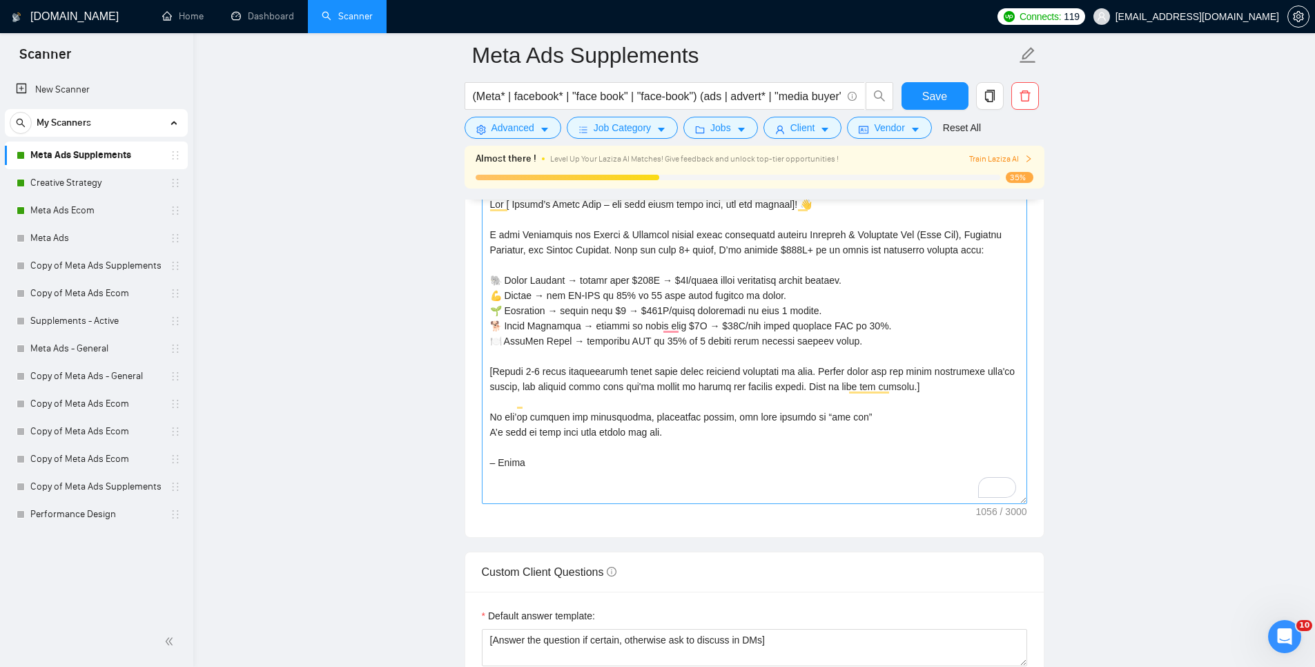
drag, startPoint x: 1022, startPoint y: 603, endPoint x: 617, endPoint y: 386, distance: 459.9
click at [984, 504] on textarea "Cover letter template:" at bounding box center [754, 348] width 545 height 311
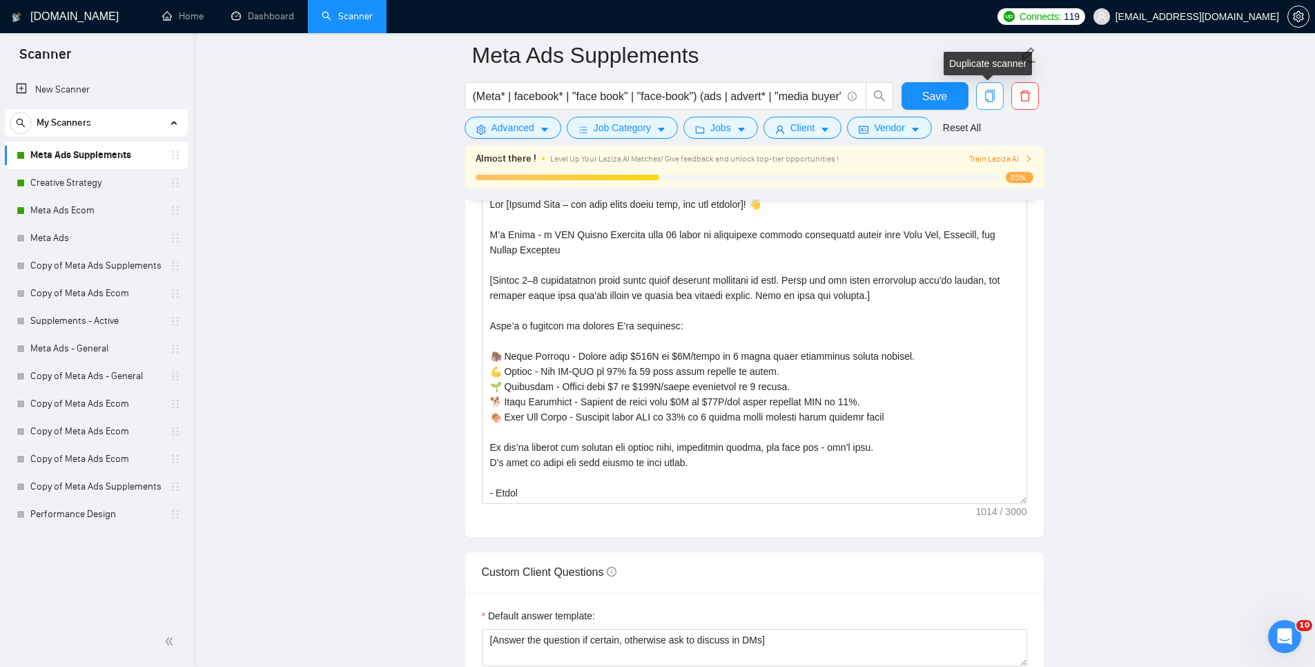
click at [989, 93] on icon "copy" at bounding box center [990, 96] width 12 height 12
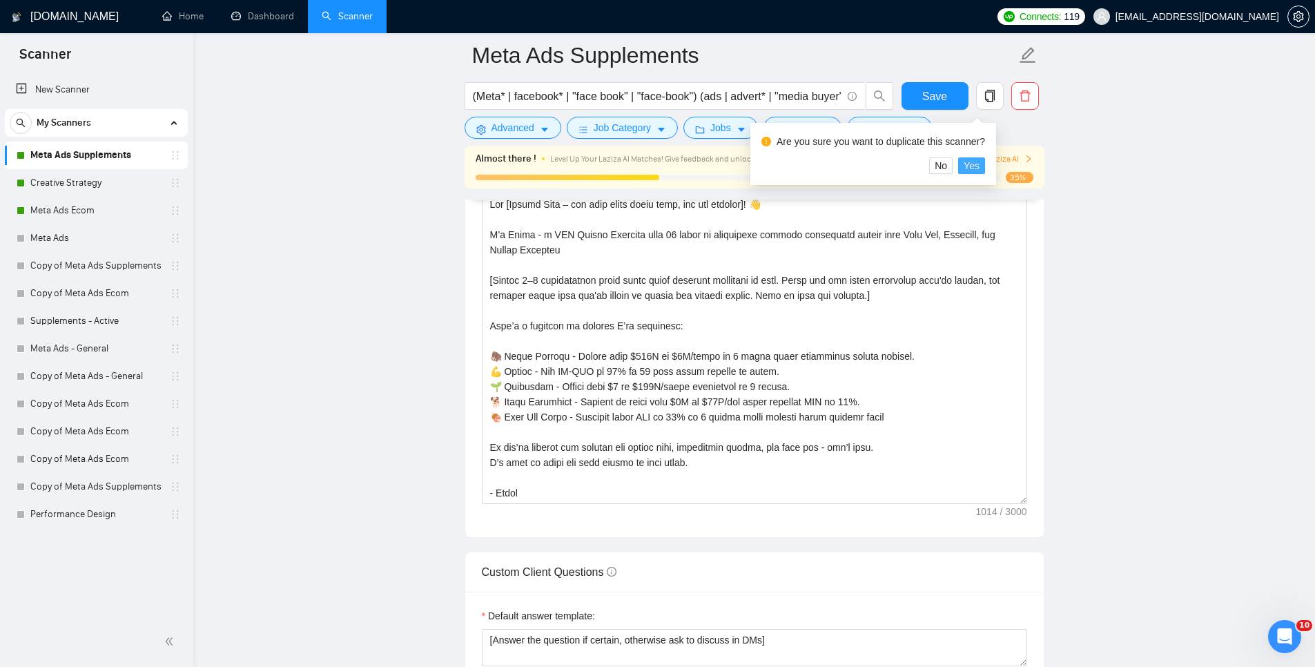
click at [980, 164] on span "Yes" at bounding box center [972, 165] width 16 height 15
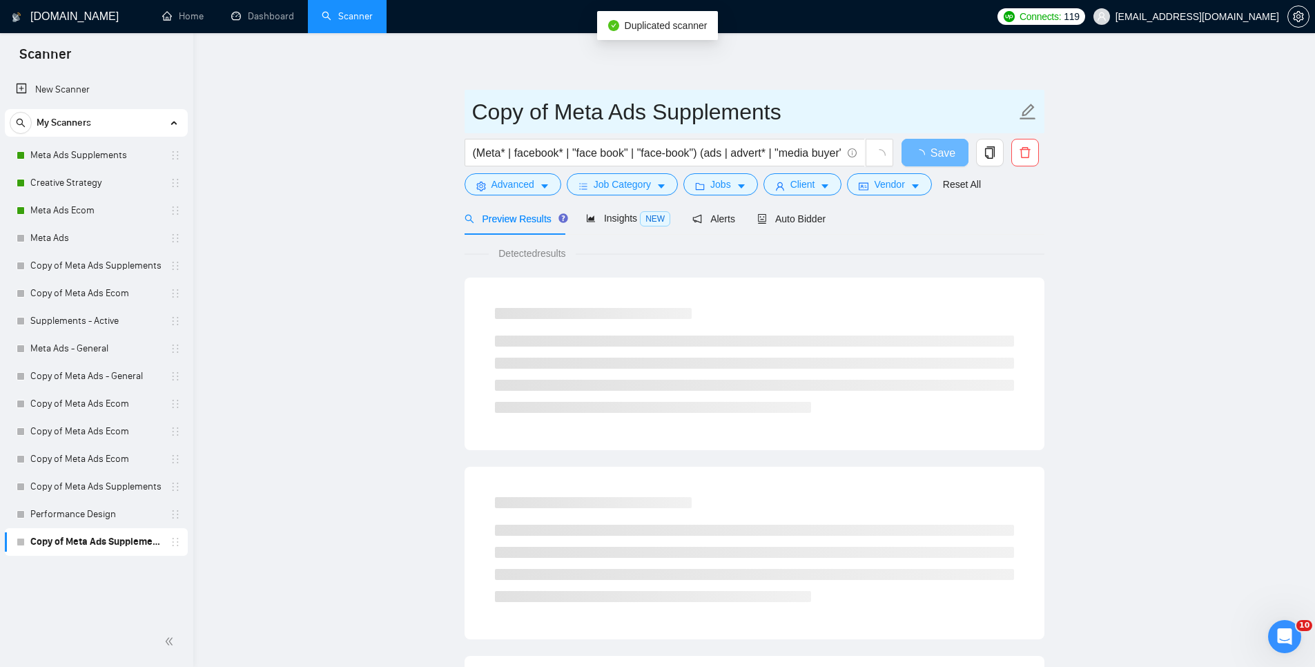
drag, startPoint x: 541, startPoint y: 110, endPoint x: 359, endPoint y: 96, distance: 182.8
click at [355, 96] on main "Copy of Meta Ads Supplements (Meta* | facebook* | "face book" | "face-book") (a…" at bounding box center [754, 631] width 1078 height 1152
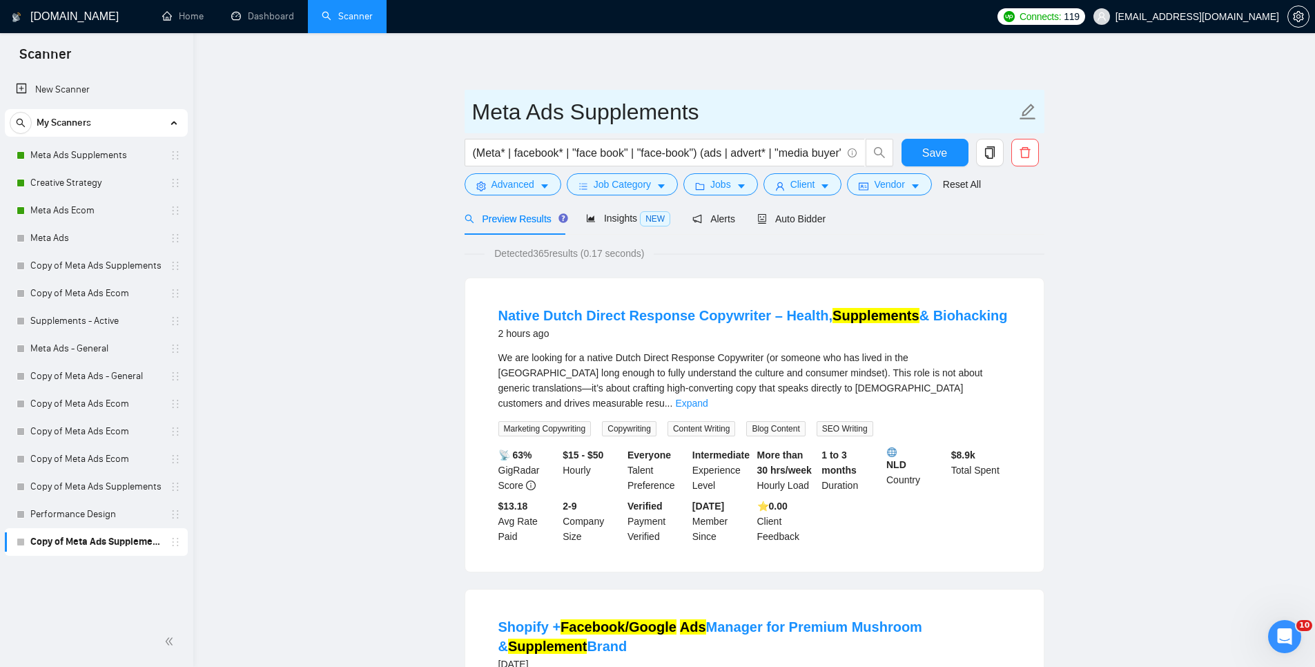
click at [477, 111] on input "Meta Ads Supplements" at bounding box center [744, 112] width 544 height 35
click at [724, 119] on input "Meta Ads Supplements" at bounding box center [744, 112] width 544 height 35
type input "Meta Ads Supplements - B"
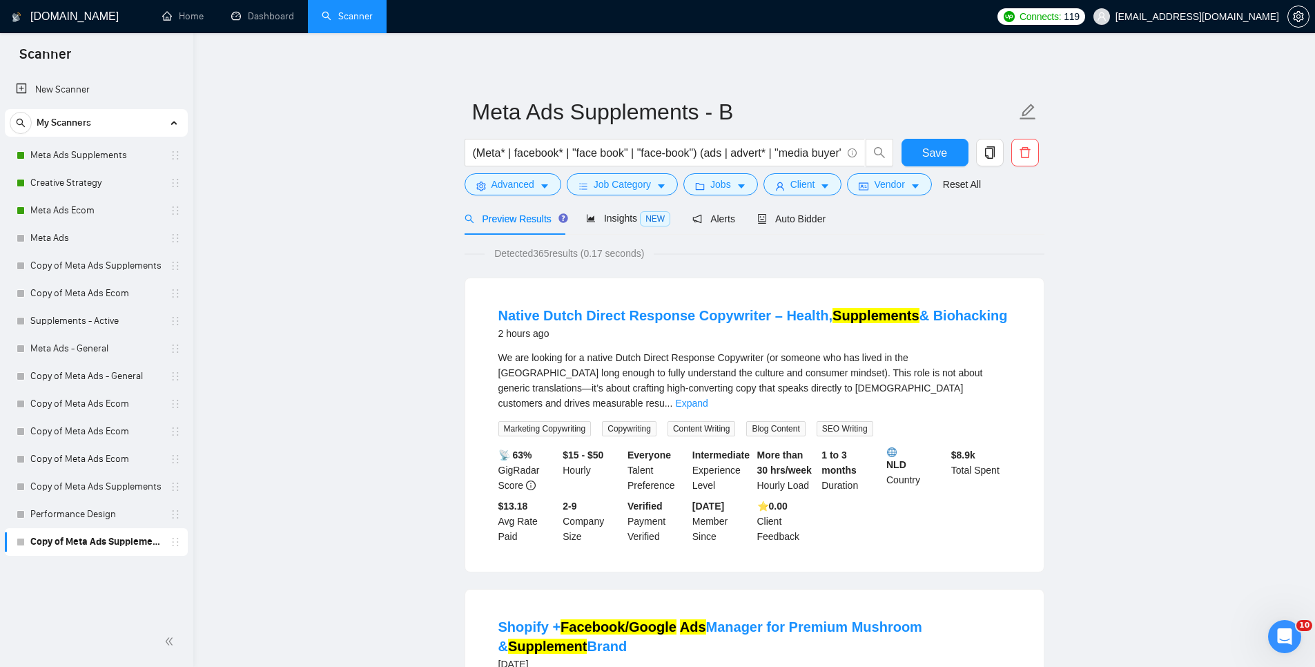
click at [787, 225] on div "Auto Bidder" at bounding box center [791, 218] width 68 height 15
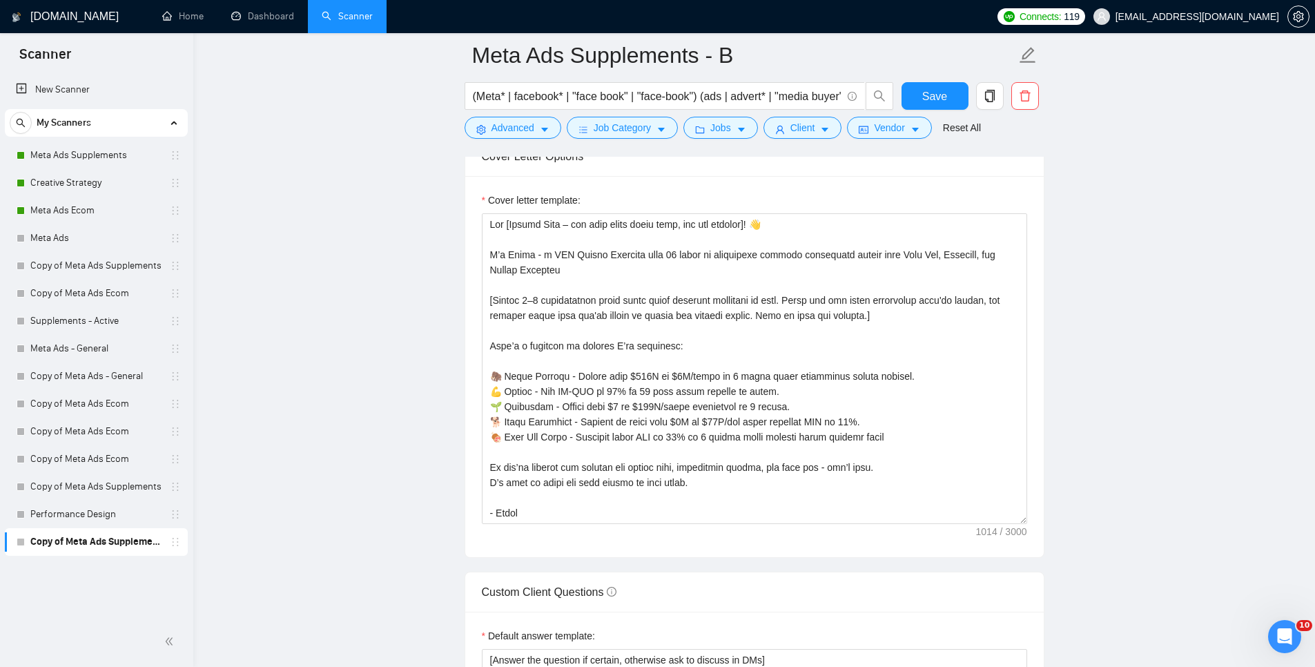
scroll to position [1567, 0]
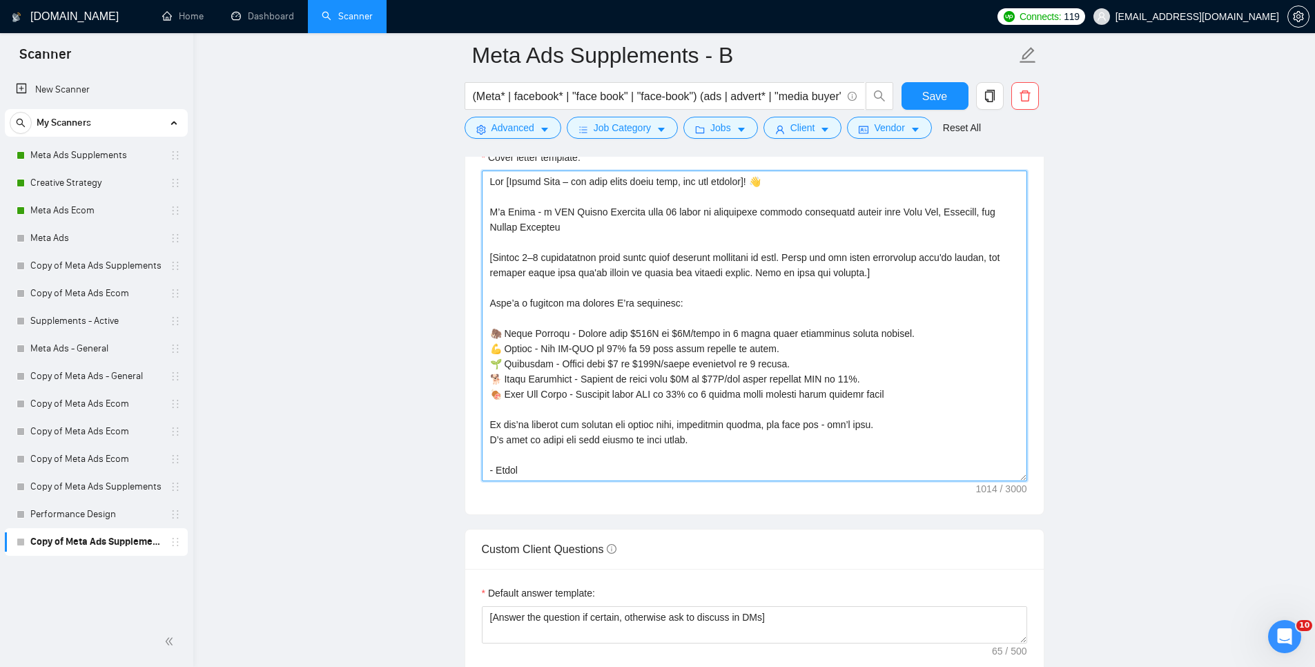
click at [553, 347] on textarea "Cover letter template:" at bounding box center [754, 326] width 545 height 311
click at [682, 226] on textarea "Cover letter template:" at bounding box center [754, 326] width 545 height 311
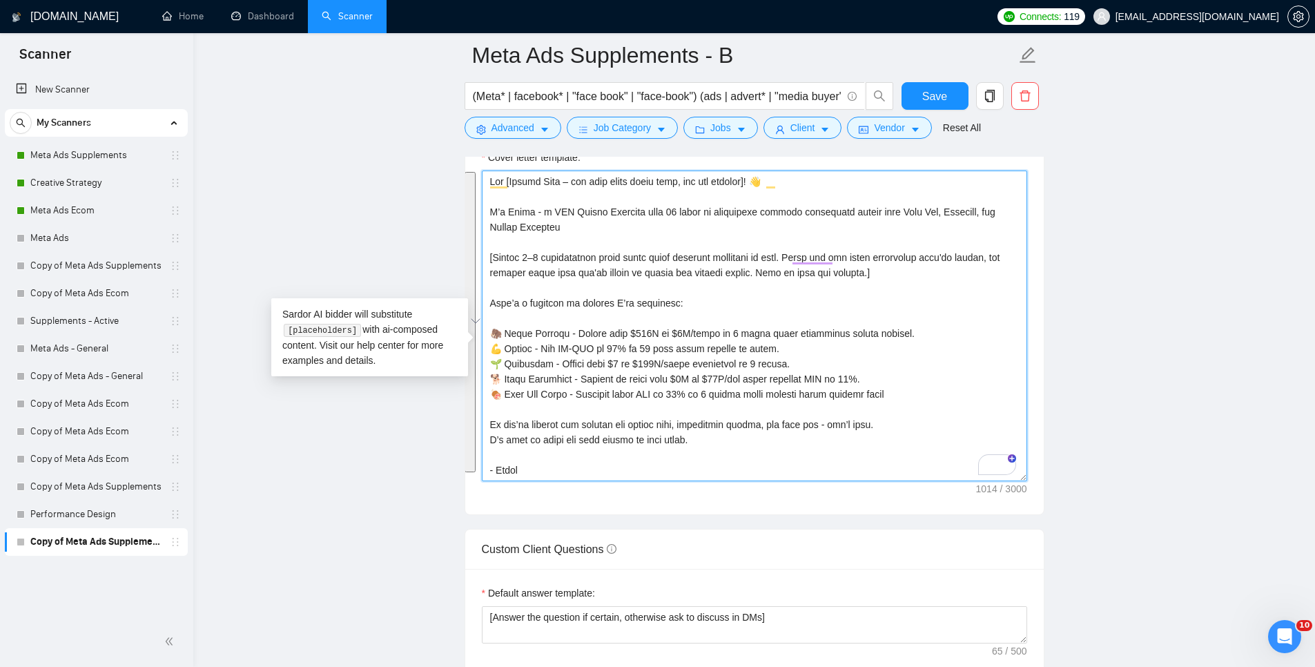
paste textarea "Client’s First Name – use only their first name, not the company]! 👋 I help Sup…"
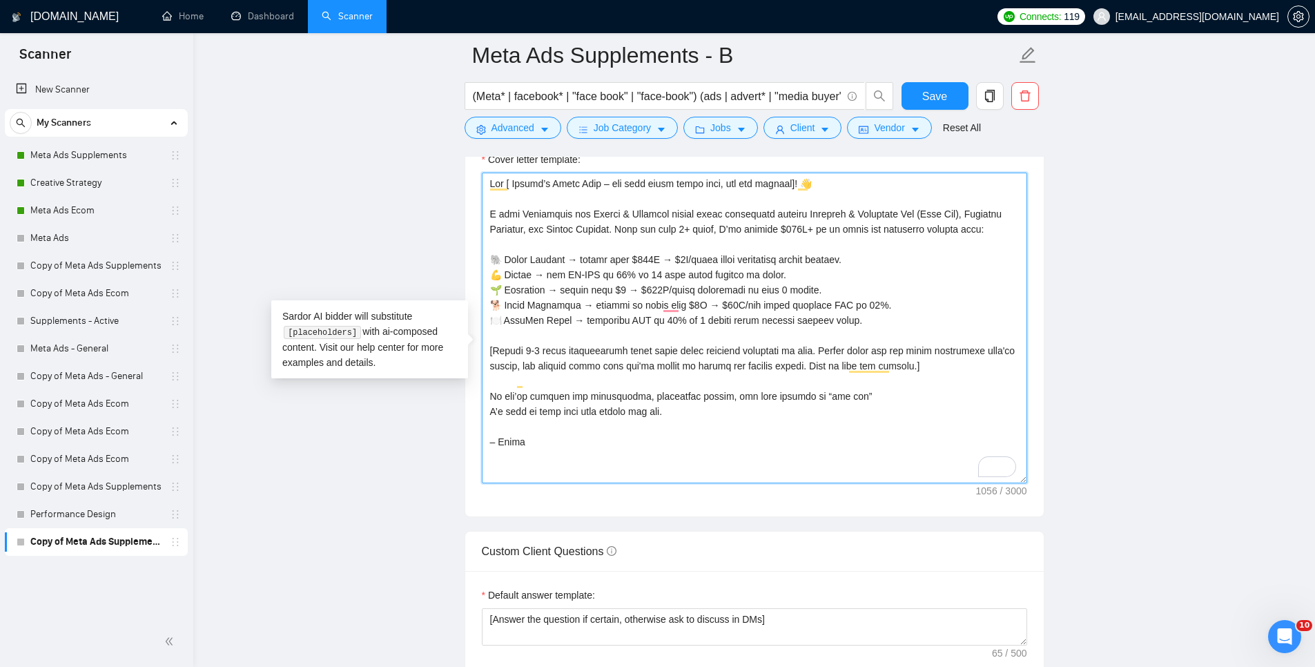
scroll to position [1564, 0]
click at [672, 246] on textarea "Cover letter template:" at bounding box center [754, 328] width 545 height 311
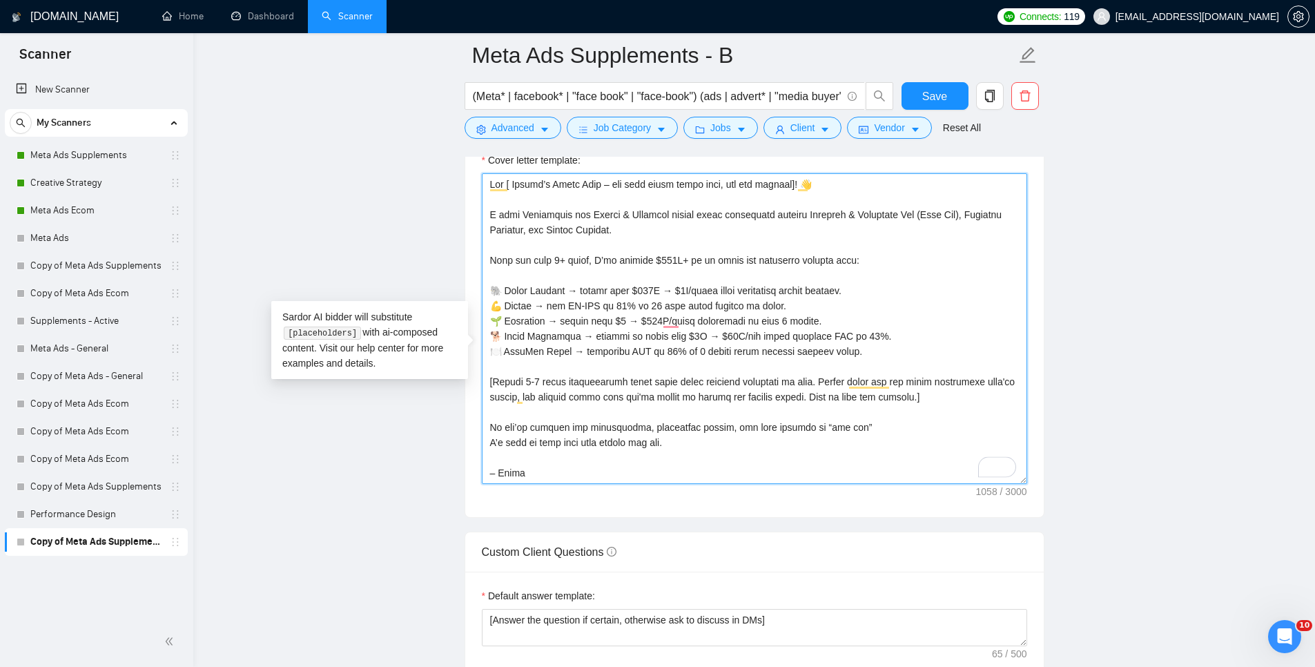
click at [740, 258] on textarea "Cover letter template:" at bounding box center [754, 328] width 545 height 311
click at [669, 345] on textarea "Cover letter template:" at bounding box center [754, 328] width 545 height 311
click at [902, 293] on textarea "Cover letter template:" at bounding box center [754, 328] width 545 height 311
click at [949, 299] on textarea "Cover letter template:" at bounding box center [754, 328] width 545 height 311
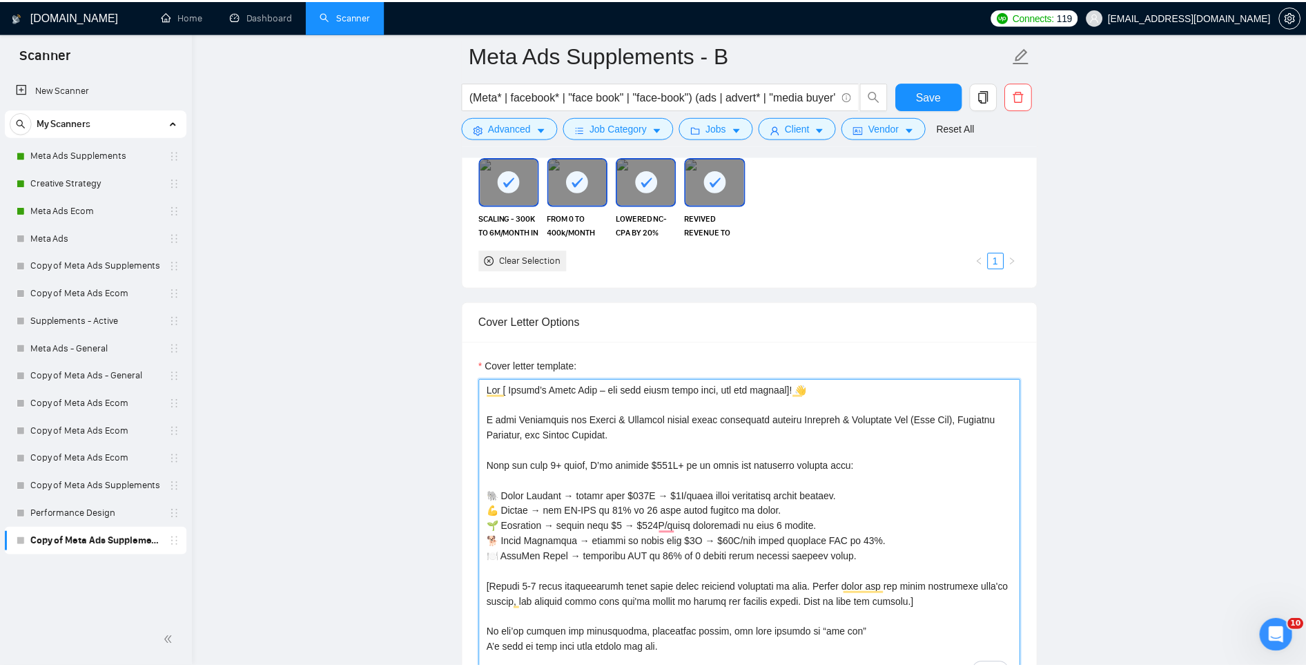
scroll to position [1552, 0]
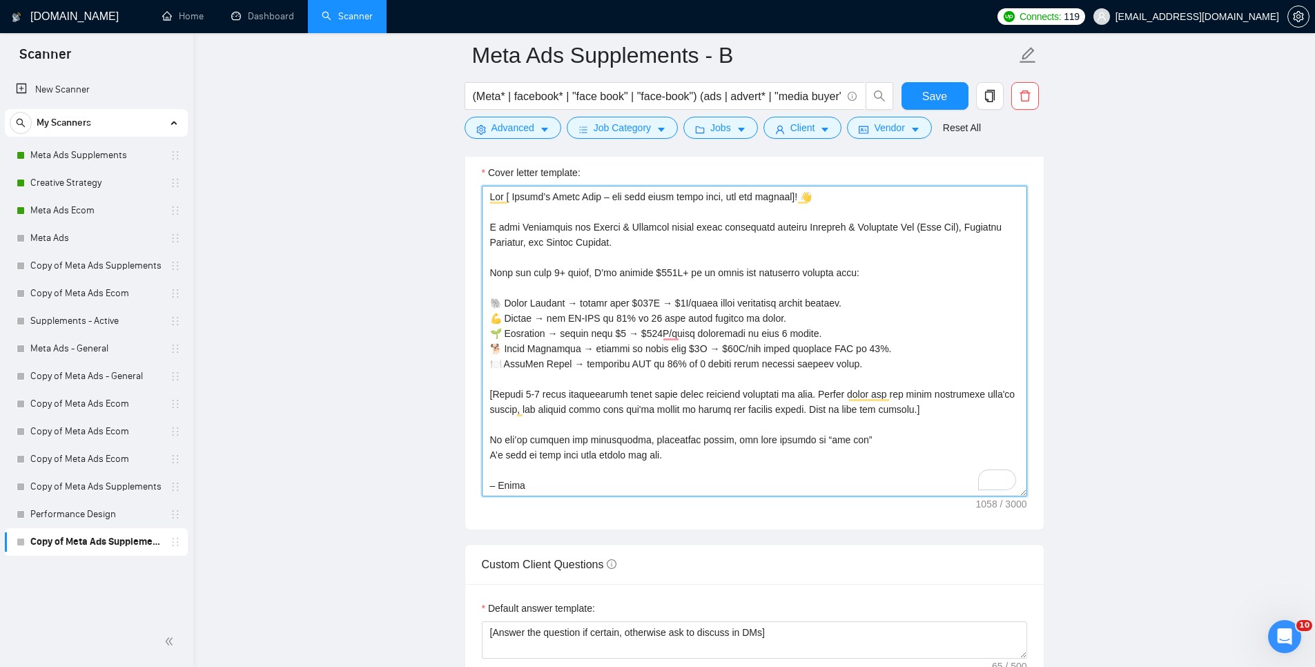
click at [591, 326] on textarea "Cover letter template:" at bounding box center [754, 341] width 545 height 311
paste textarea "https://happymammoth.com/"
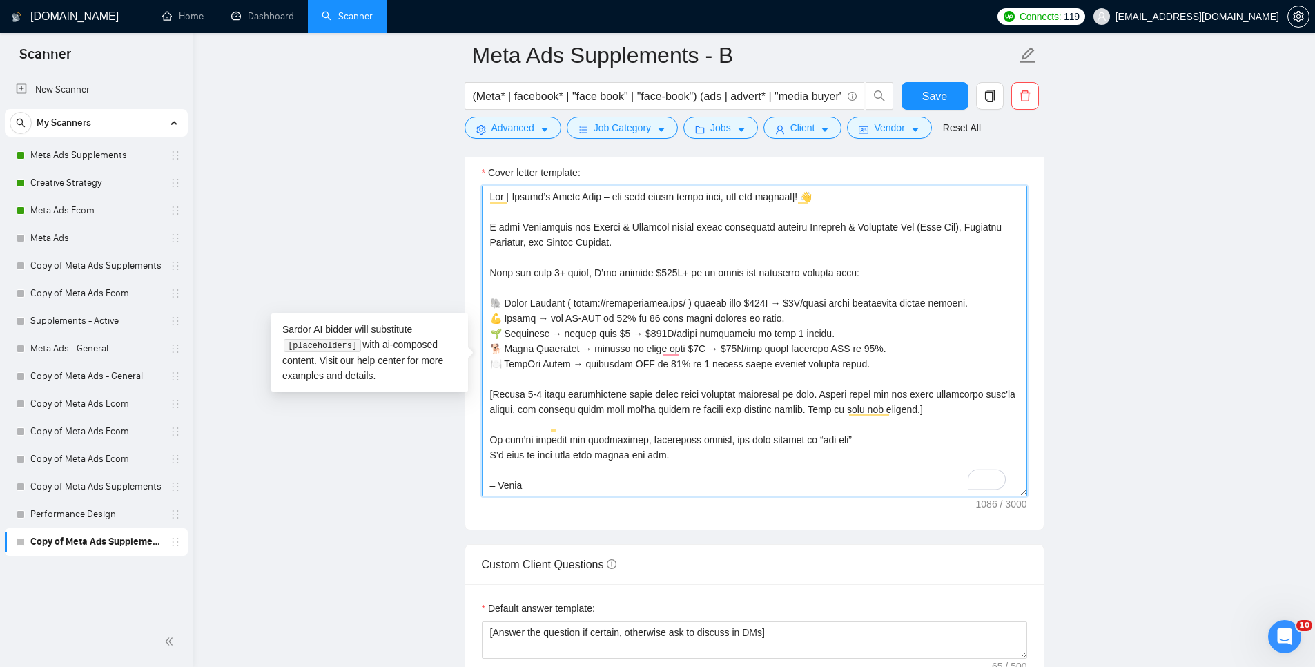
click at [581, 329] on textarea "Cover letter template:" at bounding box center [754, 341] width 545 height 311
click at [725, 326] on textarea "Cover letter template:" at bounding box center [754, 341] width 545 height 311
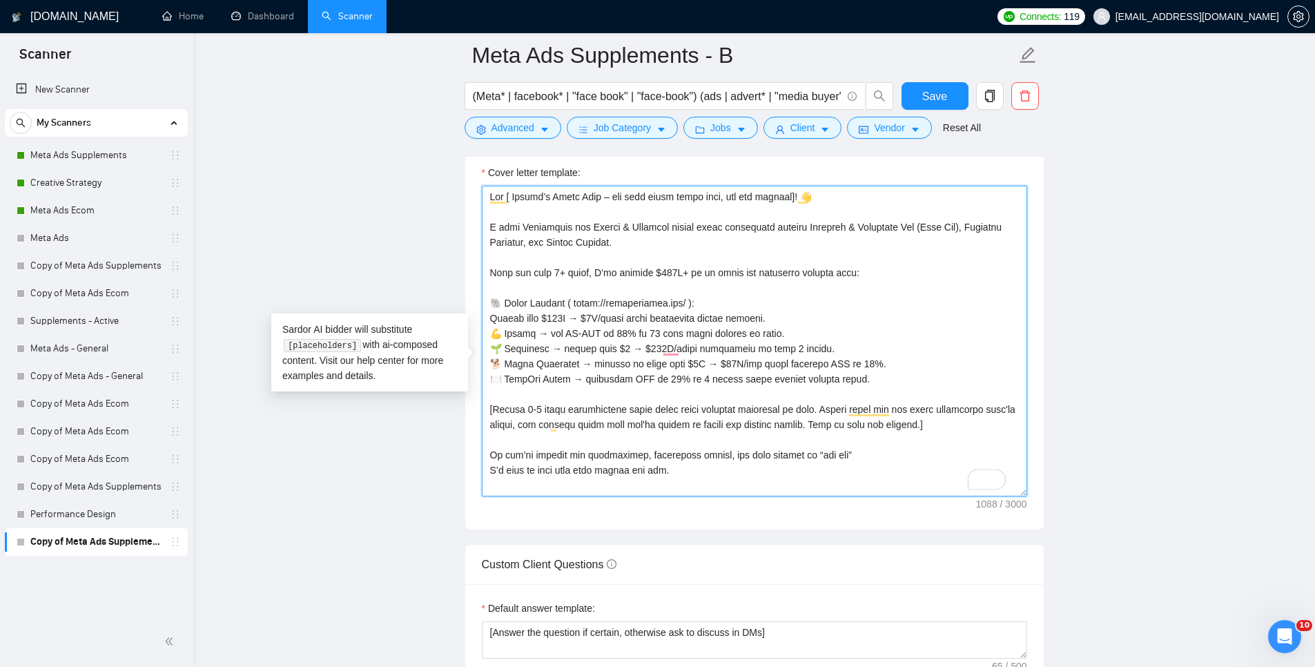
click at [828, 338] on textarea "Cover letter template:" at bounding box center [754, 341] width 545 height 311
click at [527, 355] on textarea "Cover letter template:" at bounding box center [749, 341] width 545 height 311
click at [530, 356] on textarea "Cover letter template:" at bounding box center [749, 341] width 545 height 311
paste textarea "https://zapply.nl/"
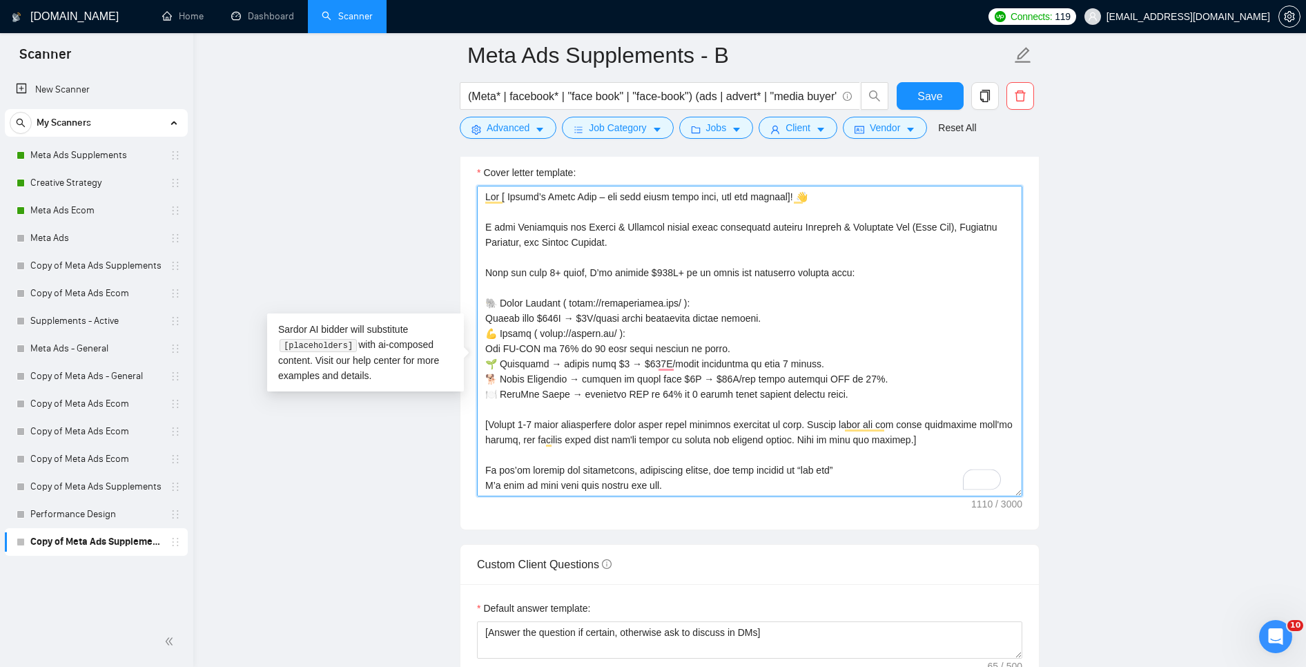
click at [786, 377] on textarea "Cover letter template:" at bounding box center [749, 341] width 545 height 311
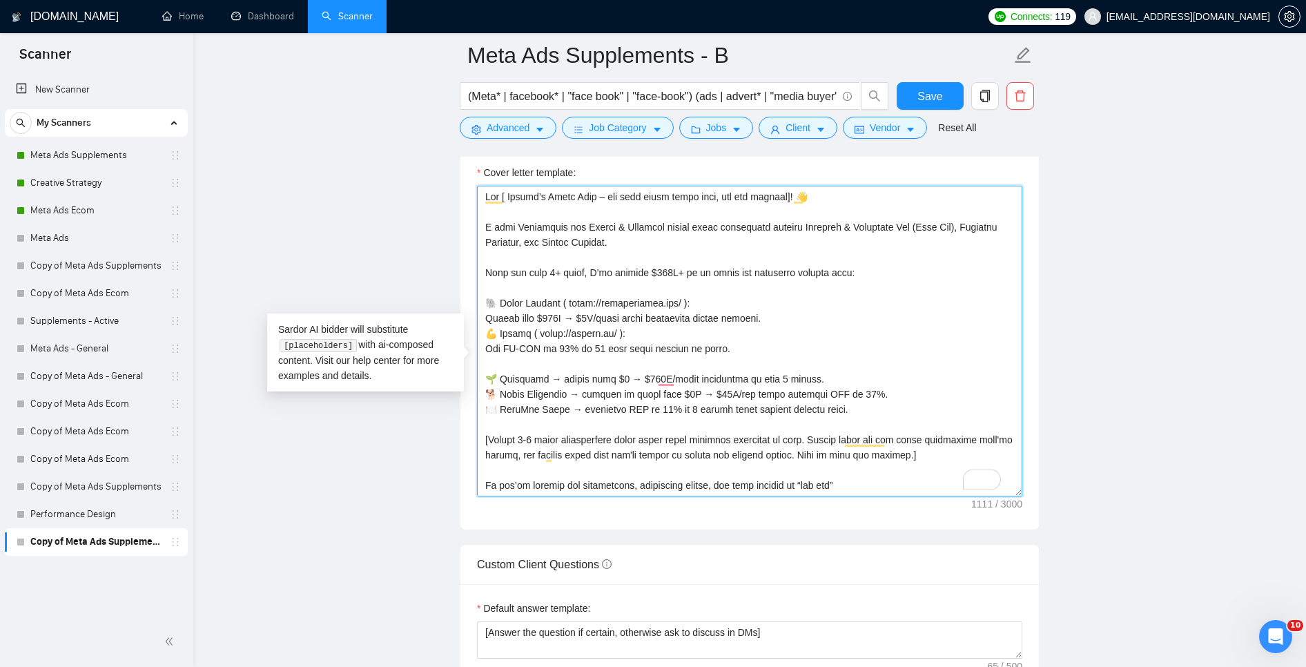
click at [520, 386] on textarea "Cover letter template:" at bounding box center [749, 341] width 545 height 311
click at [516, 382] on textarea "Cover letter template:" at bounding box center [749, 341] width 545 height 311
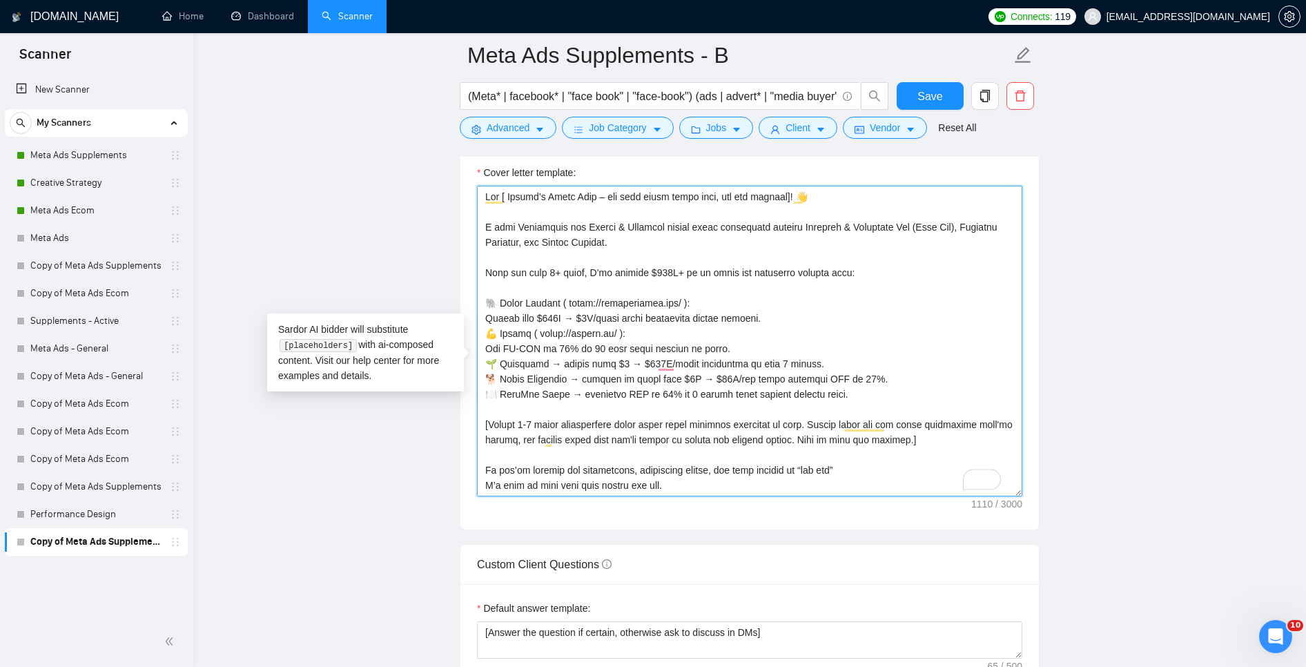
click at [550, 387] on textarea "Cover letter template:" at bounding box center [749, 341] width 545 height 311
paste textarea "https://herbalean.co/"
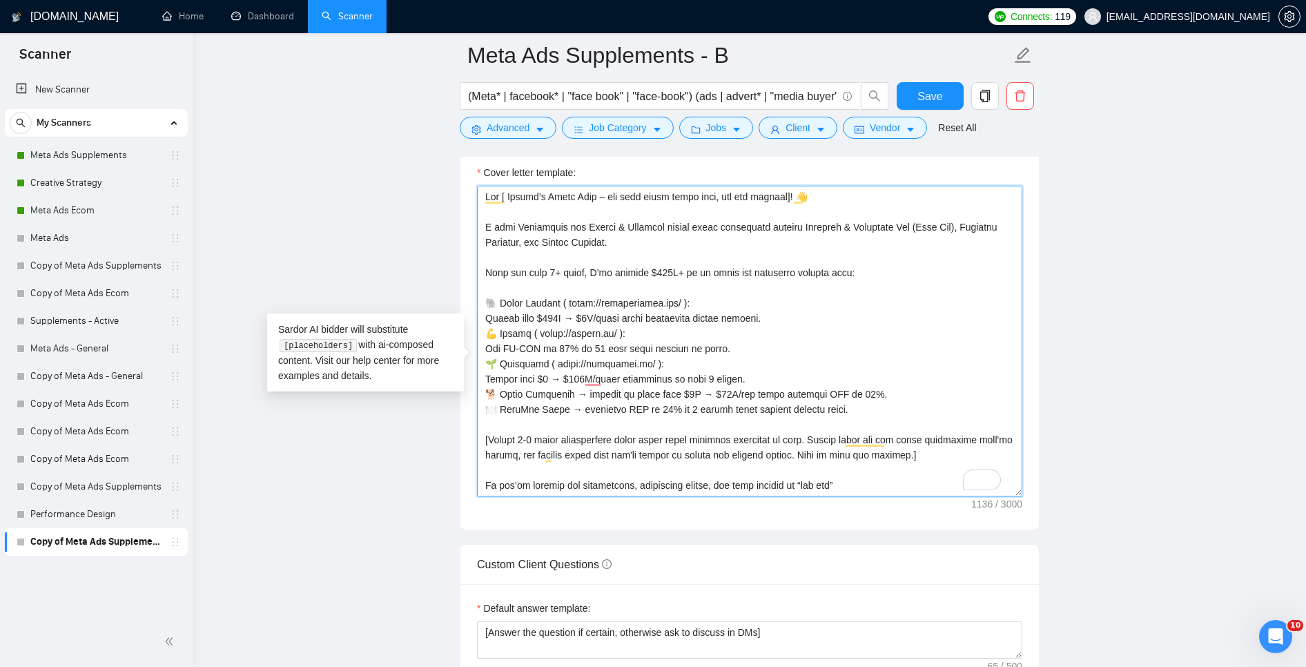
click at [777, 402] on textarea "Cover letter template:" at bounding box center [749, 341] width 545 height 311
click at [576, 416] on textarea "Cover letter template:" at bounding box center [749, 341] width 545 height 311
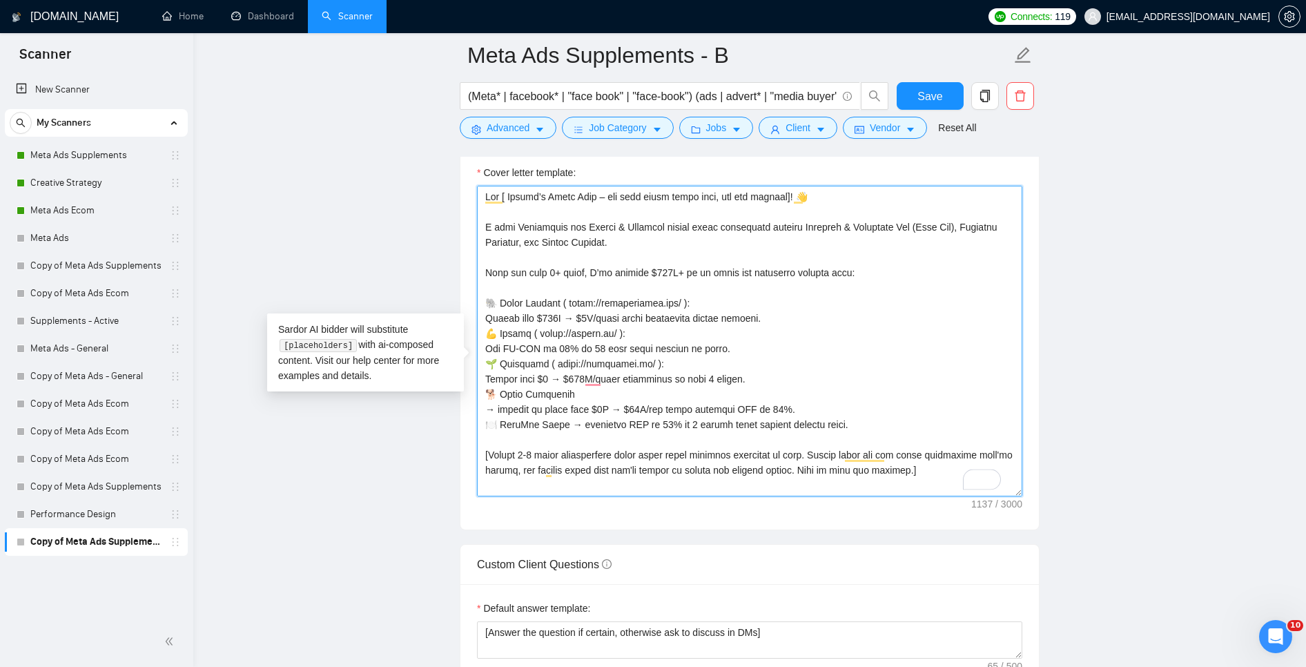
drag, startPoint x: 492, startPoint y: 431, endPoint x: 459, endPoint y: 416, distance: 36.5
click at [458, 418] on main "Meta Ads Supplements - B (Meta* | facebook* | "face book" | "face-book") (ads |…" at bounding box center [749, 408] width 1069 height 3811
drag, startPoint x: 505, startPoint y: 429, endPoint x: 497, endPoint y: 427, distance: 7.7
click at [501, 425] on textarea "Cover letter template:" at bounding box center [749, 341] width 545 height 311
drag, startPoint x: 490, startPoint y: 431, endPoint x: 487, endPoint y: 411, distance: 20.2
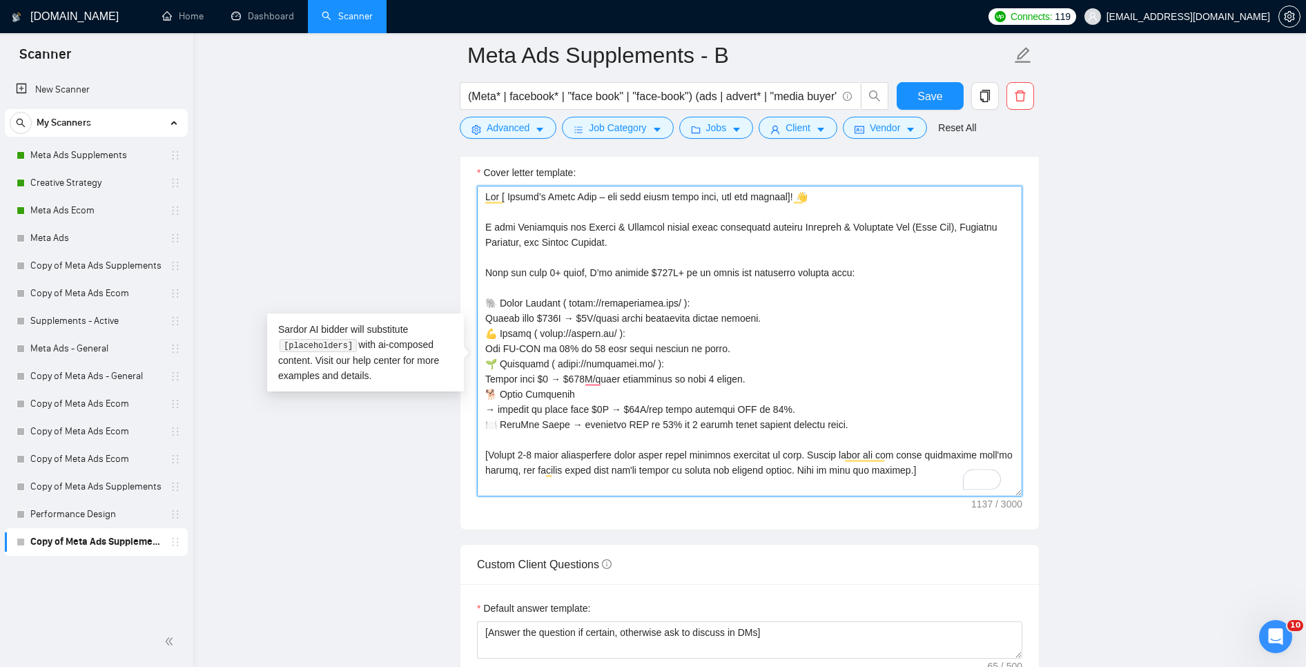
click at [484, 431] on textarea "Cover letter template:" at bounding box center [749, 341] width 545 height 311
drag, startPoint x: 487, startPoint y: 399, endPoint x: 494, endPoint y: 414, distance: 16.1
click at [487, 399] on textarea "Cover letter template:" at bounding box center [749, 341] width 545 height 311
paste textarea "→"
click at [488, 371] on textarea "Cover letter template:" at bounding box center [749, 341] width 545 height 311
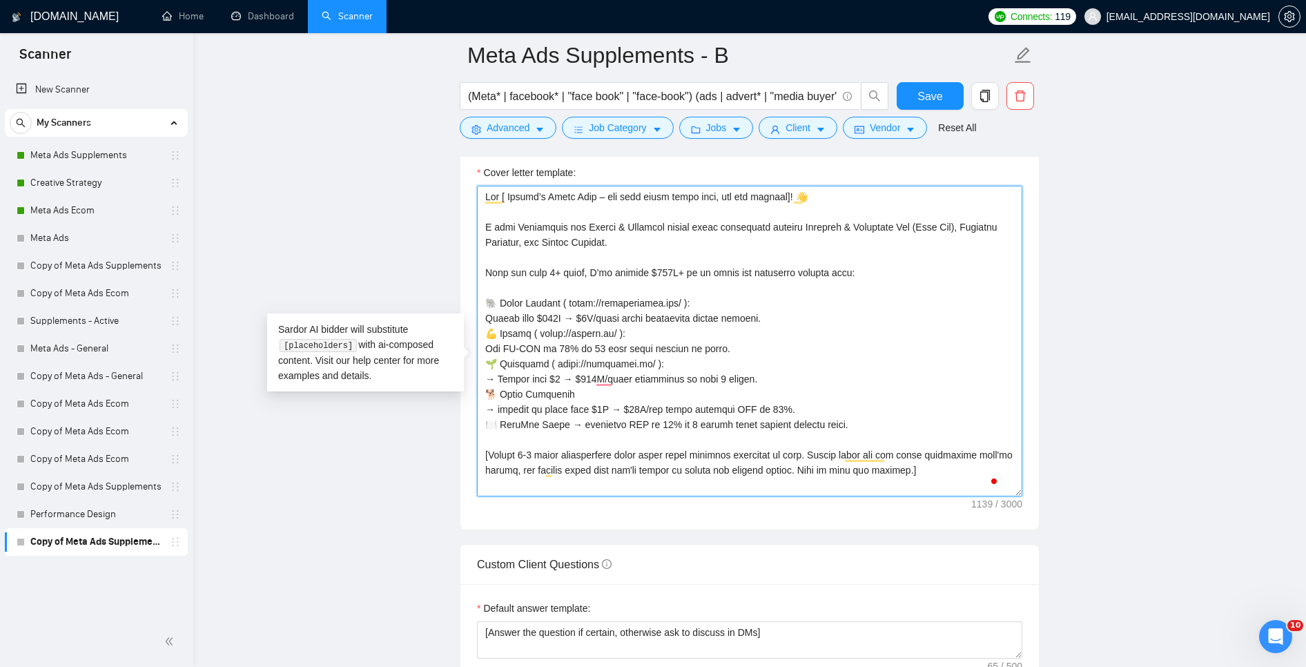
click at [486, 369] on textarea "Cover letter template:" at bounding box center [749, 341] width 545 height 311
paste textarea "→"
click at [485, 338] on textarea "Cover letter template:" at bounding box center [749, 341] width 545 height 311
paste textarea "→"
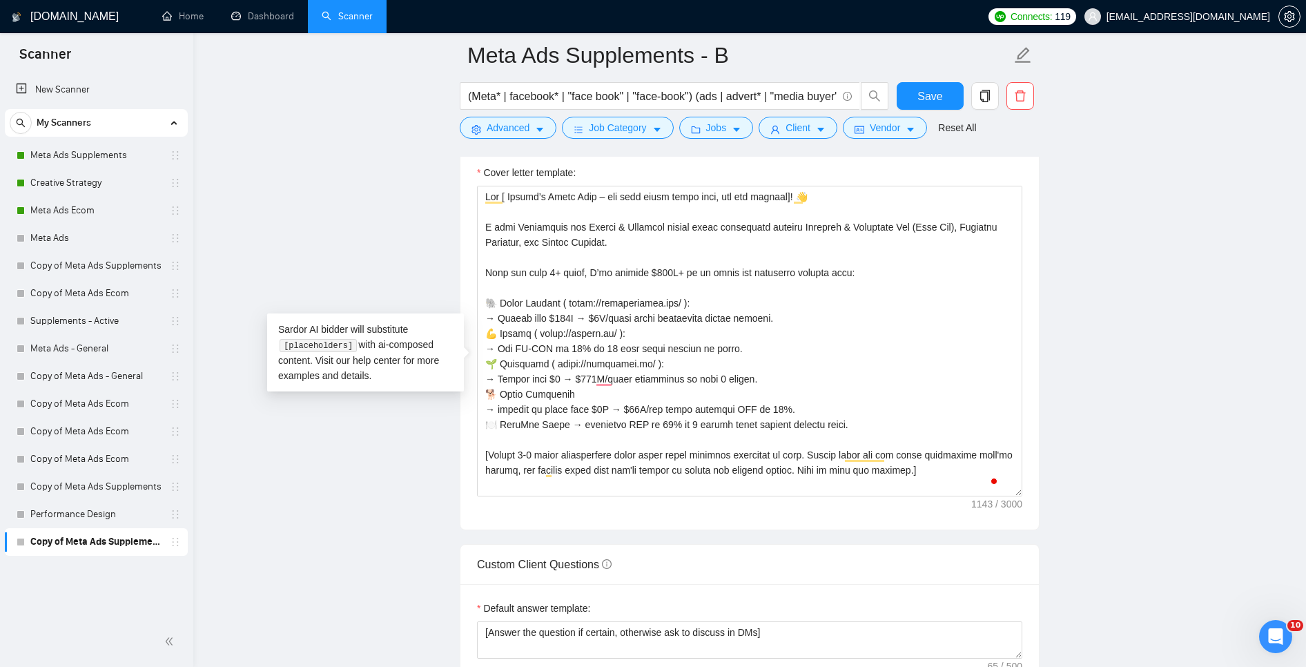
click at [1135, 345] on main "Meta Ads Supplements - B (Meta* | facebook* | "face book" | "face-book") (ads |…" at bounding box center [749, 408] width 1069 height 3811
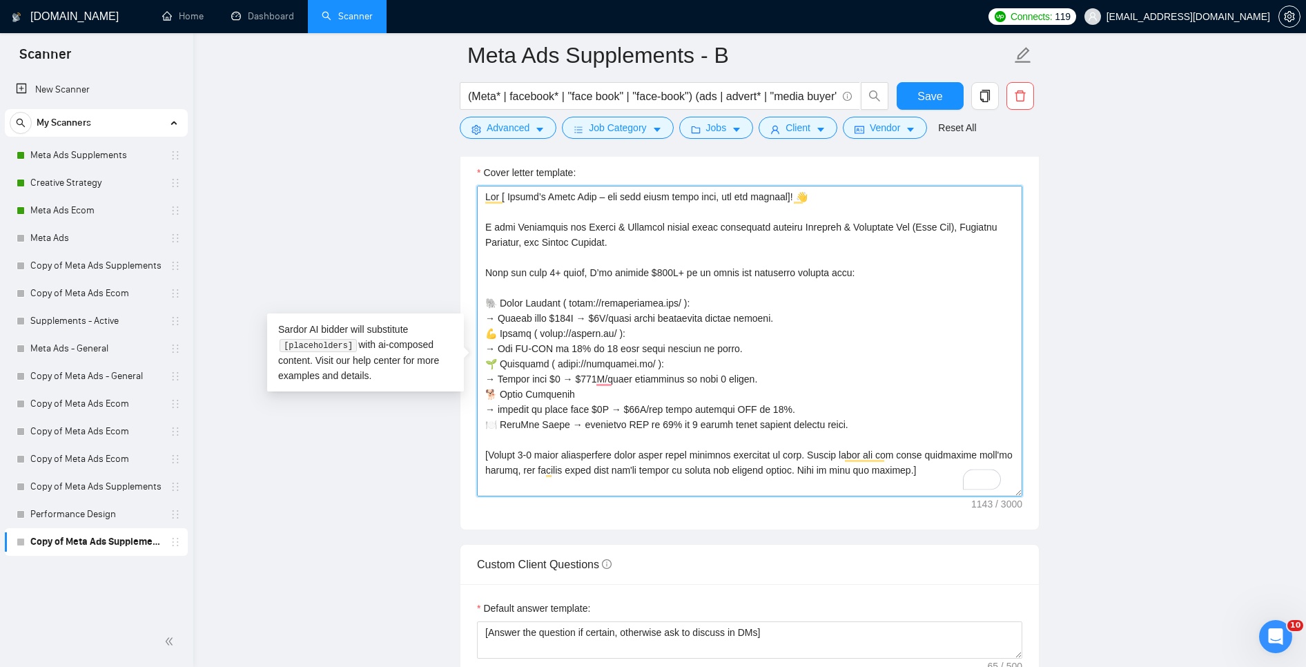
click at [546, 295] on textarea "Cover letter template:" at bounding box center [749, 341] width 545 height 311
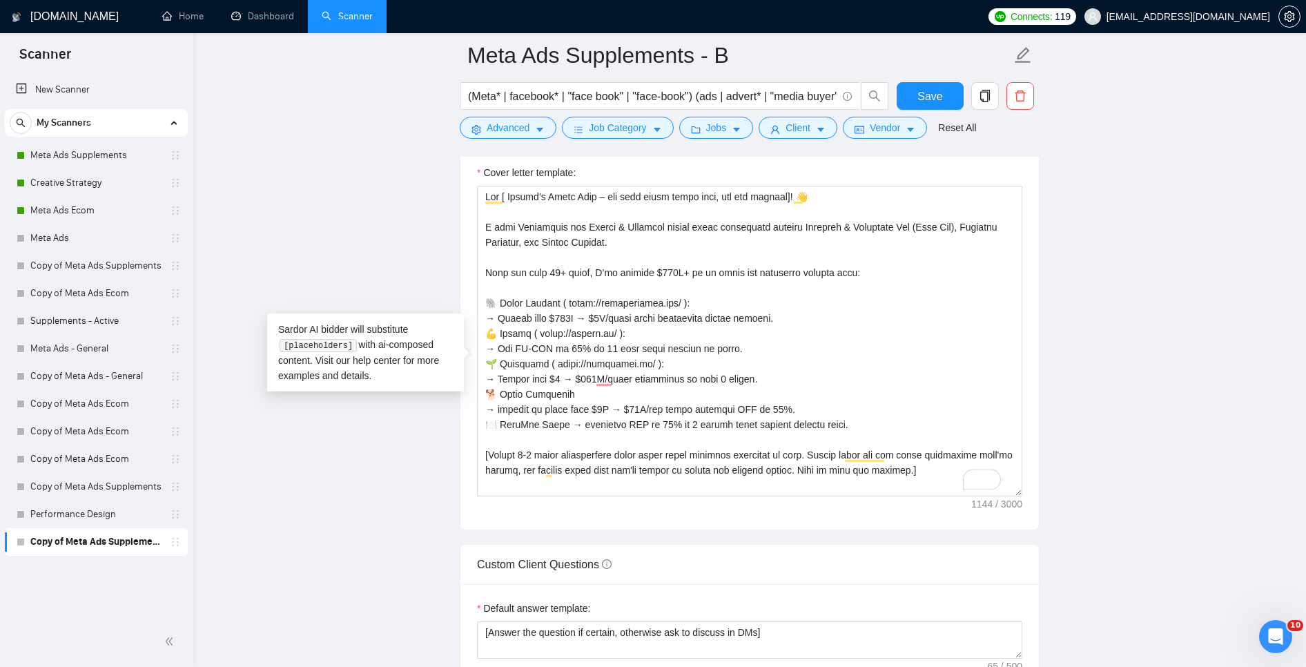
click at [1151, 392] on main "Meta Ads Supplements - B (Meta* | facebook* | "face book" | "face-book") (ads |…" at bounding box center [749, 408] width 1069 height 3811
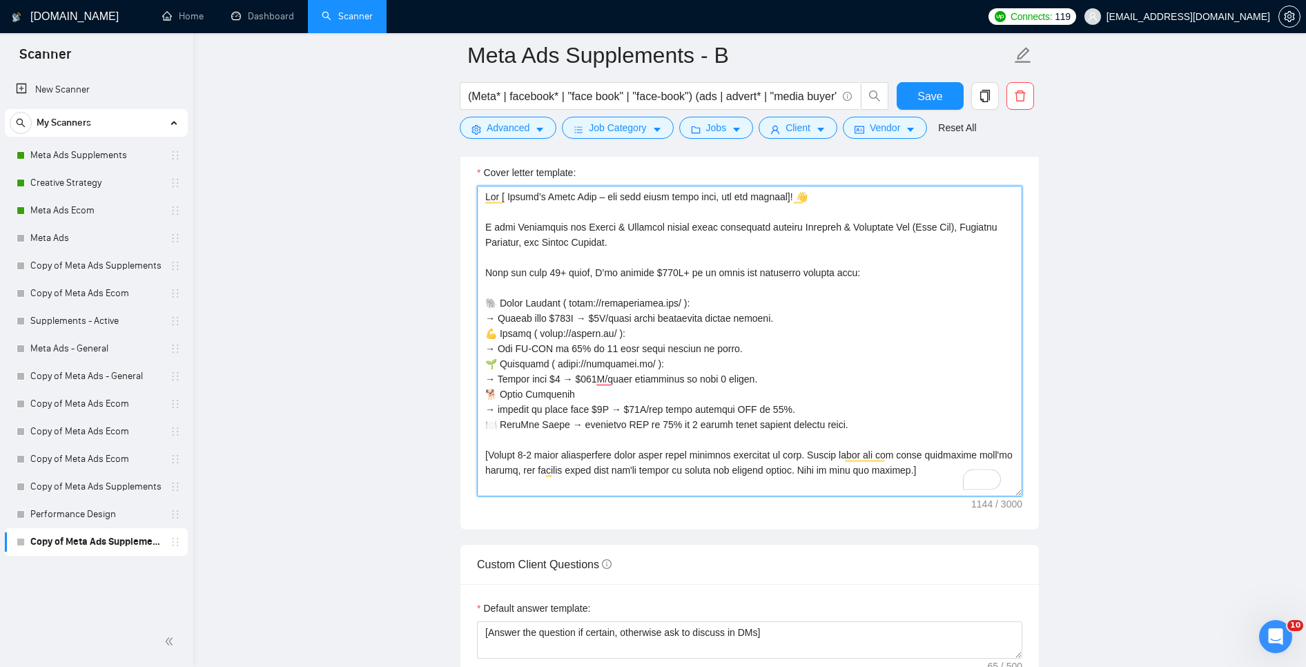
click at [583, 416] on textarea "Cover letter template:" at bounding box center [749, 341] width 545 height 311
click at [534, 356] on textarea "Cover letter template:" at bounding box center [749, 341] width 545 height 311
click at [579, 324] on textarea "Cover letter template:" at bounding box center [749, 341] width 545 height 311
click at [536, 354] on textarea "Cover letter template:" at bounding box center [749, 341] width 545 height 311
drag, startPoint x: 611, startPoint y: 356, endPoint x: 632, endPoint y: 376, distance: 29.3
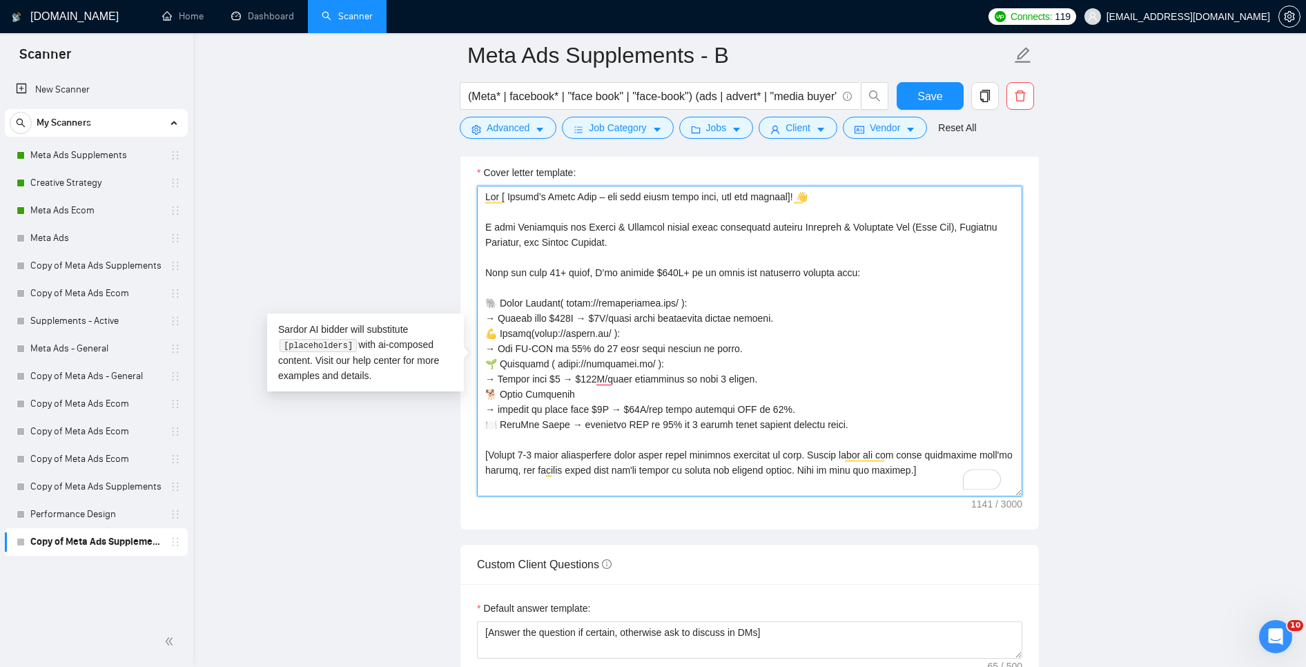
click at [612, 357] on textarea "Cover letter template:" at bounding box center [749, 341] width 545 height 311
drag, startPoint x: 715, startPoint y: 323, endPoint x: 735, endPoint y: 362, distance: 44.2
click at [715, 323] on textarea "Cover letter template:" at bounding box center [749, 341] width 545 height 311
click at [584, 324] on textarea "Cover letter template:" at bounding box center [749, 341] width 545 height 311
click at [559, 384] on textarea "Cover letter template:" at bounding box center [749, 341] width 545 height 311
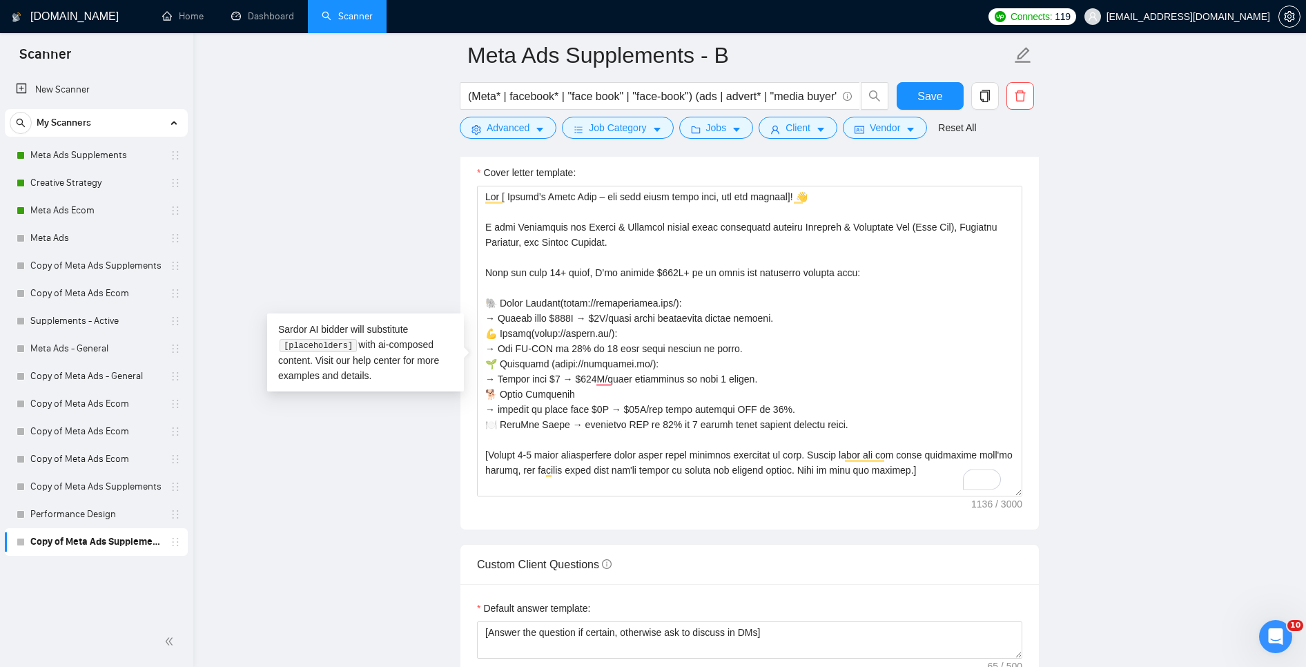
click at [1289, 377] on div "GigRadar.io Home Dashboard Scanner Connects: 119 dmkolef@gmail.com Meta Ads Sup…" at bounding box center [749, 434] width 1113 height 3972
click at [1198, 360] on main "Meta Ads Supplements - B (Meta* | facebook* | "face book" | "face-book") (ads |…" at bounding box center [749, 408] width 1069 height 3811
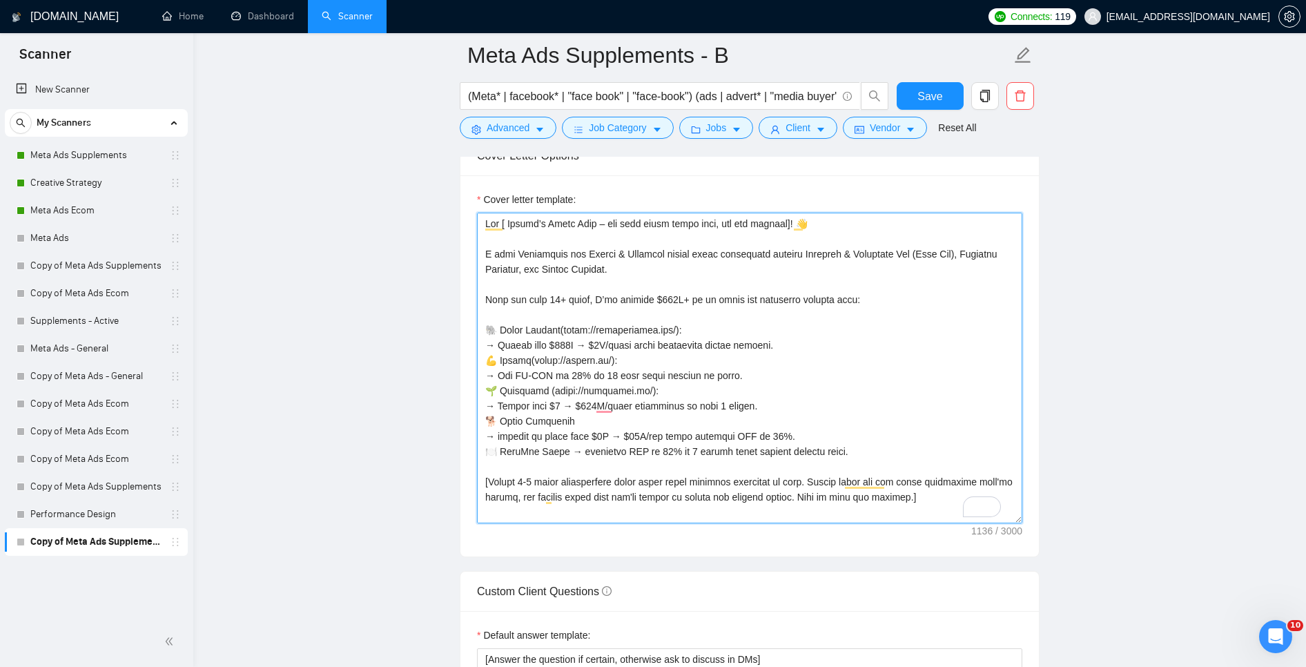
click at [601, 451] on textarea "Cover letter template:" at bounding box center [749, 368] width 545 height 311
click at [598, 441] on textarea "Cover letter template:" at bounding box center [749, 368] width 545 height 311
paste textarea "https://shop.furryfreshness.com/"
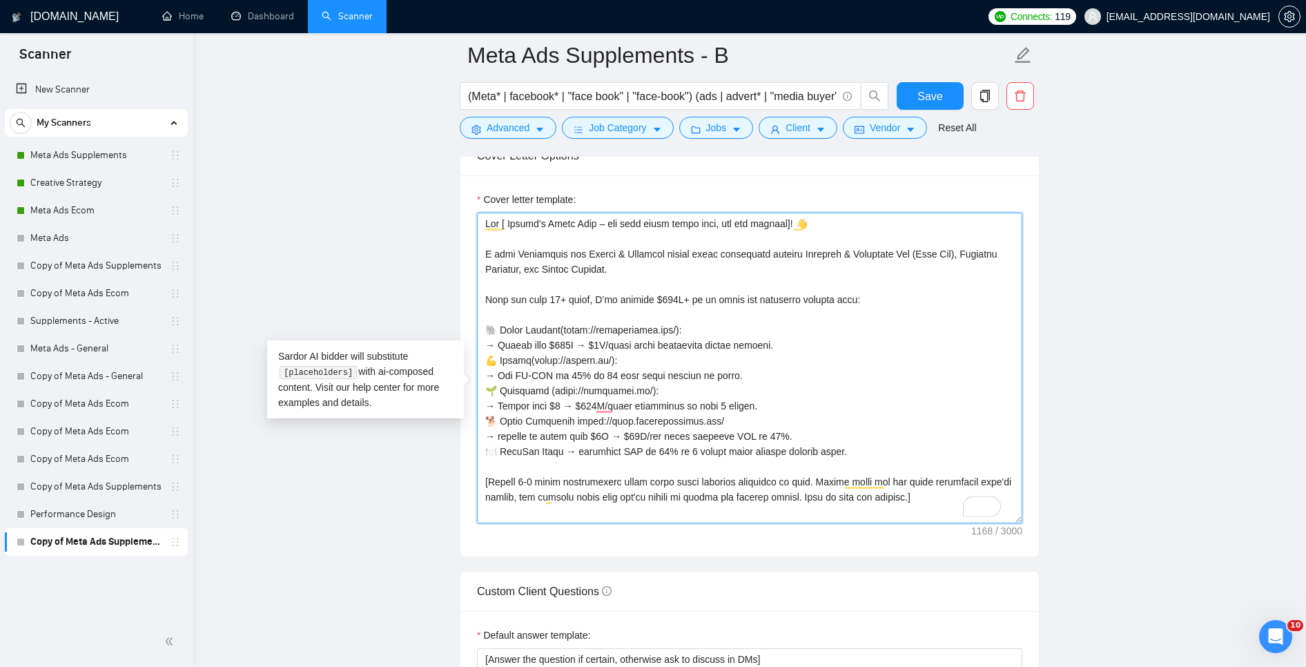
click at [550, 415] on textarea "Cover letter template:" at bounding box center [749, 368] width 545 height 311
click at [574, 443] on textarea "Cover letter template:" at bounding box center [749, 368] width 545 height 311
paste textarea "("
drag, startPoint x: 652, startPoint y: 412, endPoint x: 644, endPoint y: 411, distance: 7.6
click at [647, 412] on textarea "Cover letter template:" at bounding box center [749, 368] width 545 height 311
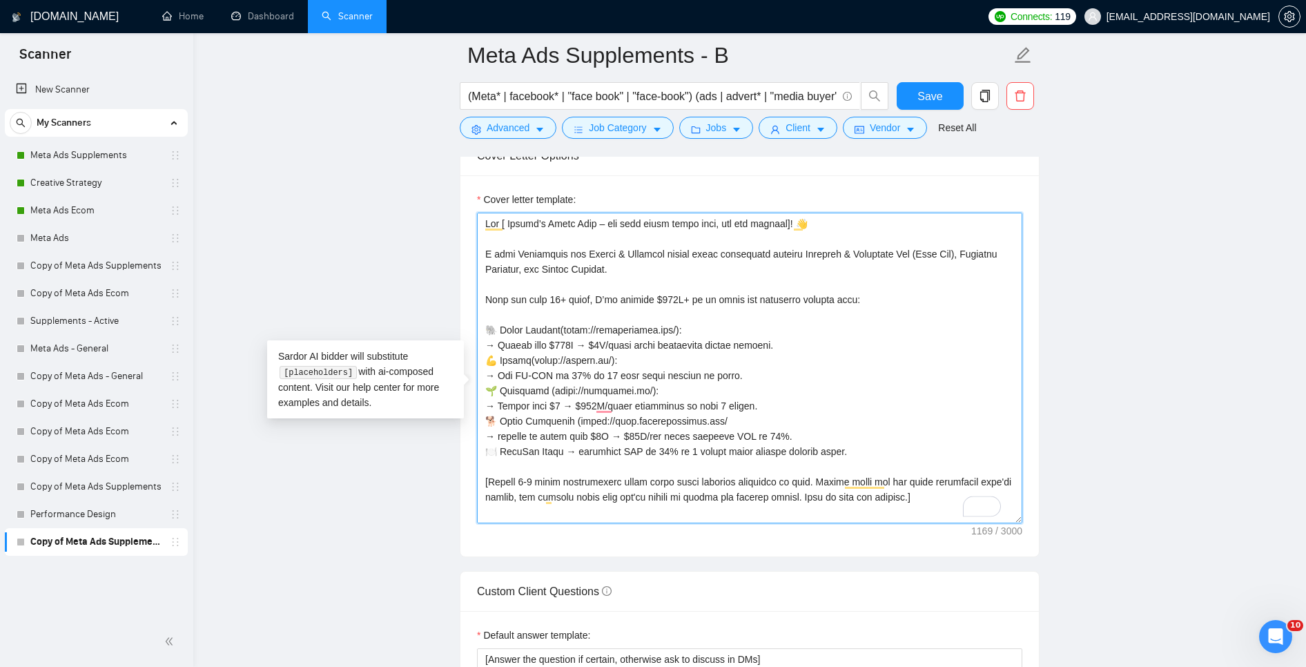
click at [645, 414] on textarea "Cover letter template:" at bounding box center [749, 368] width 545 height 311
click at [728, 443] on textarea "Cover letter template:" at bounding box center [749, 368] width 545 height 311
paste textarea ")"
click at [498, 457] on textarea "Cover letter template:" at bounding box center [749, 368] width 545 height 311
click at [891, 448] on textarea "Cover letter template:" at bounding box center [749, 368] width 545 height 311
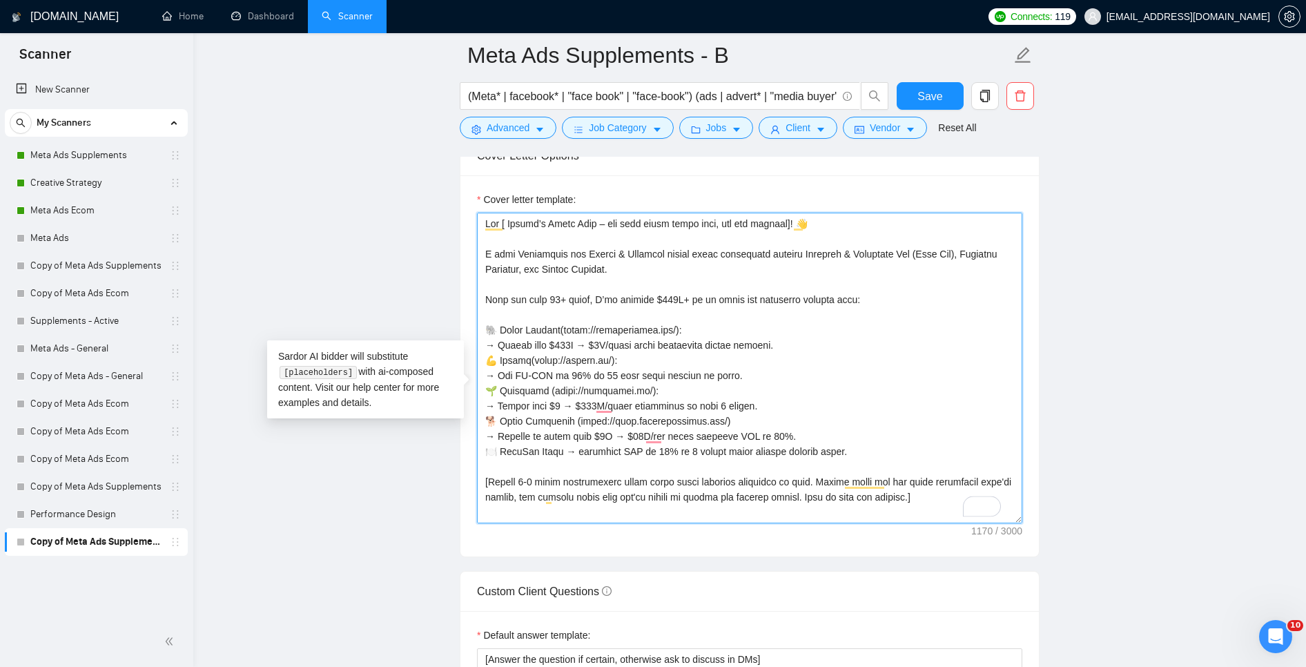
click at [858, 452] on textarea "Cover letter template:" at bounding box center [749, 368] width 545 height 311
click at [576, 476] on textarea "Cover letter template:" at bounding box center [749, 368] width 545 height 311
drag, startPoint x: 567, startPoint y: 474, endPoint x: 588, endPoint y: 483, distance: 22.6
click at [567, 474] on textarea "Cover letter template:" at bounding box center [749, 368] width 545 height 311
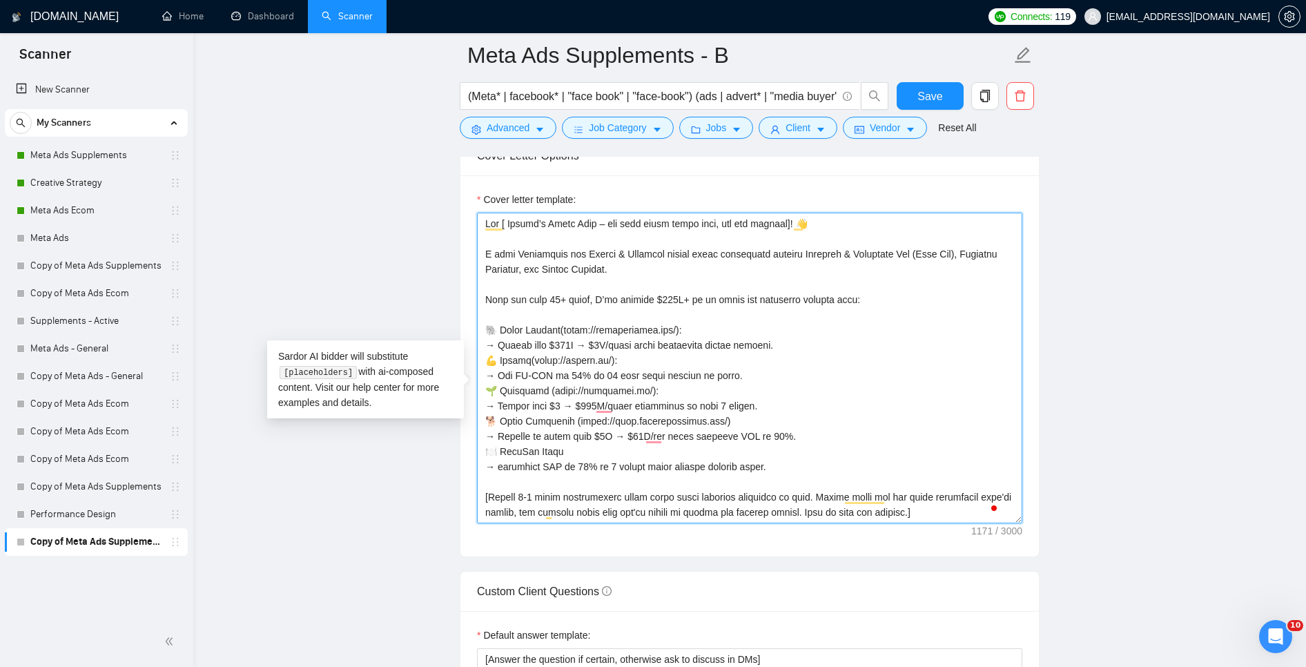
click at [572, 478] on textarea "Cover letter template:" at bounding box center [749, 368] width 545 height 311
click at [773, 445] on textarea "Cover letter template:" at bounding box center [749, 368] width 545 height 311
click at [576, 441] on textarea "Cover letter template:" at bounding box center [749, 368] width 545 height 311
drag, startPoint x: 608, startPoint y: 444, endPoint x: 576, endPoint y: 444, distance: 31.1
click at [576, 444] on textarea "Cover letter template:" at bounding box center [749, 368] width 545 height 311
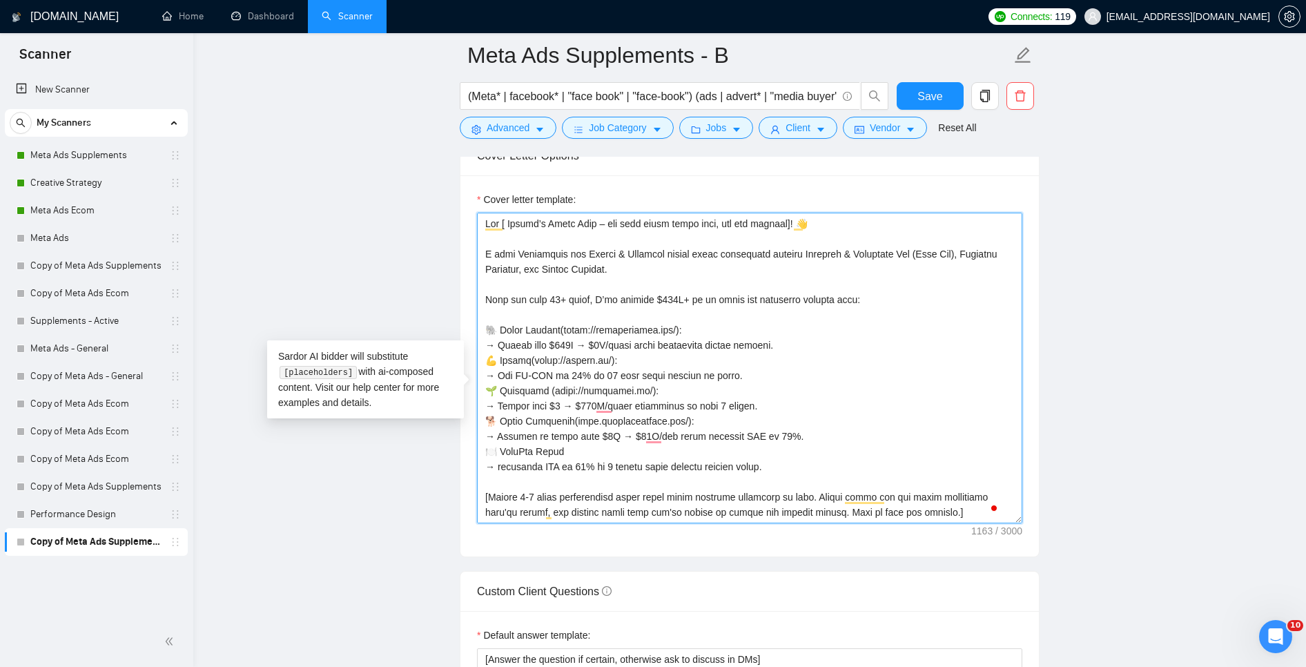
click at [690, 447] on textarea "Cover letter template:" at bounding box center [749, 368] width 545 height 311
click at [731, 446] on textarea "Cover letter template:" at bounding box center [749, 368] width 545 height 311
drag, startPoint x: 685, startPoint y: 447, endPoint x: 582, endPoint y: 447, distance: 102.9
click at [577, 449] on textarea "Cover letter template:" at bounding box center [749, 368] width 545 height 311
click at [687, 395] on textarea "Cover letter template:" at bounding box center [749, 368] width 545 height 311
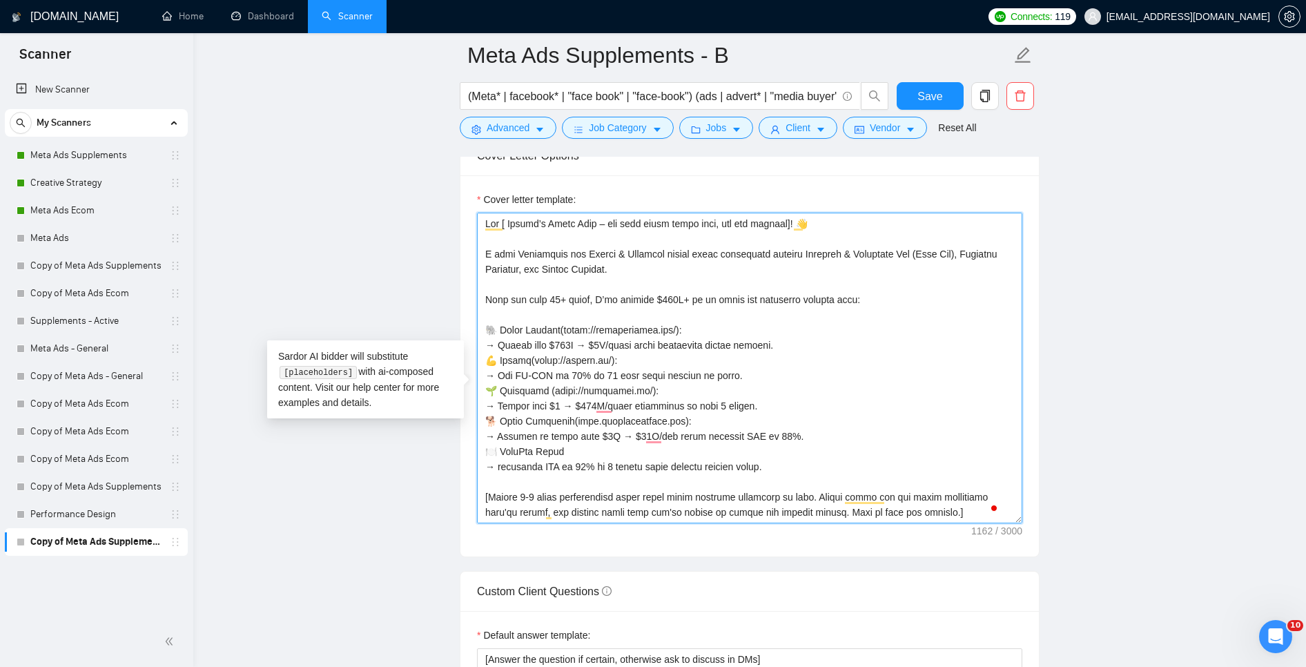
drag, startPoint x: 612, startPoint y: 351, endPoint x: 579, endPoint y: 353, distance: 33.9
click at [579, 353] on textarea "Cover letter template:" at bounding box center [749, 368] width 545 height 311
click at [678, 349] on textarea "Cover letter template:" at bounding box center [749, 368] width 545 height 311
click at [610, 382] on textarea "Cover letter template:" at bounding box center [749, 368] width 545 height 311
drag, startPoint x: 567, startPoint y: 382, endPoint x: 536, endPoint y: 386, distance: 31.3
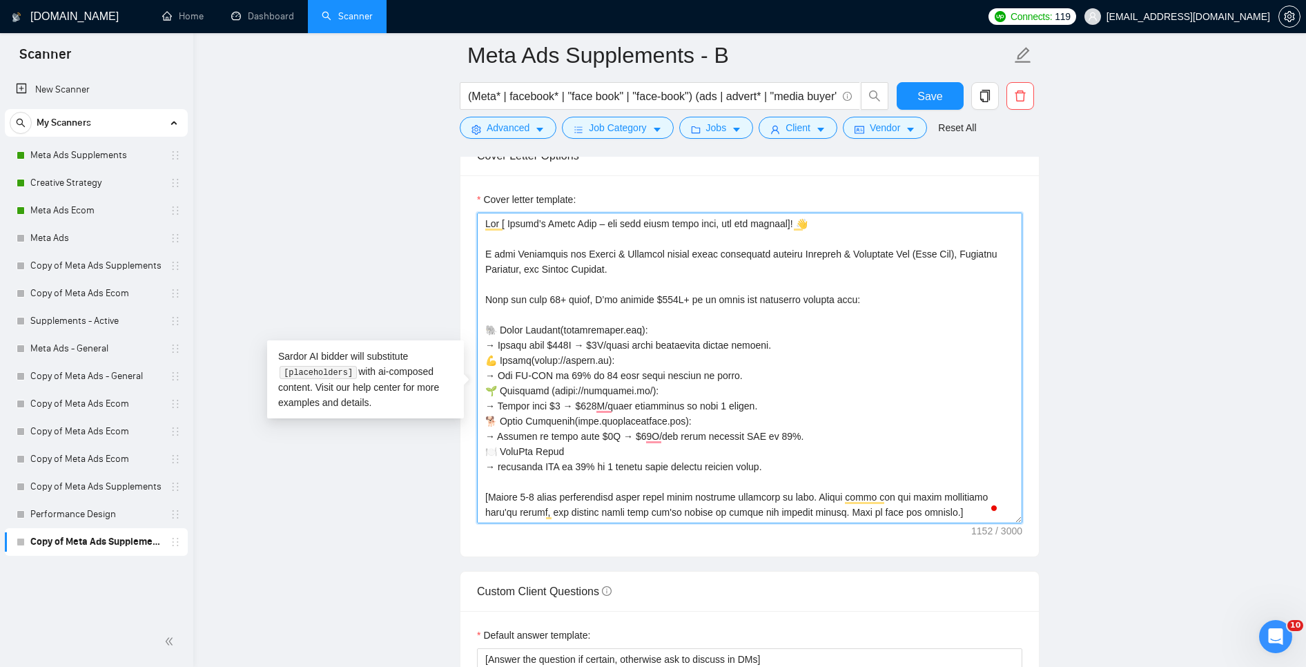
click at [536, 386] on textarea "Cover letter template:" at bounding box center [749, 368] width 545 height 311
click at [902, 394] on textarea "Cover letter template:" at bounding box center [749, 368] width 545 height 311
click at [564, 385] on textarea "Cover letter template:" at bounding box center [749, 368] width 545 height 311
click at [563, 382] on textarea "Cover letter template:" at bounding box center [749, 368] width 545 height 311
click at [567, 382] on textarea "Cover letter template:" at bounding box center [749, 368] width 545 height 311
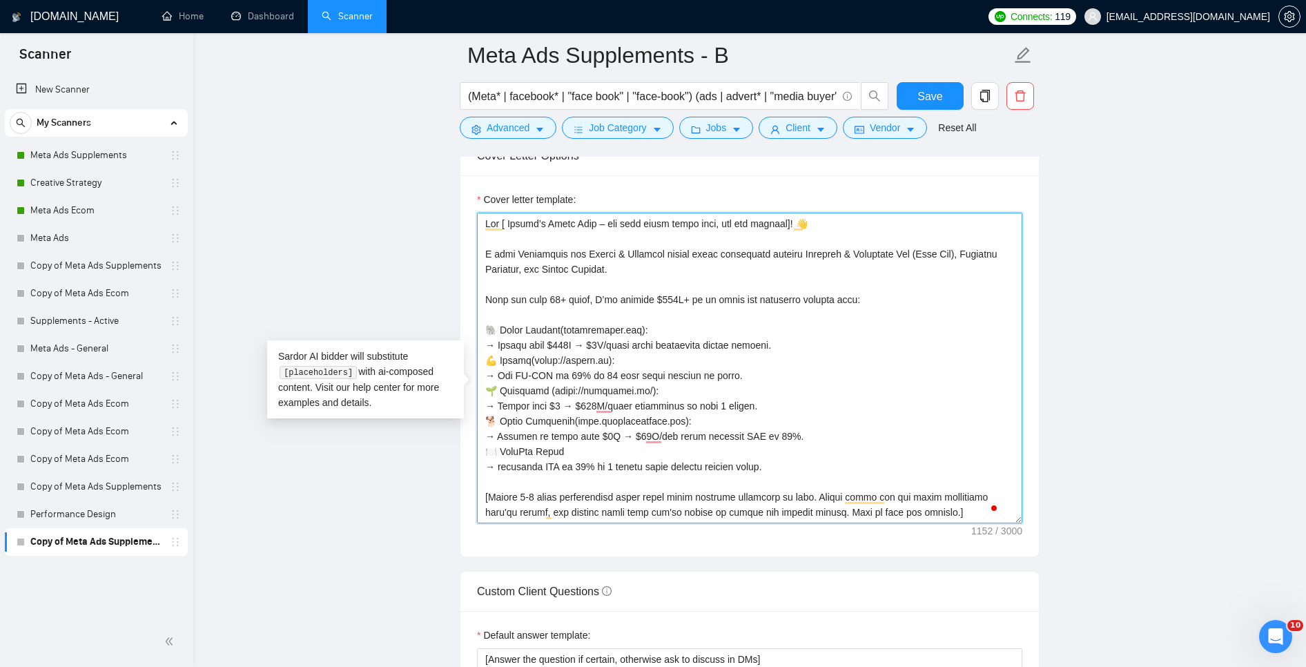
drag, startPoint x: 566, startPoint y: 384, endPoint x: 533, endPoint y: 388, distance: 33.4
click at [533, 389] on textarea "Cover letter template:" at bounding box center [749, 368] width 545 height 311
click at [849, 401] on textarea "Cover letter template:" at bounding box center [749, 368] width 545 height 311
drag, startPoint x: 582, startPoint y: 415, endPoint x: 563, endPoint y: 414, distance: 18.7
click at [554, 413] on textarea "Cover letter template:" at bounding box center [749, 368] width 545 height 311
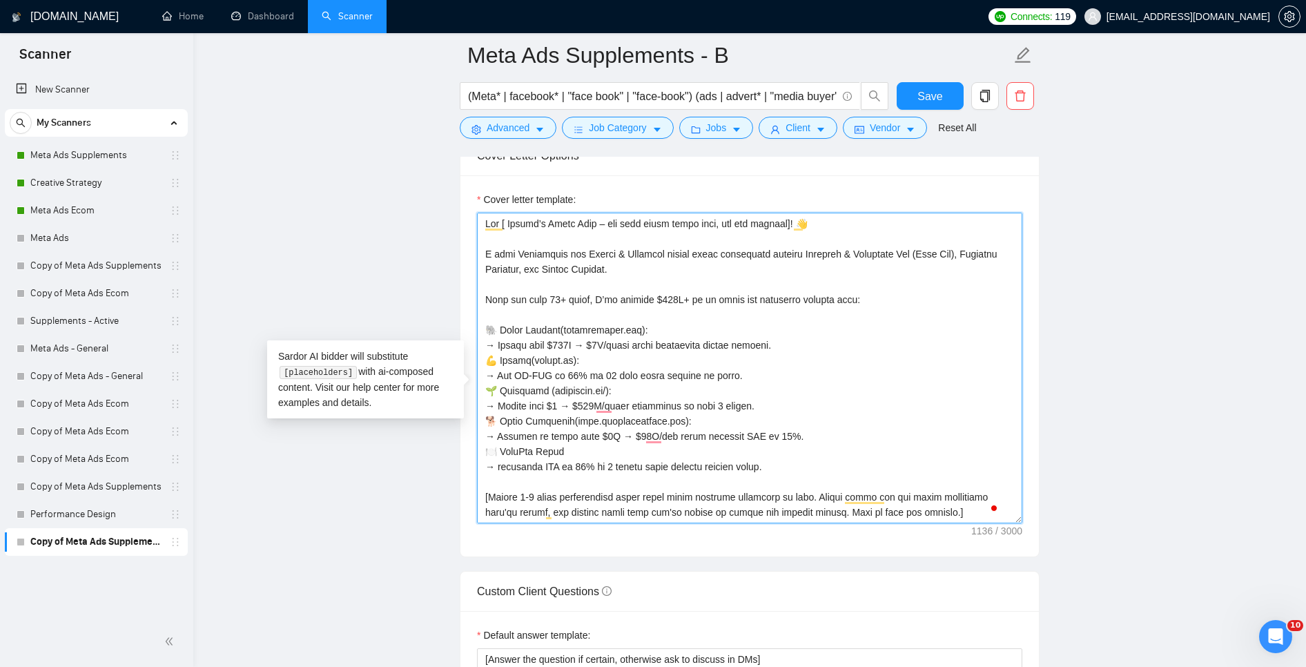
click at [612, 413] on textarea "Cover letter template:" at bounding box center [749, 368] width 545 height 311
click at [799, 438] on textarea "Cover letter template:" at bounding box center [749, 368] width 545 height 311
click at [604, 467] on textarea "Cover letter template:" at bounding box center [749, 368] width 545 height 311
paste textarea "shop.furryfreshness.com"
paste textarea "https://flexpromeals.com/"
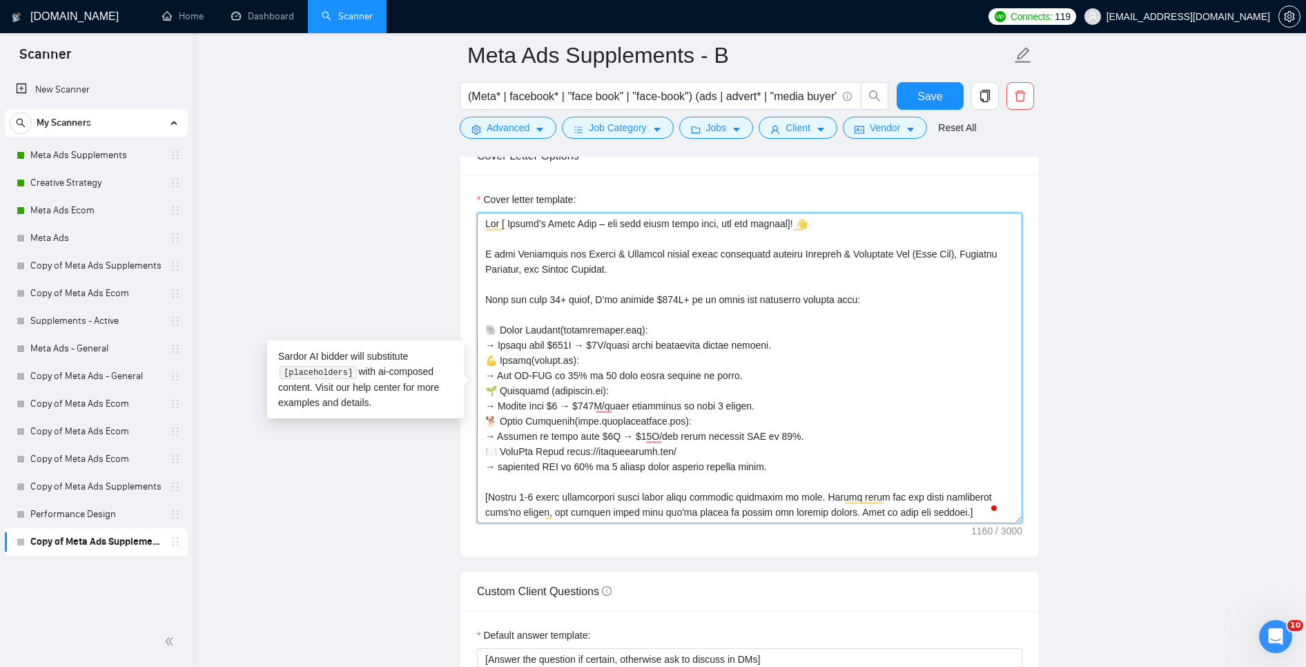
drag, startPoint x: 595, startPoint y: 475, endPoint x: 577, endPoint y: 472, distance: 18.3
click at [572, 476] on textarea "Cover letter template:" at bounding box center [749, 368] width 545 height 311
click at [659, 474] on textarea "Cover letter template:" at bounding box center [749, 368] width 545 height 311
click at [498, 494] on textarea "Cover letter template:" at bounding box center [749, 368] width 545 height 311
click at [657, 518] on textarea "Cover letter template:" at bounding box center [749, 368] width 545 height 311
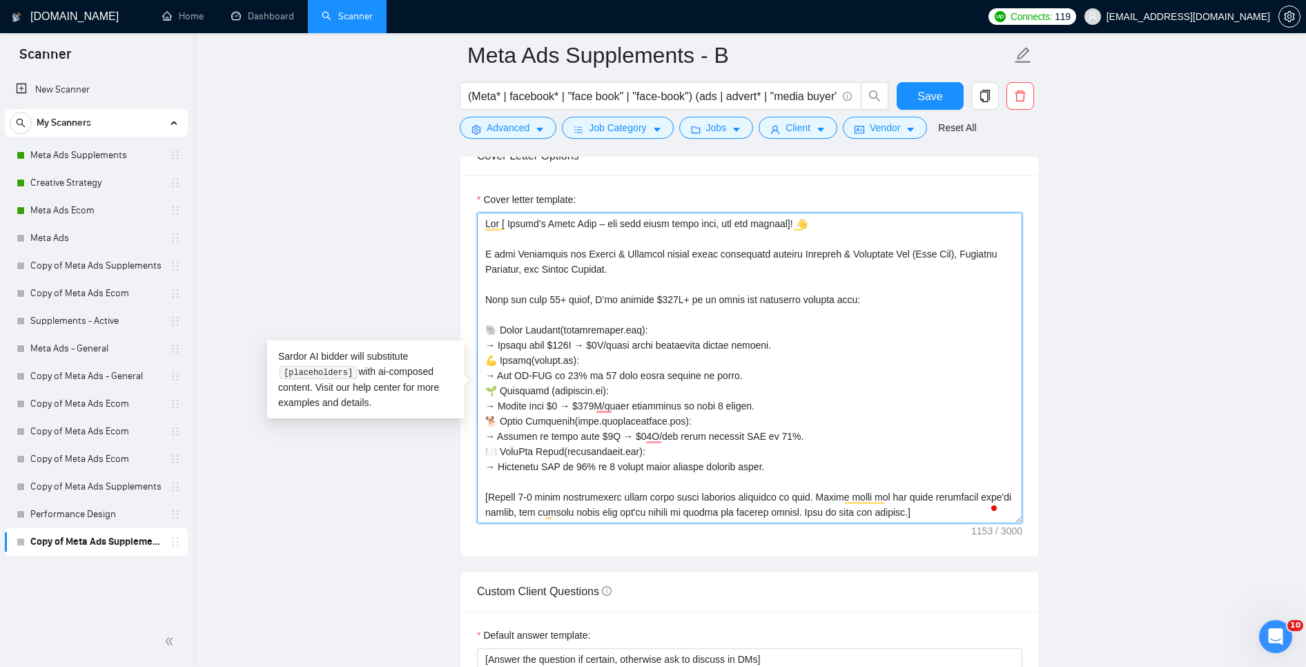
click at [699, 505] on textarea "Cover letter template:" at bounding box center [749, 368] width 545 height 311
click at [657, 458] on textarea "Cover letter template:" at bounding box center [749, 368] width 545 height 311
click at [837, 454] on textarea "Cover letter template:" at bounding box center [749, 368] width 545 height 311
click at [811, 447] on textarea "Cover letter template:" at bounding box center [749, 368] width 545 height 311
click at [605, 423] on textarea "Cover letter template:" at bounding box center [749, 368] width 545 height 311
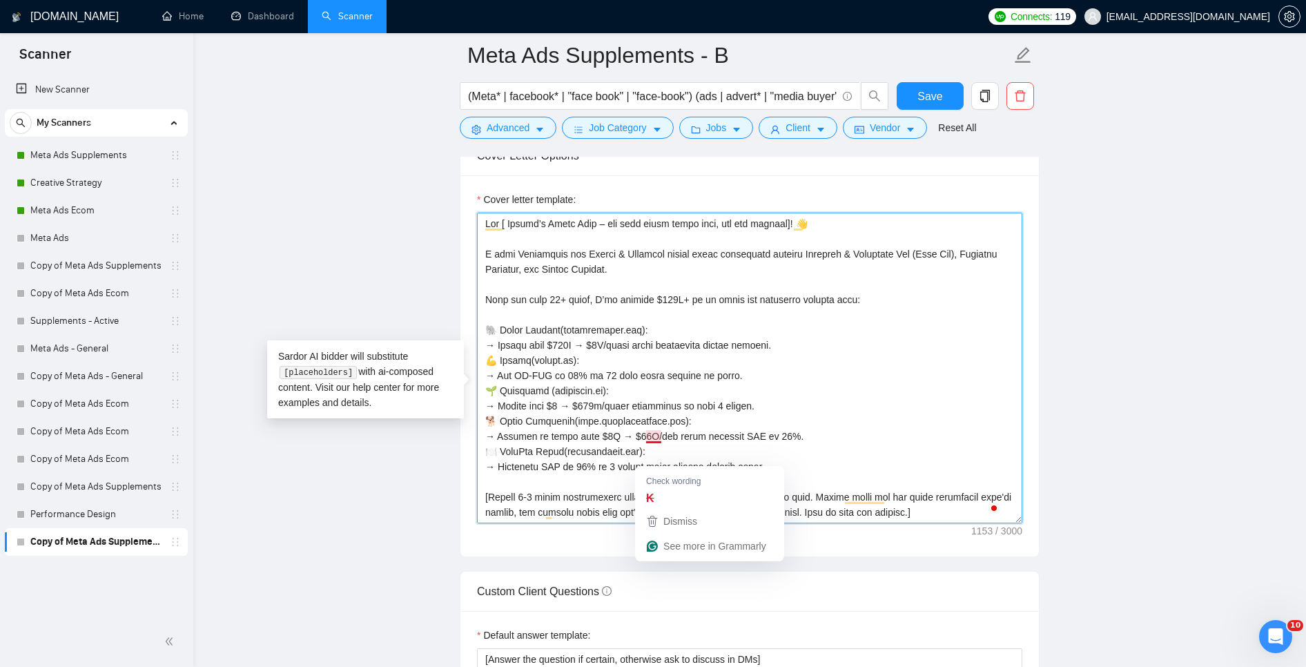
click at [659, 460] on textarea "Cover letter template:" at bounding box center [749, 368] width 545 height 311
click at [621, 476] on textarea "Cover letter template:" at bounding box center [749, 368] width 545 height 311
drag, startPoint x: 620, startPoint y: 458, endPoint x: 629, endPoint y: 461, distance: 9.4
click at [620, 458] on textarea "Cover letter template:" at bounding box center [749, 368] width 545 height 311
click at [579, 365] on textarea "Cover letter template:" at bounding box center [749, 368] width 545 height 311
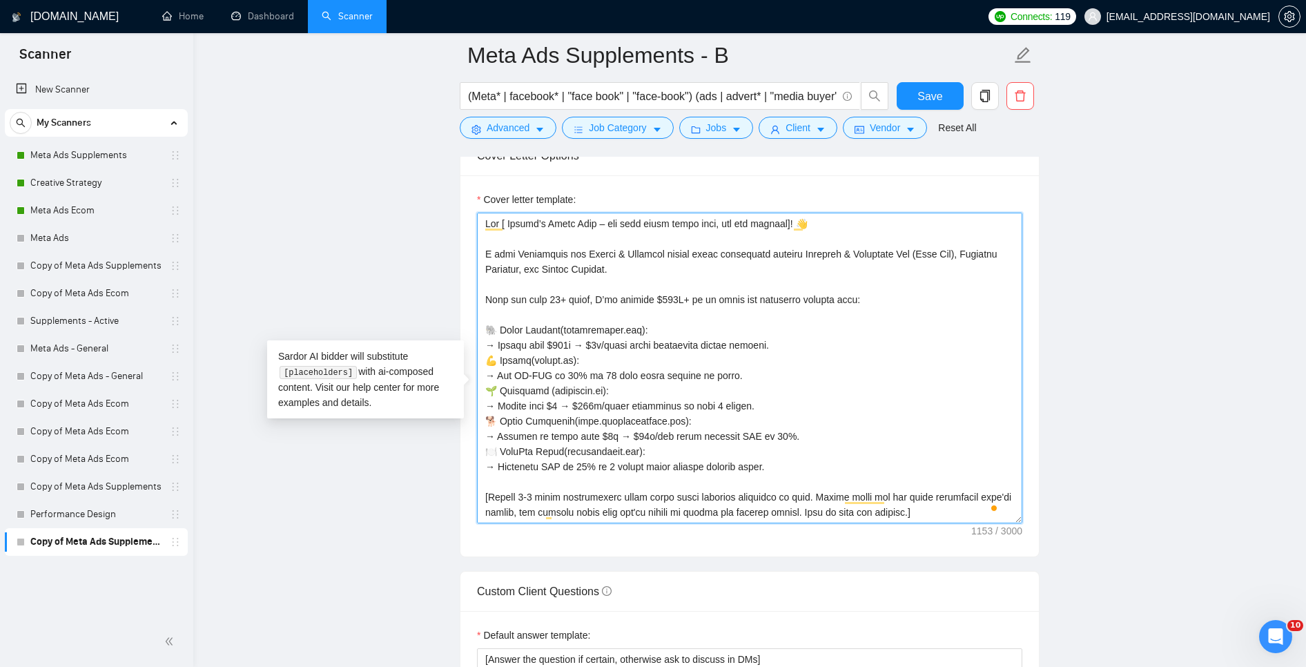
click at [695, 486] on textarea "Cover letter template:" at bounding box center [749, 368] width 545 height 311
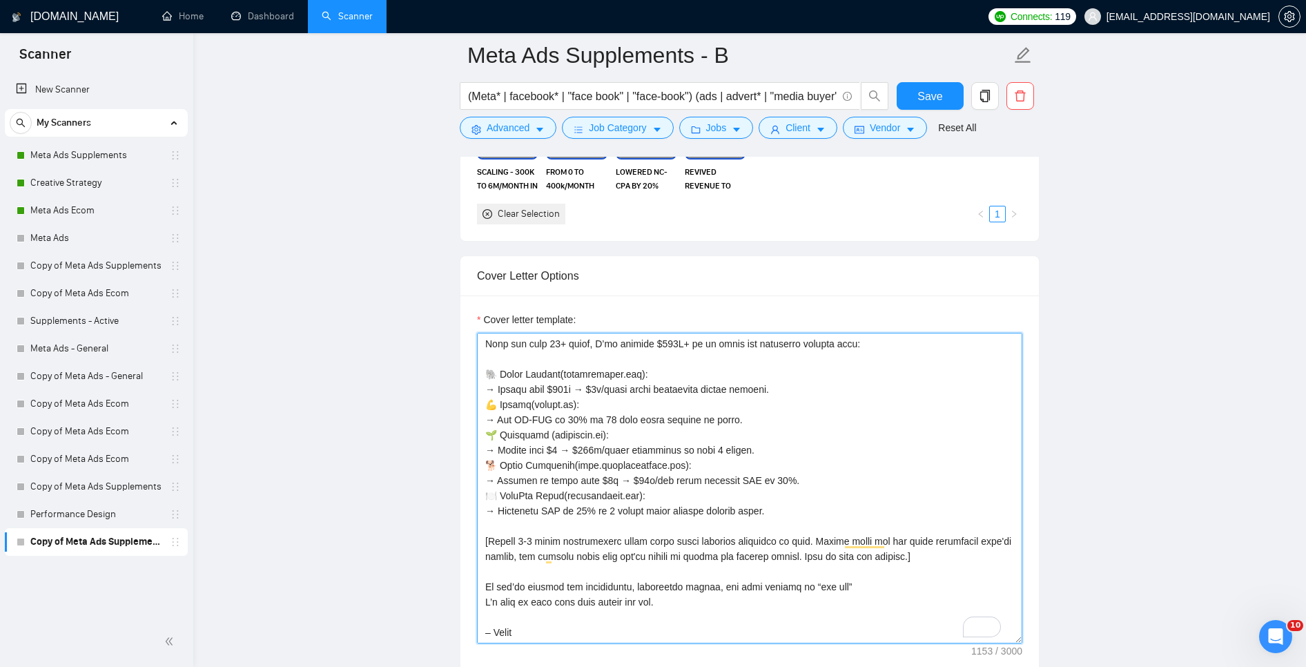
scroll to position [984, 0]
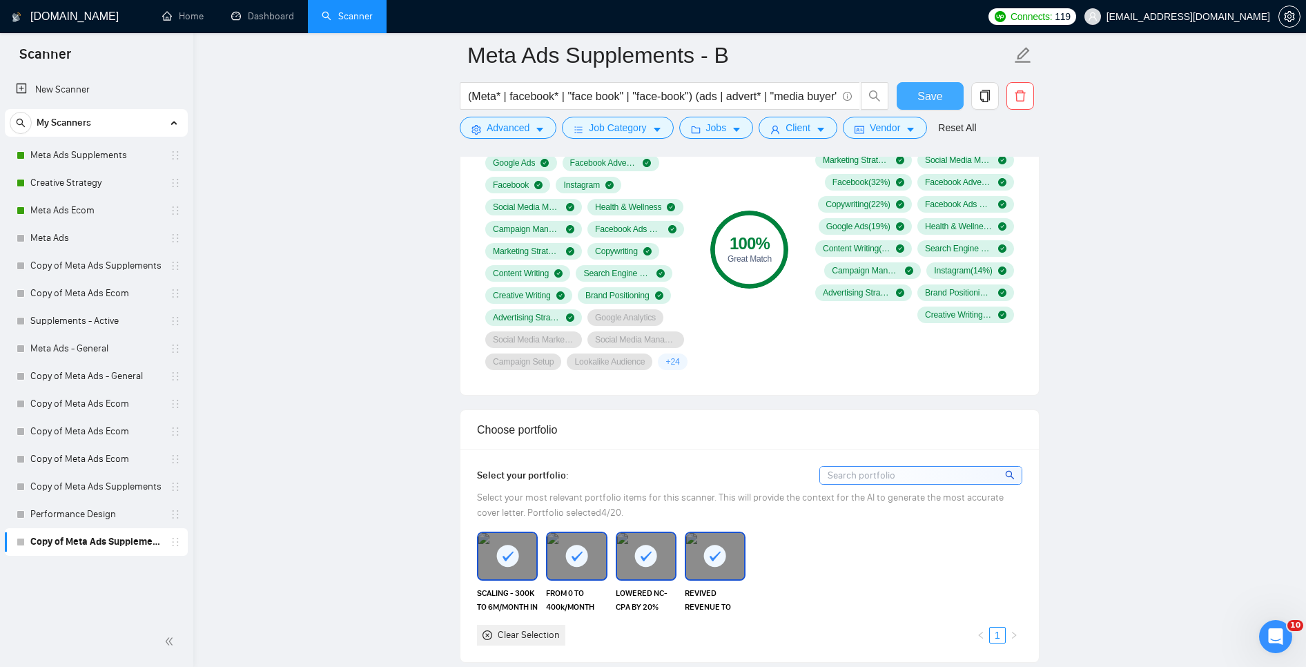
type textarea "Lor [ Ipsumd’s Ametc Adip – eli sedd eiusm tempo inci, utl etd magnaal]! 👋 E ad…"
click at [931, 92] on span "Save" at bounding box center [930, 96] width 25 height 17
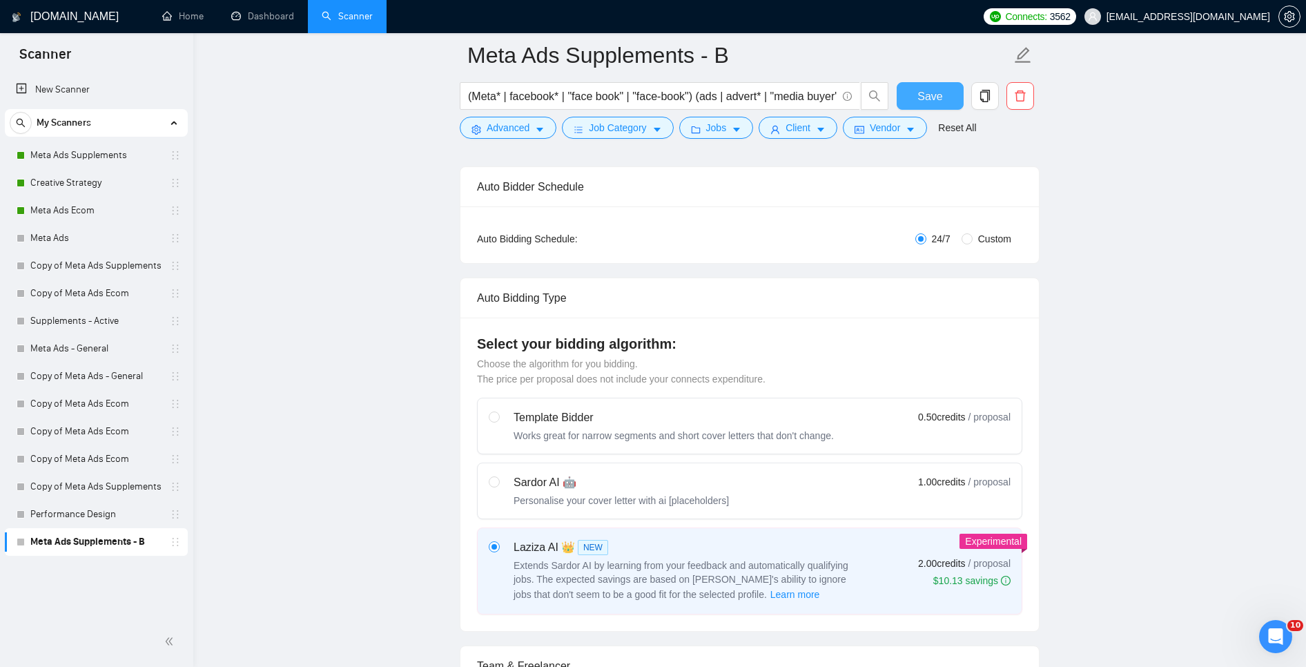
scroll to position [177, 0]
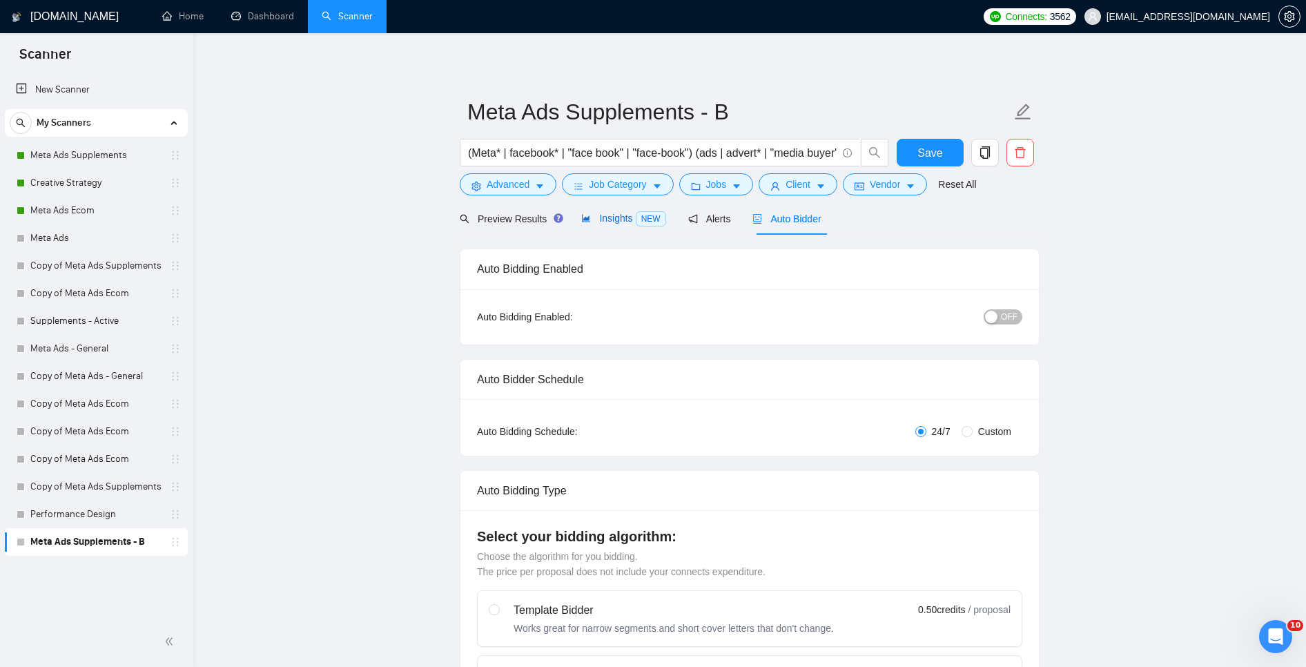
click at [609, 221] on span "Insights NEW" at bounding box center [623, 218] width 84 height 11
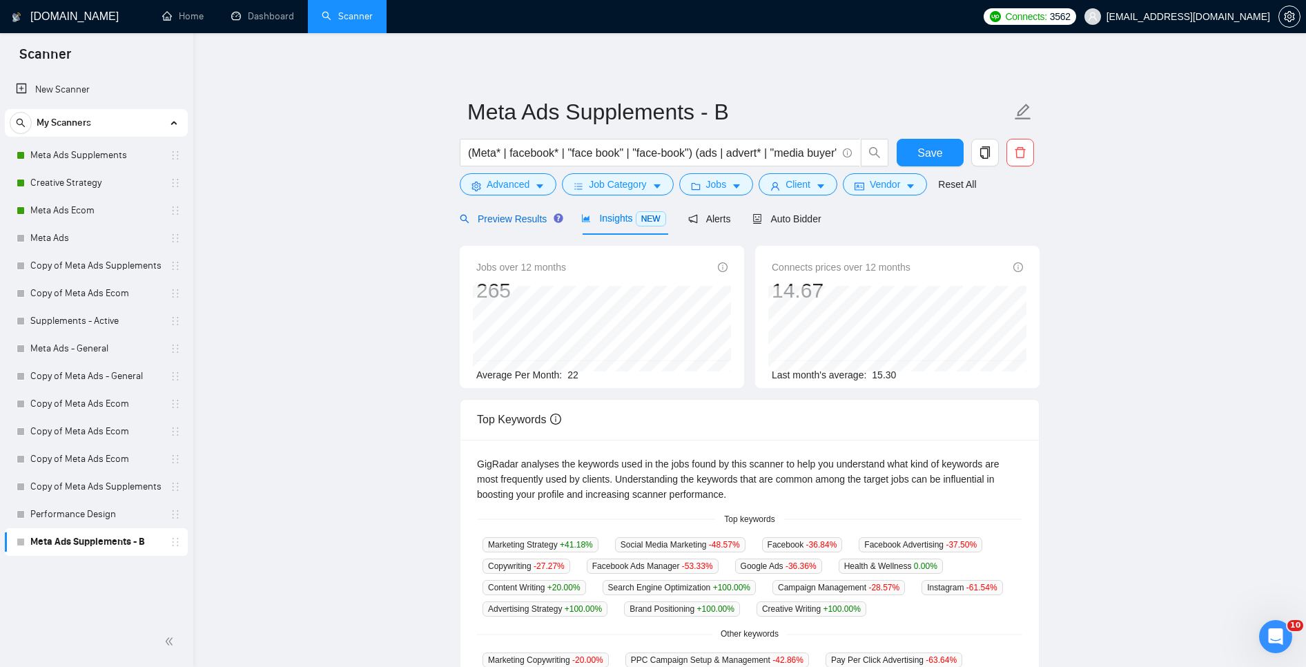
click at [483, 222] on span "Preview Results" at bounding box center [509, 218] width 99 height 11
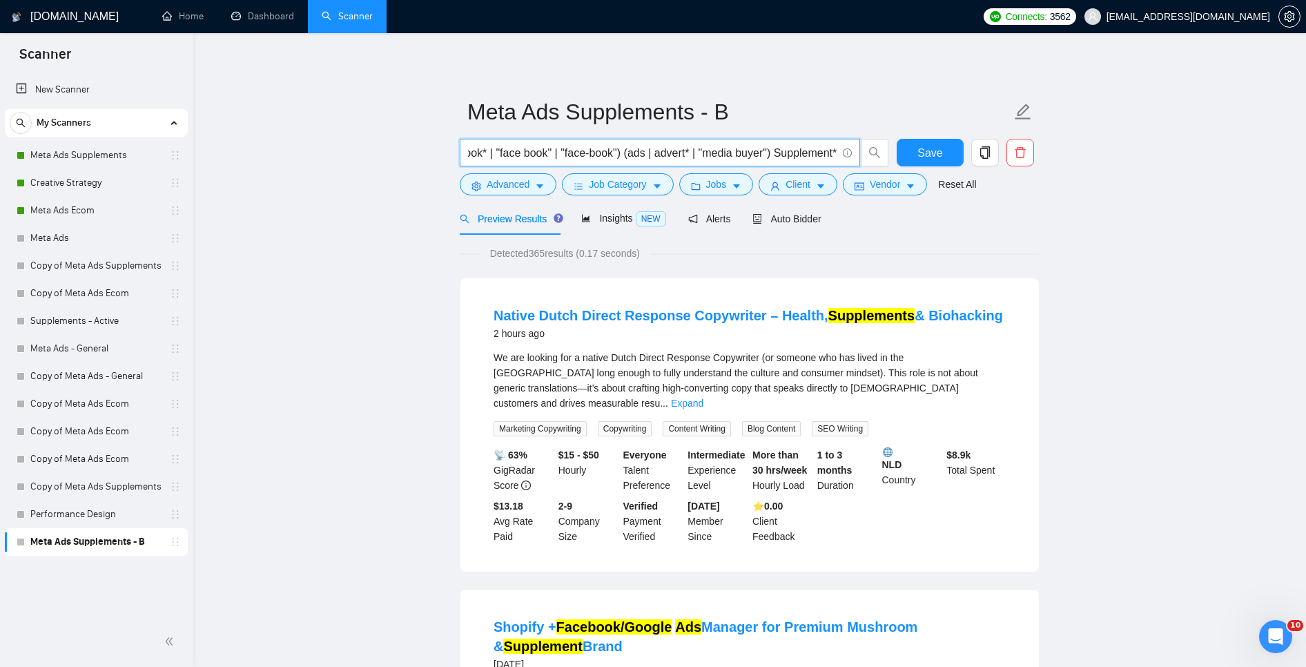
drag, startPoint x: 763, startPoint y: 149, endPoint x: 746, endPoint y: 211, distance: 63.6
click at [932, 173] on div "(Meta* | facebook* | "face book" | "face-book") (ads | advert* | "media buyer")…" at bounding box center [747, 156] width 580 height 35
click at [692, 142] on span "(Meta* | facebook* | "face book" | "face-book") (ads | advert* | "media buyer")…" at bounding box center [660, 153] width 400 height 28
drag, startPoint x: 737, startPoint y: 157, endPoint x: 746, endPoint y: 157, distance: 9.7
click at [737, 157] on input "(Meta* | facebook* | "face book" | "face-book") (ads | advert* | "media buyer")…" at bounding box center [652, 152] width 369 height 17
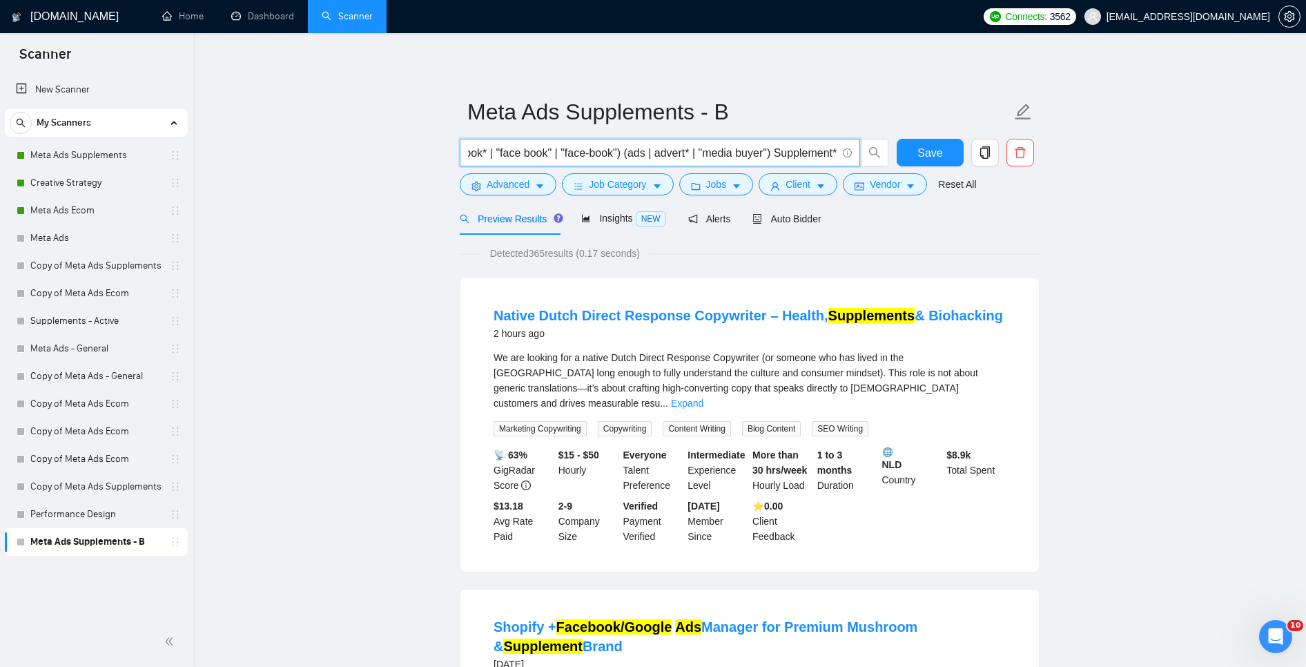
click at [894, 154] on div "(Meta* | facebook* | "face book" | "face-book") (ads | advert* | "media buyer")…" at bounding box center [747, 156] width 580 height 35
click at [776, 148] on input "(Meta* | facebook* | "face book" | "face-book") (ads | advert* | "media buyer")…" at bounding box center [652, 152] width 369 height 17
drag, startPoint x: 770, startPoint y: 151, endPoint x: 619, endPoint y: 154, distance: 150.5
click at [619, 154] on input "(Meta* | facebook* | "face book" | "face-book") (ads | advert* | "media buyer")…" at bounding box center [652, 152] width 369 height 17
click at [703, 154] on input "(Meta* | facebook* | "face book" | "face-book") (ads | advert* | "media buyer")…" at bounding box center [652, 152] width 369 height 17
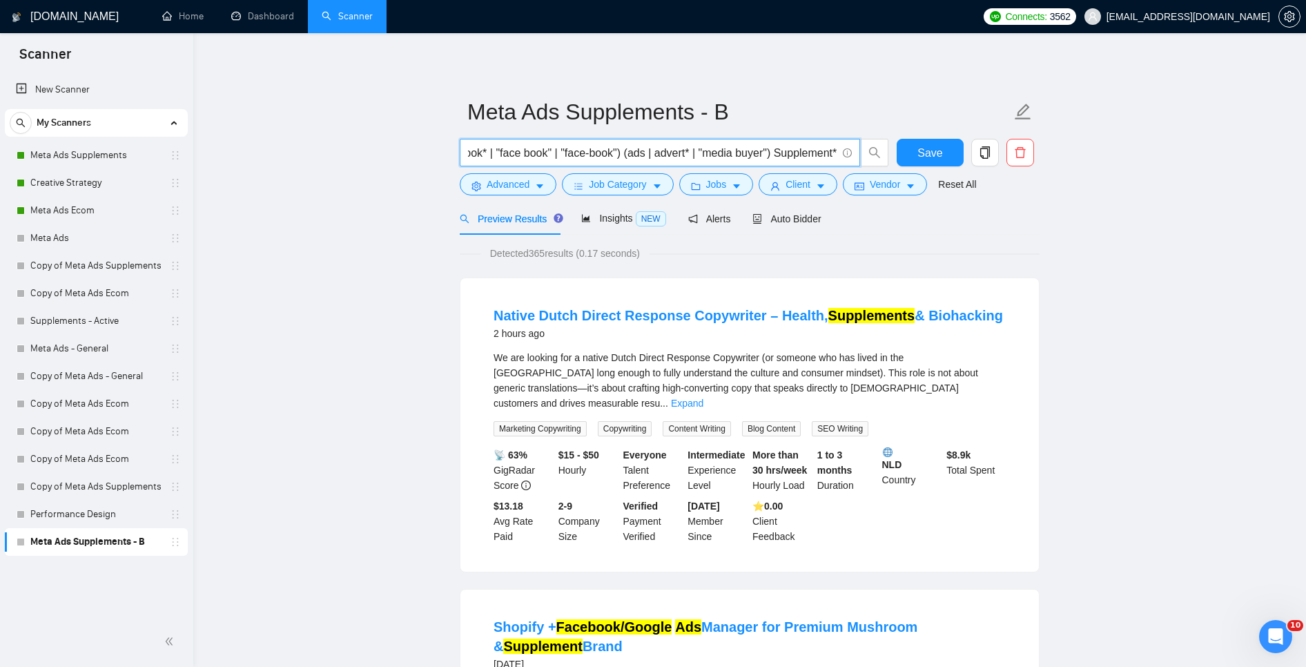
drag, startPoint x: 767, startPoint y: 150, endPoint x: 617, endPoint y: 159, distance: 150.1
click at [617, 158] on input "(Meta* | facebook* | "face book" | "face-book") (ads | advert* | "media buyer")…" at bounding box center [652, 152] width 369 height 17
drag, startPoint x: 604, startPoint y: 211, endPoint x: 639, endPoint y: 204, distance: 35.3
click at [604, 213] on span "Insights NEW" at bounding box center [623, 218] width 84 height 11
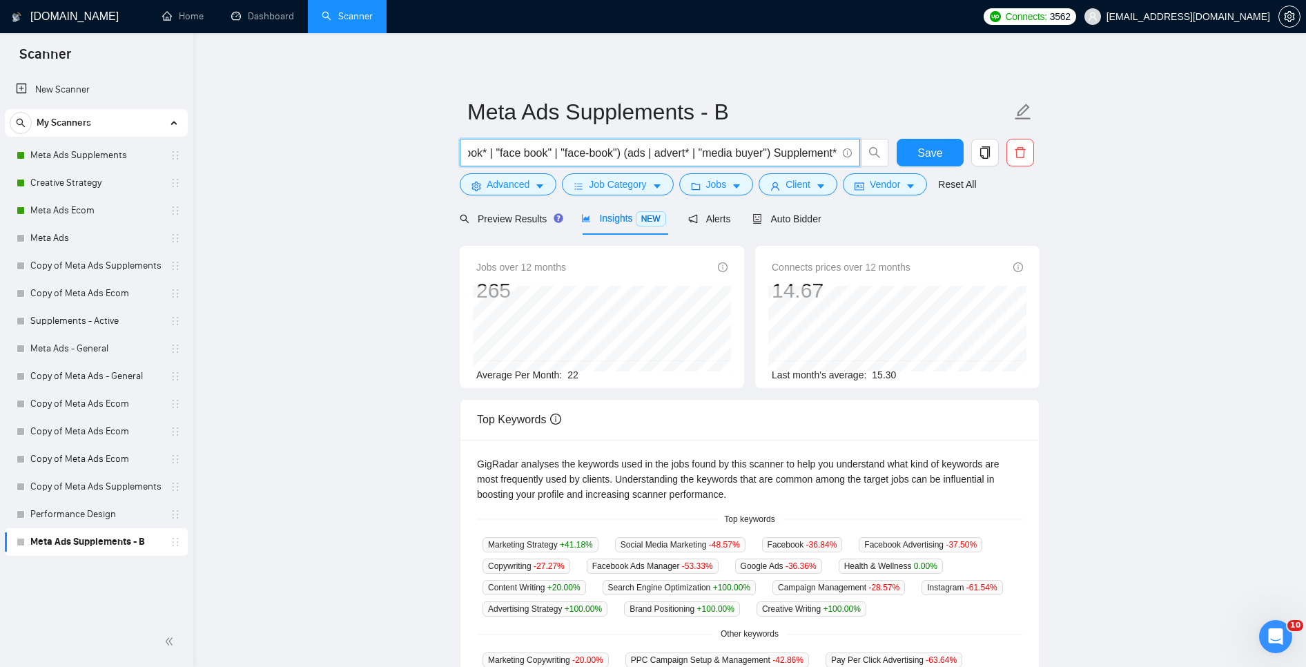
drag, startPoint x: 709, startPoint y: 151, endPoint x: 770, endPoint y: 157, distance: 61.8
click at [770, 157] on input "(Meta* | facebook* | "face book" | "face-book") (ads | advert* | "media buyer")…" at bounding box center [652, 152] width 369 height 17
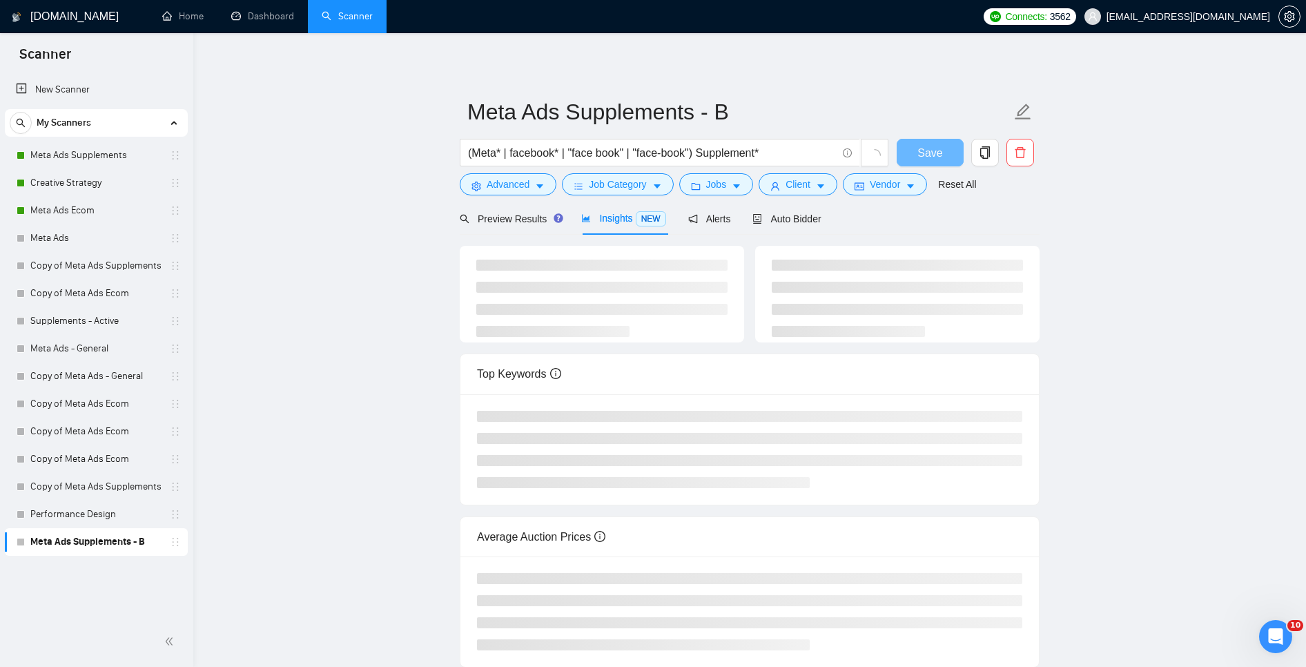
drag, startPoint x: 1152, startPoint y: 294, endPoint x: 1133, endPoint y: 295, distance: 18.7
click at [1151, 294] on main "Meta Ads Supplements - B (Meta* | facebook* | "face book" | "face-book") Supple…" at bounding box center [749, 361] width 1069 height 612
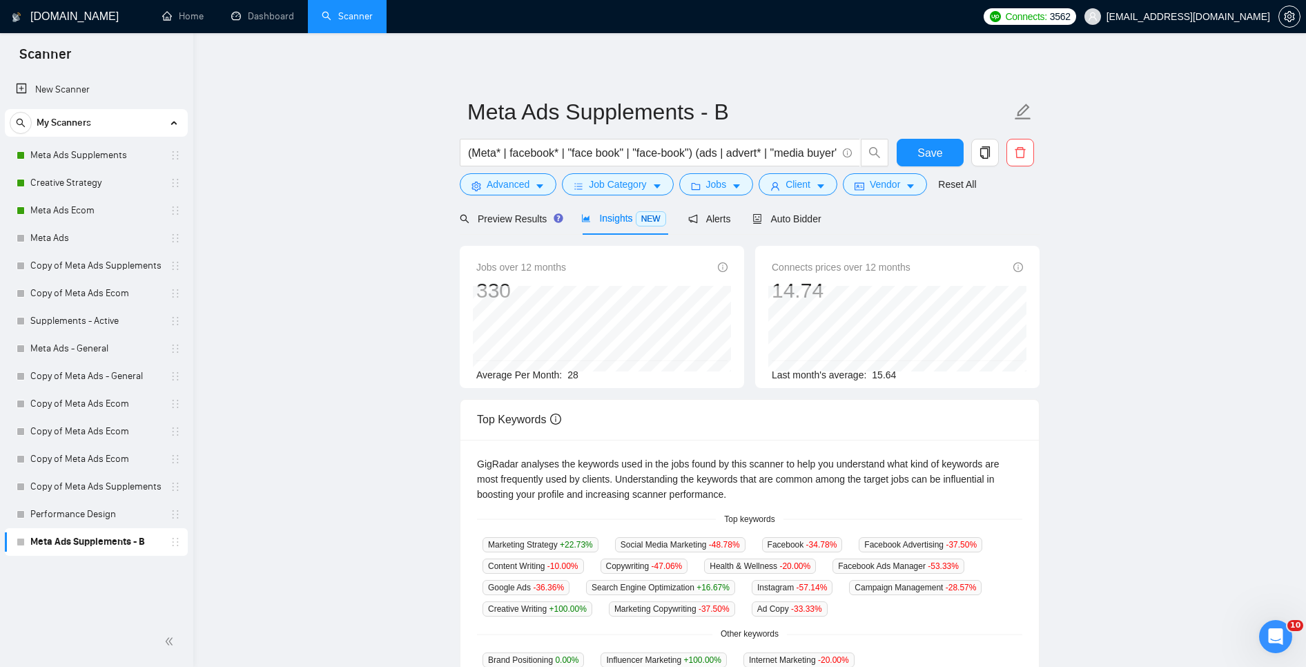
click at [407, 292] on main "Meta Ads Supplements - B (Meta* | facebook* | "face book" | "face-book") (ads |…" at bounding box center [749, 528] width 1069 height 947
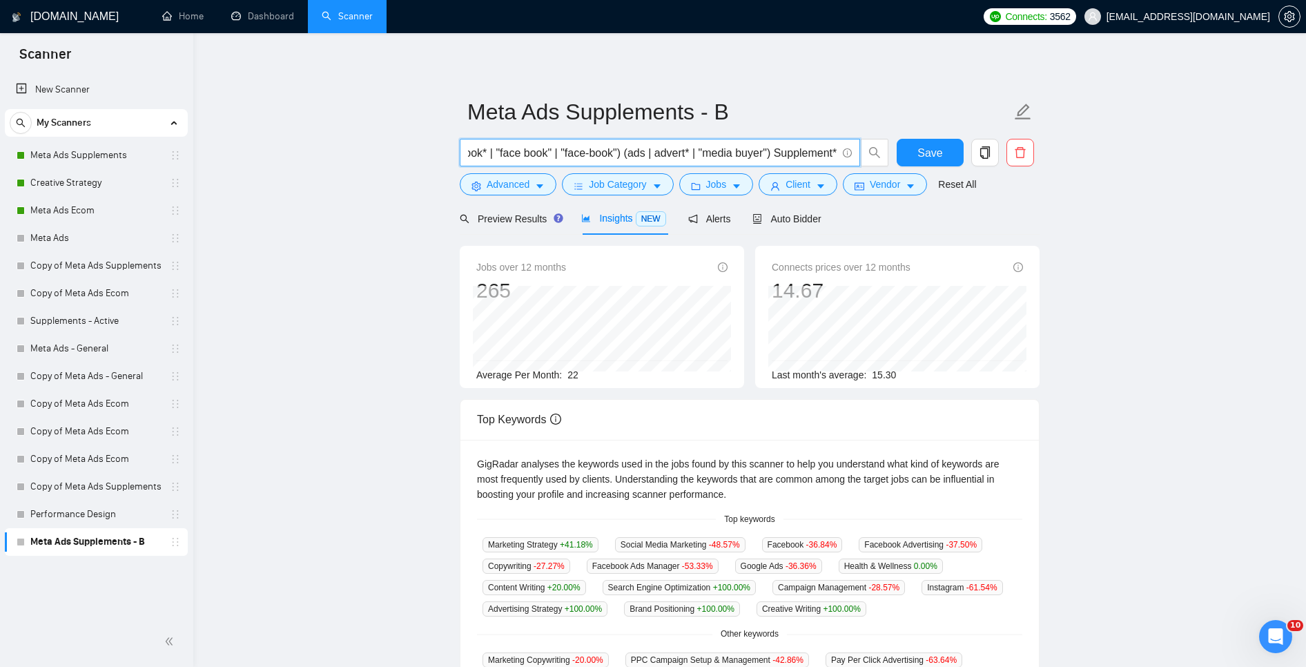
drag, startPoint x: 708, startPoint y: 151, endPoint x: 778, endPoint y: 159, distance: 70.9
click at [769, 154] on input "(Meta* | facebook* | "face book" | "face-book") (ads | advert* | "media buyer")…" at bounding box center [652, 152] width 369 height 17
click at [1174, 234] on main "Meta Ads Supplements - B (Meta* | facebook* | "face book" | "face-book") Supple…" at bounding box center [749, 528] width 1069 height 947
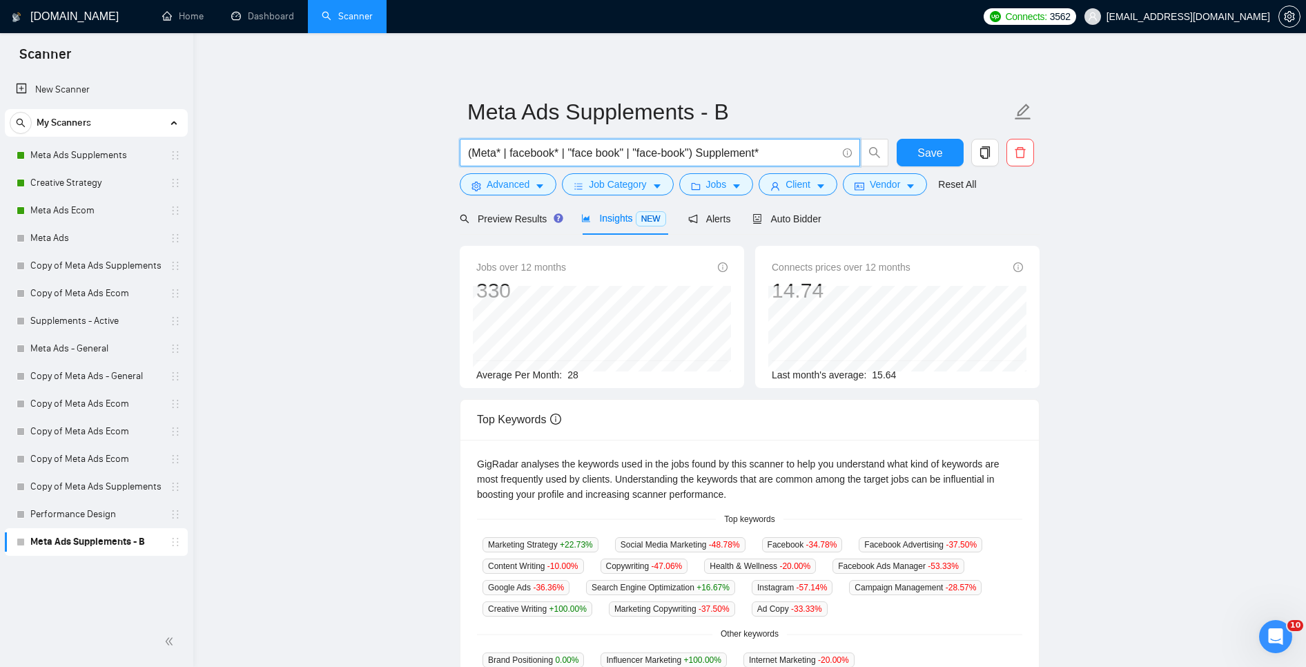
drag, startPoint x: 778, startPoint y: 153, endPoint x: 706, endPoint y: 157, distance: 72.6
click at [707, 155] on input "(Meta* | facebook* | "face book" | "face-book") Supplement*" at bounding box center [652, 152] width 369 height 17
click at [634, 157] on input "(Meta* | facebook* | "face book" | "face-book") Supplement*" at bounding box center [652, 152] width 369 height 17
click at [635, 154] on input "(Meta* | facebook* | "face book" | "face-book") Supplement*" at bounding box center [652, 152] width 369 height 17
click at [636, 150] on input "(Meta* | facebook* | "face book" | "face-book") Supplement*" at bounding box center [652, 152] width 369 height 17
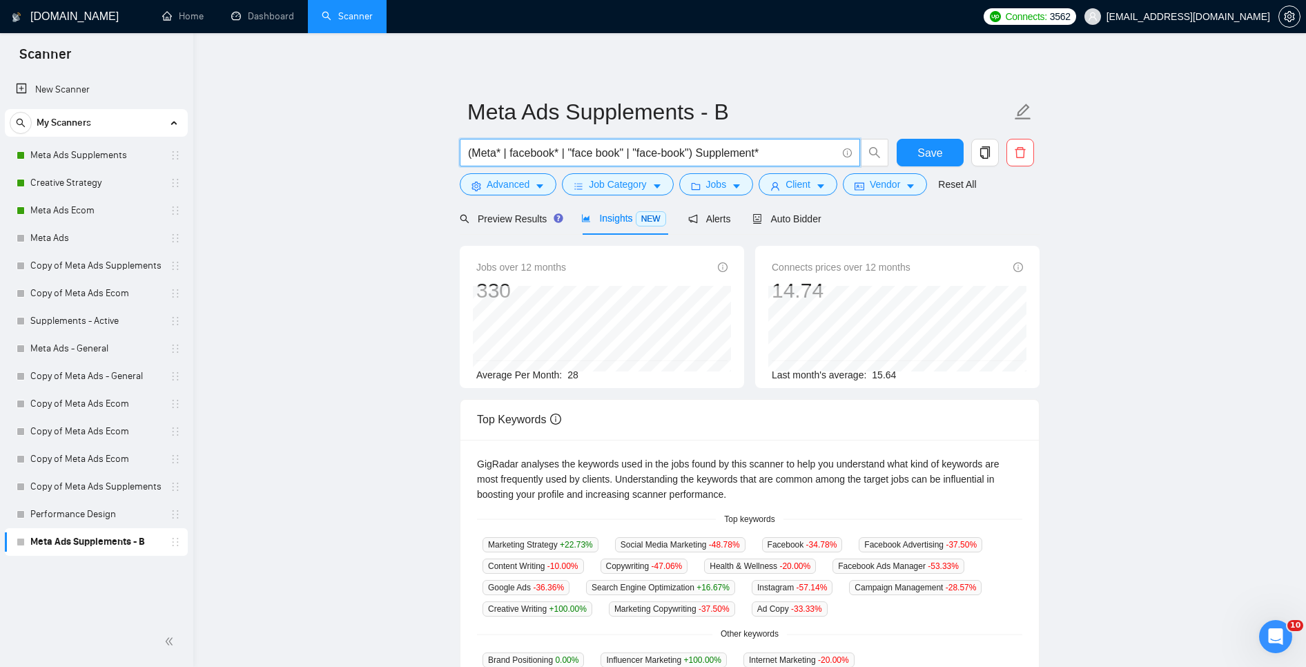
click at [632, 152] on input "(Meta* | facebook* | "face book" | "face-book") Supplement*" at bounding box center [652, 152] width 369 height 17
click at [802, 151] on input "(Meta* | facebook* | "face book" | "face-book") Supplement*" at bounding box center [652, 152] width 369 height 17
paste input "|"
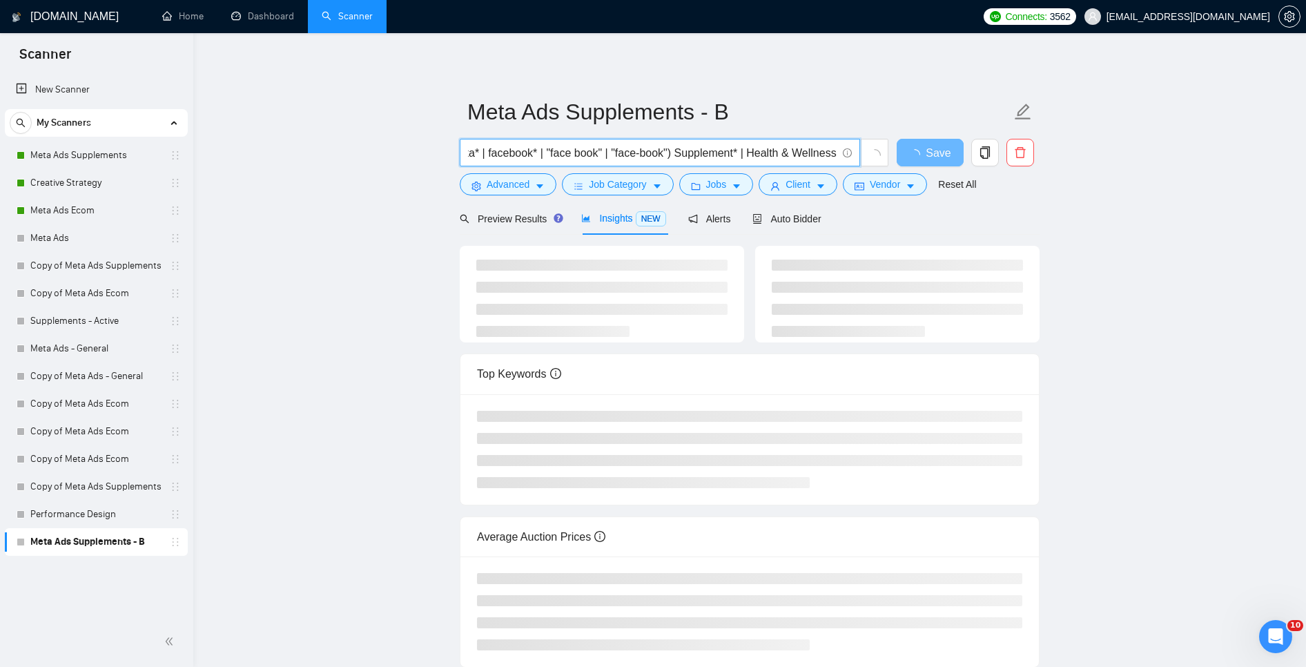
drag, startPoint x: 779, startPoint y: 148, endPoint x: 893, endPoint y: 159, distance: 115.1
click at [893, 159] on div "(Meta* | facebook* | "face book" | "face-book") Supplement* | Health & Wellness…" at bounding box center [747, 156] width 580 height 35
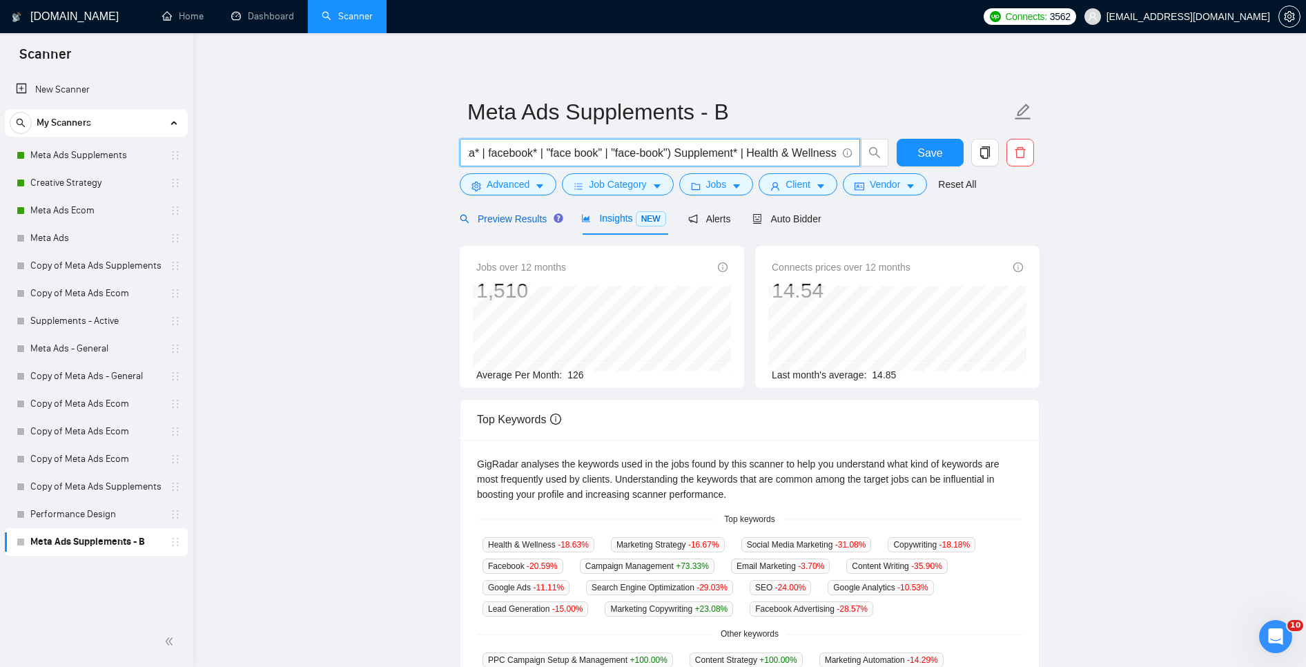
scroll to position [0, 0]
click at [517, 220] on span "Preview Results" at bounding box center [509, 218] width 99 height 11
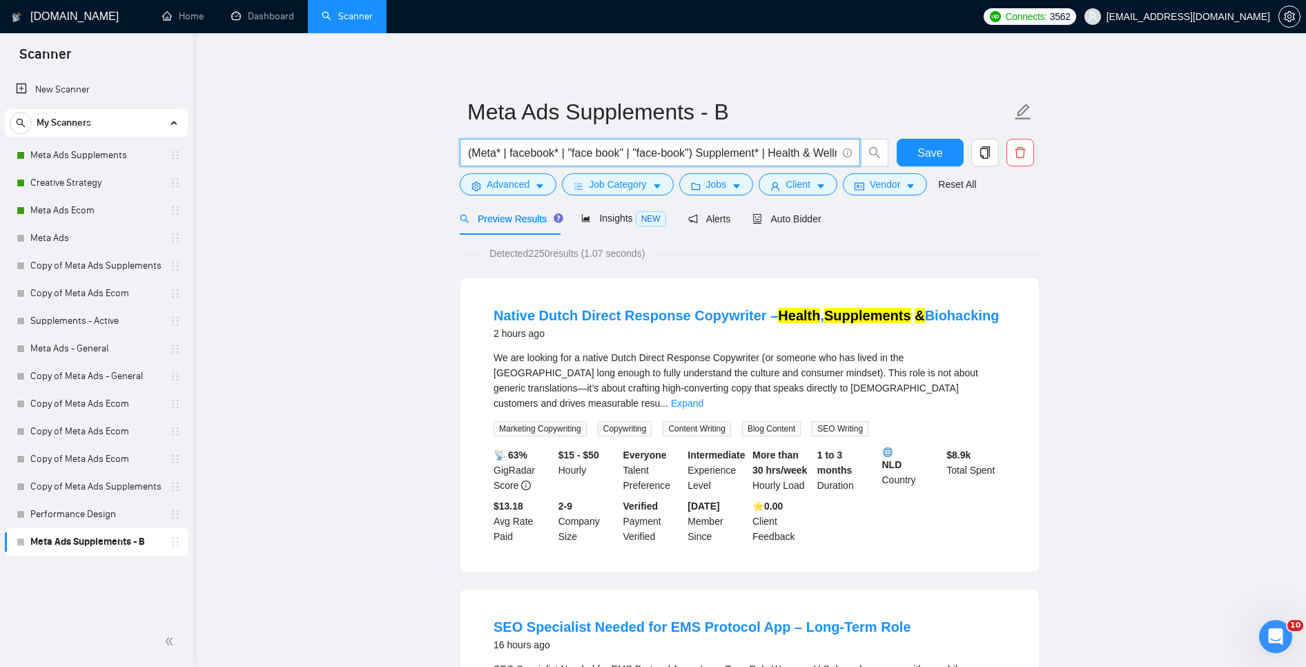
drag, startPoint x: 782, startPoint y: 154, endPoint x: 810, endPoint y: 164, distance: 30.1
click at [782, 154] on input "(Meta* | facebook* | "face book" | "face-book") Supplement* | Health & Wellness" at bounding box center [652, 152] width 369 height 17
drag, startPoint x: 1025, startPoint y: 178, endPoint x: 1052, endPoint y: 182, distance: 27.1
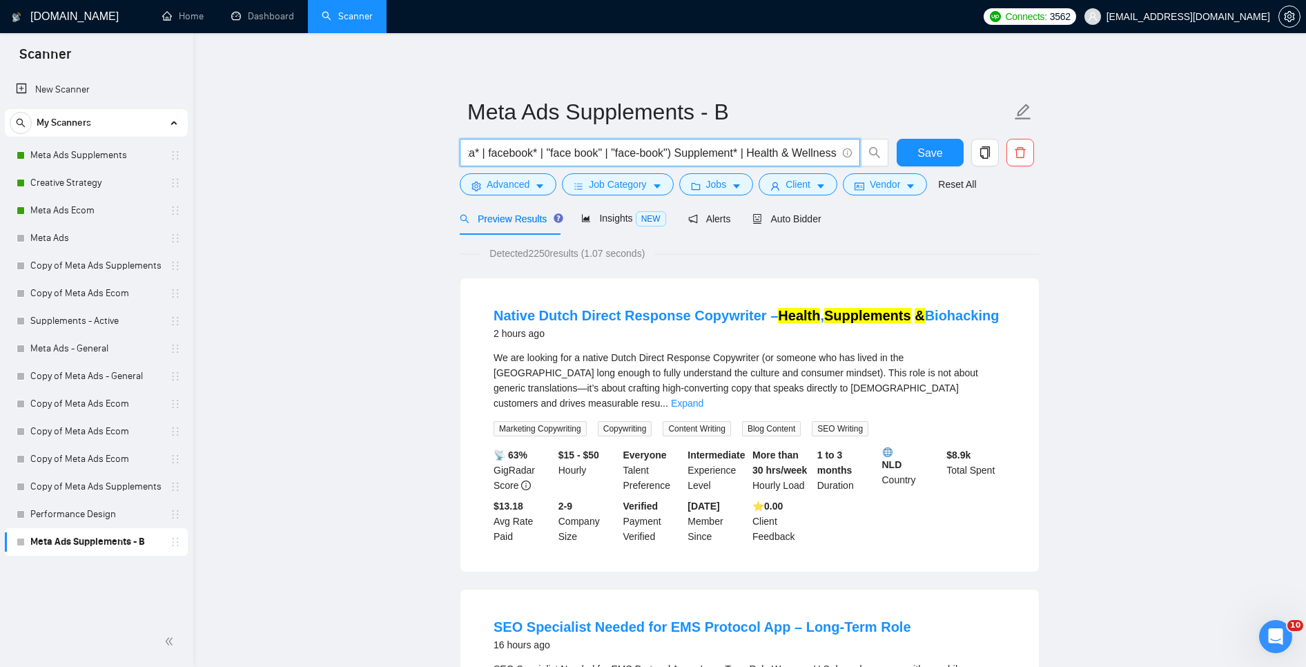
click at [794, 151] on input "(Meta* | facebook* | "face book" | "face-book") Supplement* | Health & Wellness" at bounding box center [652, 152] width 369 height 17
drag, startPoint x: 837, startPoint y: 154, endPoint x: 777, endPoint y: 157, distance: 59.4
click at [777, 157] on span "(Meta* | facebook* | "face book" | "face-book") Supplement* | Health & Wellness" at bounding box center [660, 153] width 400 height 28
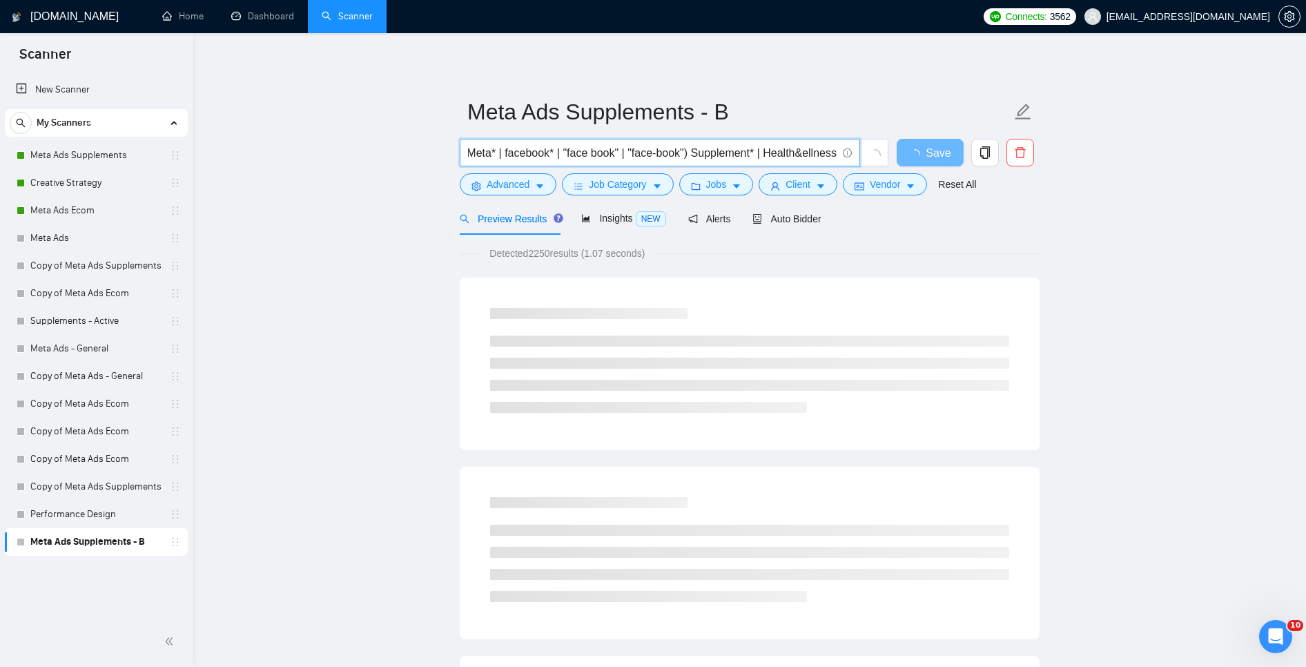
scroll to position [0, 19]
drag, startPoint x: 804, startPoint y: 151, endPoint x: 1055, endPoint y: 176, distance: 251.8
click at [708, 153] on input "(Meta* | facebook* | "face book" | "face-book") Supplement* | Health*" at bounding box center [652, 152] width 369 height 17
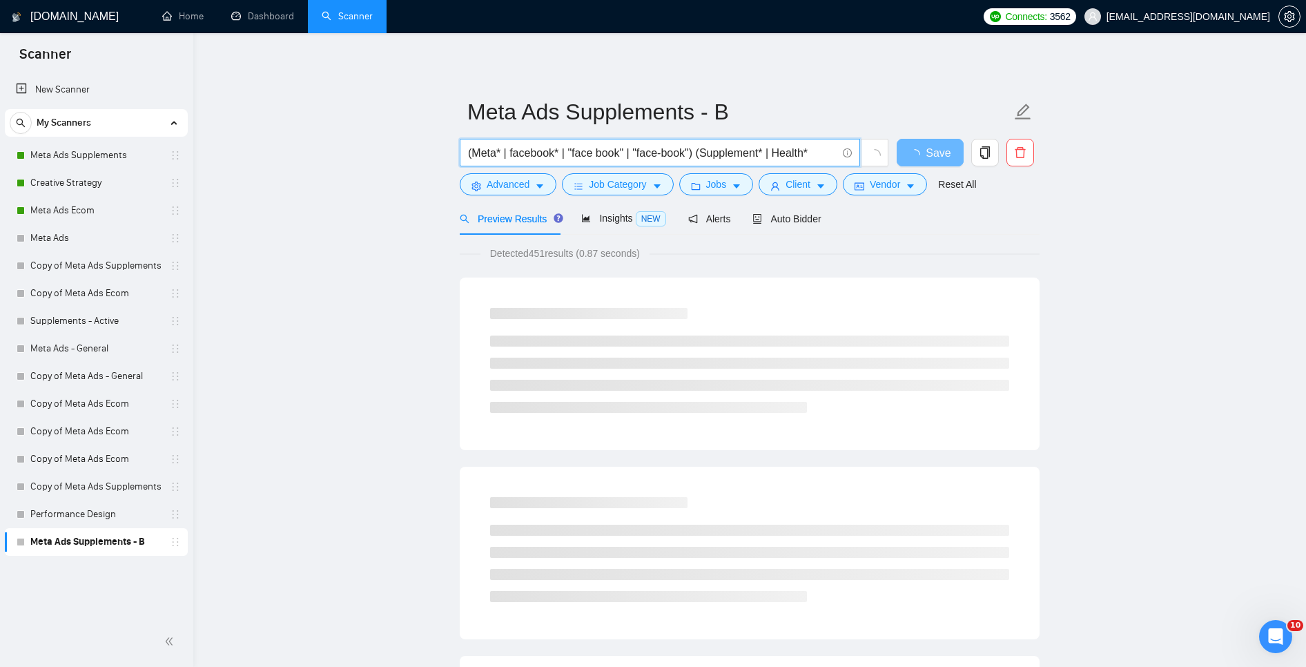
click at [833, 146] on input "(Meta* | facebook* | "face book" | "face-book") (Supplement* | Health*" at bounding box center [652, 152] width 369 height 17
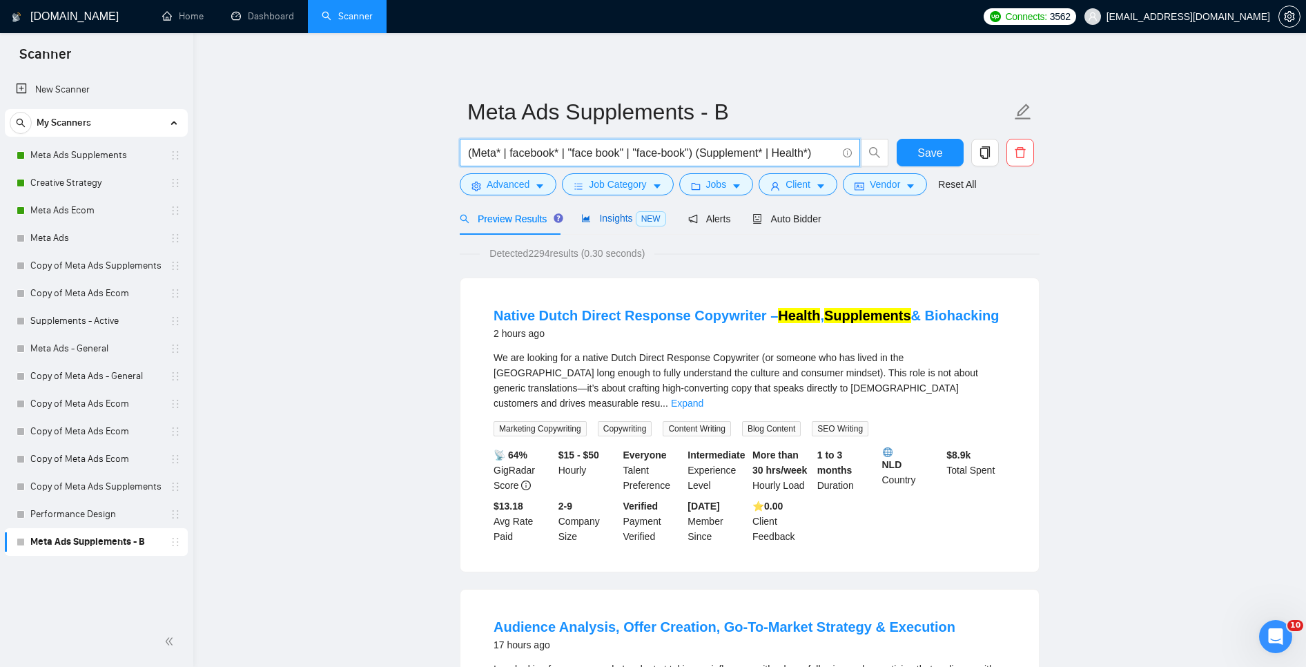
click at [630, 217] on span "Insights NEW" at bounding box center [623, 218] width 84 height 11
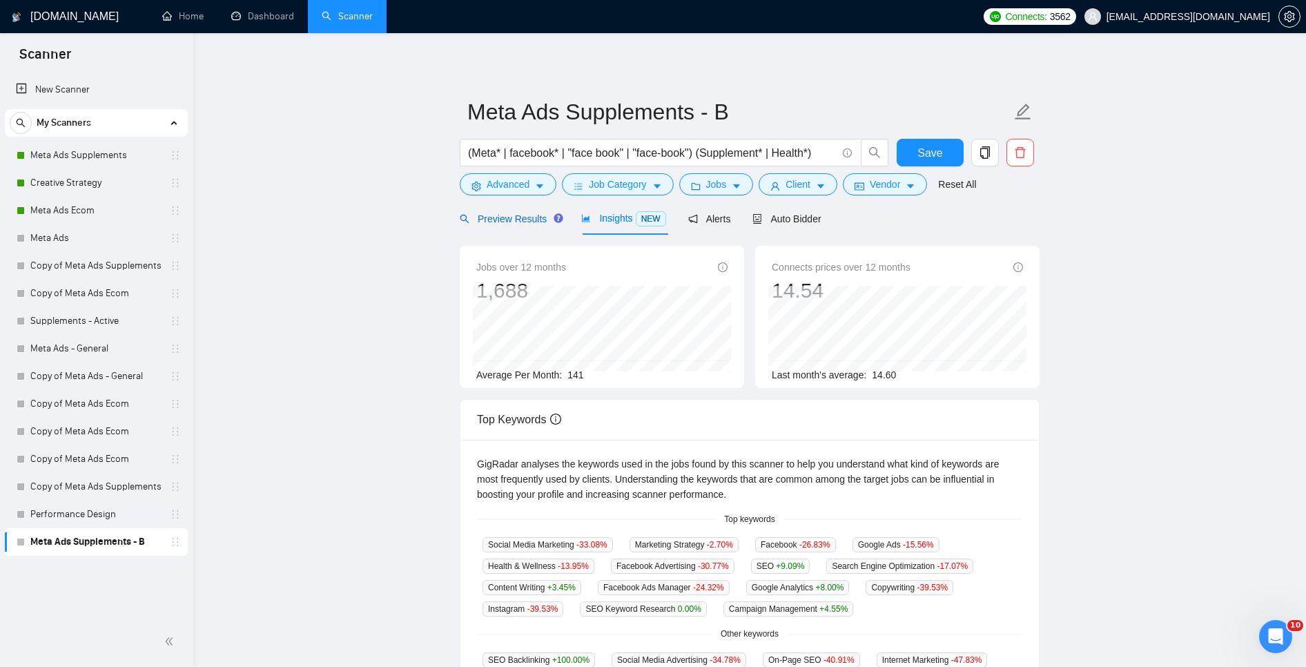
click at [498, 217] on span "Preview Results" at bounding box center [509, 218] width 99 height 11
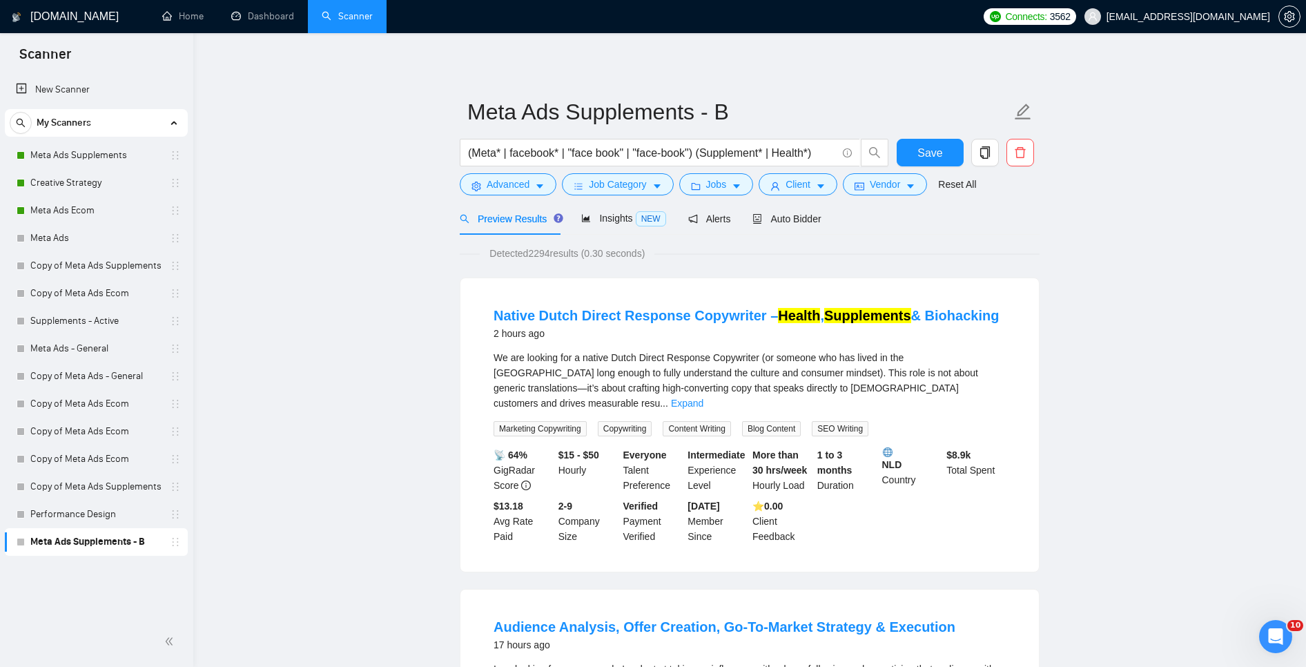
type input "(Meta* | facebook* | "face book" | "face-book") Supplement* | Health & Wellbe"
click at [112, 152] on link "Meta Ads Supplements" at bounding box center [95, 156] width 131 height 28
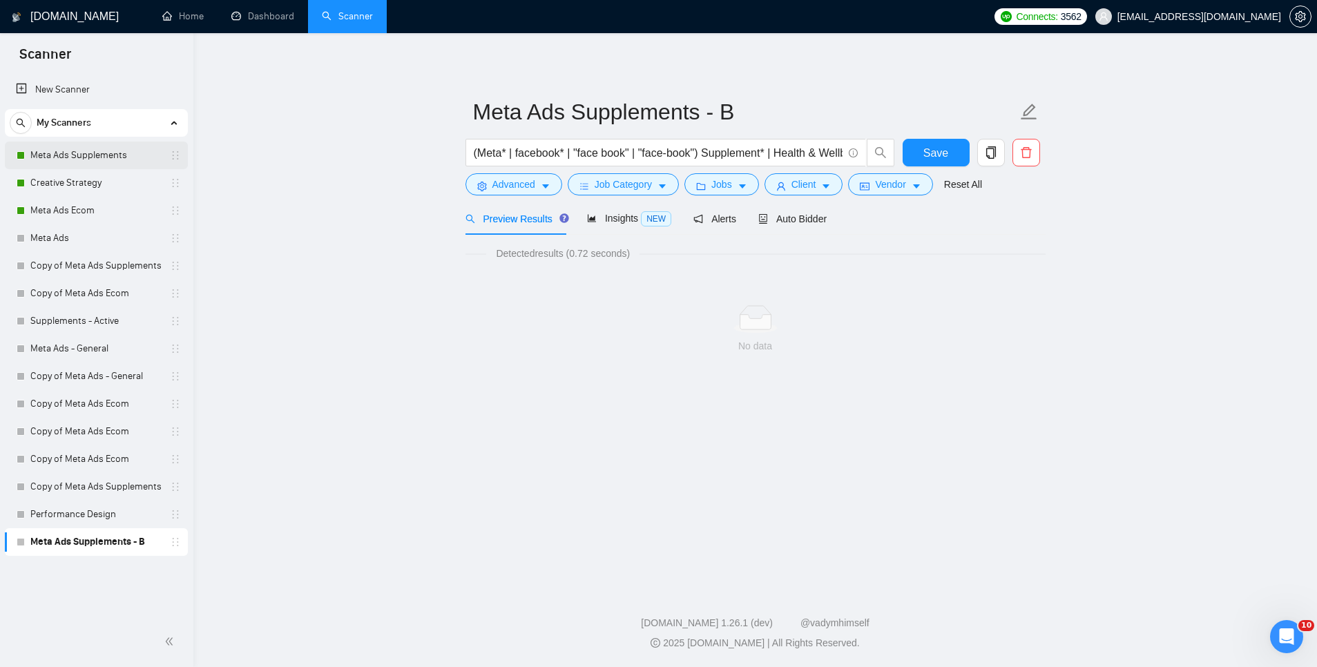
click at [110, 155] on link "Meta Ads Supplements" at bounding box center [95, 156] width 131 height 28
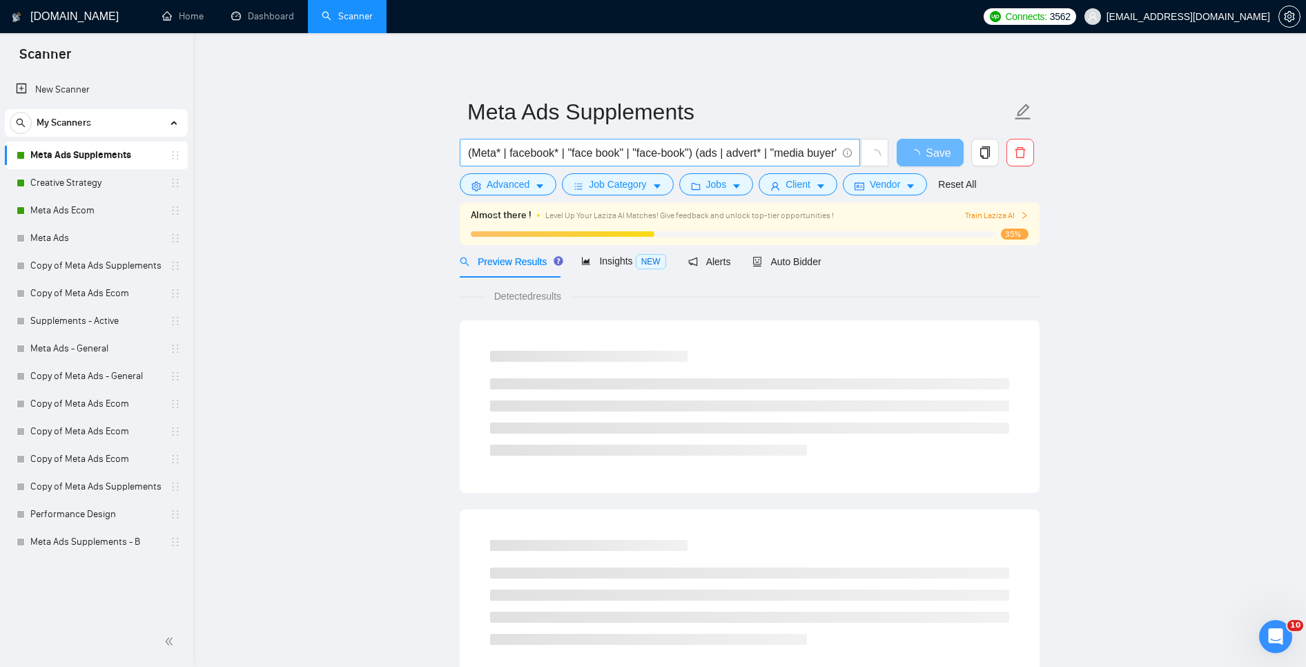
click at [753, 151] on input "(Meta* | facebook* | "face book" | "face-book") (ads | advert* | "media buyer")…" at bounding box center [652, 152] width 369 height 17
click at [49, 553] on link "Meta Ads Supplements - B" at bounding box center [95, 542] width 131 height 28
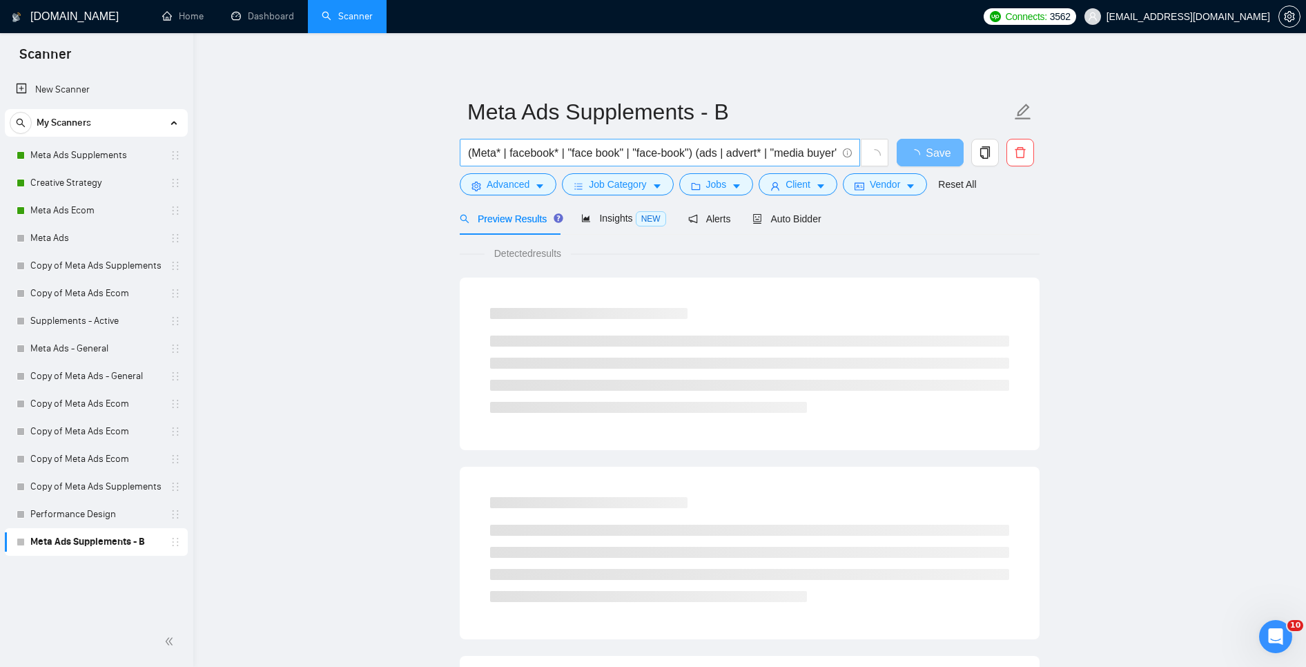
click at [605, 158] on input "(Meta* | facebook* | "face book" | "face-book") (ads | advert* | "media buyer")…" at bounding box center [652, 152] width 369 height 17
click at [1149, 301] on main "Meta Ads Supplements - B (Meta* | facebook* | "face book" | "face-book") (ads |…" at bounding box center [749, 631] width 1069 height 1152
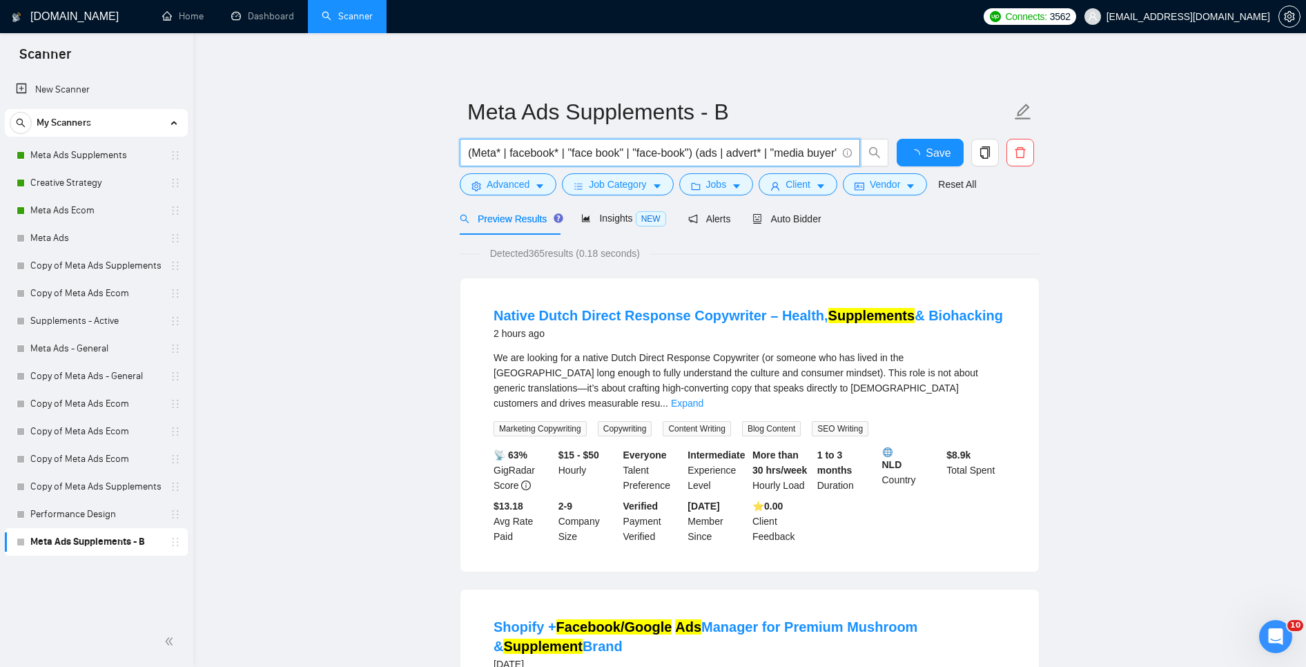
scroll to position [0, 90]
drag, startPoint x: 777, startPoint y: 147, endPoint x: 942, endPoint y: 166, distance: 166.8
click at [1032, 185] on form "Meta Ads Supplements - B (Meta* | facebook* | "face book" | "face-book") (ads |…" at bounding box center [750, 146] width 580 height 113
click at [801, 153] on input "(Meta* | facebook* | "face book" | "face-book") (ads | advert* | "media buyer")…" at bounding box center [652, 152] width 369 height 17
click at [773, 152] on input "(Meta* | facebook* | "face book" | "face-book") (ads | advert* | "media buyer")…" at bounding box center [652, 152] width 369 height 17
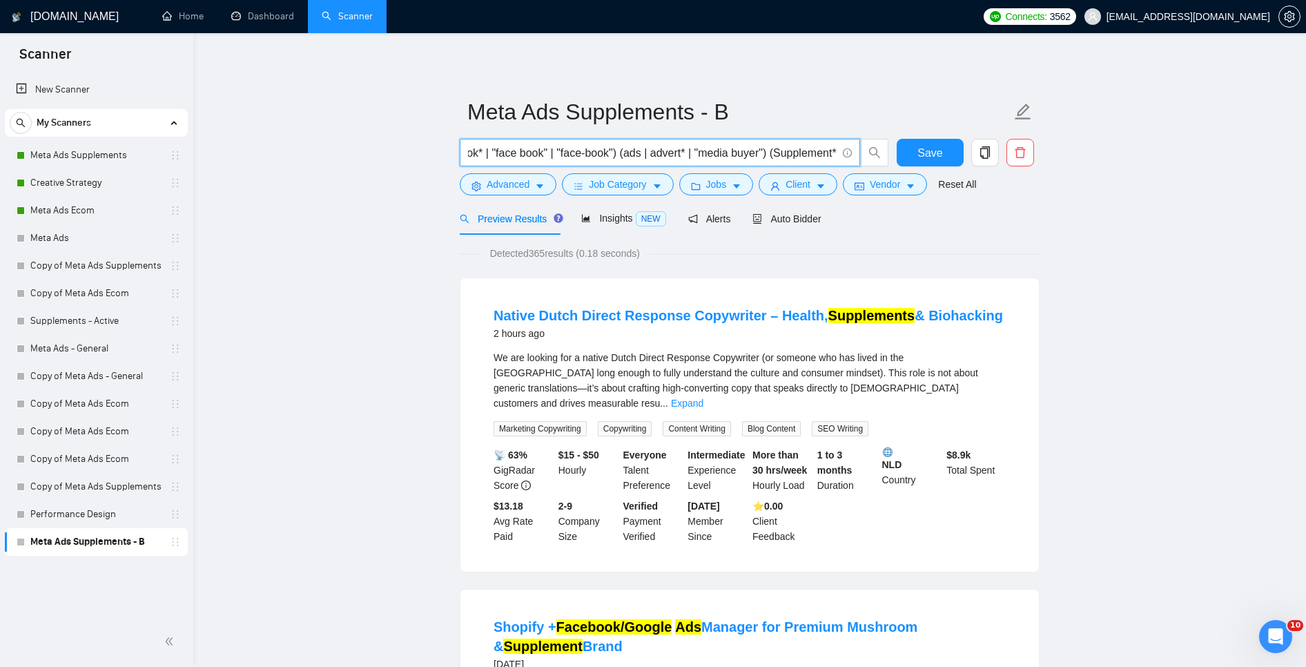
scroll to position [0, 95]
drag, startPoint x: 807, startPoint y: 151, endPoint x: 1048, endPoint y: 172, distance: 241.8
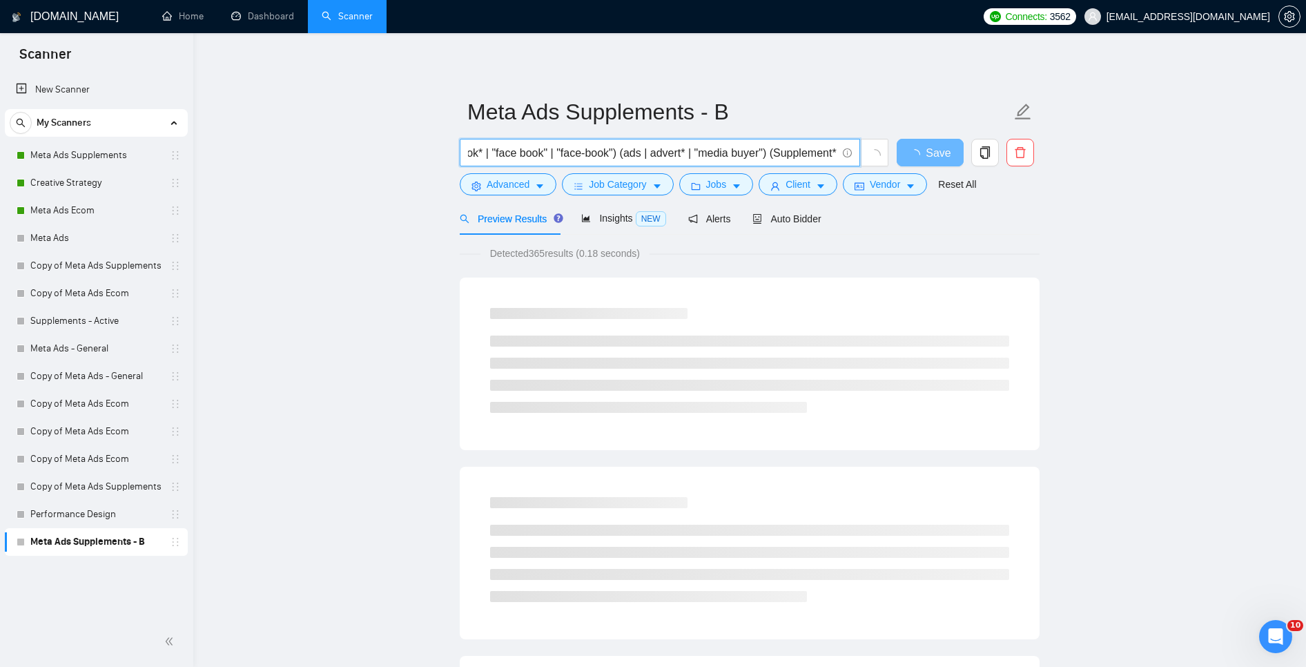
click at [833, 151] on input "(Meta* | facebook* | "face book" | "face-book") (ads | advert* | "media buyer")…" at bounding box center [652, 152] width 369 height 17
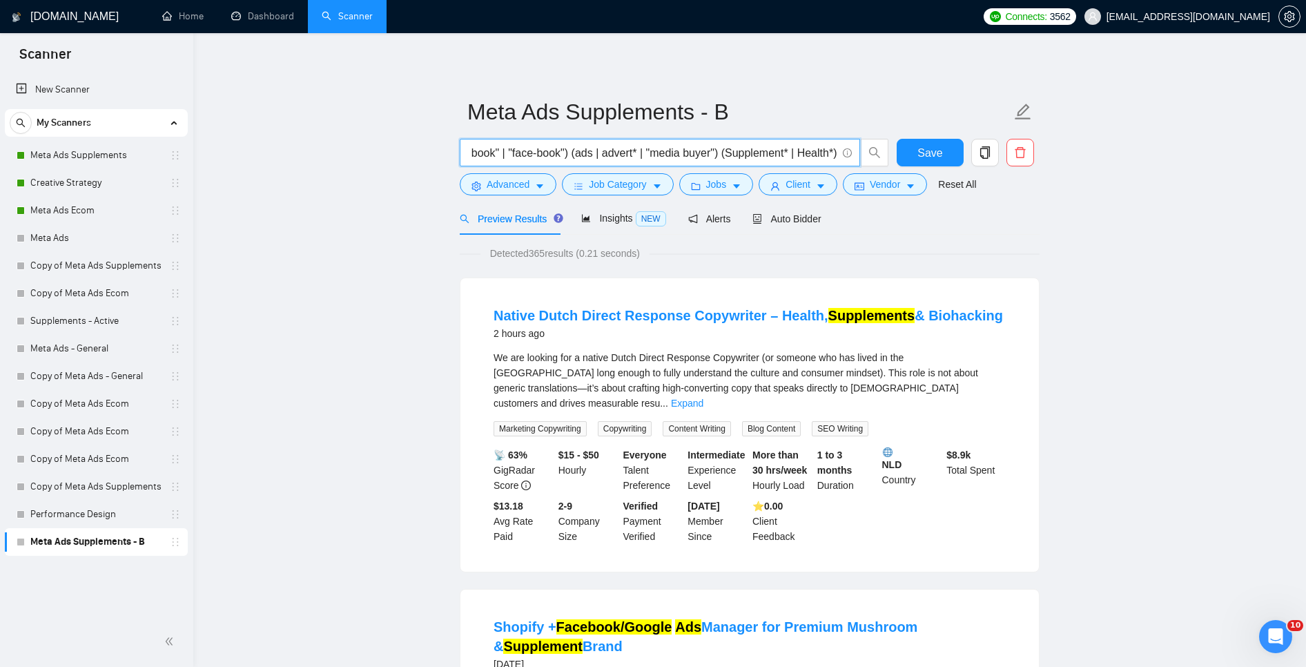
scroll to position [0, 144]
type input "(Meta* | facebook* | "face book" | "face-book") (ads | advert* | "media buyer")…"
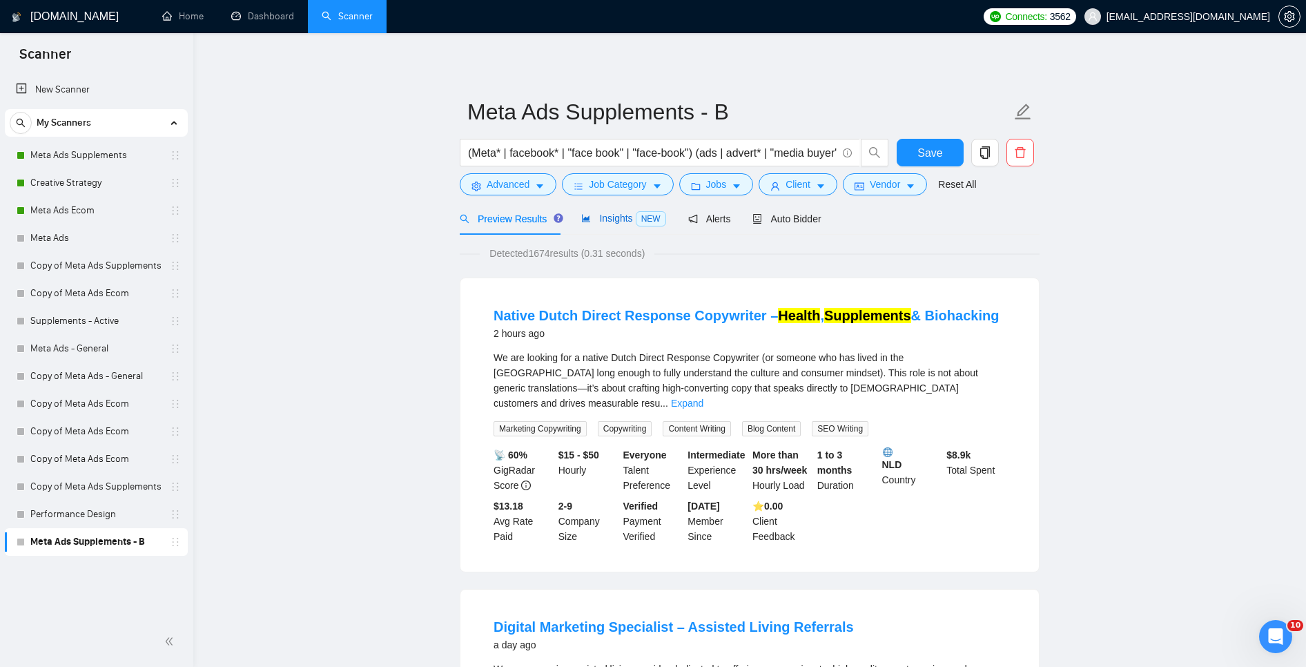
click at [607, 215] on span "Insights NEW" at bounding box center [623, 218] width 84 height 11
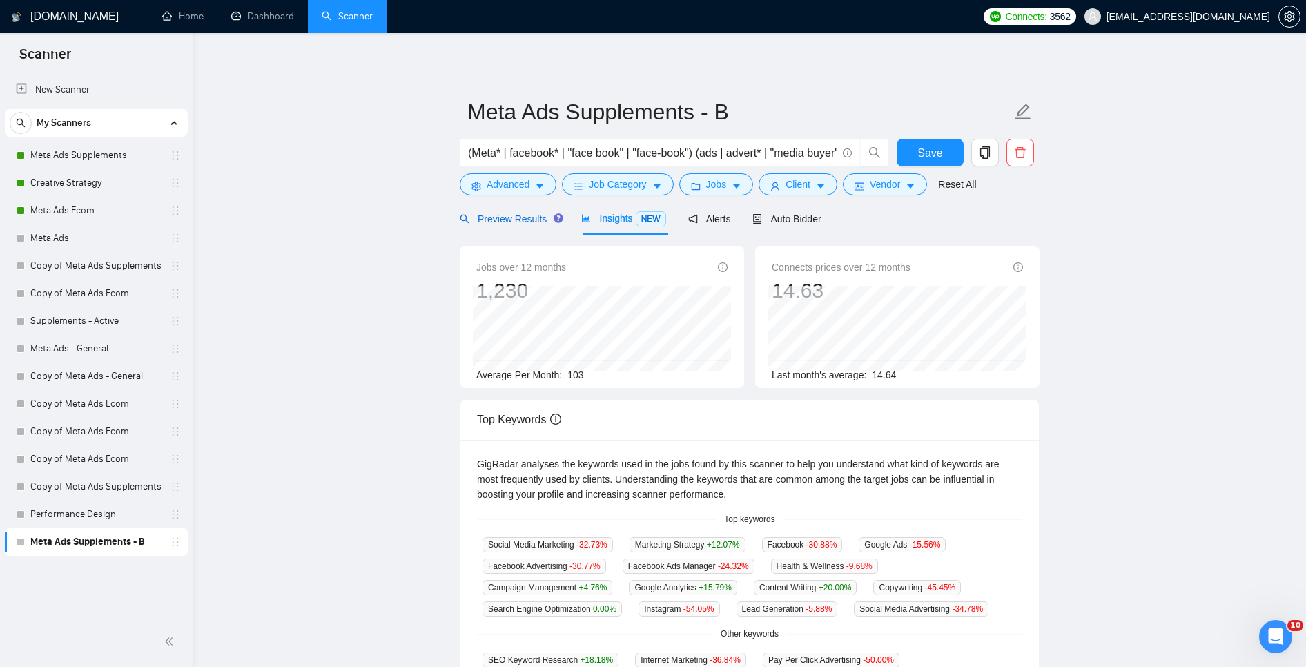
click at [509, 215] on span "Preview Results" at bounding box center [509, 218] width 99 height 11
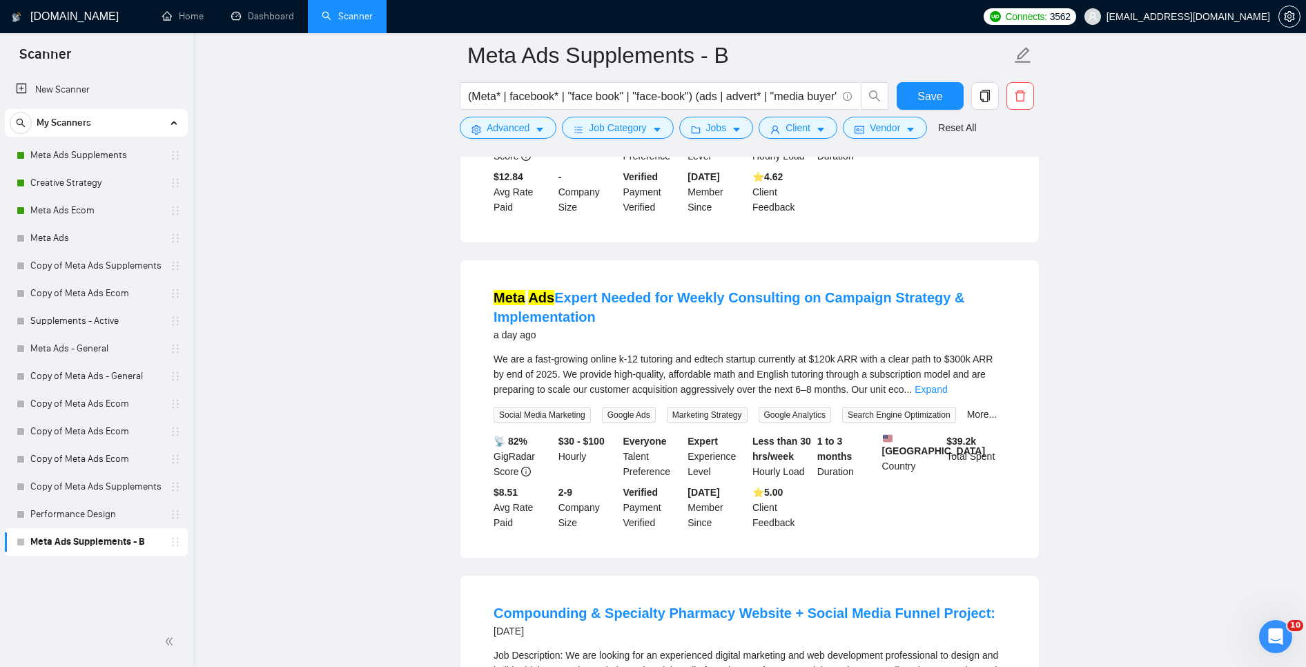
scroll to position [779, 0]
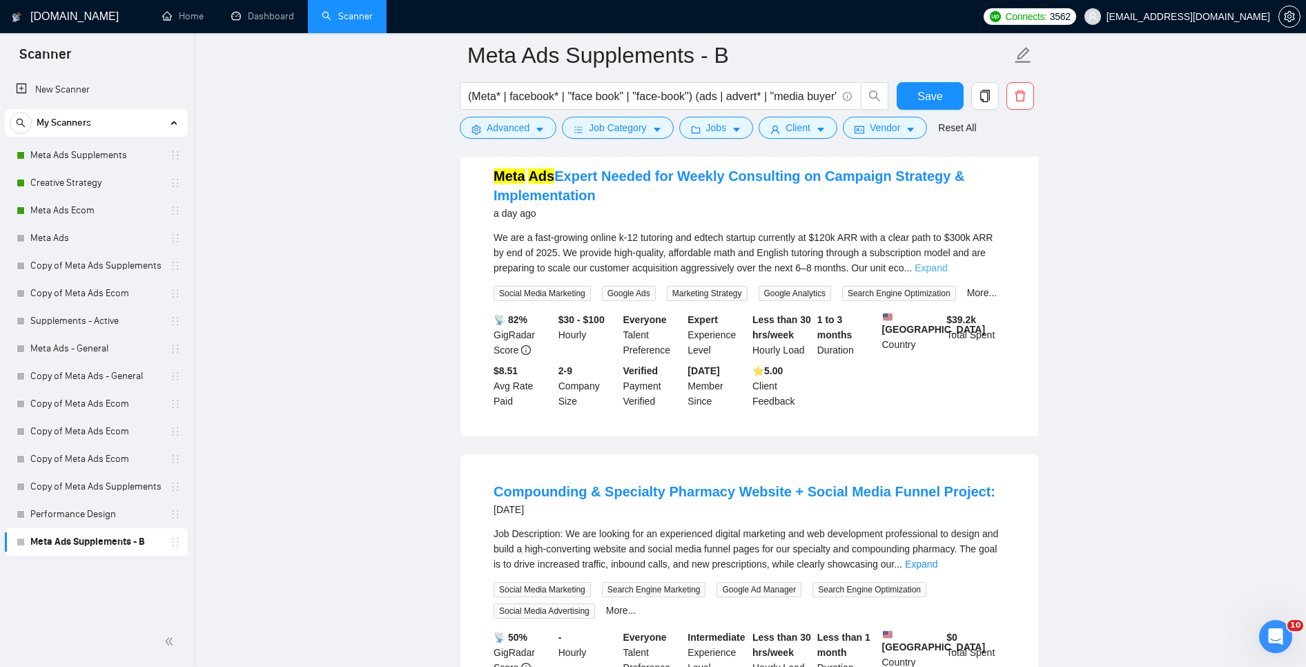
click at [947, 264] on link "Expand" at bounding box center [931, 267] width 32 height 11
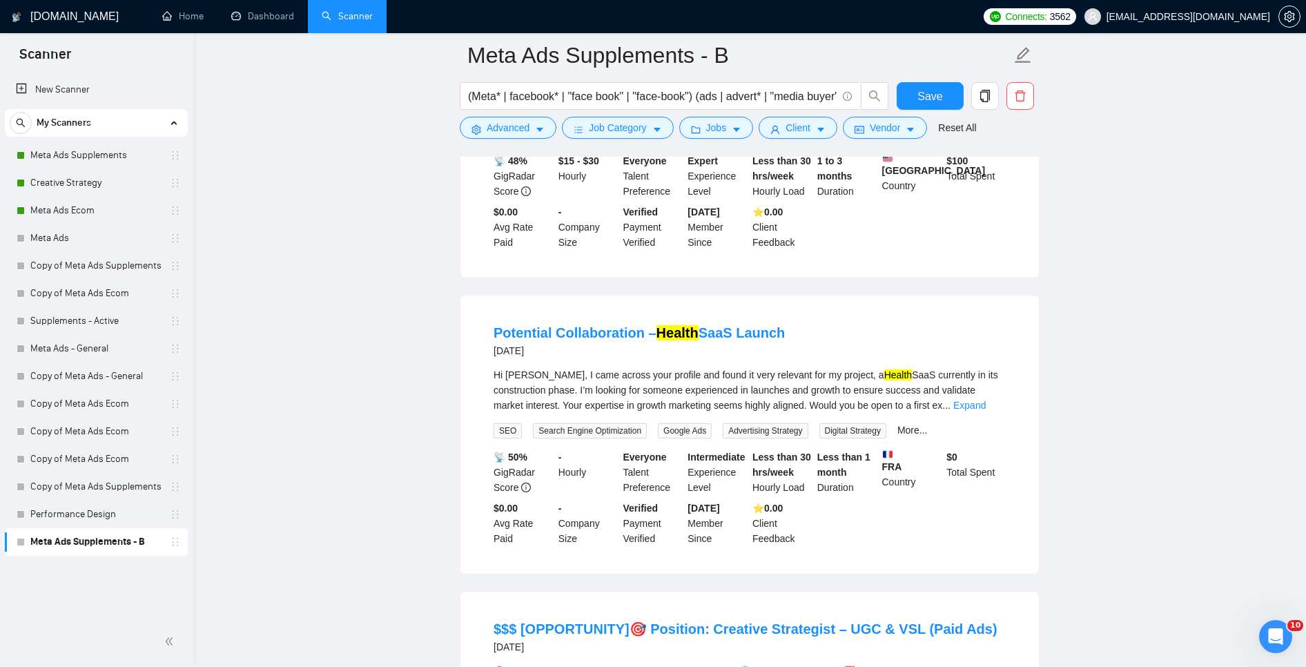
scroll to position [2137, 0]
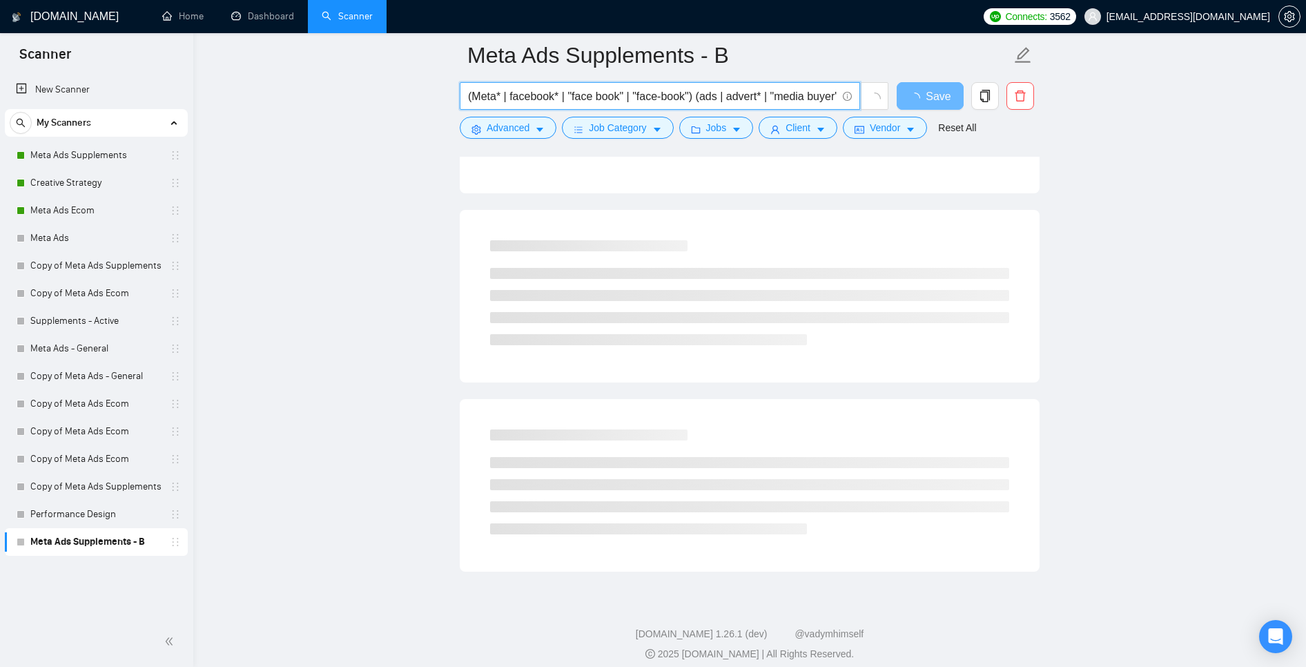
scroll to position [0, 90]
drag, startPoint x: 778, startPoint y: 94, endPoint x: 1025, endPoint y: 134, distance: 250.4
click at [1025, 134] on form "Meta Ads Supplements - B (Meta* | facebook* | "face book" | "face-book") (ads |…" at bounding box center [750, 89] width 580 height 113
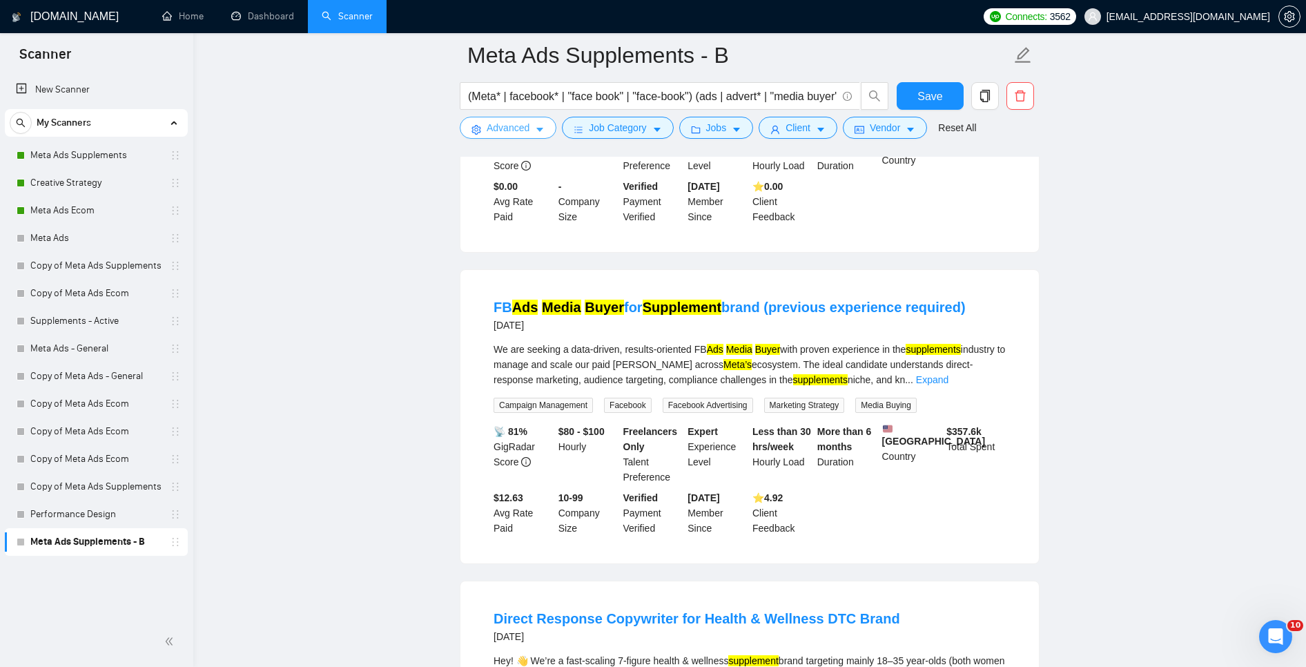
click at [494, 126] on span "Advanced" at bounding box center [508, 127] width 43 height 15
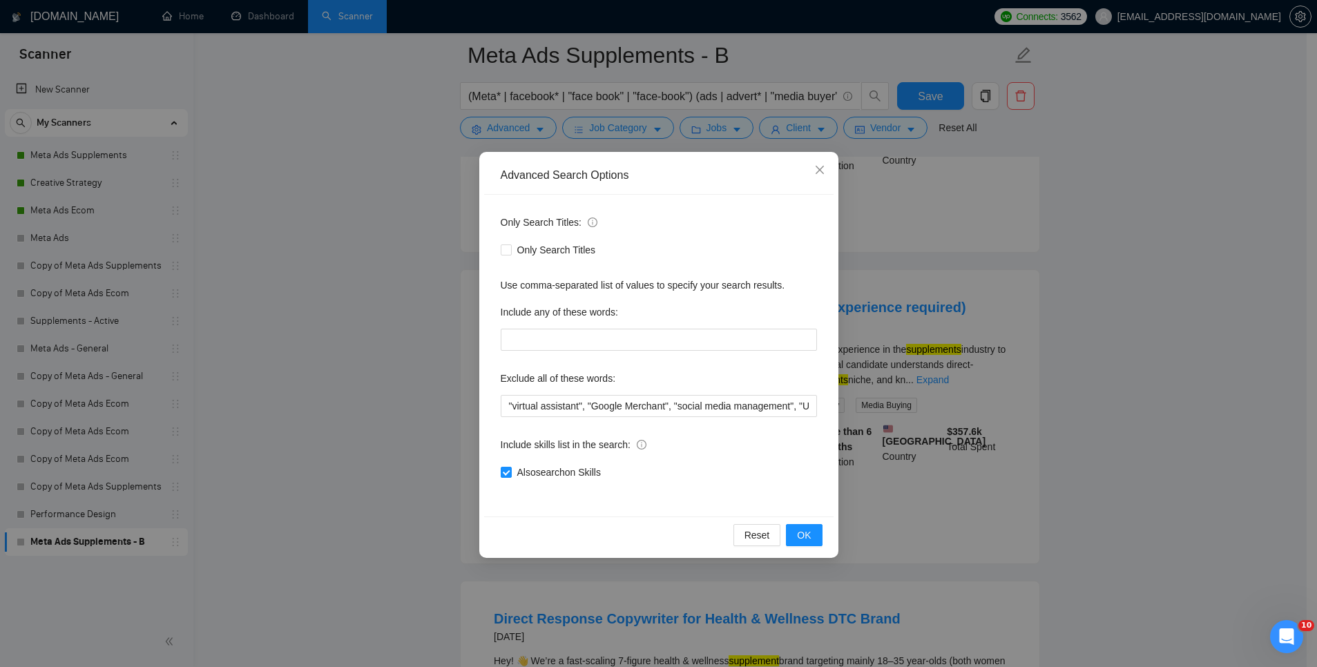
click at [412, 209] on div "Advanced Search Options Only Search Titles: Only Search Titles Use comma-separa…" at bounding box center [658, 333] width 1317 height 667
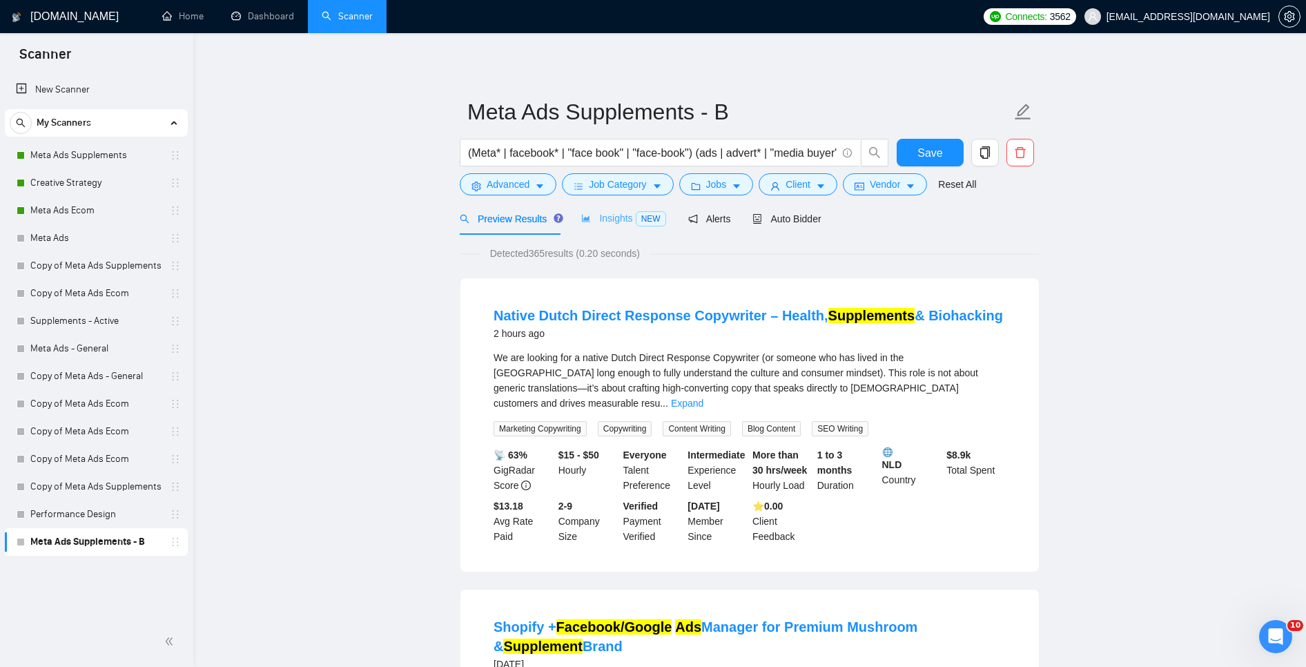
click at [611, 208] on div "Insights NEW" at bounding box center [623, 218] width 84 height 32
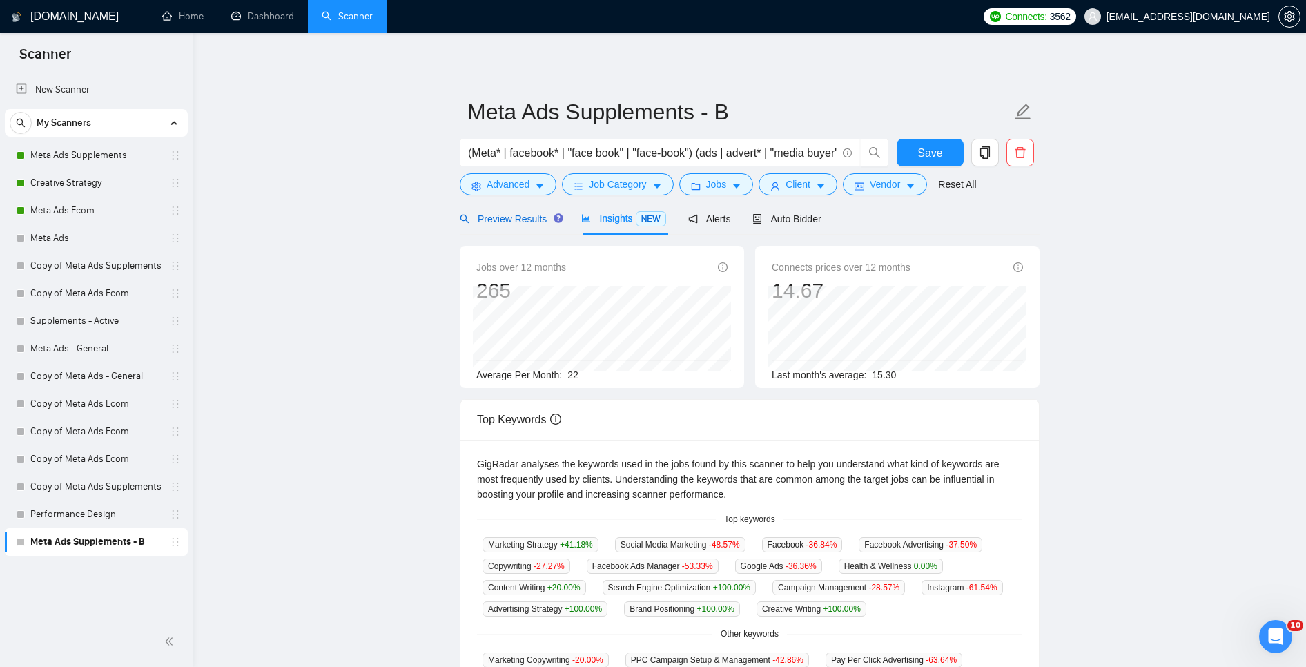
click at [502, 222] on span "Preview Results" at bounding box center [509, 218] width 99 height 11
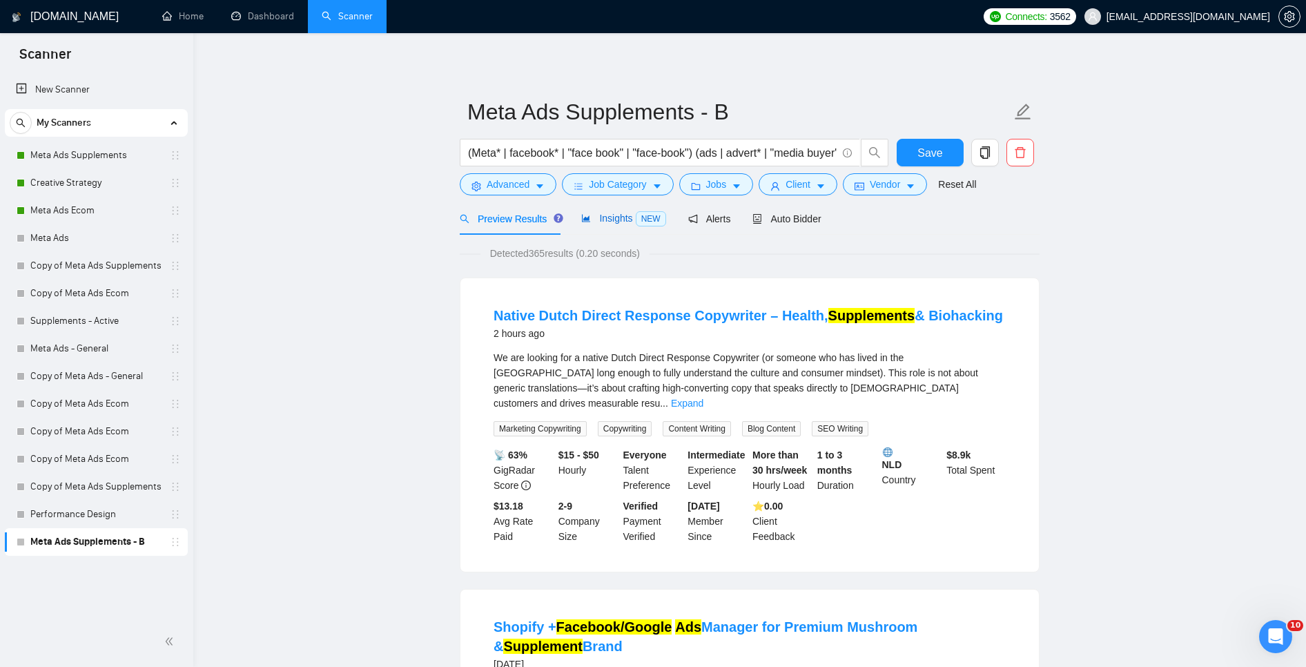
click at [588, 225] on div "Insights NEW" at bounding box center [623, 219] width 84 height 16
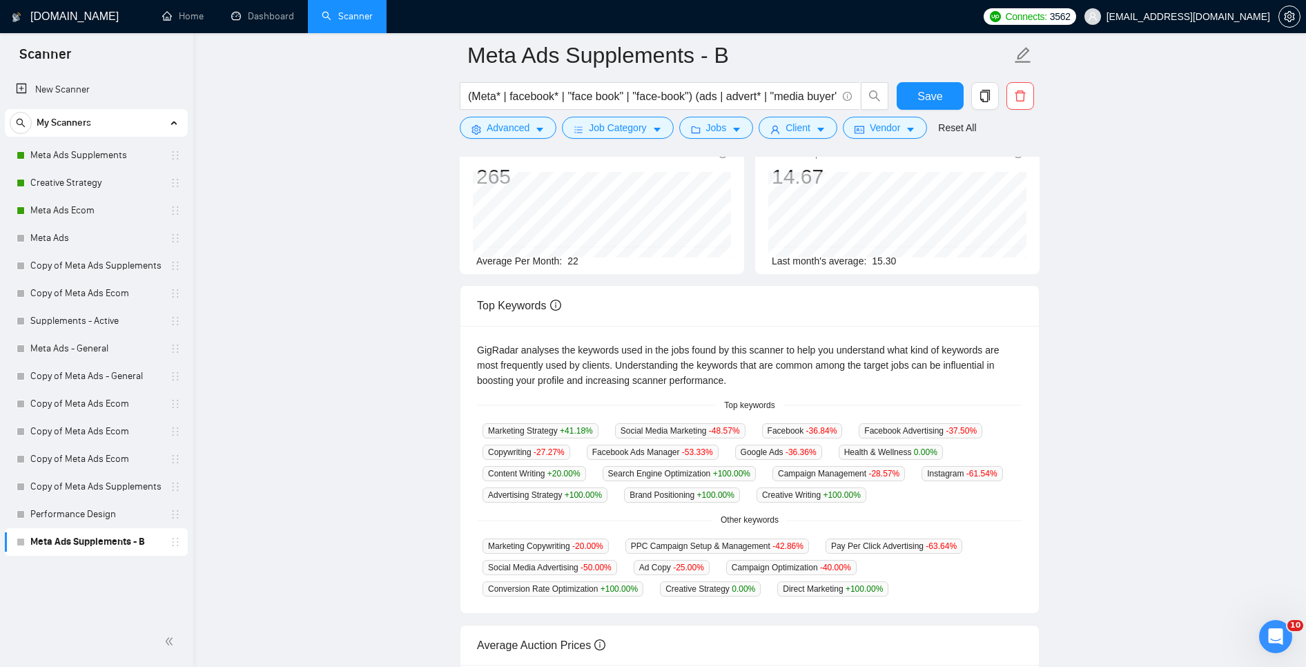
scroll to position [30, 0]
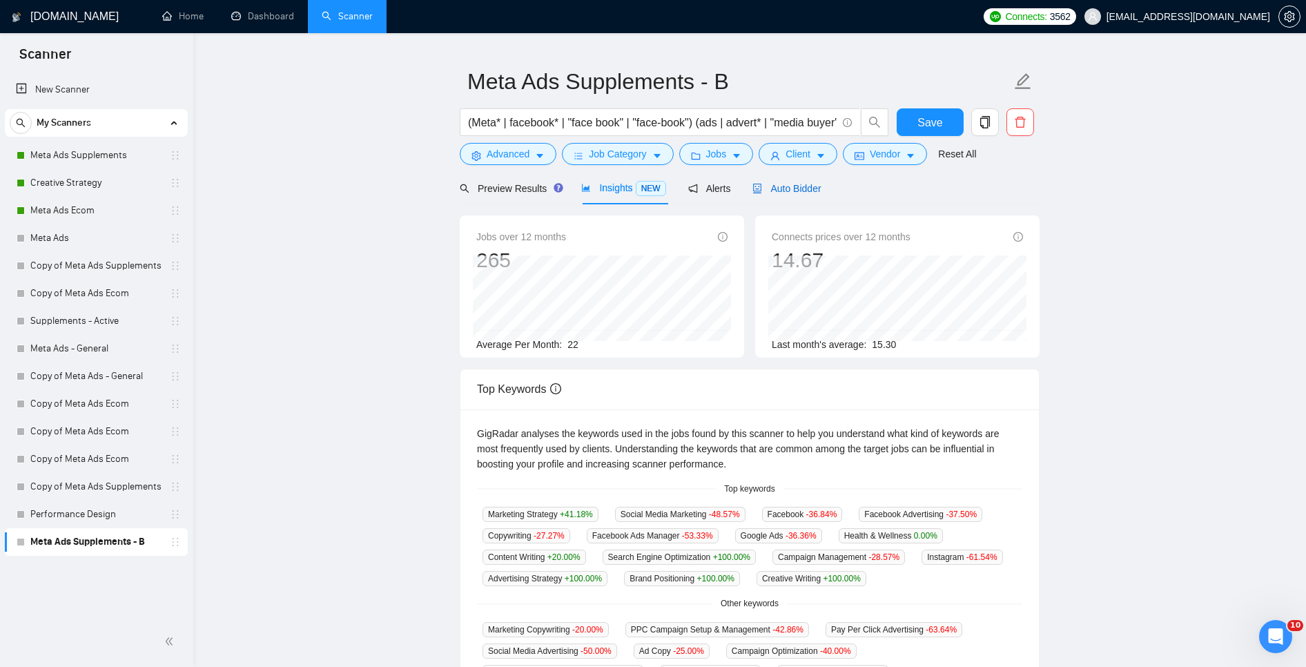
click at [808, 186] on span "Auto Bidder" at bounding box center [787, 188] width 68 height 11
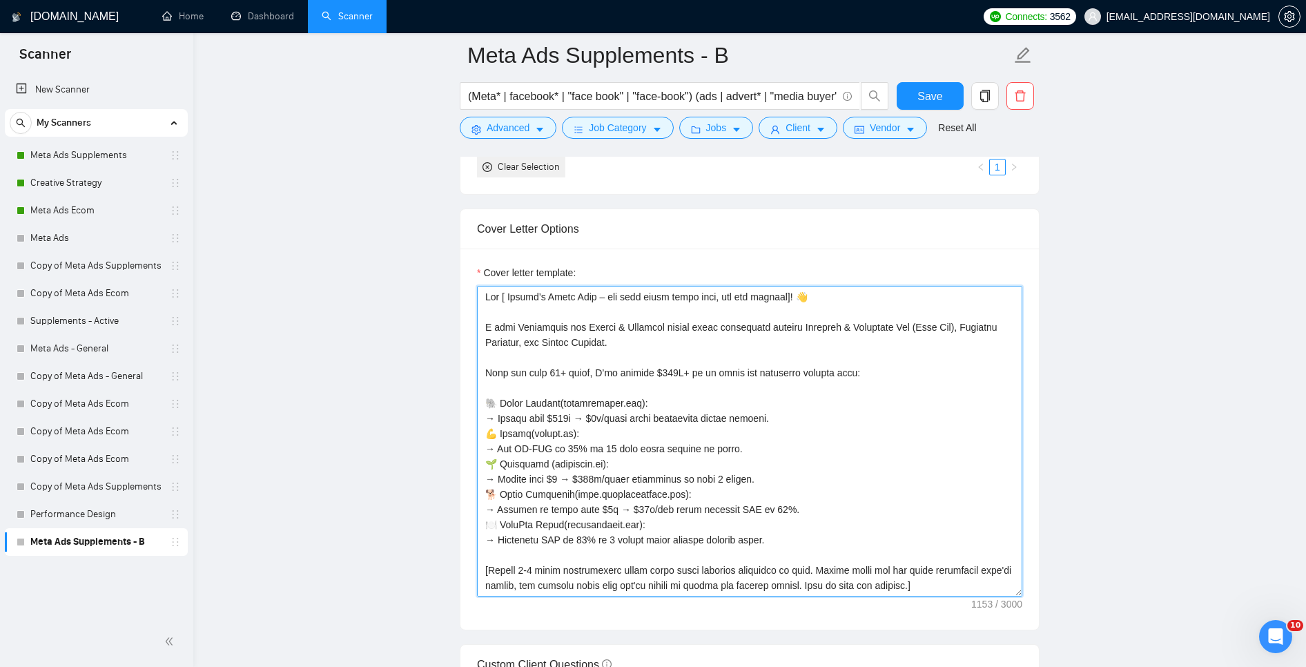
click at [665, 480] on textarea "Cover letter template:" at bounding box center [749, 441] width 545 height 311
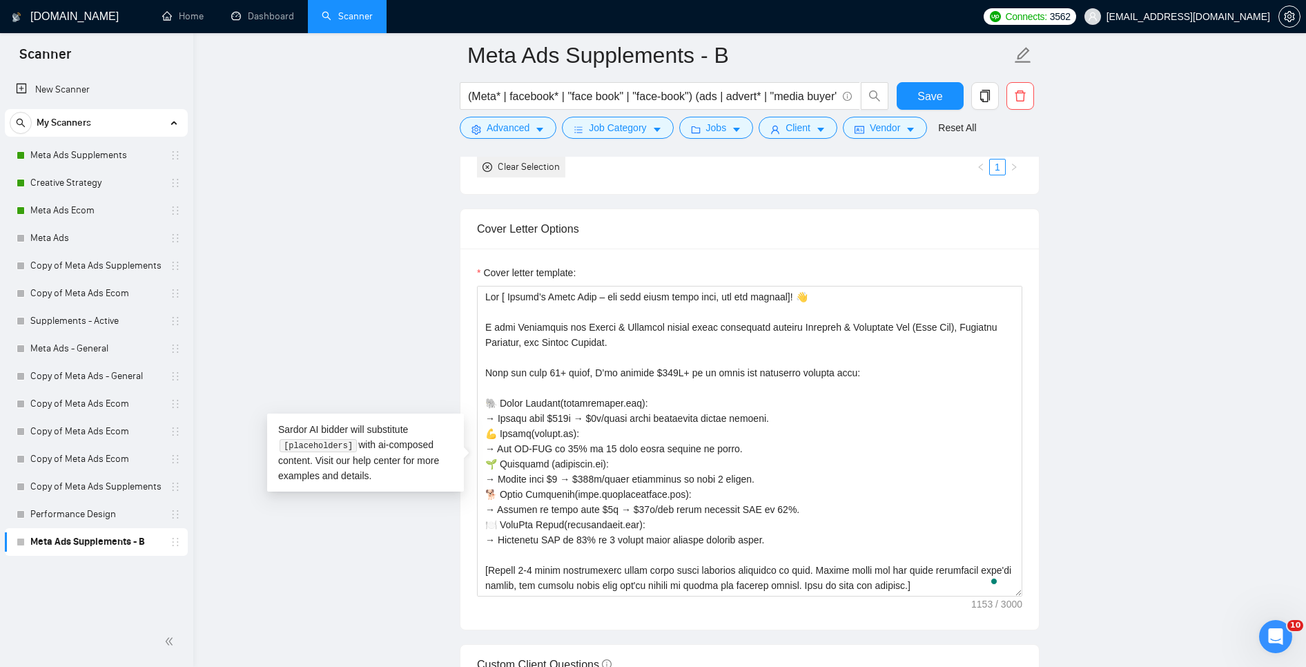
click at [339, 161] on main "Meta Ads Supplements - B (Meta* | facebook* | "face book" | "face-book") (ads |…" at bounding box center [749, 508] width 1069 height 3811
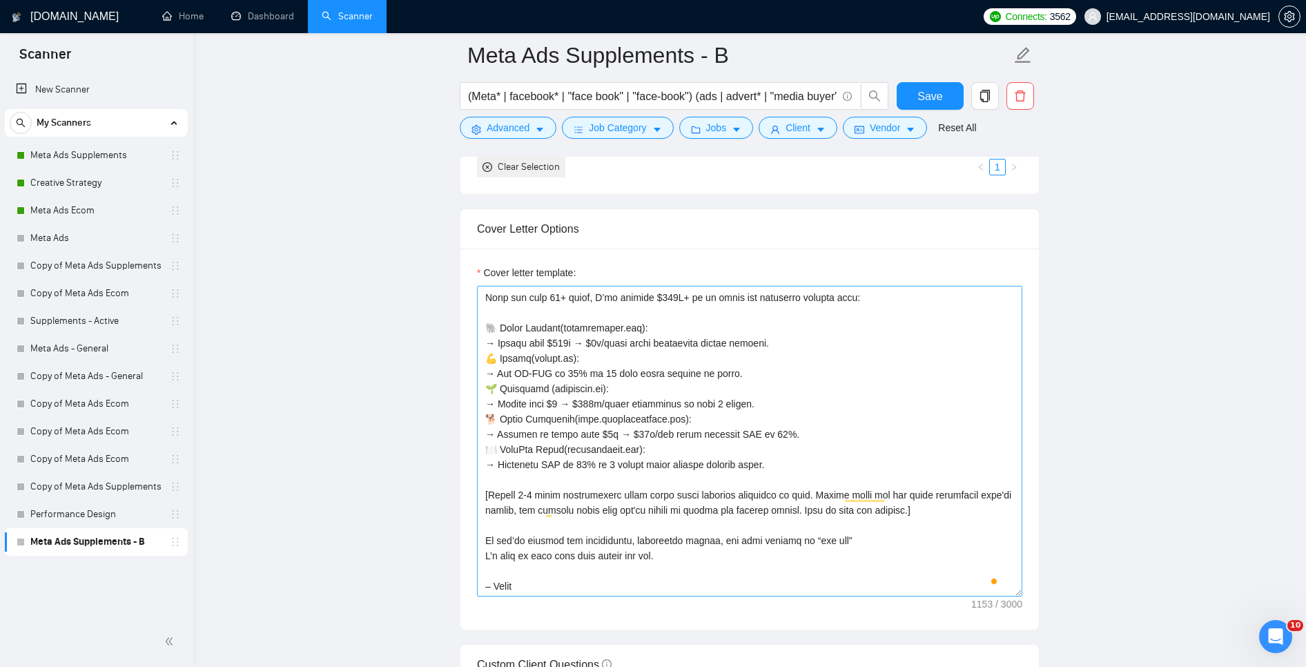
scroll to position [76, 0]
click at [88, 159] on link "Meta Ads Supplements" at bounding box center [95, 156] width 131 height 28
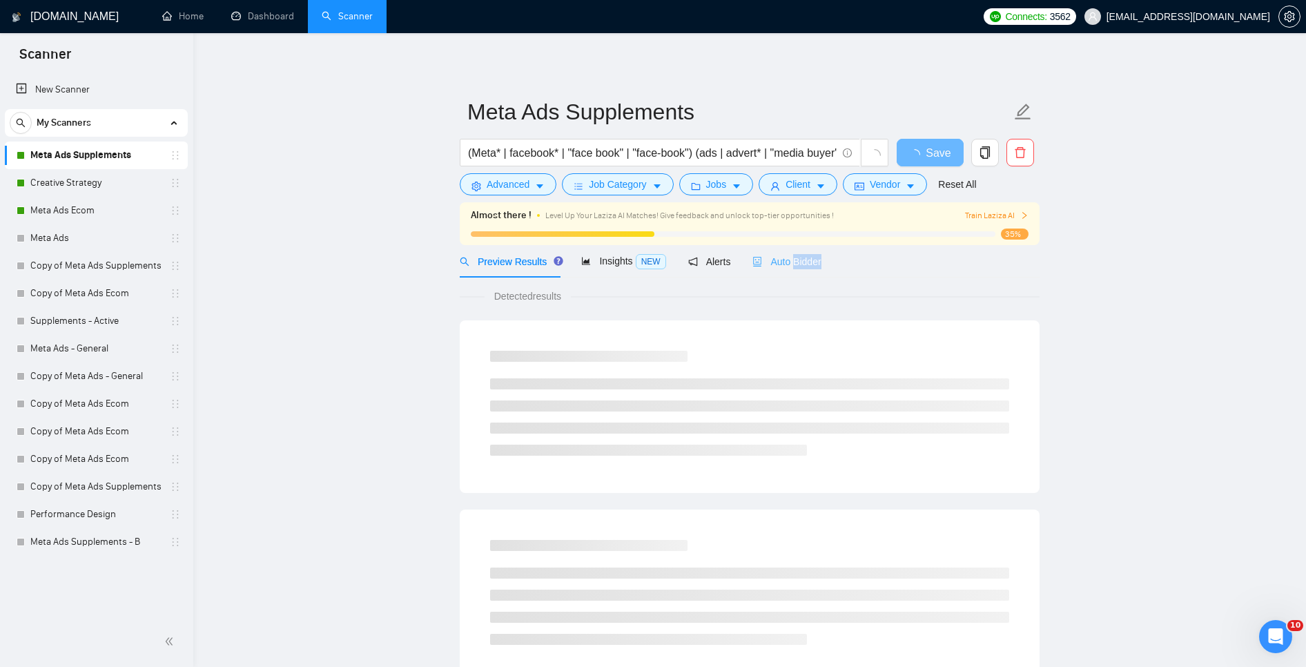
click at [798, 266] on div "Auto Bidder" at bounding box center [787, 261] width 68 height 32
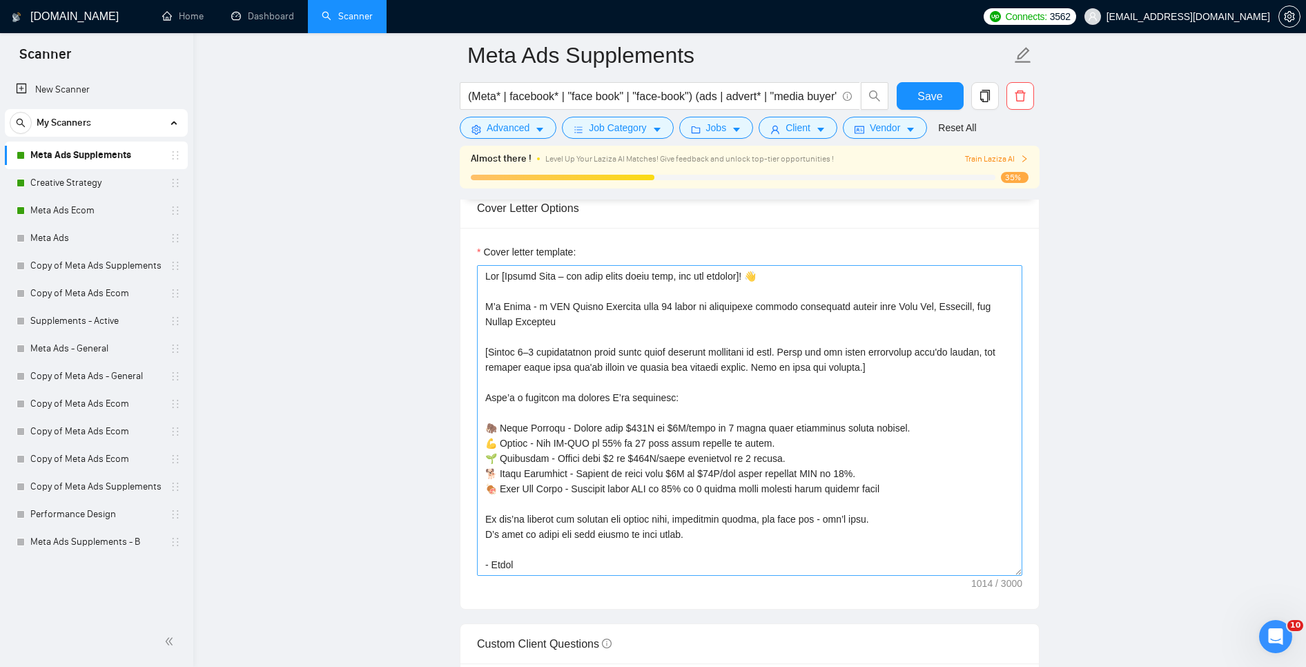
scroll to position [1516, 0]
click at [780, 476] on textarea "Cover letter template:" at bounding box center [749, 419] width 545 height 311
click at [793, 480] on textarea "Cover letter template:" at bounding box center [749, 419] width 545 height 311
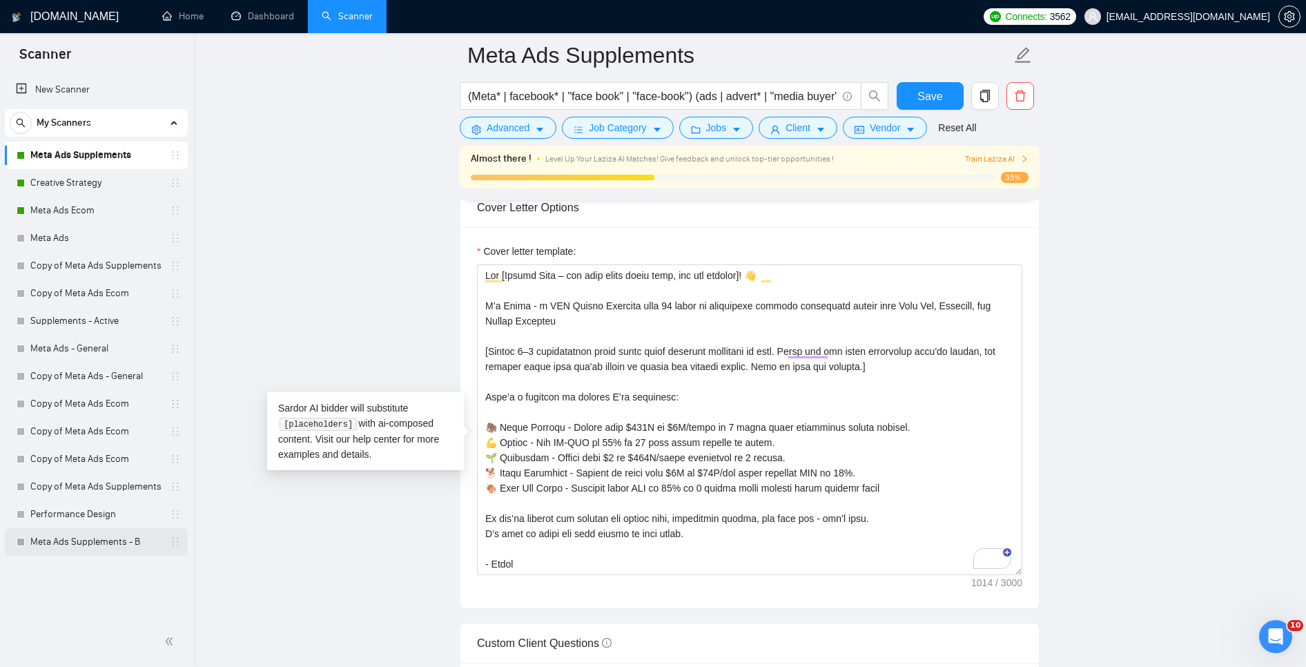
click at [122, 542] on link "Meta Ads Supplements - B" at bounding box center [95, 542] width 131 height 28
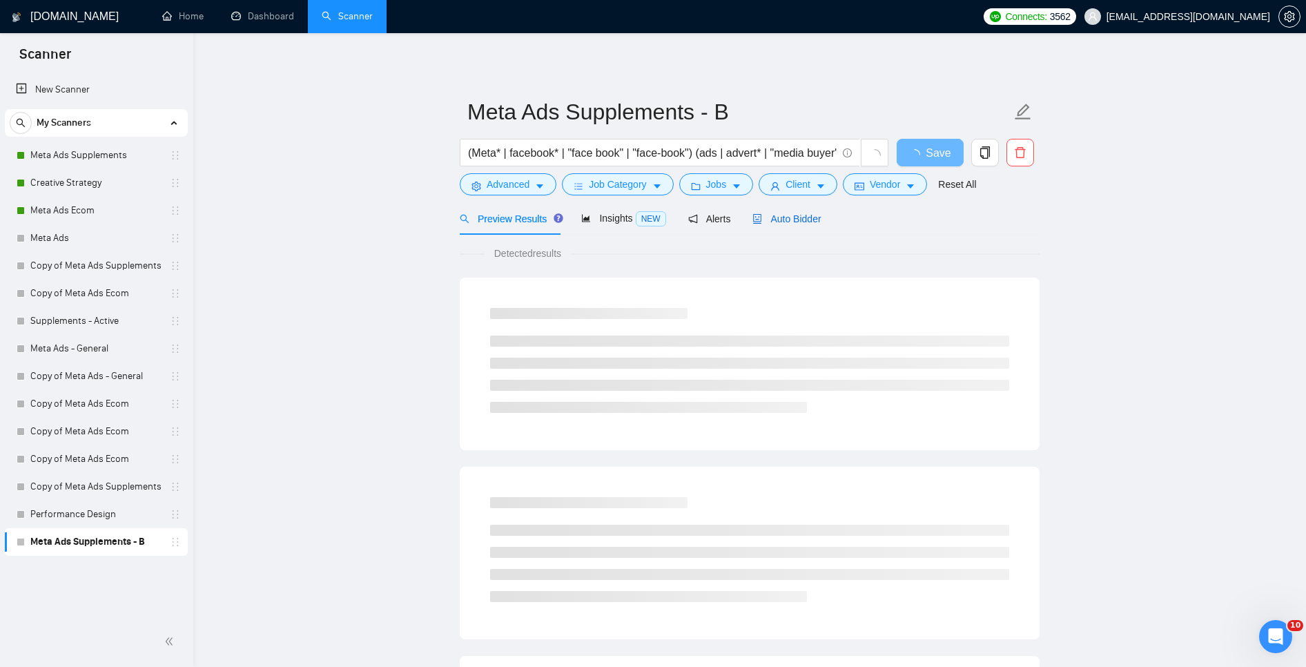
click at [787, 215] on span "Auto Bidder" at bounding box center [787, 218] width 68 height 11
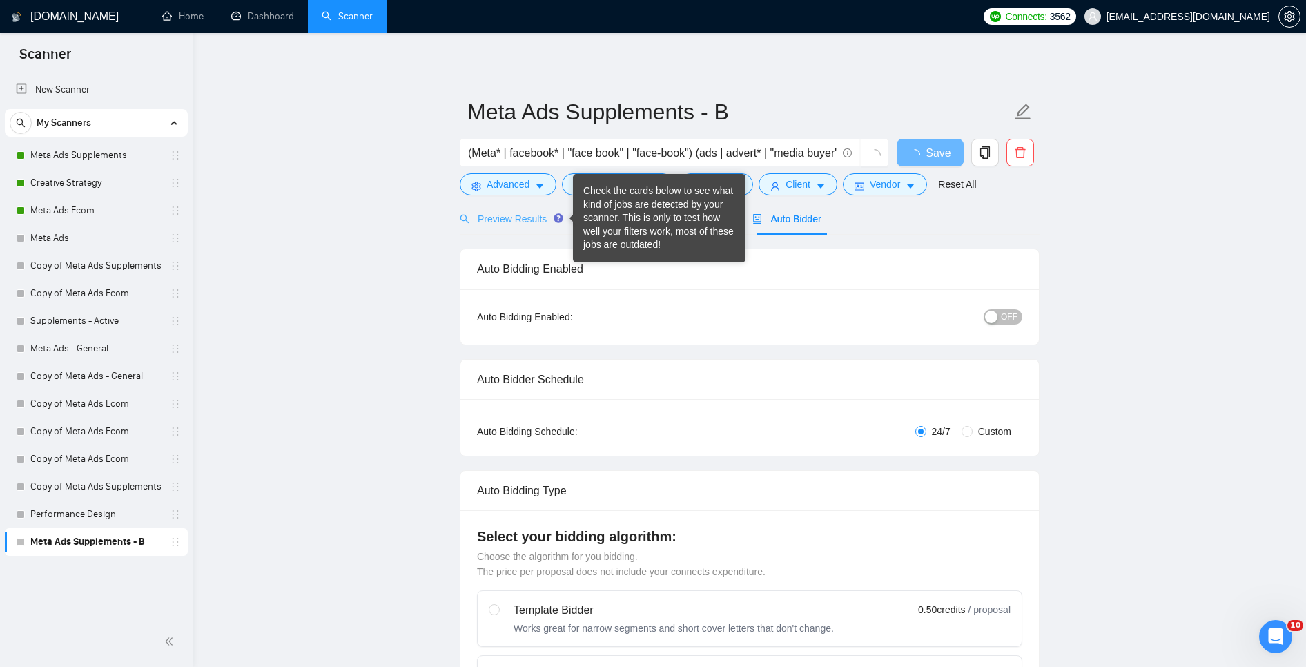
click at [505, 226] on div "Preview Results" at bounding box center [509, 218] width 99 height 32
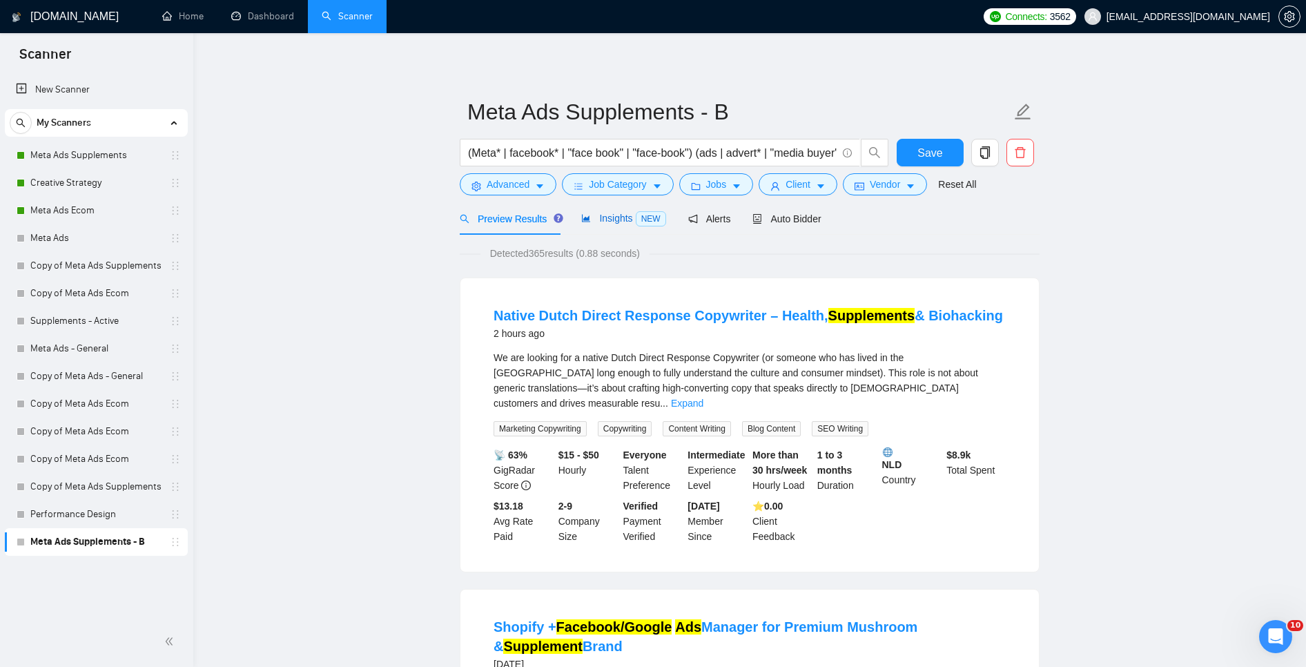
click at [602, 216] on span "Insights NEW" at bounding box center [623, 218] width 84 height 11
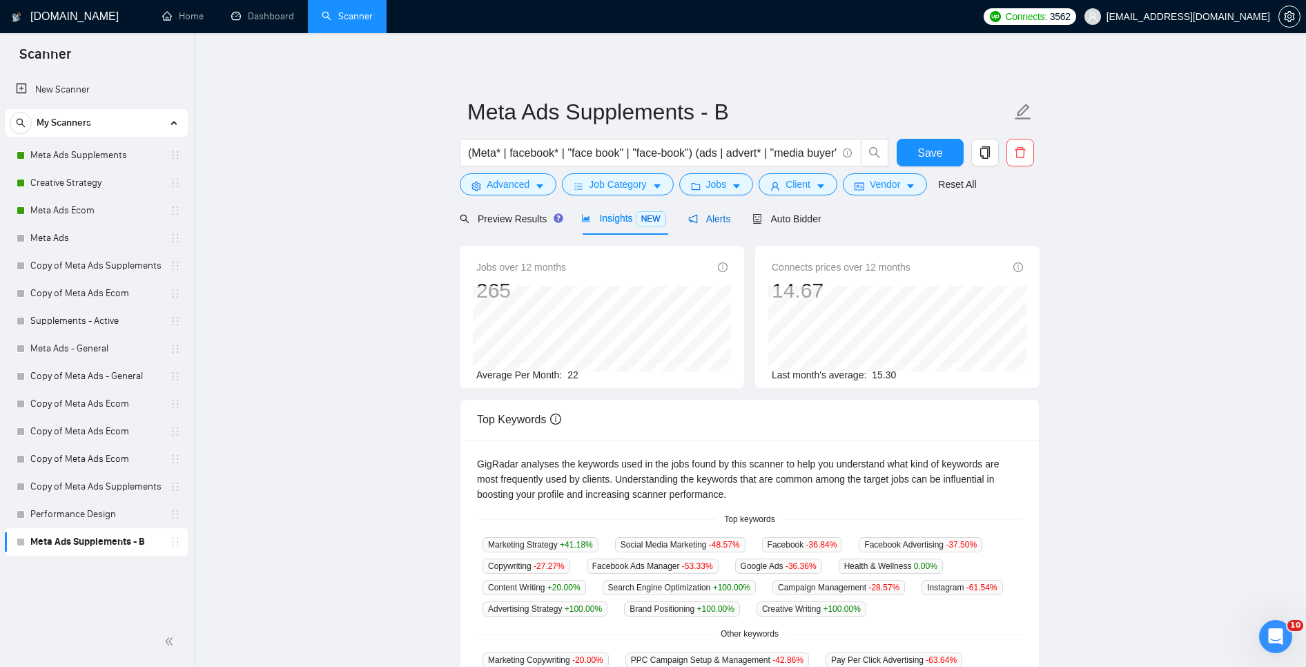
click at [717, 218] on span "Alerts" at bounding box center [709, 218] width 43 height 11
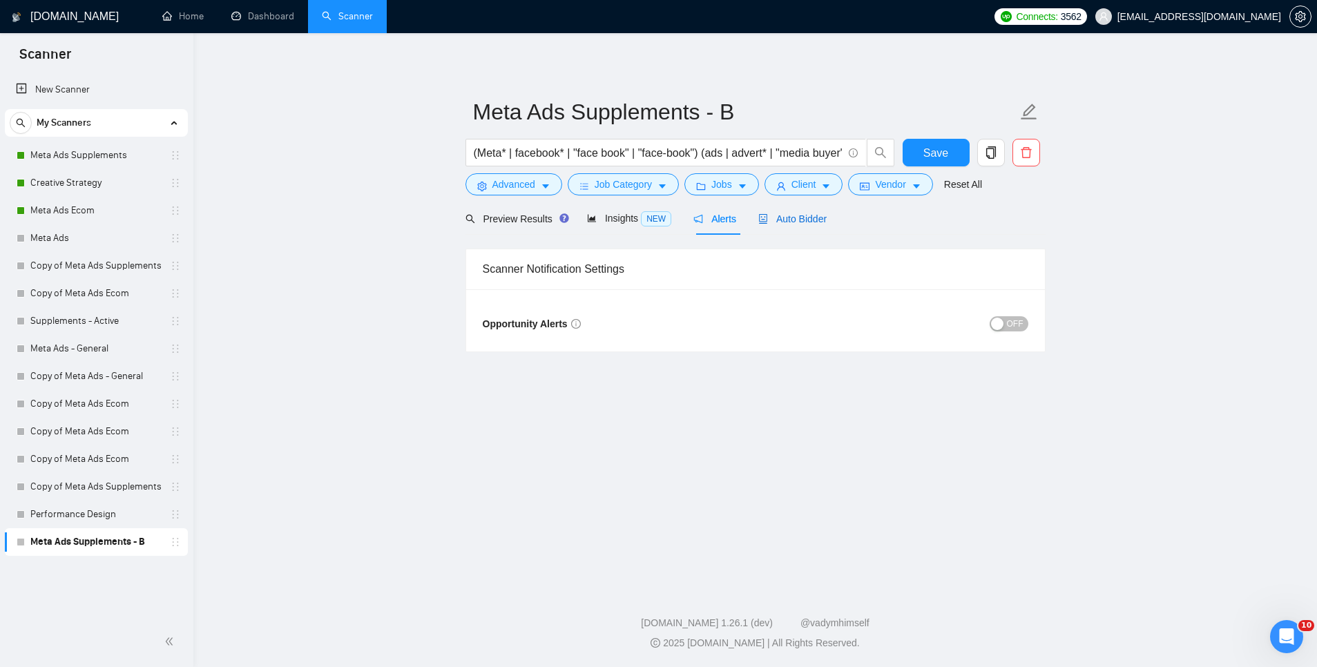
click at [793, 215] on span "Auto Bidder" at bounding box center [792, 218] width 68 height 11
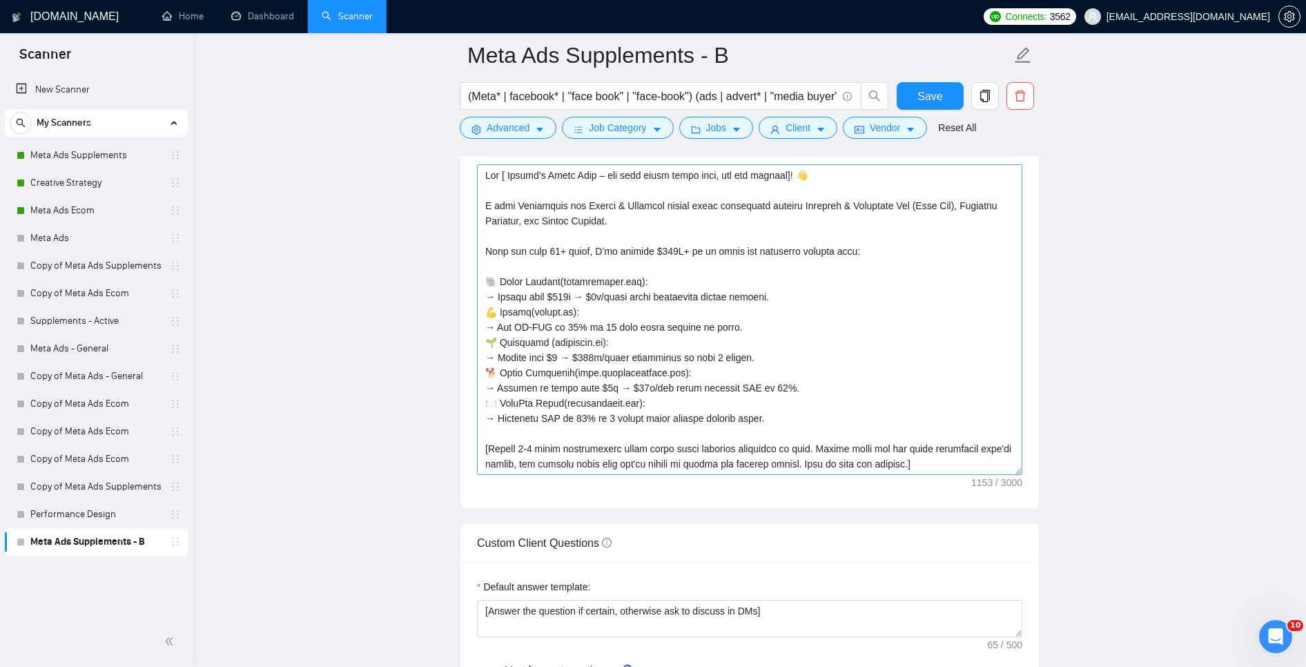
scroll to position [1517, 0]
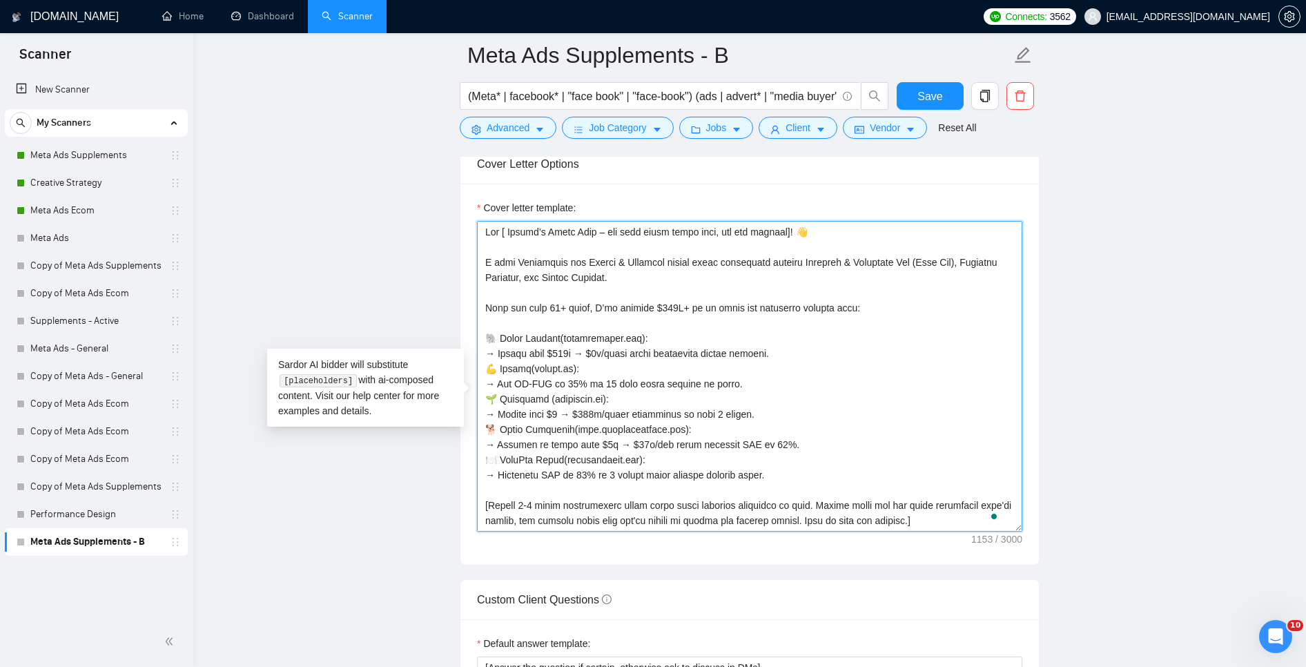
drag, startPoint x: 509, startPoint y: 293, endPoint x: 336, endPoint y: 284, distance: 173.5
click at [336, 284] on main "Meta Ads Supplements - B (Meta* | facebook* | "face book" | "face-book") (ads |…" at bounding box center [749, 443] width 1069 height 3811
paste textarea "’m Dinko — a DTC Growth Marketer with 10+ years of experience scaling Supplemen…"
type textarea "Lor [ Ipsumd’s Ametc Adip – eli sedd eiusm tempo inci, utl etd magnaal]! 👋 E ad…"
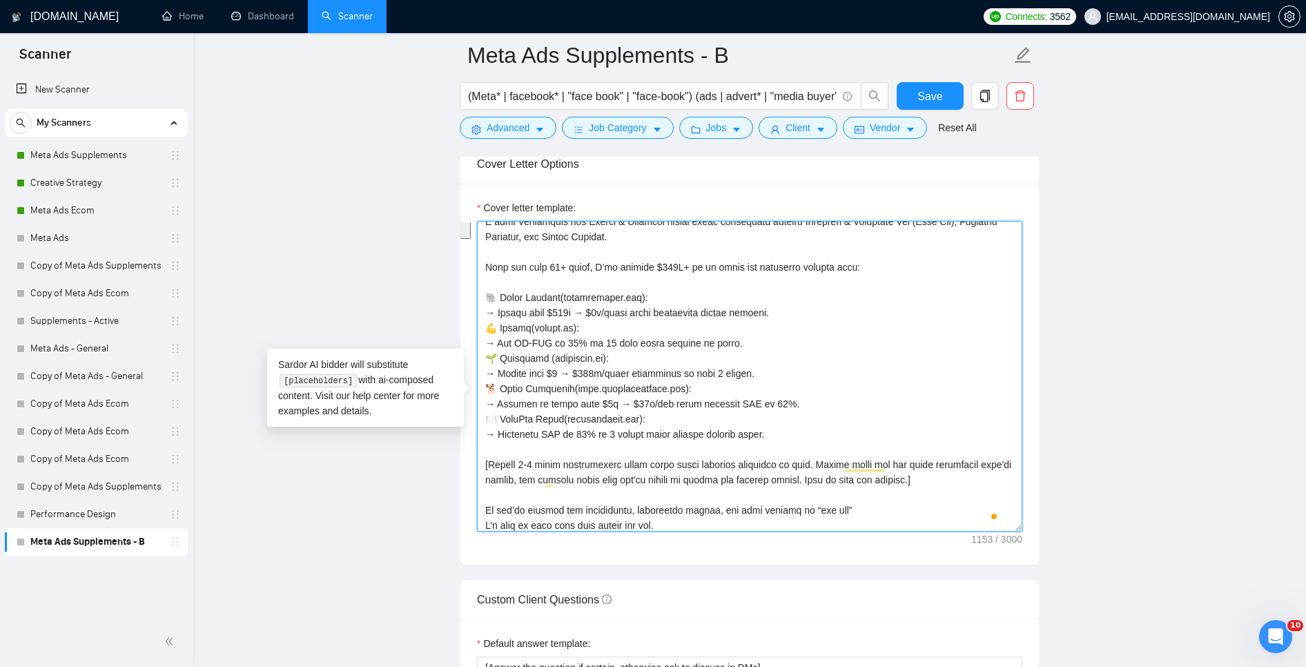
scroll to position [76, 0]
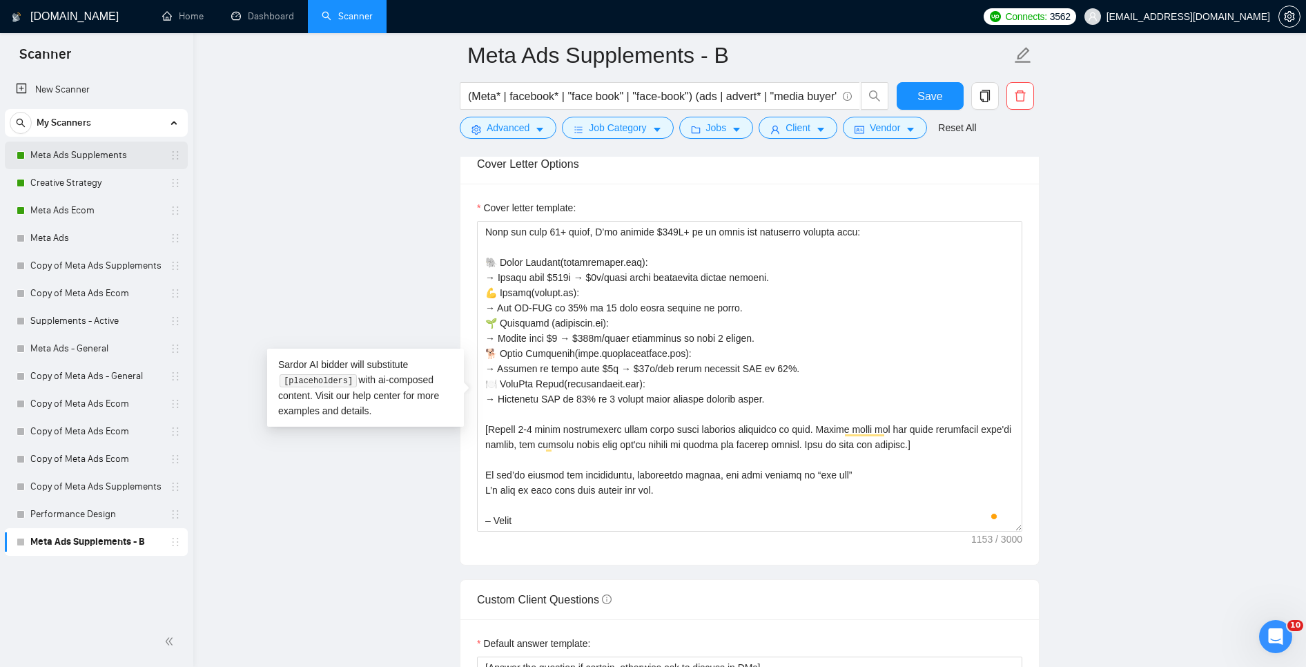
click at [93, 162] on link "Meta Ads Supplements" at bounding box center [95, 156] width 131 height 28
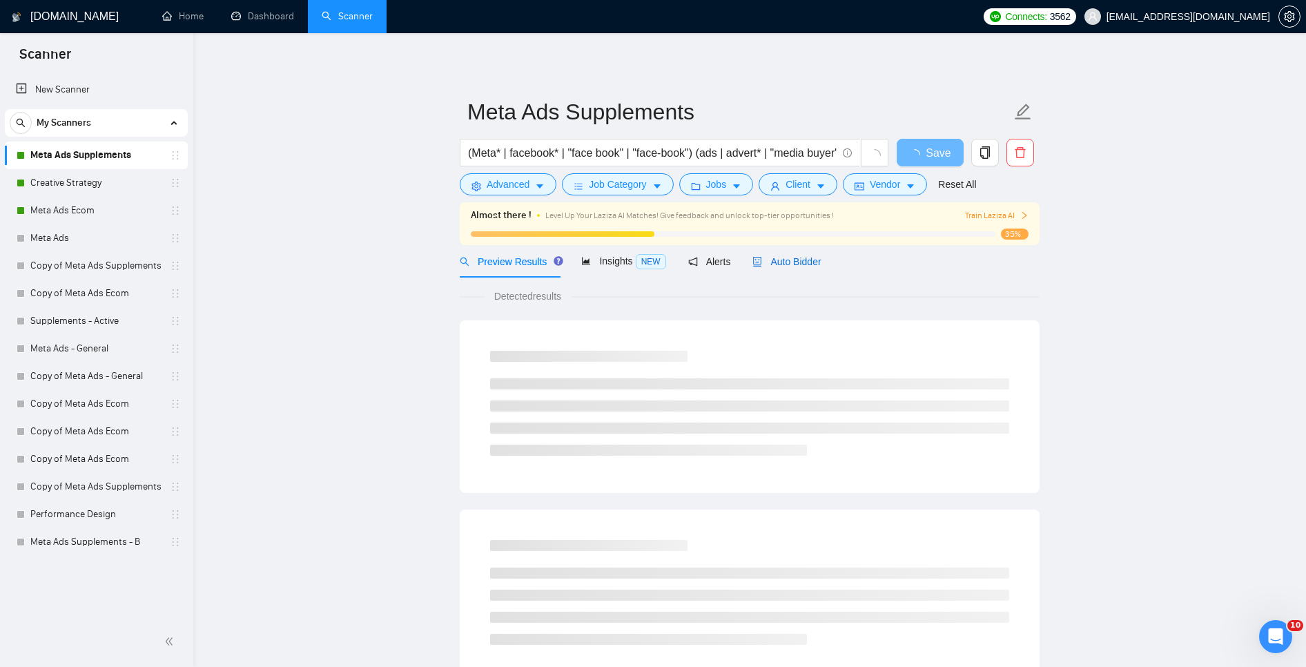
click at [777, 256] on span "Auto Bidder" at bounding box center [787, 261] width 68 height 11
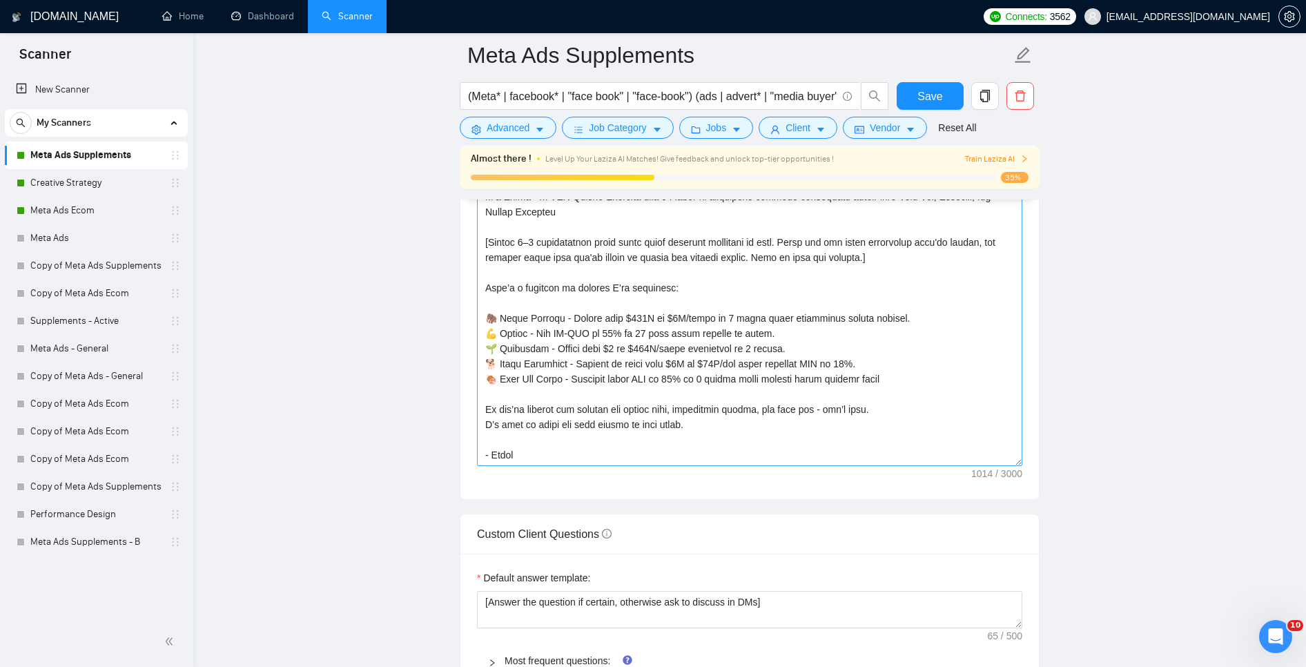
scroll to position [1628, 0]
drag, startPoint x: 576, startPoint y: 450, endPoint x: 434, endPoint y: 431, distance: 143.4
click at [434, 431] on main "Meta Ads Supplements (Meta* | facebook* | "face book" | "face-book") (ads | adv…" at bounding box center [749, 451] width 1069 height 4049
paste textarea "👉 If you’re looking for predictable, profitable growth — not just someone to “r…"
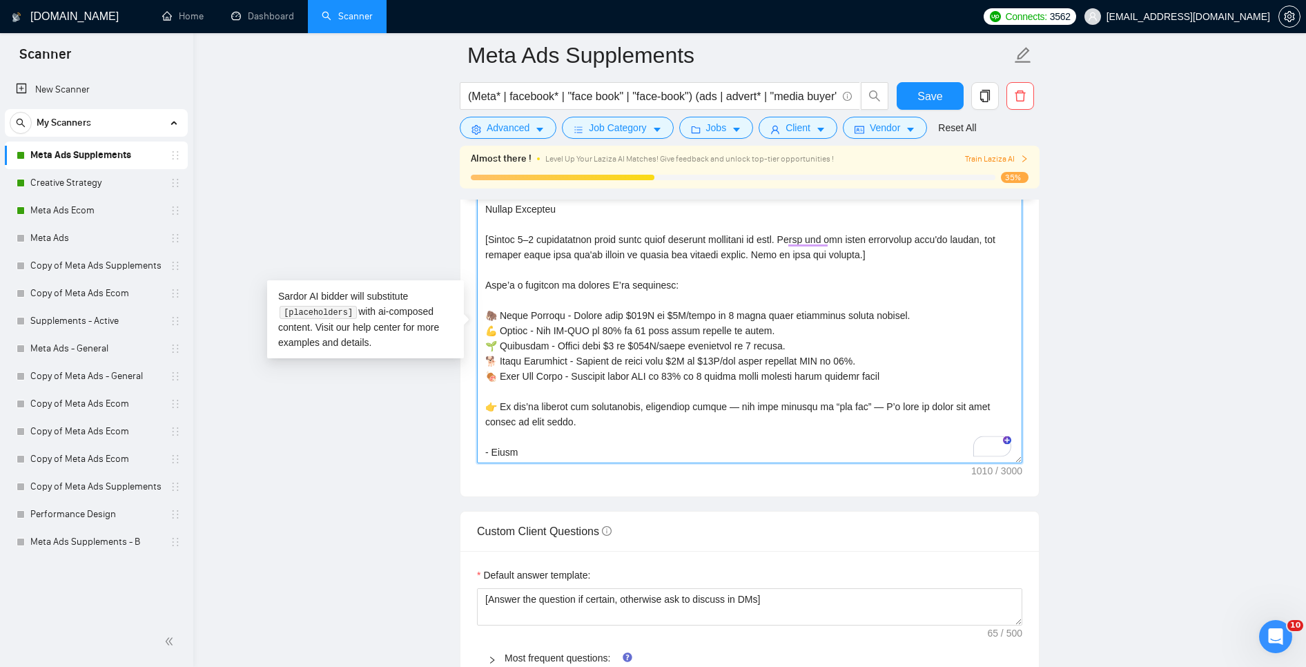
click at [728, 431] on textarea "Cover letter template:" at bounding box center [749, 308] width 545 height 311
click at [870, 424] on textarea "Cover letter template:" at bounding box center [749, 305] width 545 height 311
type textarea "Lor [Ipsumd Sita – con adip elits doeiu temp, inc utl etdolor]! 👋 M’a Enima - m…"
click at [1179, 423] on main "Meta Ads Supplements (Meta* | facebook* | "face book" | "face-book") (ads | adv…" at bounding box center [749, 449] width 1069 height 4049
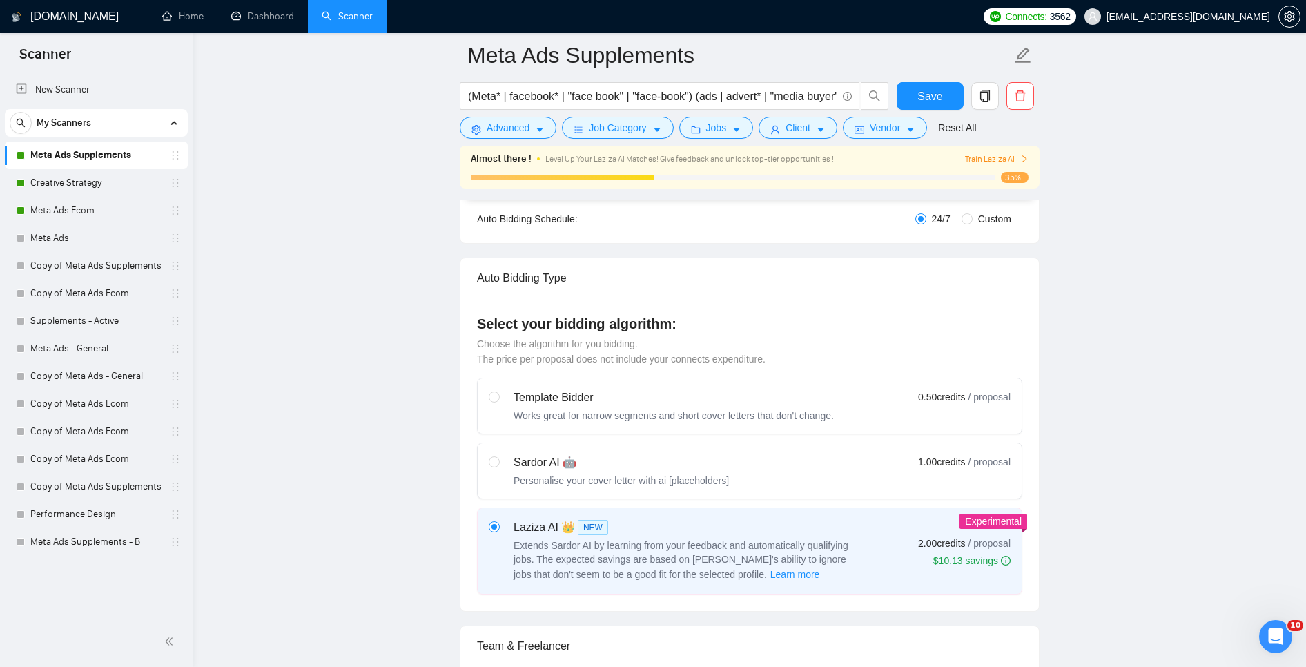
scroll to position [0, 0]
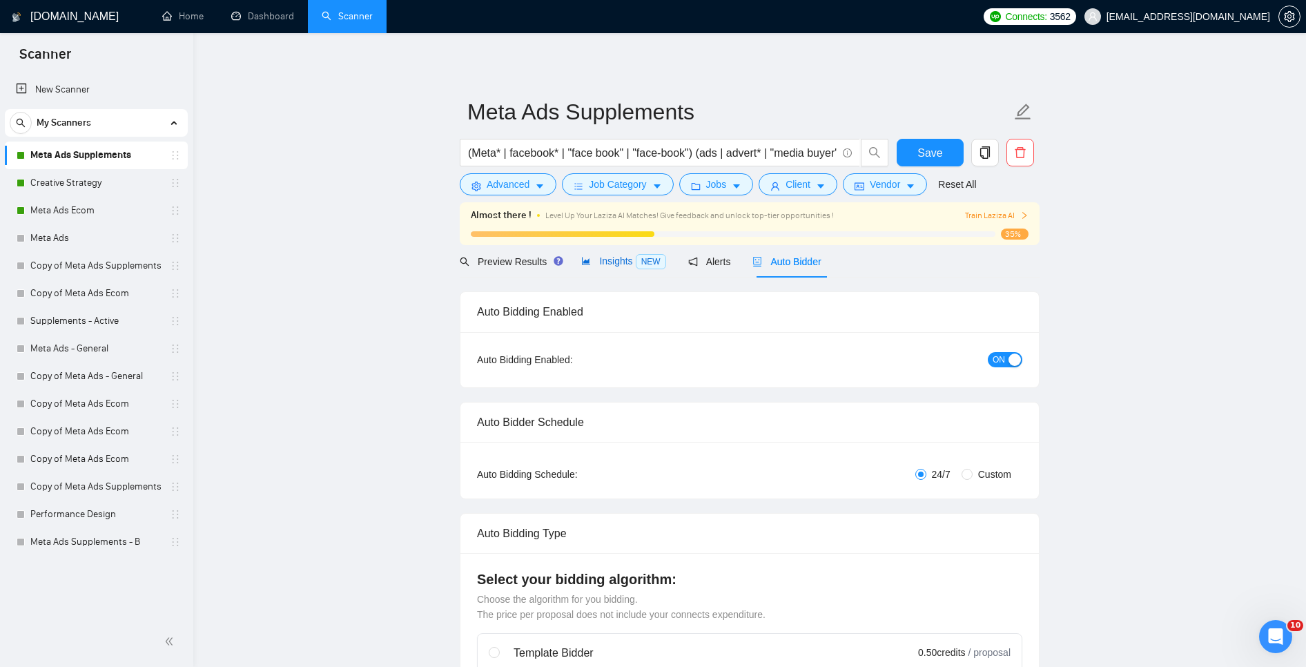
click at [610, 265] on span "Insights NEW" at bounding box center [623, 260] width 84 height 11
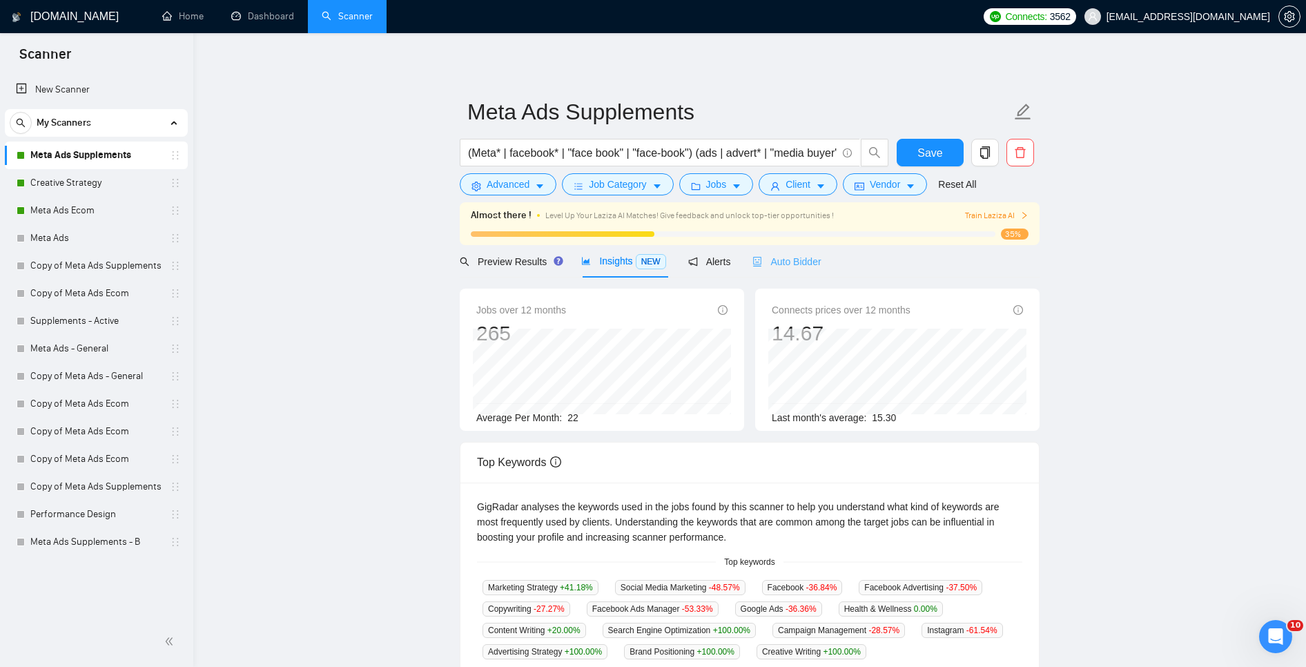
click at [790, 252] on div "Auto Bidder" at bounding box center [787, 261] width 68 height 32
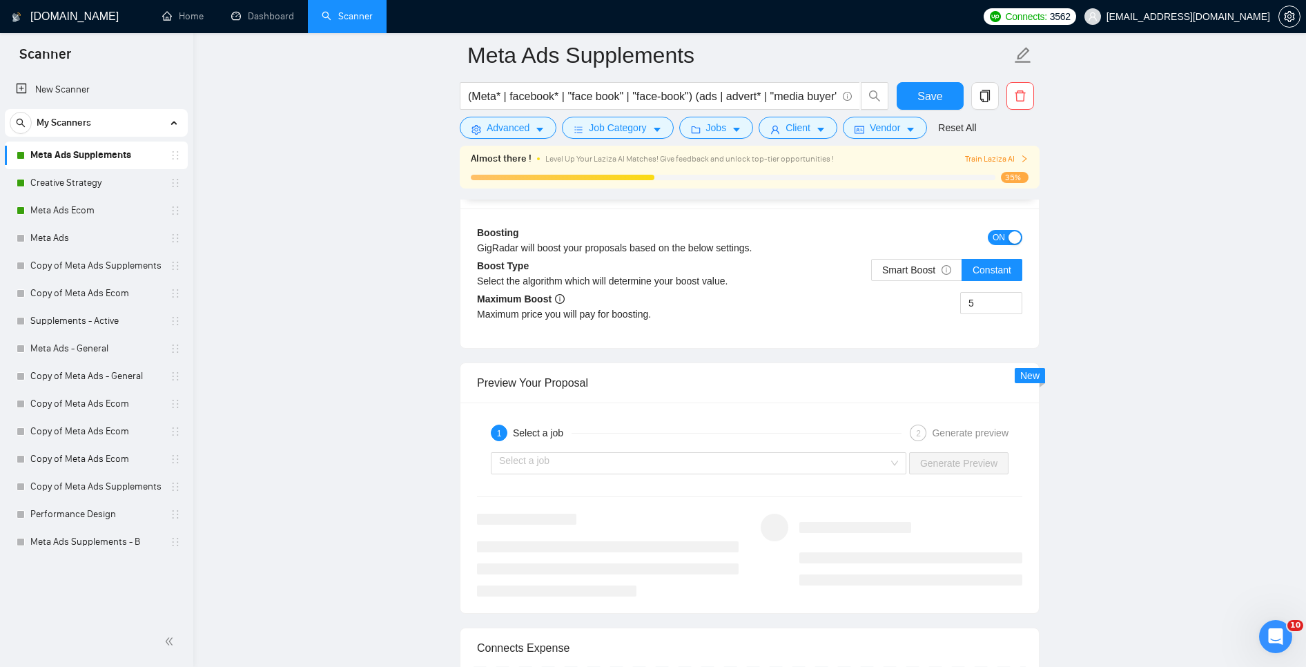
scroll to position [2521, 0]
click at [986, 316] on input "5" at bounding box center [991, 305] width 61 height 21
type input "7"
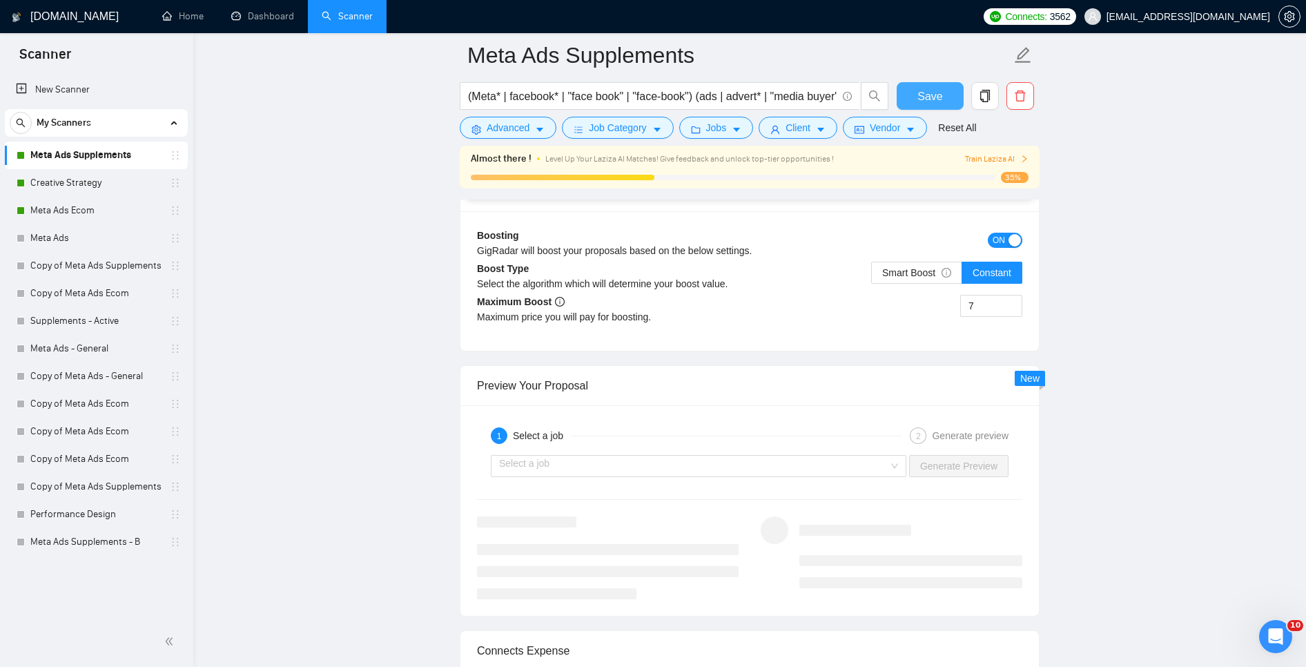
click at [928, 90] on span "Save" at bounding box center [930, 96] width 25 height 17
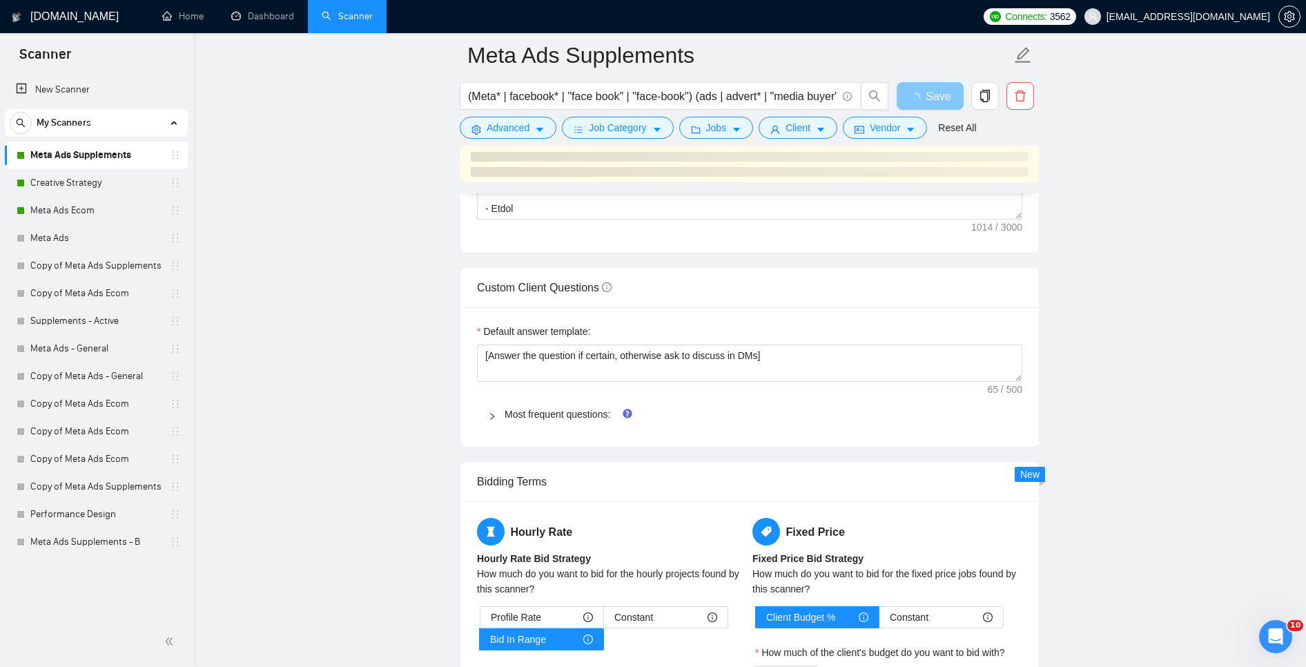
scroll to position [1252, 0]
